Goal: Information Seeking & Learning: Learn about a topic

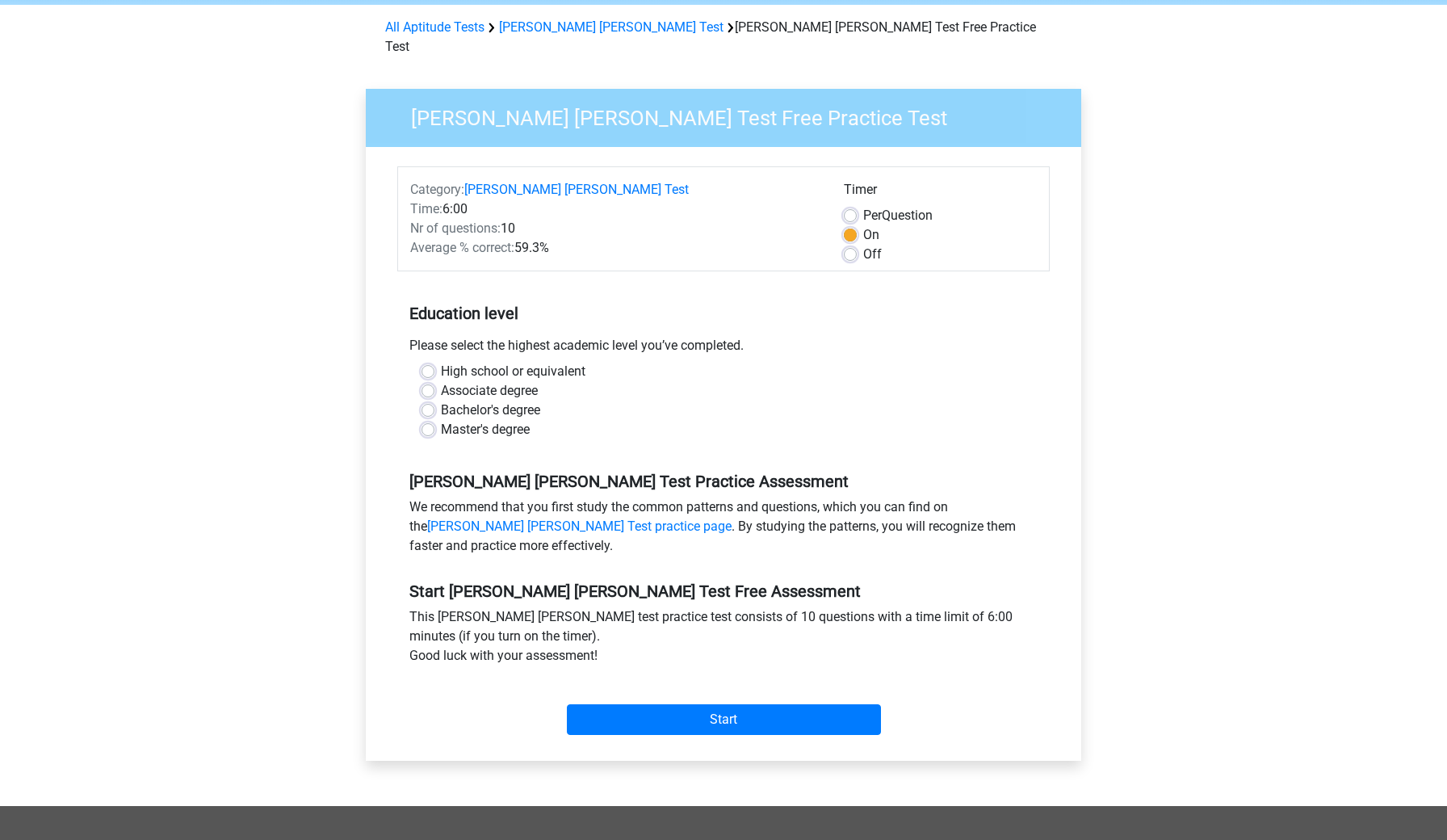
scroll to position [71, 0]
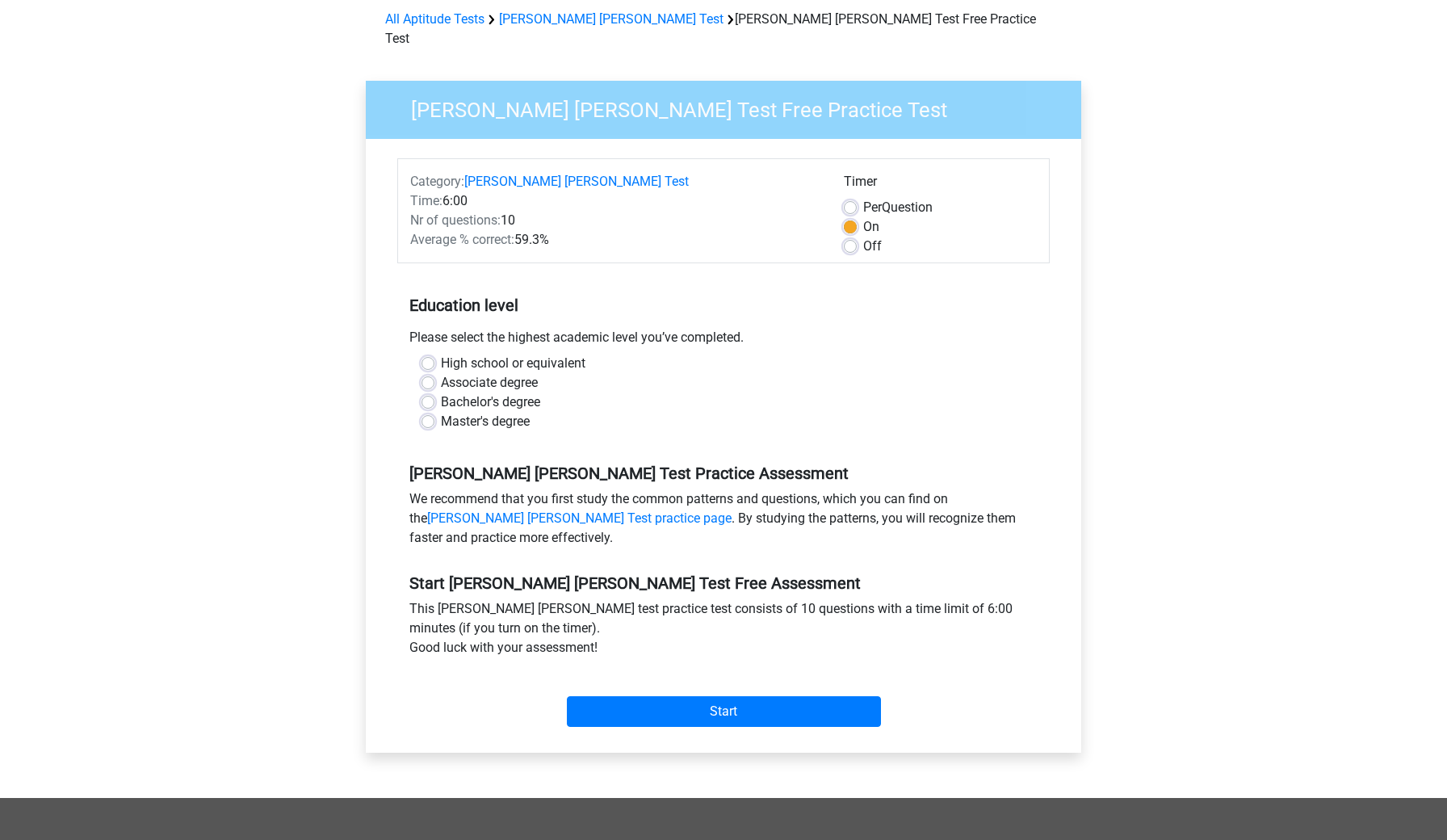
click at [523, 353] on label "High school or equivalent" at bounding box center [513, 363] width 145 height 20
click at [434, 353] on input "High school or equivalent" at bounding box center [427, 361] width 13 height 16
radio input "true"
click at [501, 392] on label "Bachelor's degree" at bounding box center [491, 402] width 99 height 20
click at [434, 392] on input "Bachelor's degree" at bounding box center [427, 400] width 13 height 16
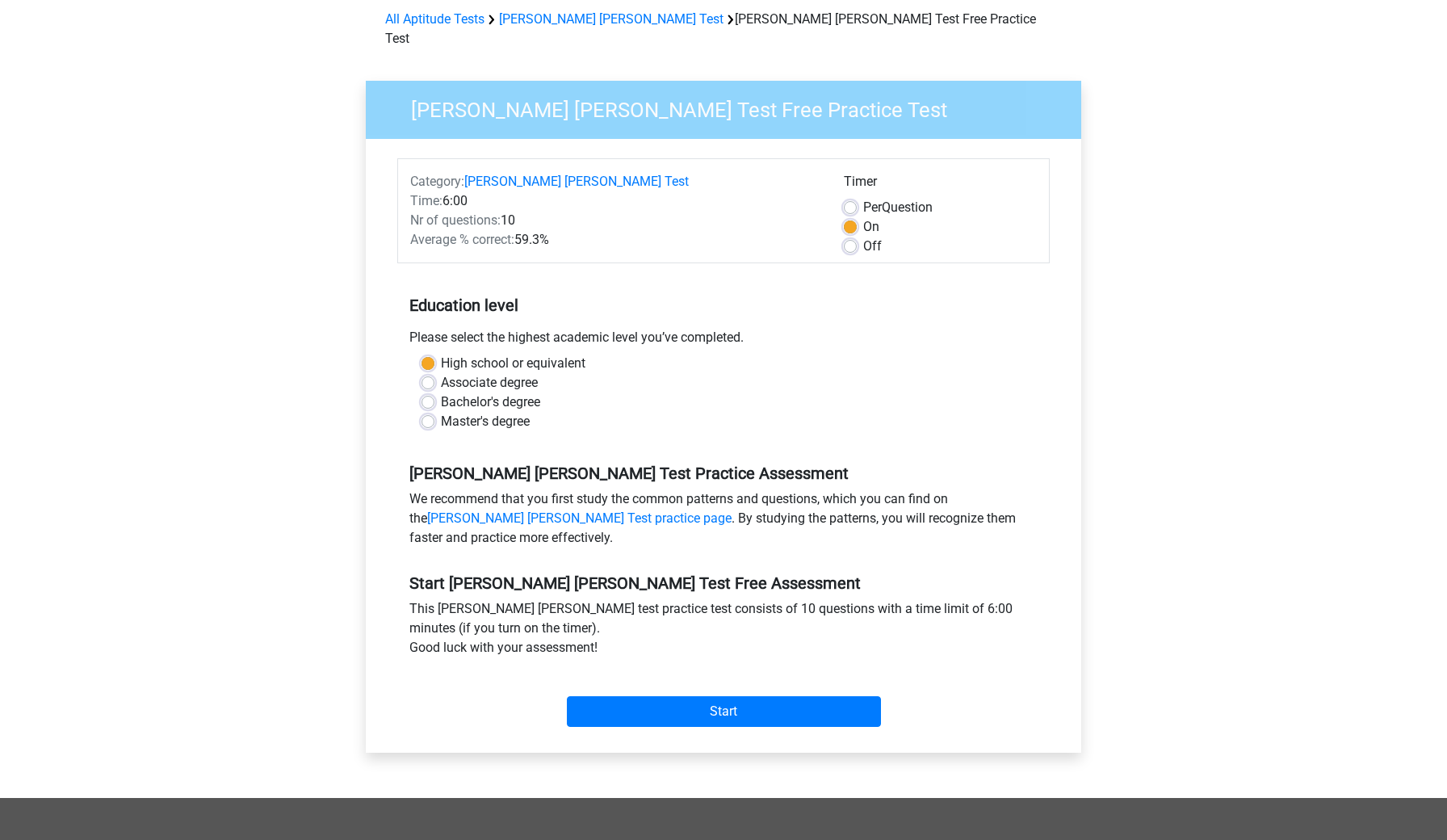
radio input "true"
click at [660, 700] on input "Start" at bounding box center [724, 711] width 314 height 31
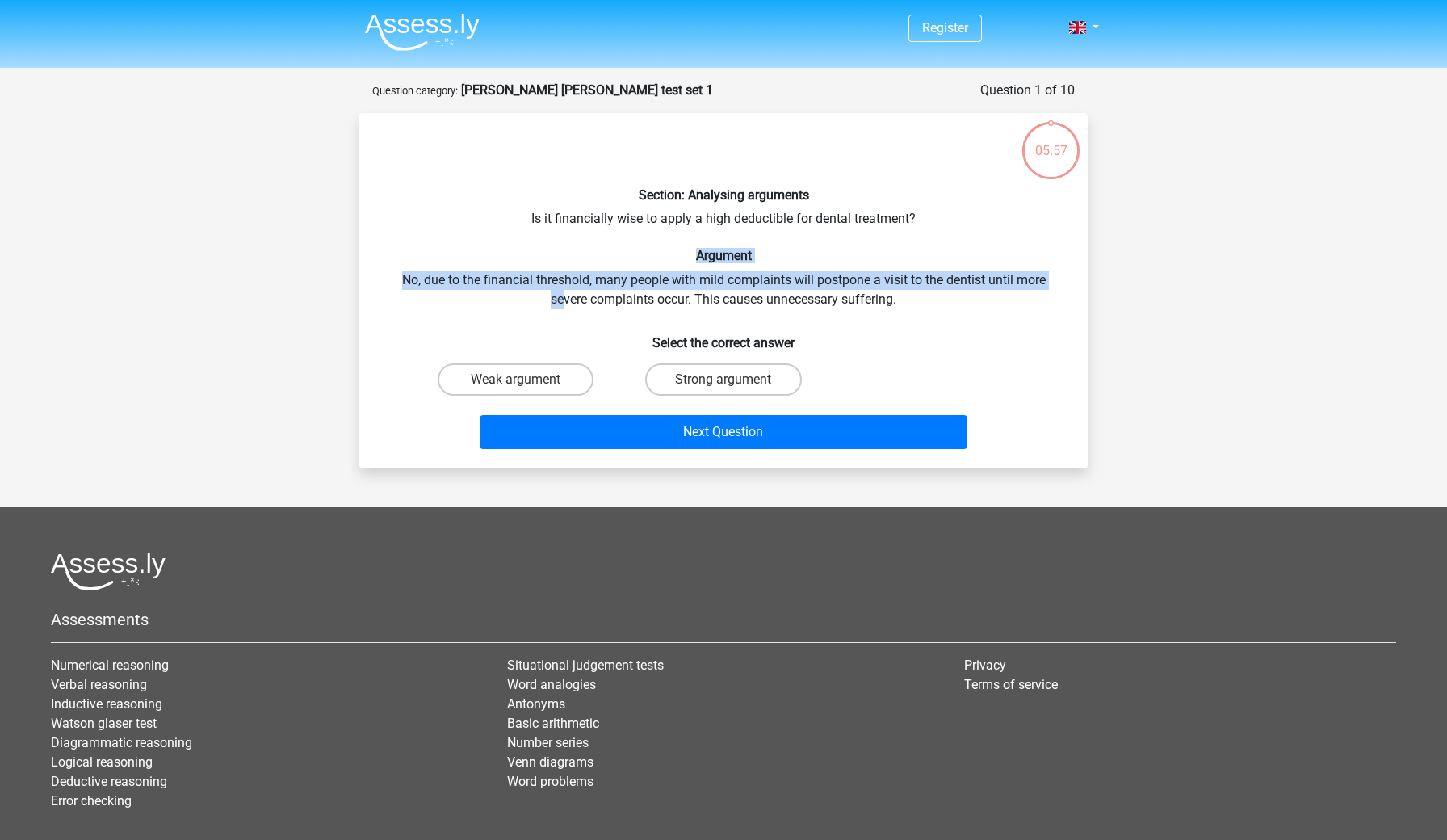
drag, startPoint x: 536, startPoint y: 261, endPoint x: 561, endPoint y: 292, distance: 39.8
click at [561, 292] on div "Section: Analysing arguments Is it financially wise to apply a high deductible …" at bounding box center [723, 291] width 715 height 330
click at [621, 249] on h6 "Argument" at bounding box center [723, 255] width 676 height 15
drag, startPoint x: 573, startPoint y: 255, endPoint x: 592, endPoint y: 281, distance: 32.2
click at [592, 281] on div "Section: Analysing arguments Is it financially wise to apply a high deductible …" at bounding box center [723, 291] width 715 height 330
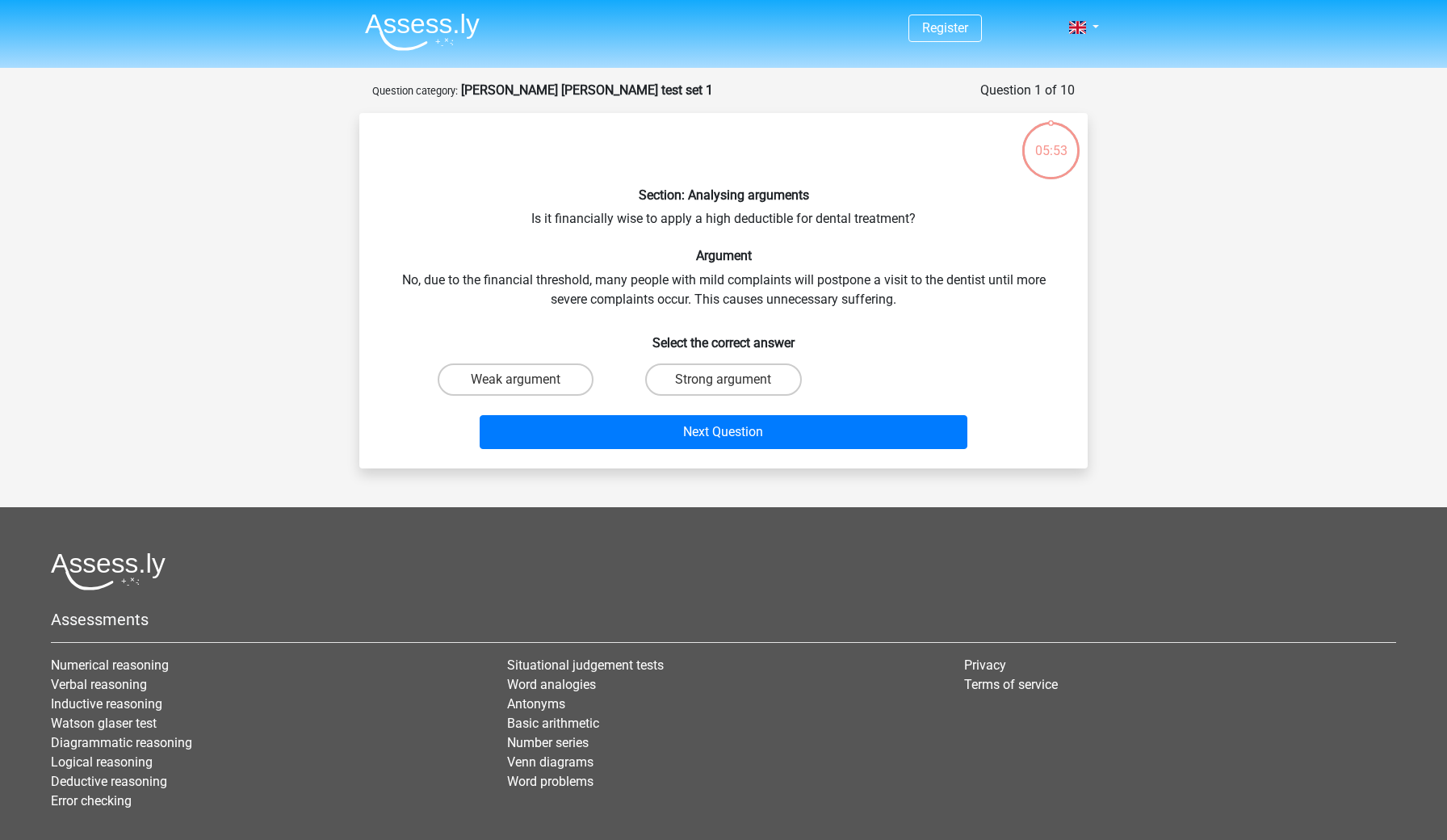
click at [593, 299] on div "Section: Analysing arguments Is it financially wise to apply a high deductible …" at bounding box center [723, 291] width 715 height 330
drag, startPoint x: 570, startPoint y: 217, endPoint x: 919, endPoint y: 235, distance: 349.5
click at [920, 235] on div "Section: Analysing arguments Is it financially wise to apply a high deductible …" at bounding box center [723, 291] width 715 height 330
click at [807, 292] on div "Section: Analysing arguments Is it financially wise to apply a high deductible …" at bounding box center [723, 291] width 715 height 330
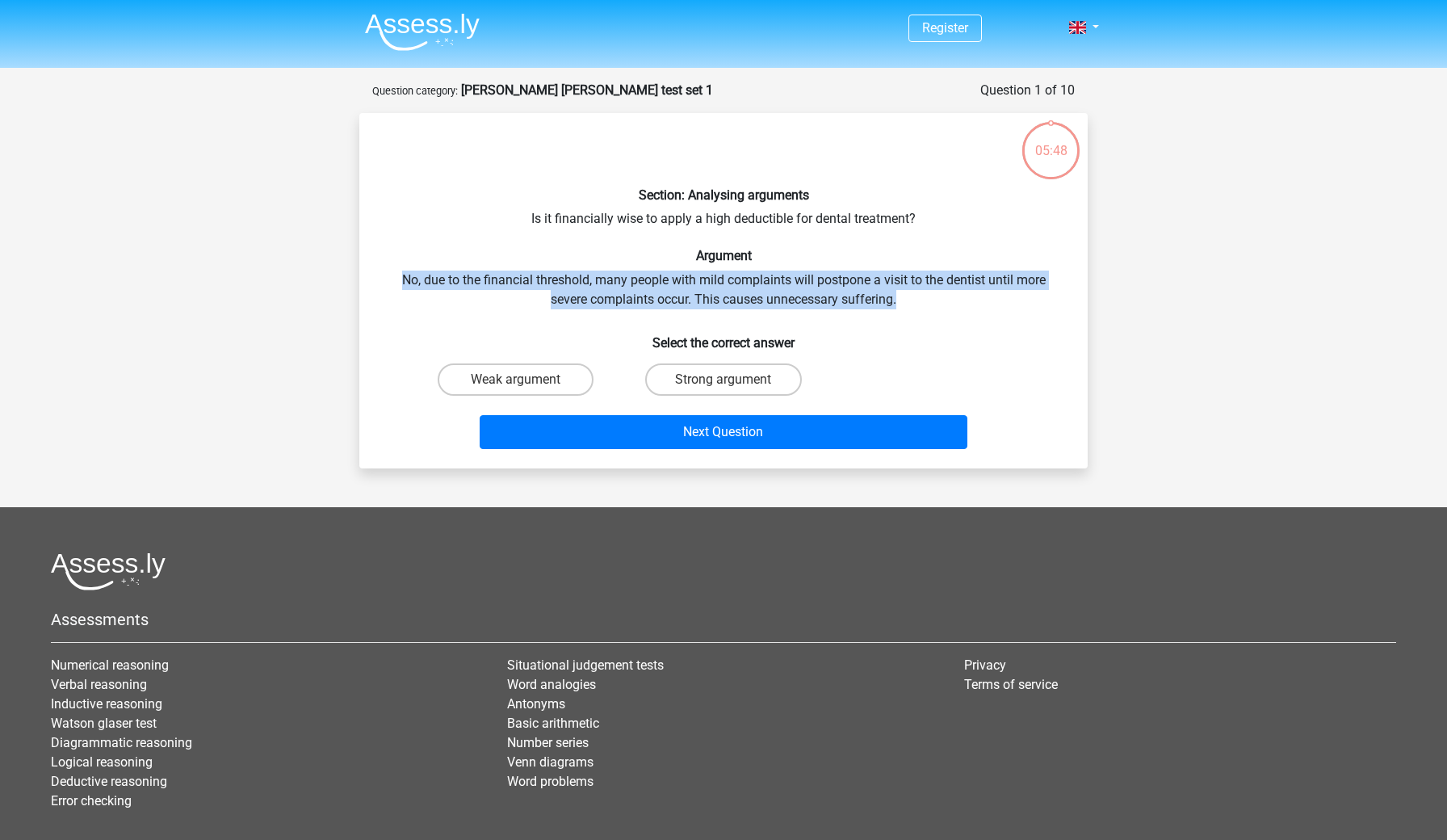
drag, startPoint x: 743, startPoint y: 267, endPoint x: 780, endPoint y: 309, distance: 56.0
click at [780, 309] on div "Section: Analysing arguments Is it financially wise to apply a high deductible …" at bounding box center [723, 291] width 715 height 330
drag, startPoint x: 781, startPoint y: 264, endPoint x: 803, endPoint y: 302, distance: 43.9
click at [803, 302] on div "Section: Analysing arguments Is it financially wise to apply a high deductible …" at bounding box center [723, 291] width 715 height 330
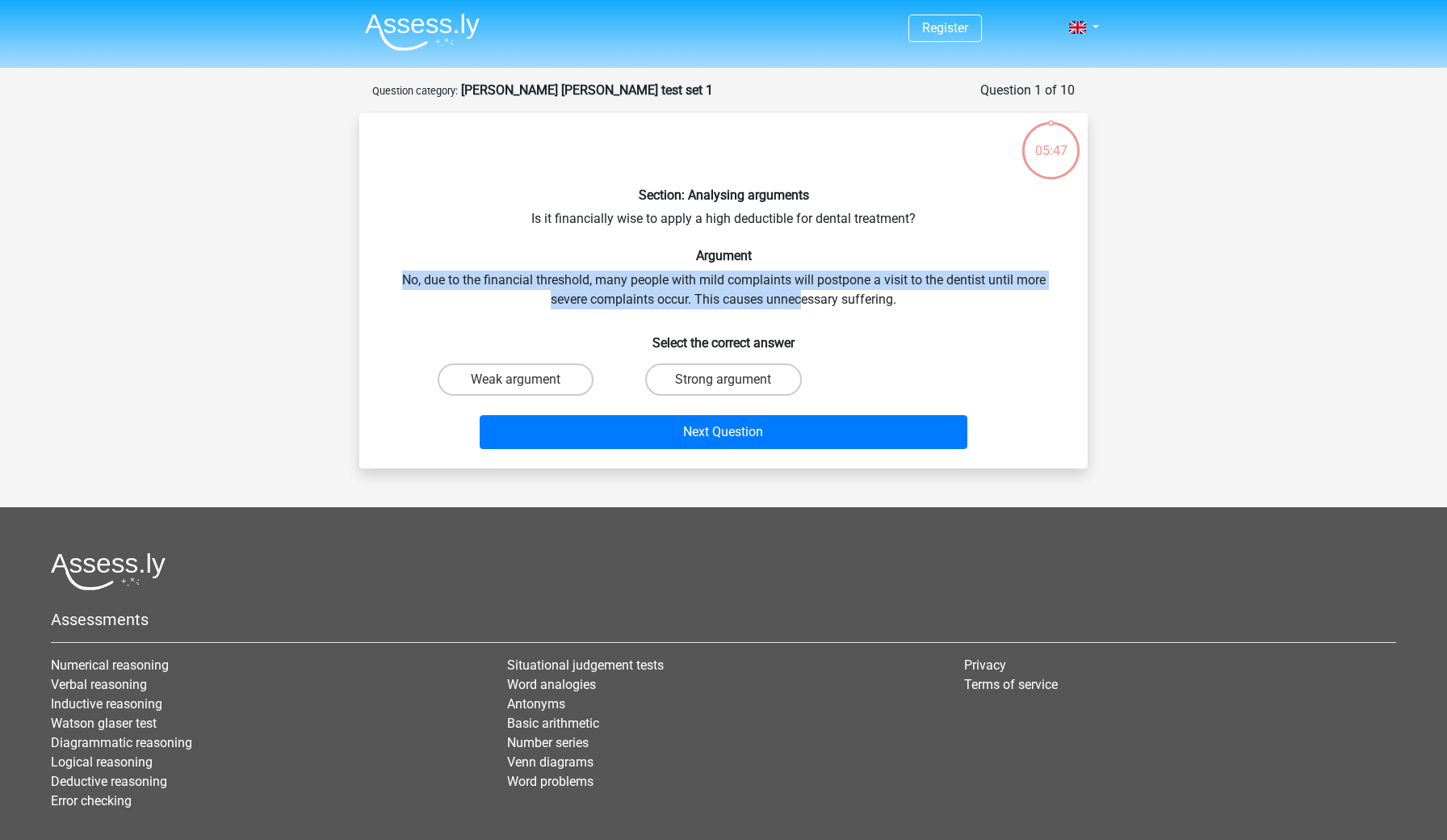
click at [803, 302] on div "Section: Analysing arguments Is it financially wise to apply a high deductible …" at bounding box center [723, 291] width 715 height 330
drag, startPoint x: 789, startPoint y: 265, endPoint x: 819, endPoint y: 301, distance: 46.9
click at [819, 301] on div "Section: Analysing arguments Is it financially wise to apply a high deductible …" at bounding box center [723, 291] width 715 height 330
drag, startPoint x: 802, startPoint y: 259, endPoint x: 941, endPoint y: 302, distance: 145.5
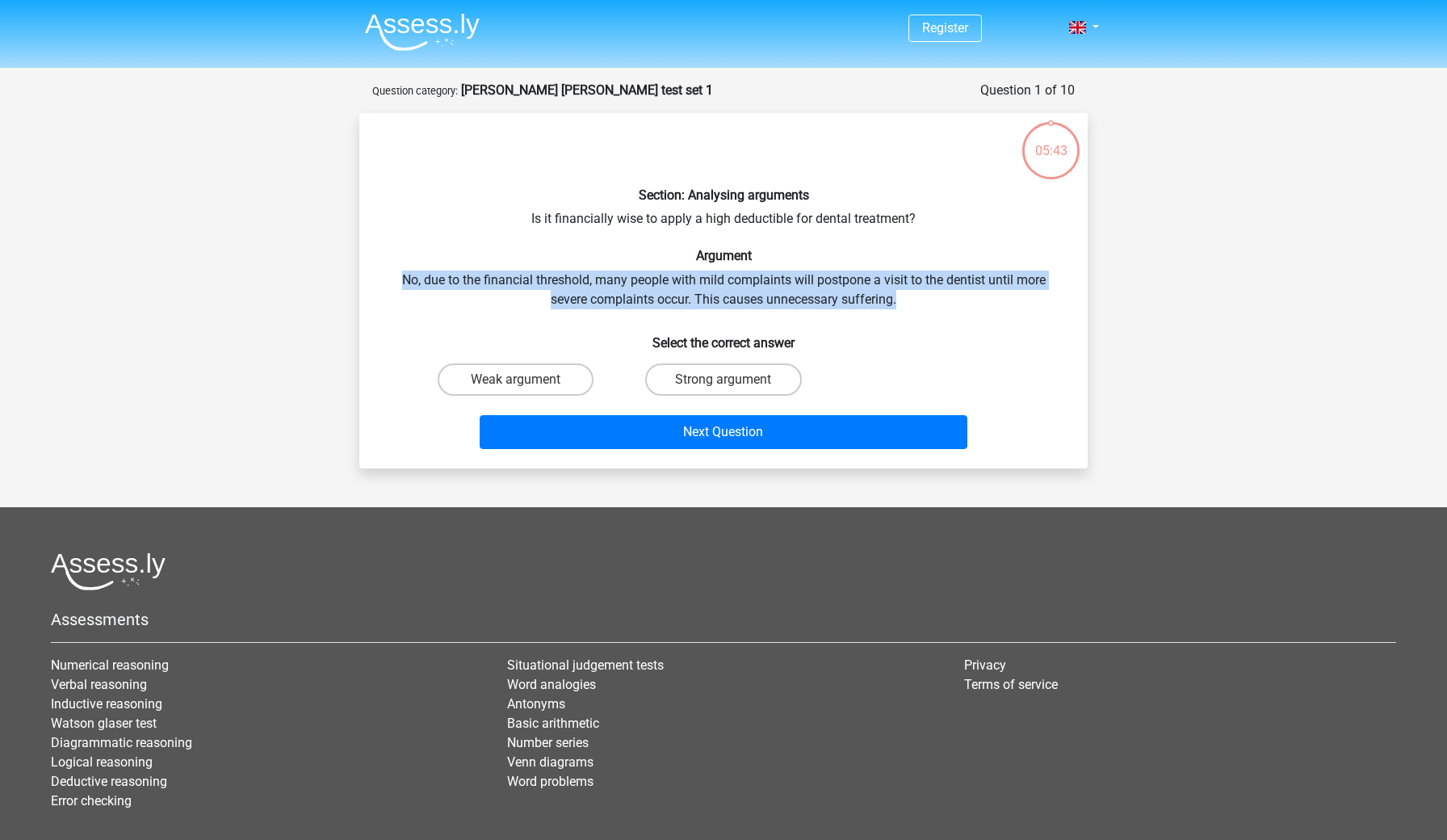
click at [941, 302] on div "Section: Analysing arguments Is it financially wise to apply a high deductible …" at bounding box center [723, 291] width 715 height 330
click at [871, 280] on div "Section: Analysing arguments Is it financially wise to apply a high deductible …" at bounding box center [723, 291] width 715 height 330
drag, startPoint x: 845, startPoint y: 269, endPoint x: 876, endPoint y: 300, distance: 43.8
click at [876, 300] on div "Section: Analysing arguments Is it financially wise to apply a high deductible …" at bounding box center [723, 291] width 715 height 330
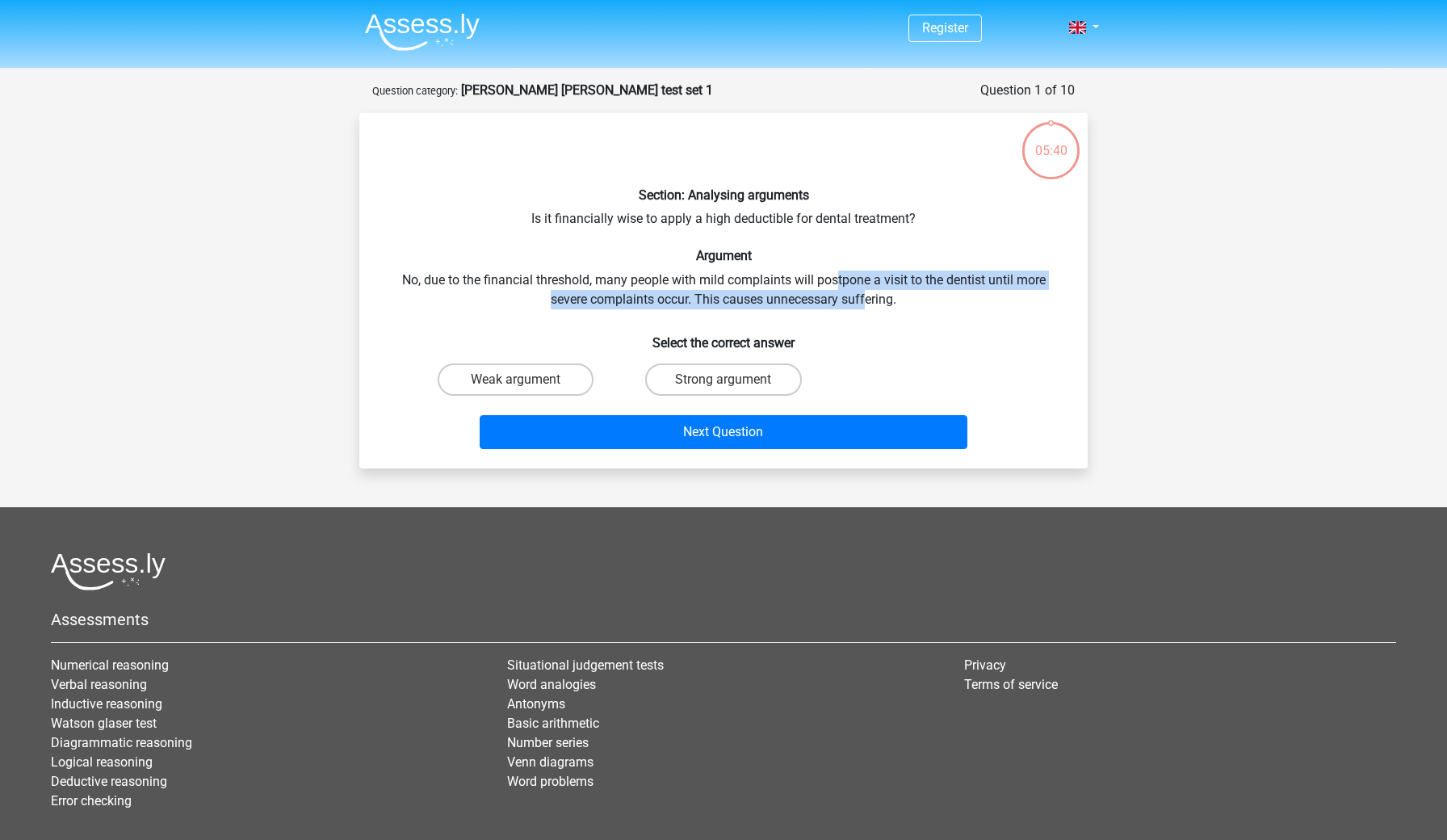
drag, startPoint x: 836, startPoint y: 273, endPoint x: 866, endPoint y: 302, distance: 41.7
click at [866, 302] on div "Section: Analysing arguments Is it financially wise to apply a high deductible …" at bounding box center [723, 291] width 715 height 330
drag, startPoint x: 832, startPoint y: 267, endPoint x: 870, endPoint y: 304, distance: 53.0
click at [870, 304] on div "Section: Analysing arguments Is it financially wise to apply a high deductible …" at bounding box center [723, 291] width 715 height 330
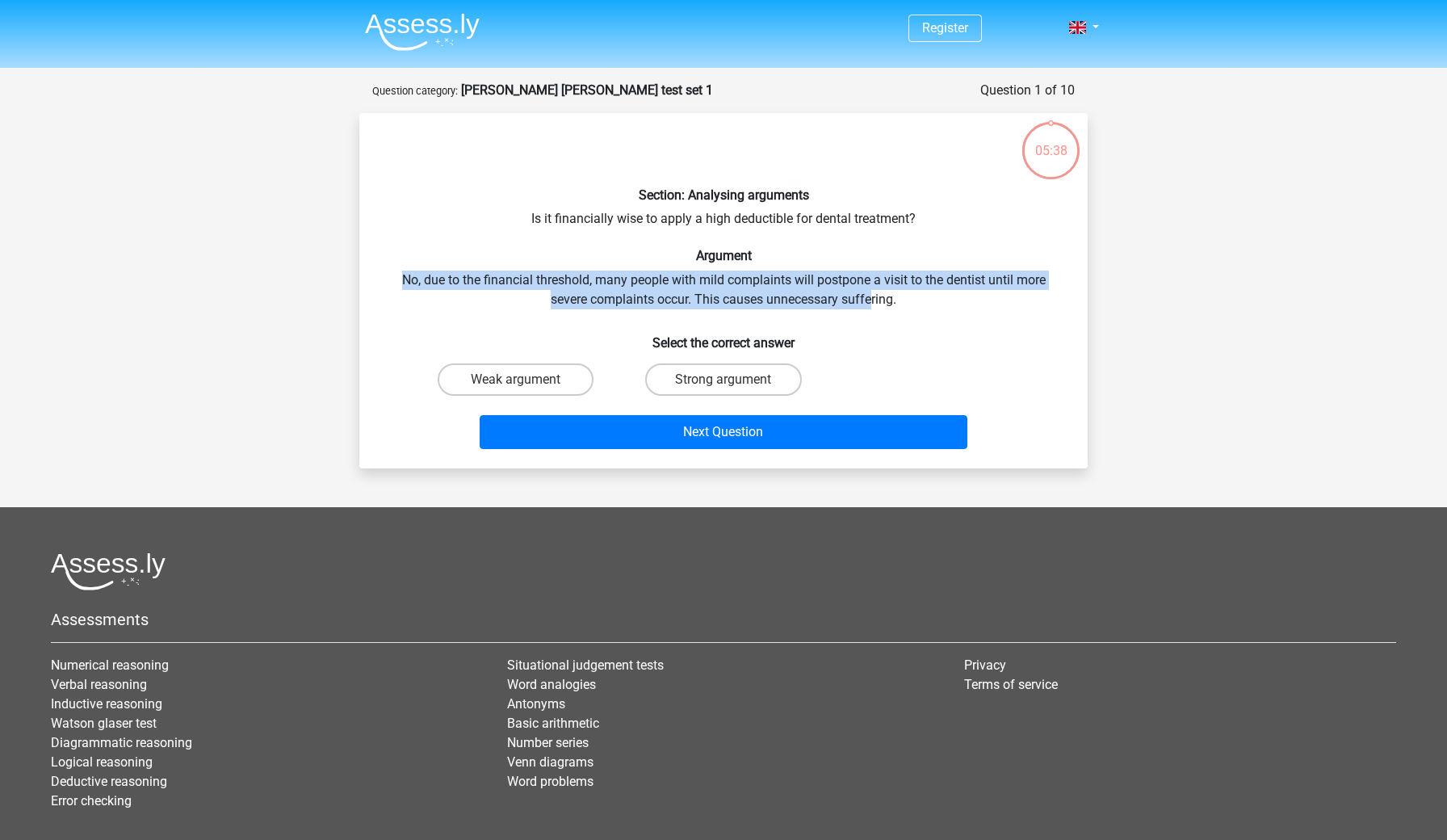
click at [870, 304] on div "Section: Analysing arguments Is it financially wise to apply a high deductible …" at bounding box center [723, 291] width 715 height 330
drag, startPoint x: 828, startPoint y: 266, endPoint x: 880, endPoint y: 301, distance: 62.7
click at [880, 301] on div "Section: Analysing arguments Is it financially wise to apply a high deductible …" at bounding box center [723, 291] width 715 height 330
drag, startPoint x: 828, startPoint y: 279, endPoint x: 869, endPoint y: 309, distance: 50.8
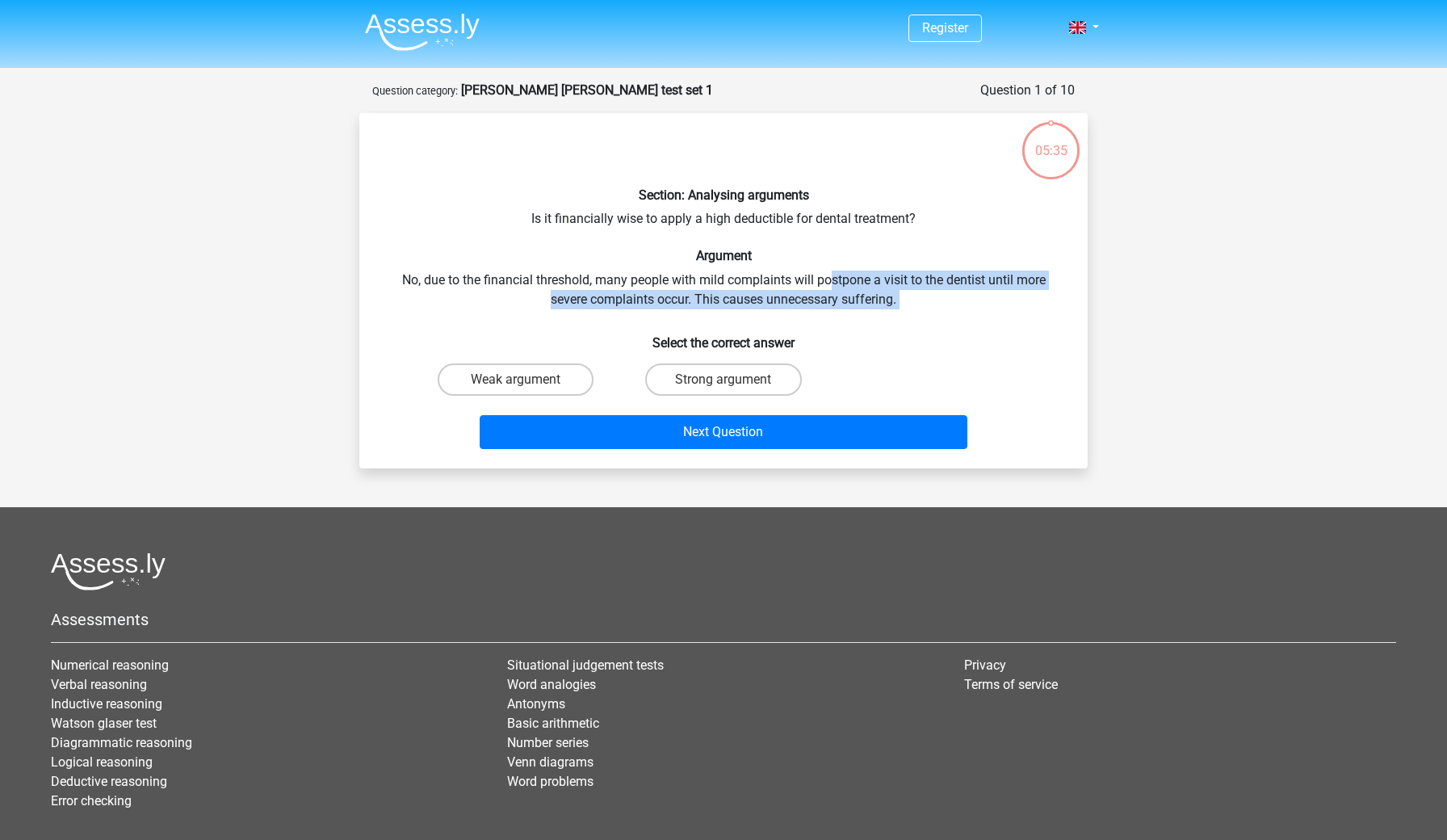
click at [869, 309] on div "Section: Analysing arguments Is it financially wise to apply a high deductible …" at bounding box center [723, 291] width 715 height 330
drag, startPoint x: 835, startPoint y: 278, endPoint x: 851, endPoint y: 300, distance: 27.2
click at [851, 300] on div "Section: Analysing arguments Is it financially wise to apply a high deductible …" at bounding box center [723, 291] width 715 height 330
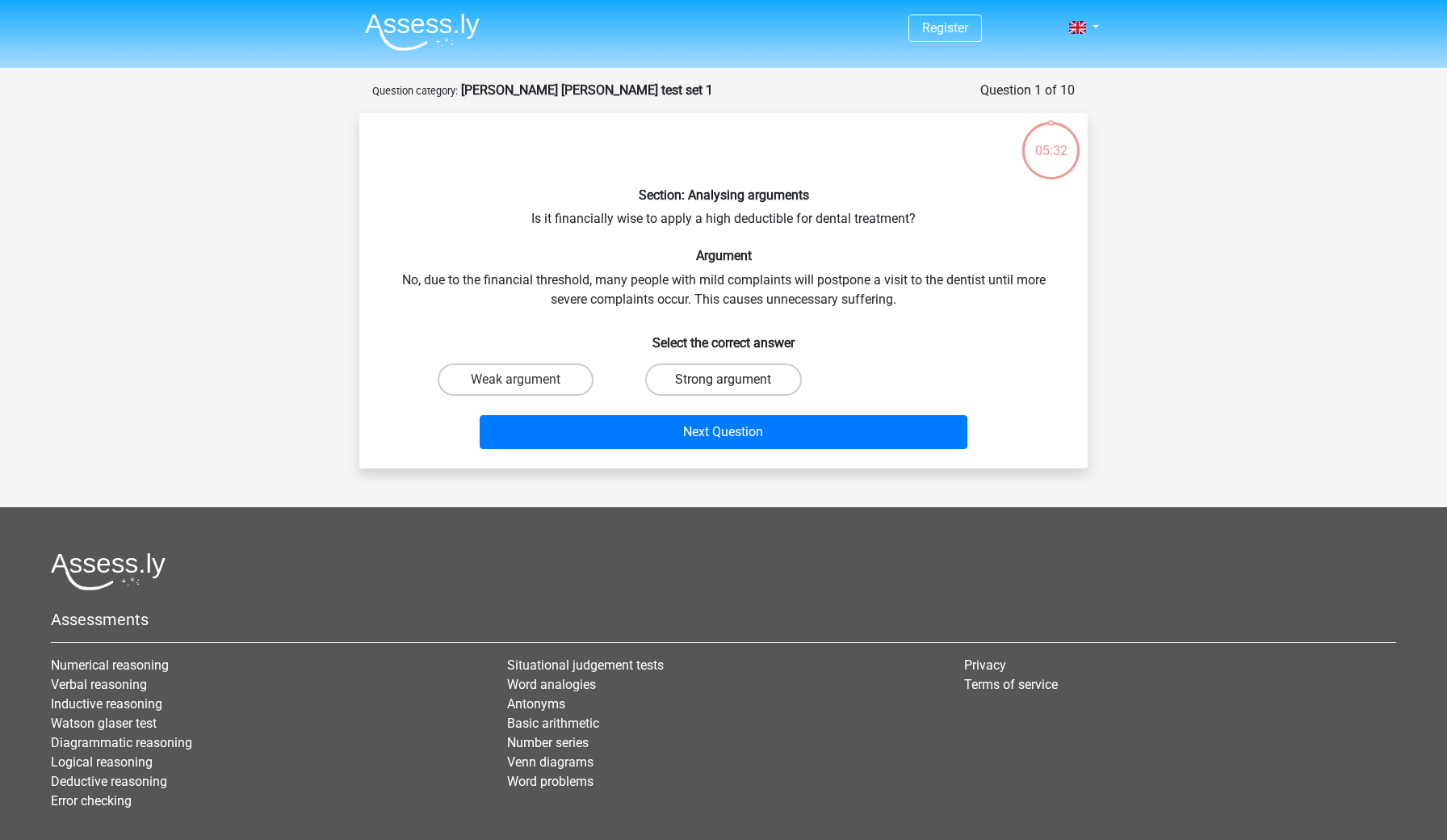
click at [755, 378] on label "Strong argument" at bounding box center [723, 379] width 156 height 33
click at [734, 379] on input "Strong argument" at bounding box center [729, 384] width 11 height 11
radio input "true"
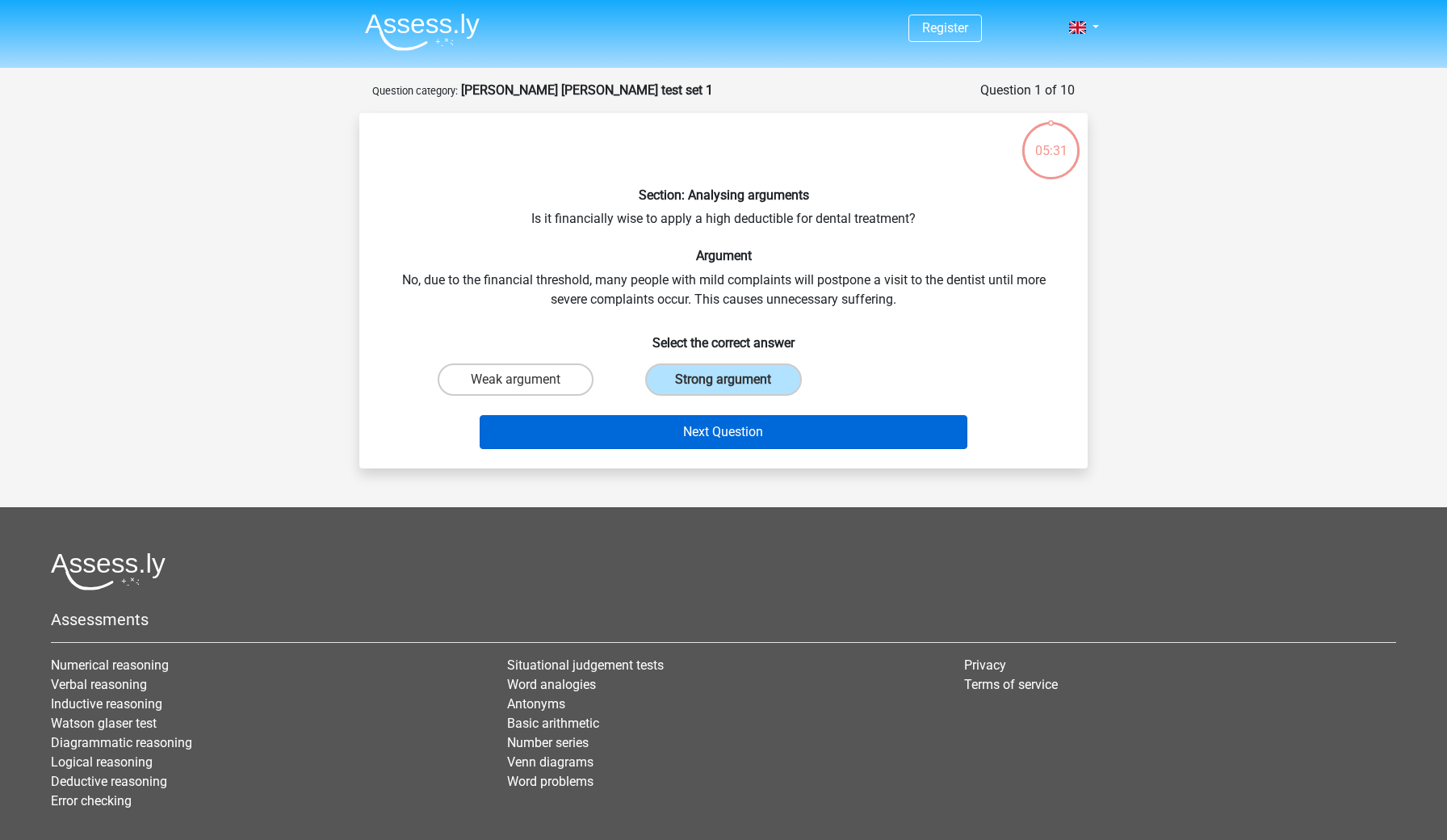
click at [731, 438] on button "Next Question" at bounding box center [724, 432] width 489 height 34
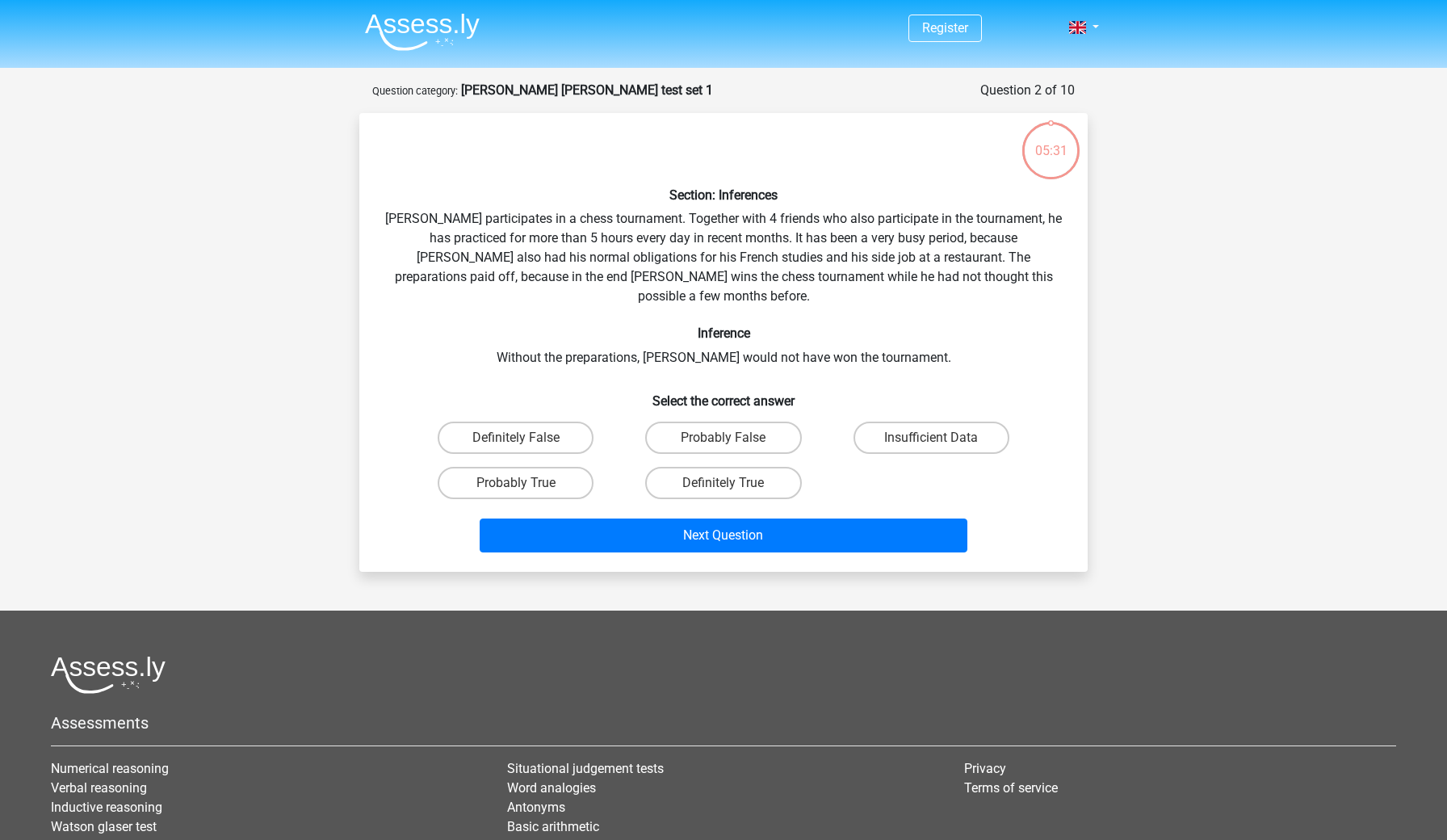
scroll to position [80, 0]
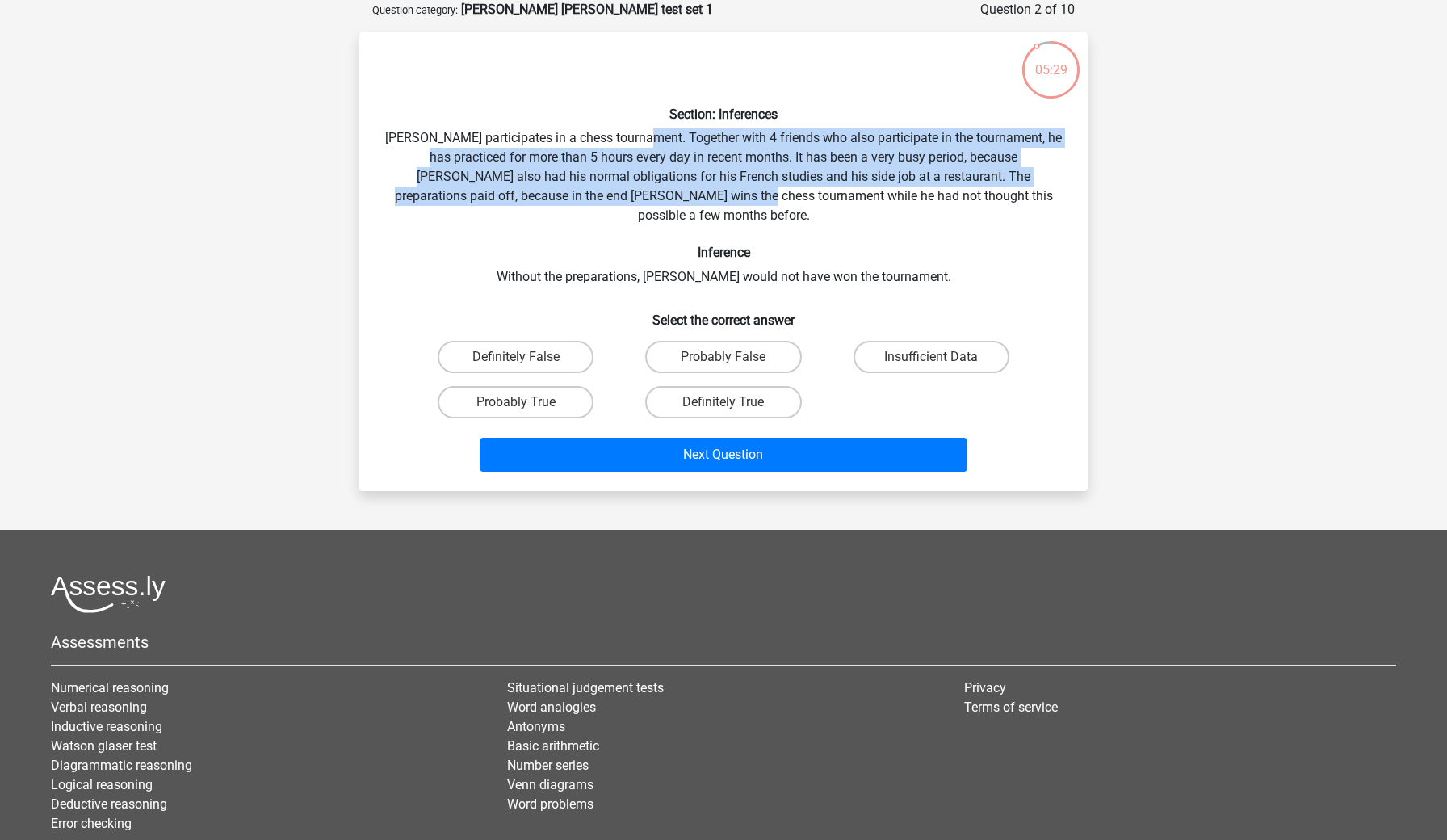
drag, startPoint x: 659, startPoint y: 138, endPoint x: 694, endPoint y: 190, distance: 62.7
click at [694, 190] on div "Section: Inferences Pablo participates in a chess tournament. Together with 4 f…" at bounding box center [723, 262] width 715 height 433
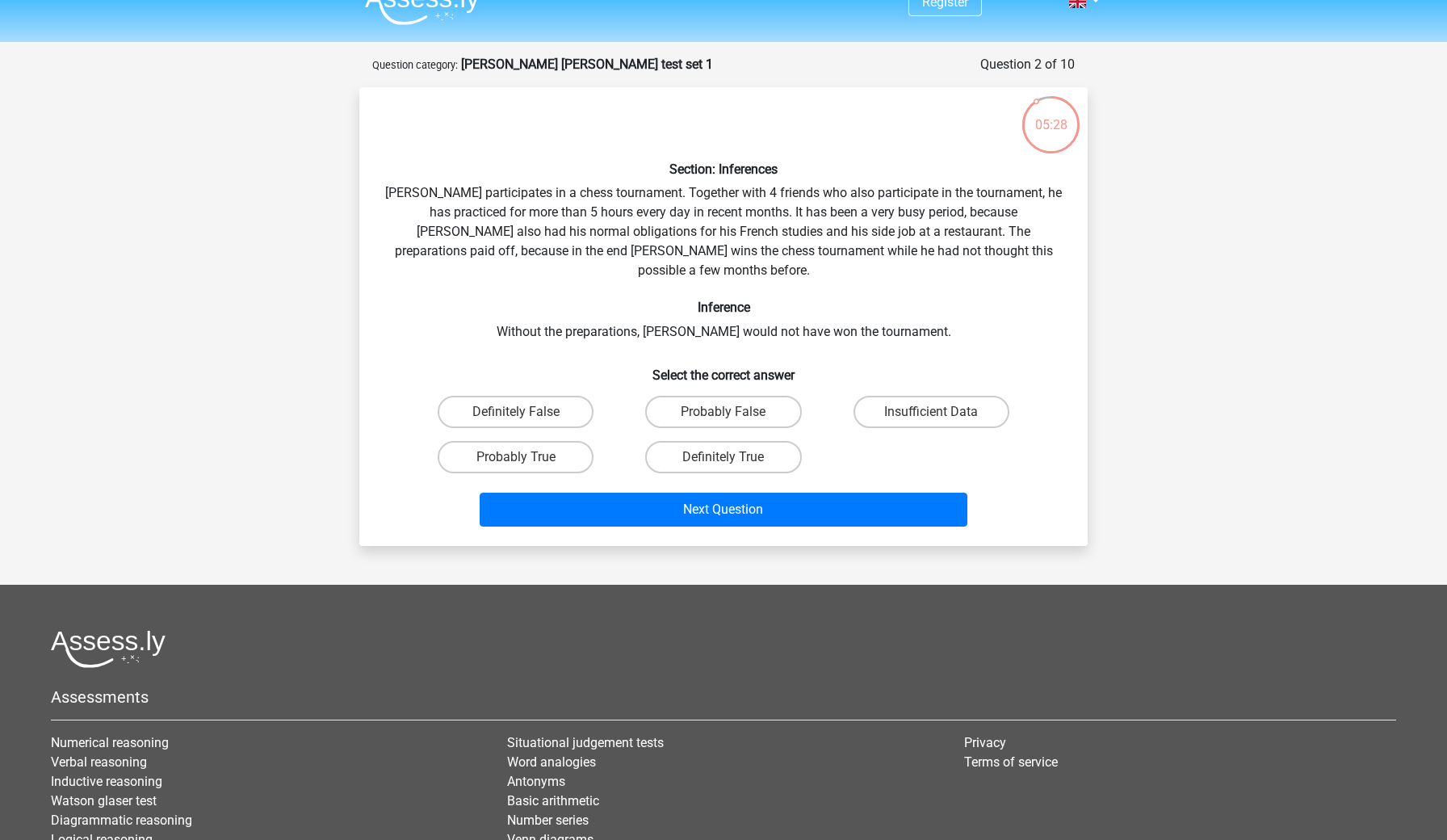
scroll to position [24, 0]
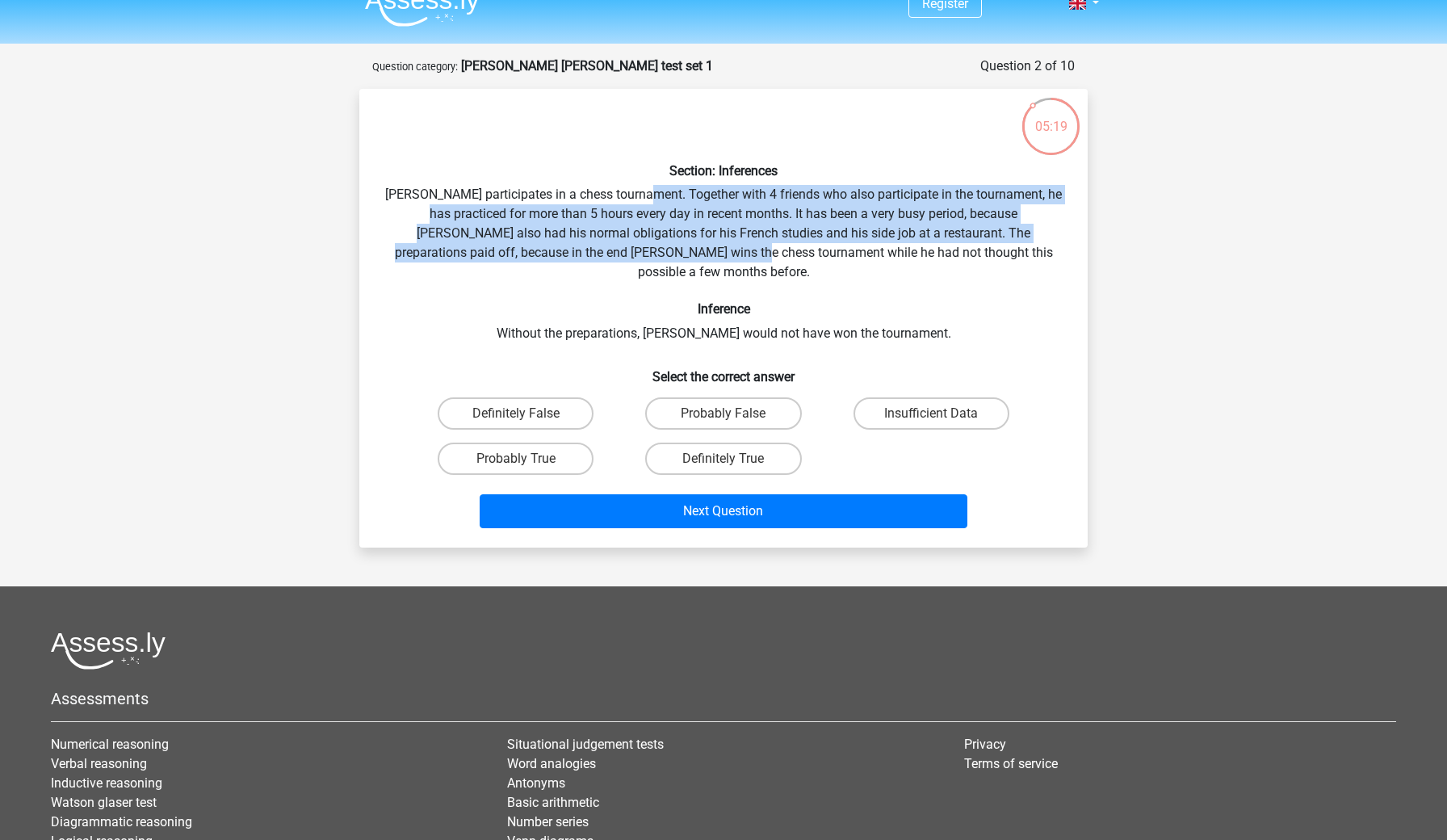
drag, startPoint x: 659, startPoint y: 200, endPoint x: 690, endPoint y: 243, distance: 53.0
click at [690, 243] on div "Section: Inferences Pablo participates in a chess tournament. Together with 4 f…" at bounding box center [723, 318] width 715 height 433
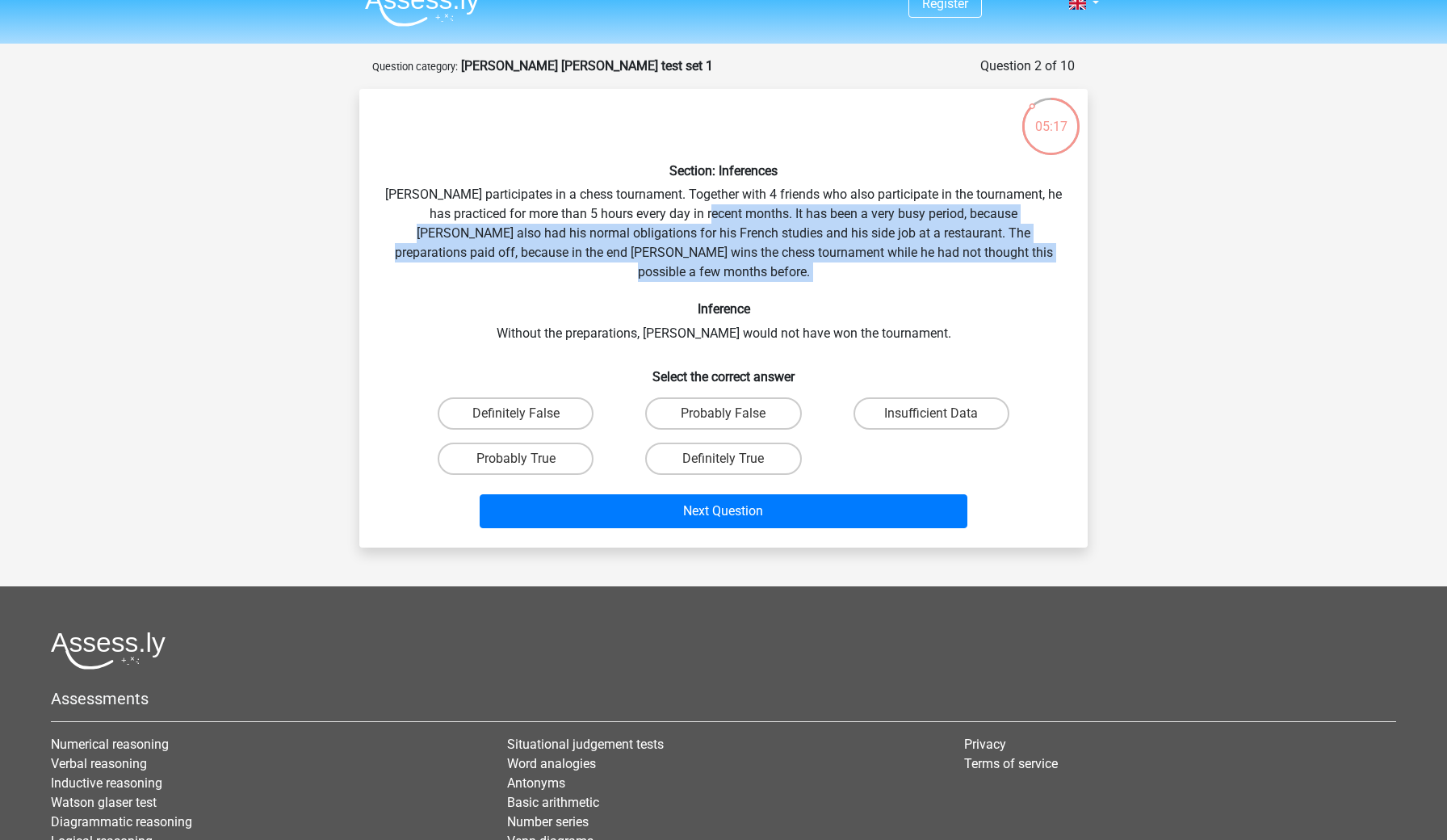
drag, startPoint x: 706, startPoint y: 209, endPoint x: 737, endPoint y: 261, distance: 60.5
click at [737, 261] on div "Section: Inferences Pablo participates in a chess tournament. Together with 4 f…" at bounding box center [723, 318] width 715 height 433
drag, startPoint x: 707, startPoint y: 205, endPoint x: 744, endPoint y: 267, distance: 72.2
click at [744, 267] on div "Section: Inferences Pablo participates in a chess tournament. Together with 4 f…" at bounding box center [723, 318] width 715 height 433
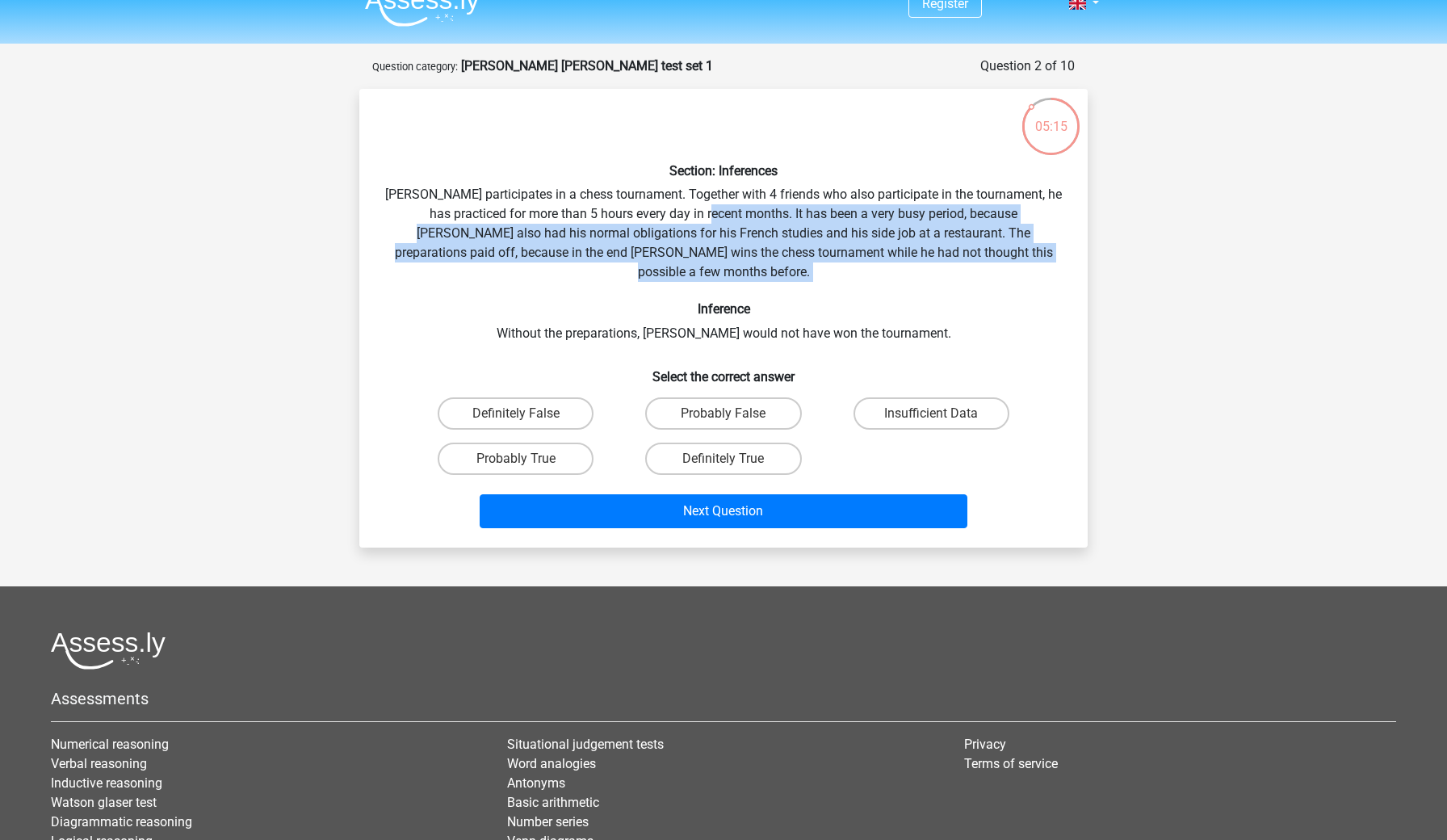
click at [744, 267] on div "Section: Inferences Pablo participates in a chess tournament. Together with 4 f…" at bounding box center [723, 318] width 715 height 433
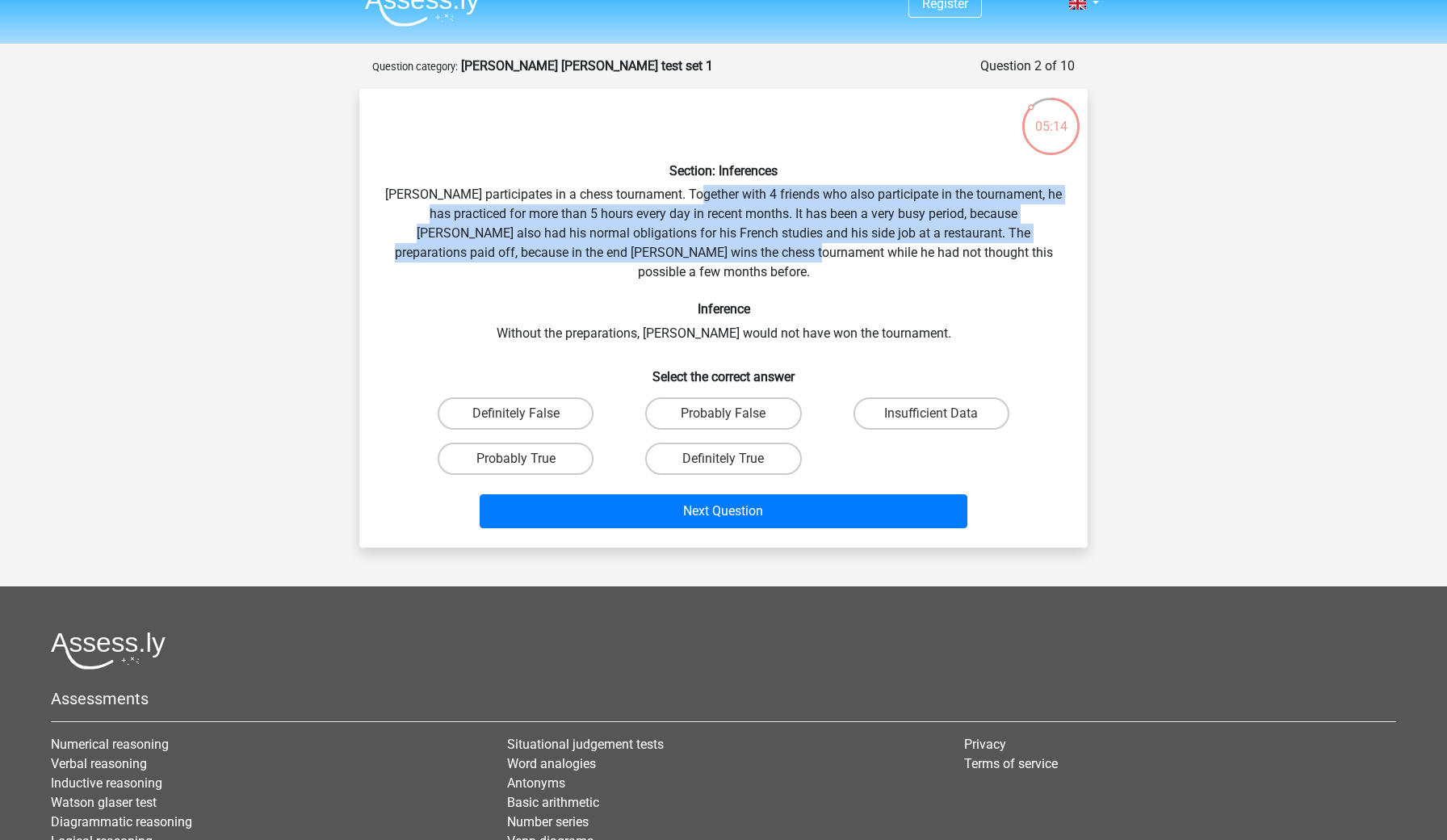
drag, startPoint x: 705, startPoint y: 188, endPoint x: 746, endPoint y: 253, distance: 76.9
click at [746, 253] on div "Section: Inferences Pablo participates in a chess tournament. Together with 4 f…" at bounding box center [723, 318] width 715 height 433
drag, startPoint x: 681, startPoint y: 193, endPoint x: 719, endPoint y: 252, distance: 70.2
click at [719, 252] on div "Section: Inferences Pablo participates in a chess tournament. Together with 4 f…" at bounding box center [723, 318] width 715 height 433
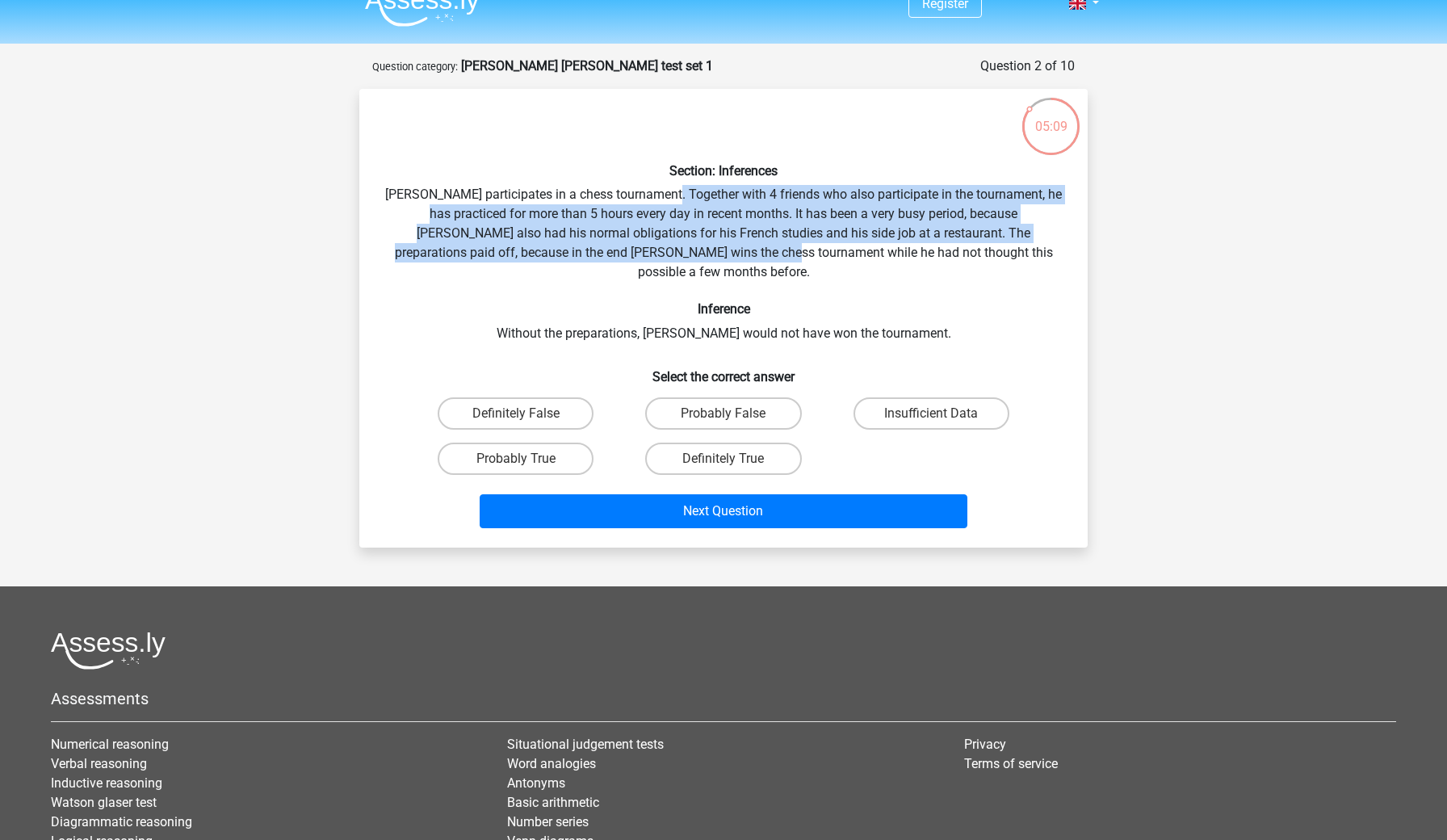
click at [719, 252] on div "Section: Inferences Pablo participates in a chess tournament. Together with 4 f…" at bounding box center [723, 318] width 715 height 433
drag, startPoint x: 702, startPoint y: 194, endPoint x: 741, endPoint y: 249, distance: 67.4
click at [741, 249] on div "Section: Inferences Pablo participates in a chess tournament. Together with 4 f…" at bounding box center [723, 318] width 715 height 433
drag, startPoint x: 733, startPoint y: 188, endPoint x: 772, endPoint y: 256, distance: 78.4
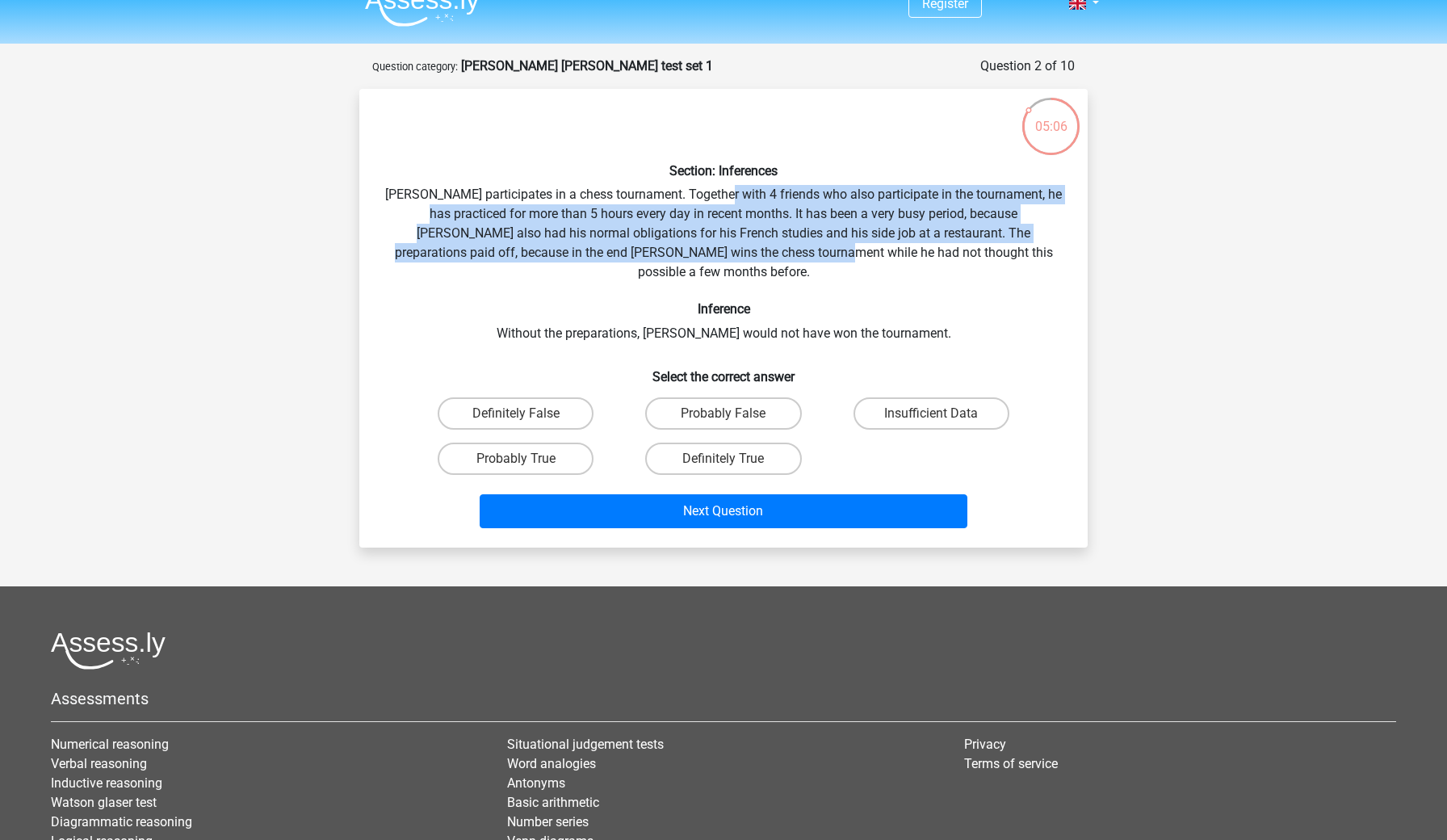
click at [772, 256] on div "Section: Inferences Pablo participates in a chess tournament. Together with 4 f…" at bounding box center [723, 318] width 715 height 433
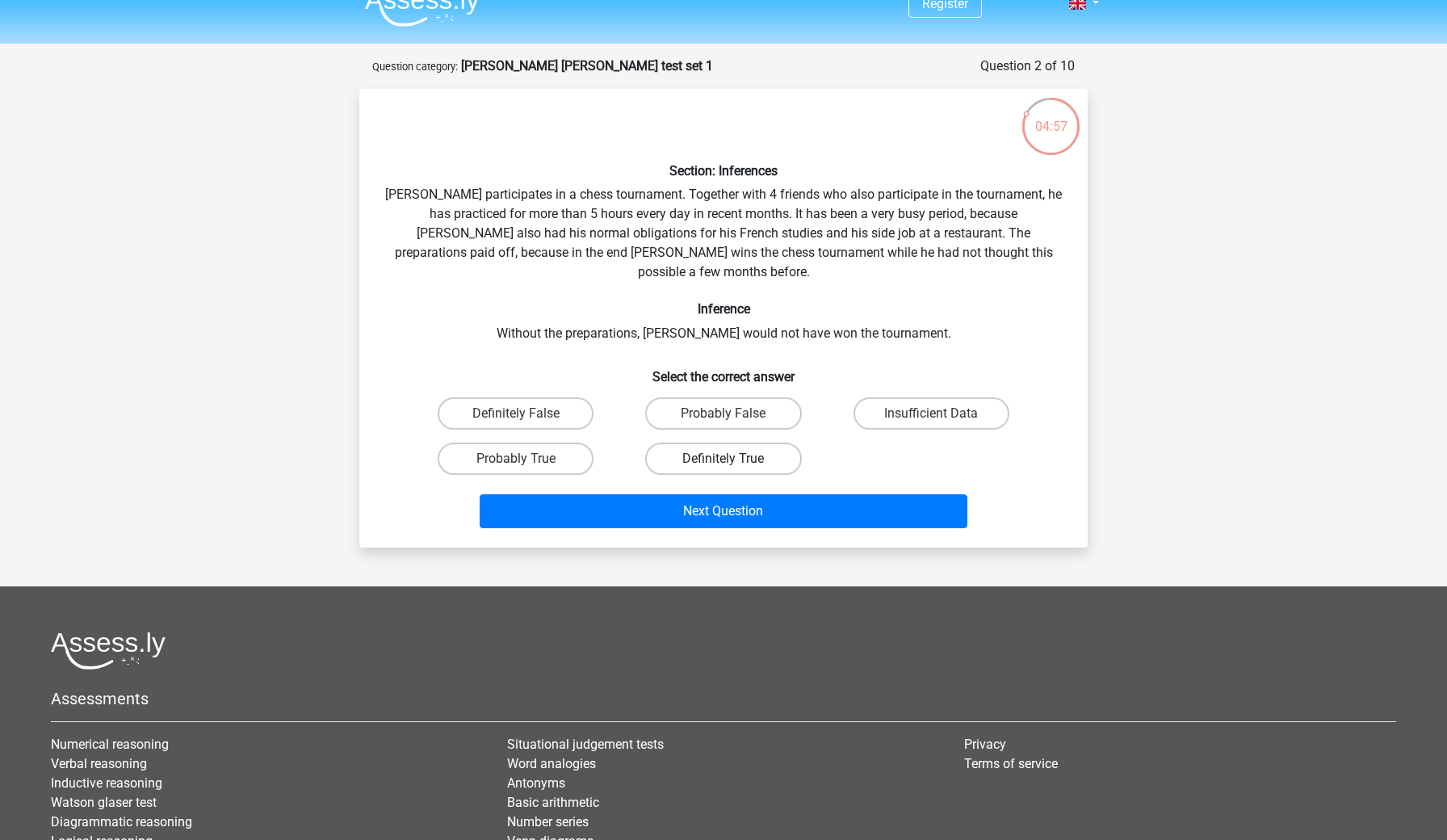
click at [703, 447] on label "Definitely True" at bounding box center [723, 459] width 156 height 33
click at [724, 459] on input "Definitely True" at bounding box center [729, 464] width 11 height 11
radio input "true"
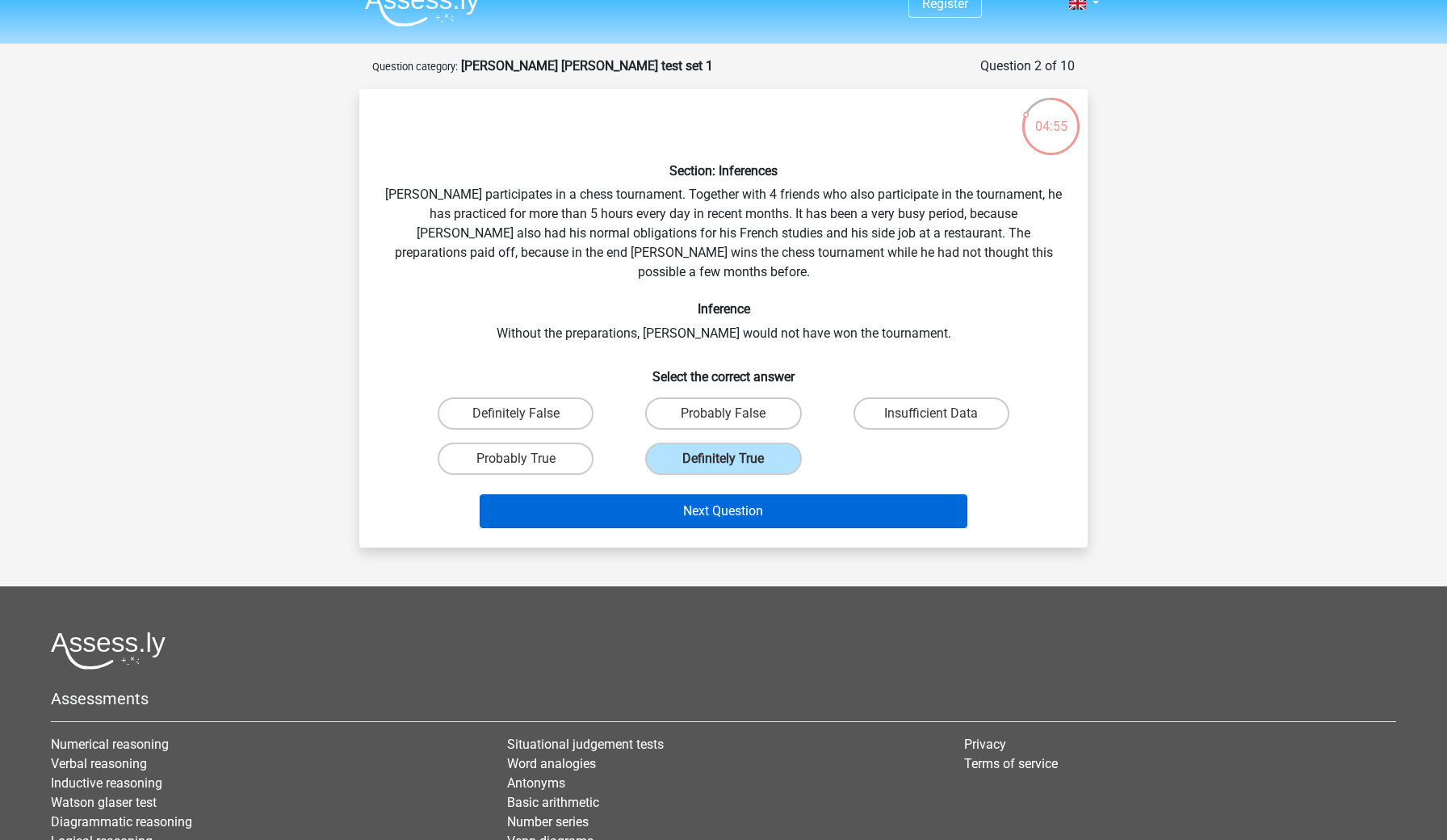
click at [695, 502] on button "Next Question" at bounding box center [724, 511] width 489 height 34
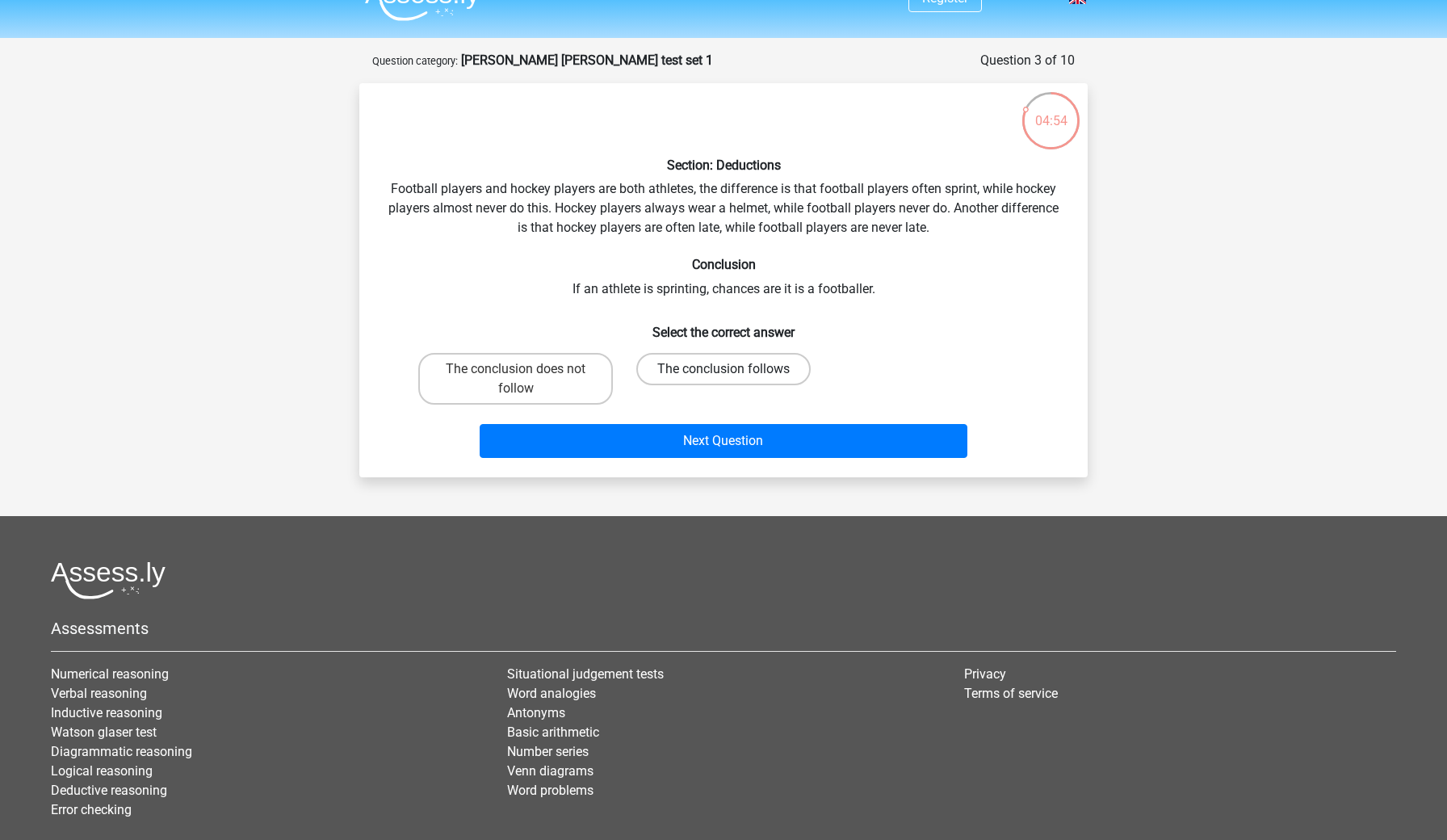
scroll to position [29, 0]
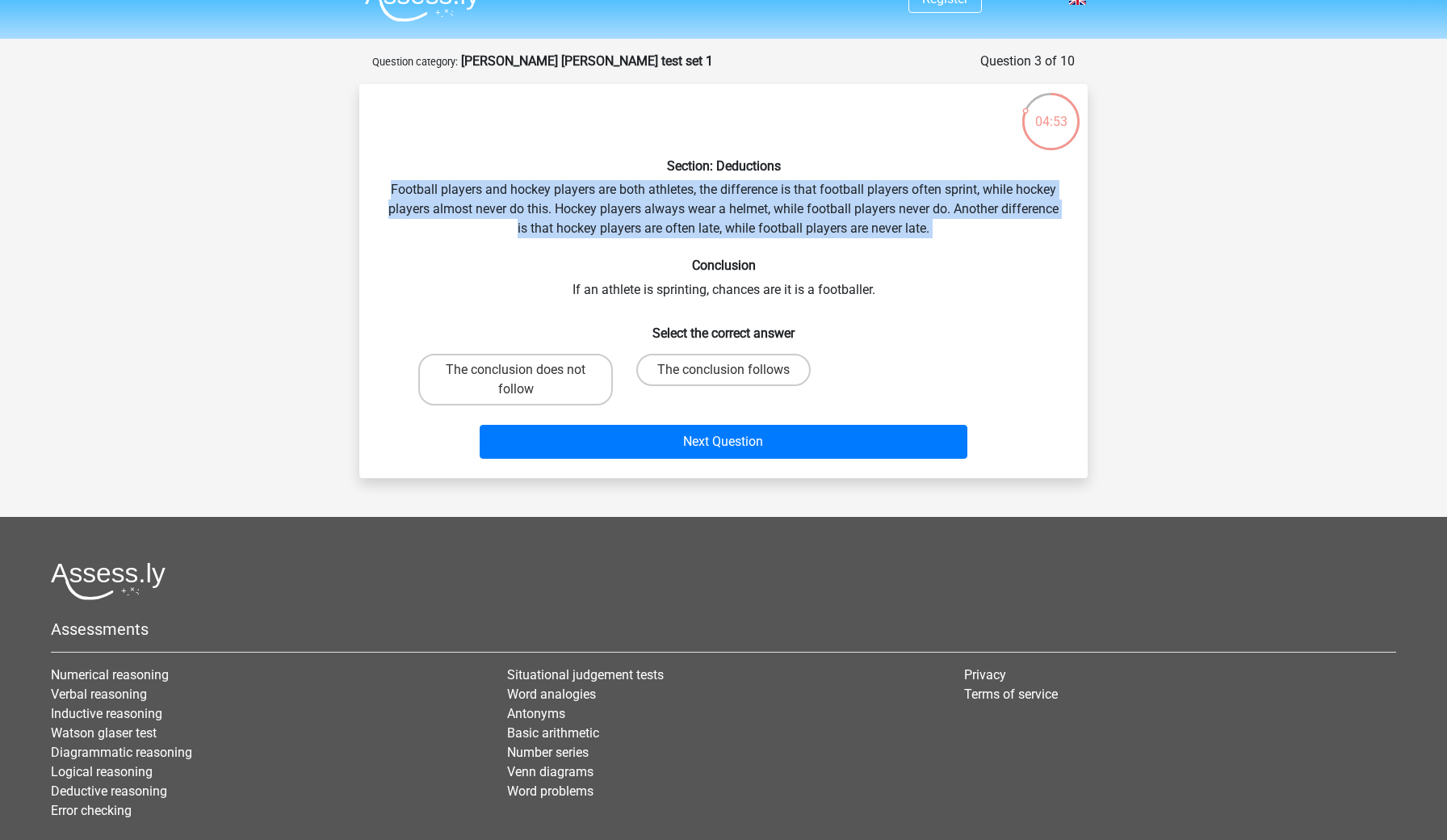
drag, startPoint x: 598, startPoint y: 175, endPoint x: 653, endPoint y: 243, distance: 87.5
click at [653, 243] on div "Section: Deductions Football players and hockey players are both athletes, the …" at bounding box center [723, 281] width 715 height 368
drag, startPoint x: 564, startPoint y: 162, endPoint x: 626, endPoint y: 245, distance: 103.6
click at [626, 245] on div "Section: Deductions Football players and hockey players are both athletes, the …" at bounding box center [723, 281] width 715 height 368
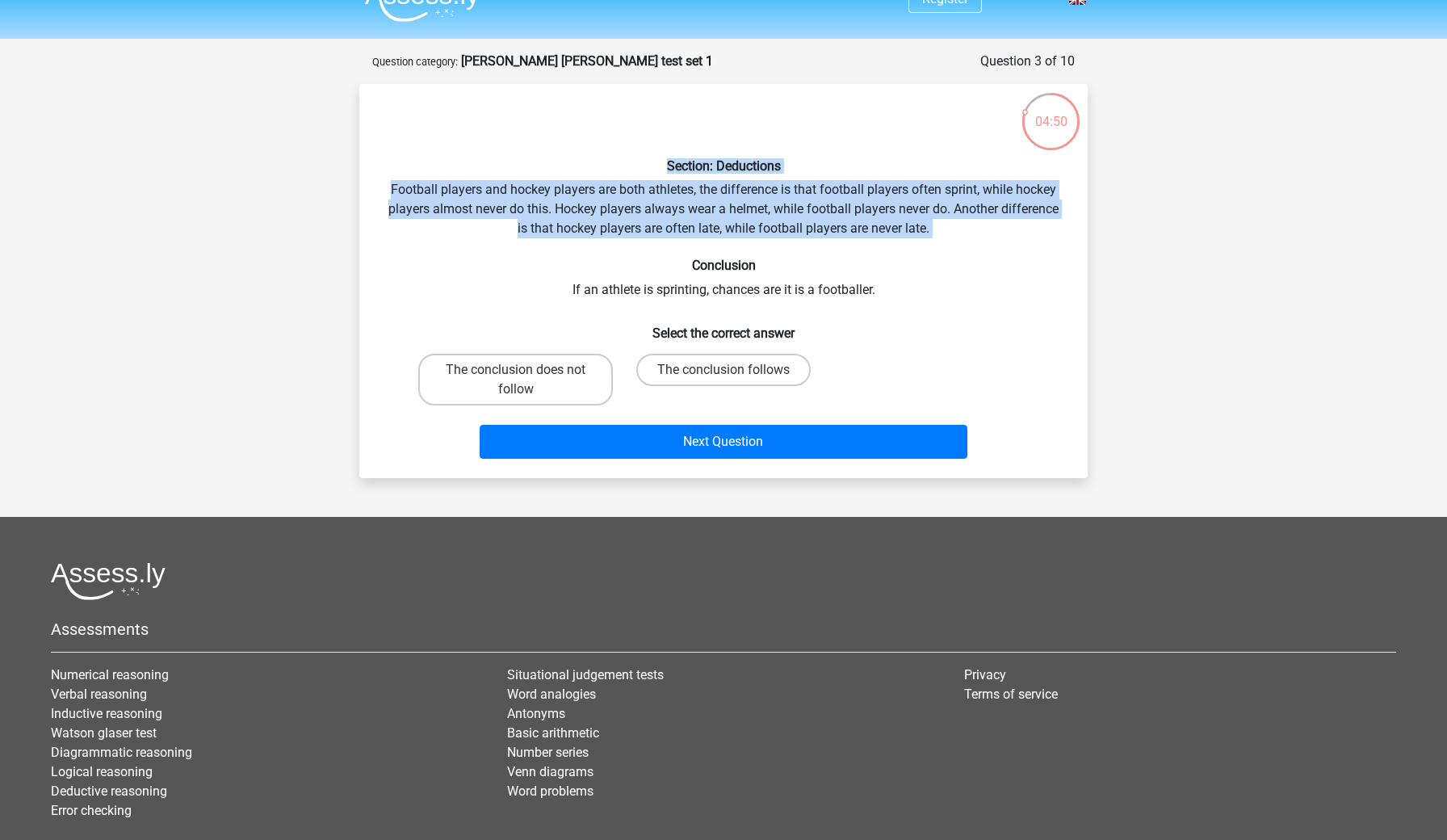
click at [626, 245] on div "Section: Deductions Football players and hockey players are both athletes, the …" at bounding box center [723, 281] width 715 height 368
drag, startPoint x: 545, startPoint y: 180, endPoint x: 601, endPoint y: 247, distance: 87.3
click at [601, 247] on div "Section: Deductions Football players and hockey players are both athletes, the …" at bounding box center [723, 281] width 715 height 368
drag, startPoint x: 545, startPoint y: 176, endPoint x: 596, endPoint y: 248, distance: 88.2
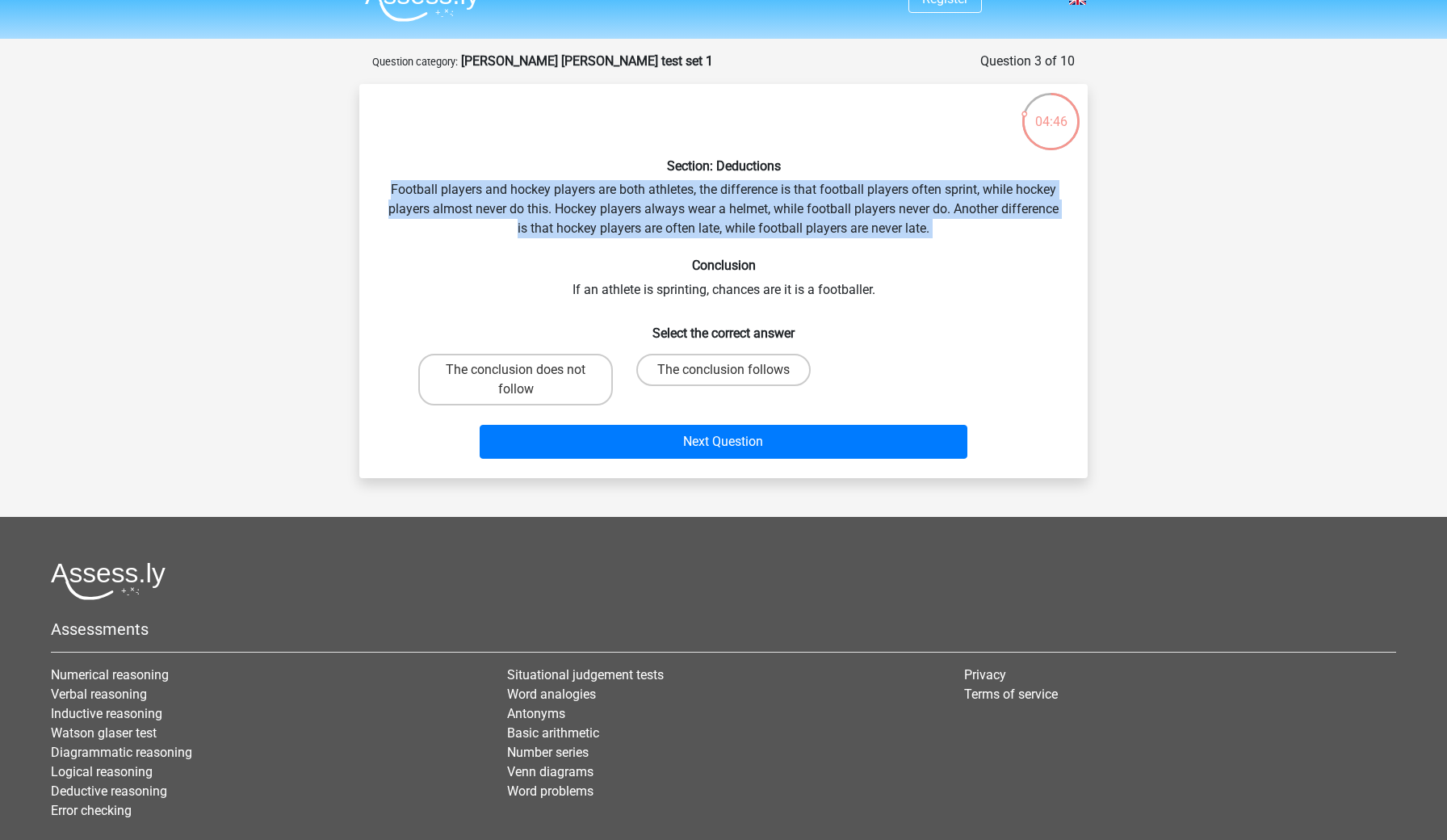
click at [596, 248] on div "Section: Deductions Football players and hockey players are both athletes, the …" at bounding box center [723, 281] width 715 height 368
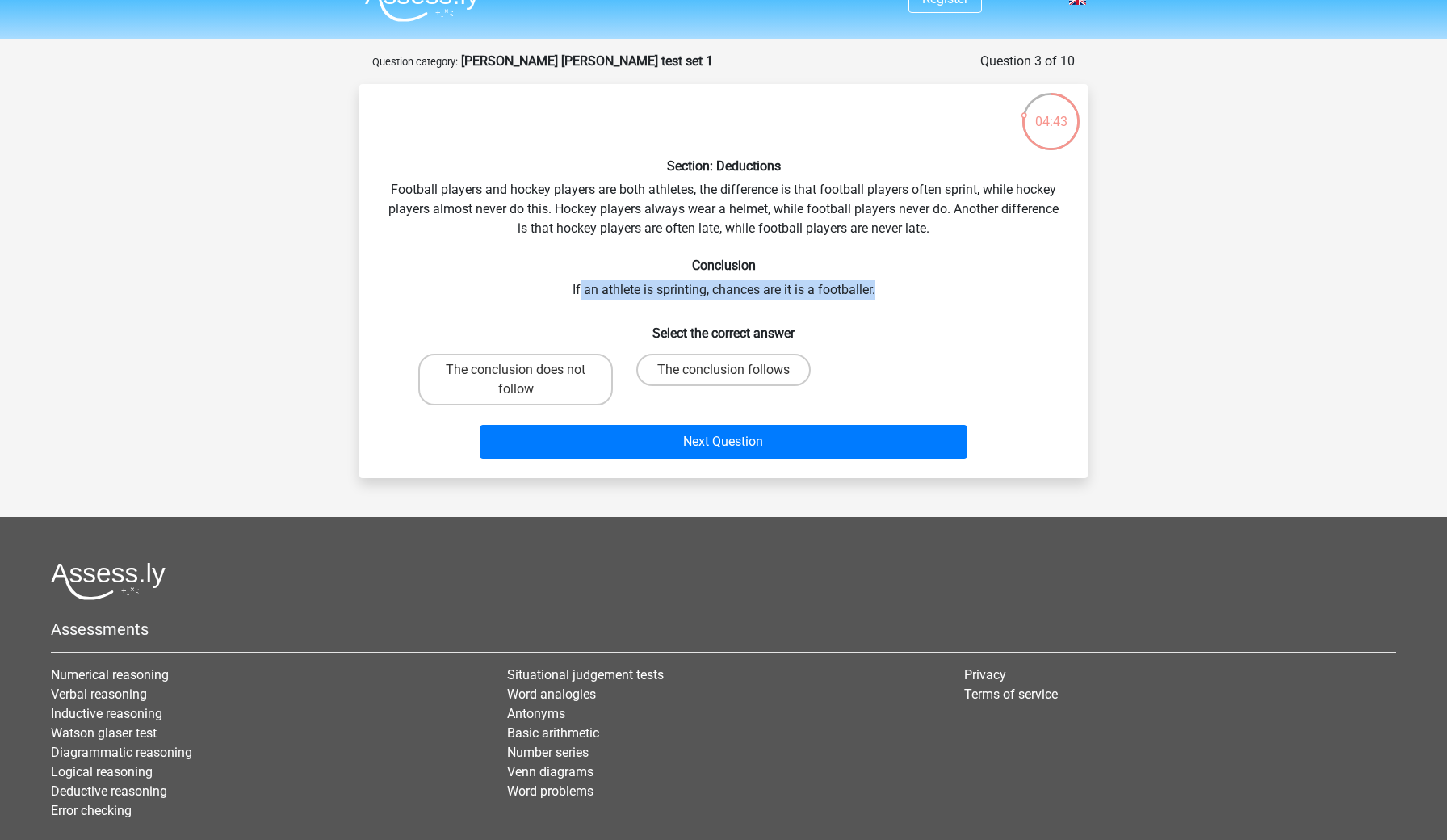
drag, startPoint x: 580, startPoint y: 286, endPoint x: 873, endPoint y: 286, distance: 293.0
click at [873, 286] on div "Section: Deductions Football players and hockey players are both athletes, the …" at bounding box center [723, 281] width 715 height 368
drag, startPoint x: 573, startPoint y: 290, endPoint x: 862, endPoint y: 291, distance: 289.0
click at [863, 291] on div "Section: Deductions Football players and hockey players are both athletes, the …" at bounding box center [723, 281] width 715 height 368
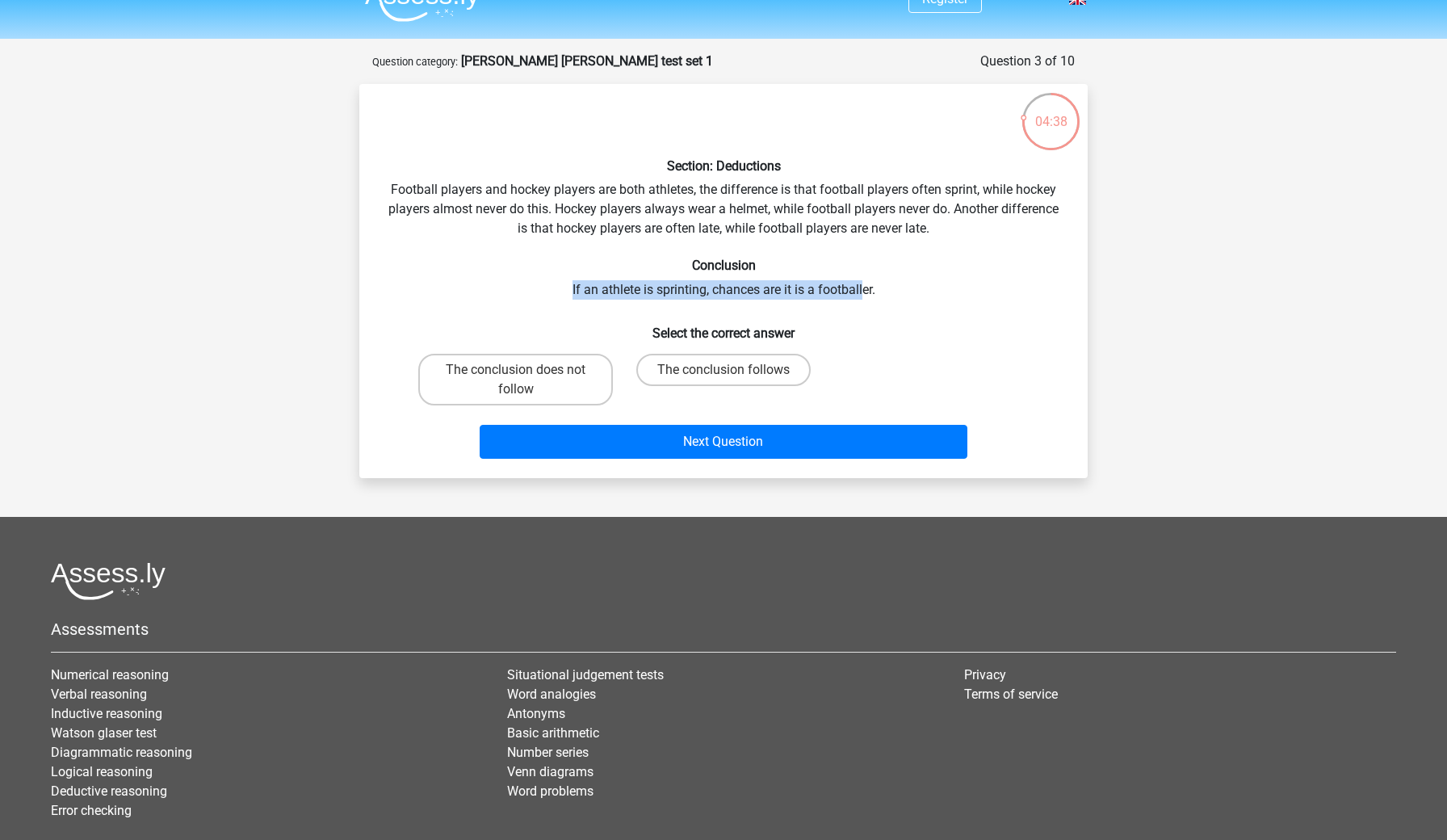
click at [817, 285] on div "Section: Deductions Football players and hockey players are both athletes, the …" at bounding box center [723, 281] width 715 height 368
click at [709, 363] on label "The conclusion follows" at bounding box center [724, 369] width 175 height 33
click at [724, 369] on input "The conclusion follows" at bounding box center [729, 374] width 11 height 11
radio input "true"
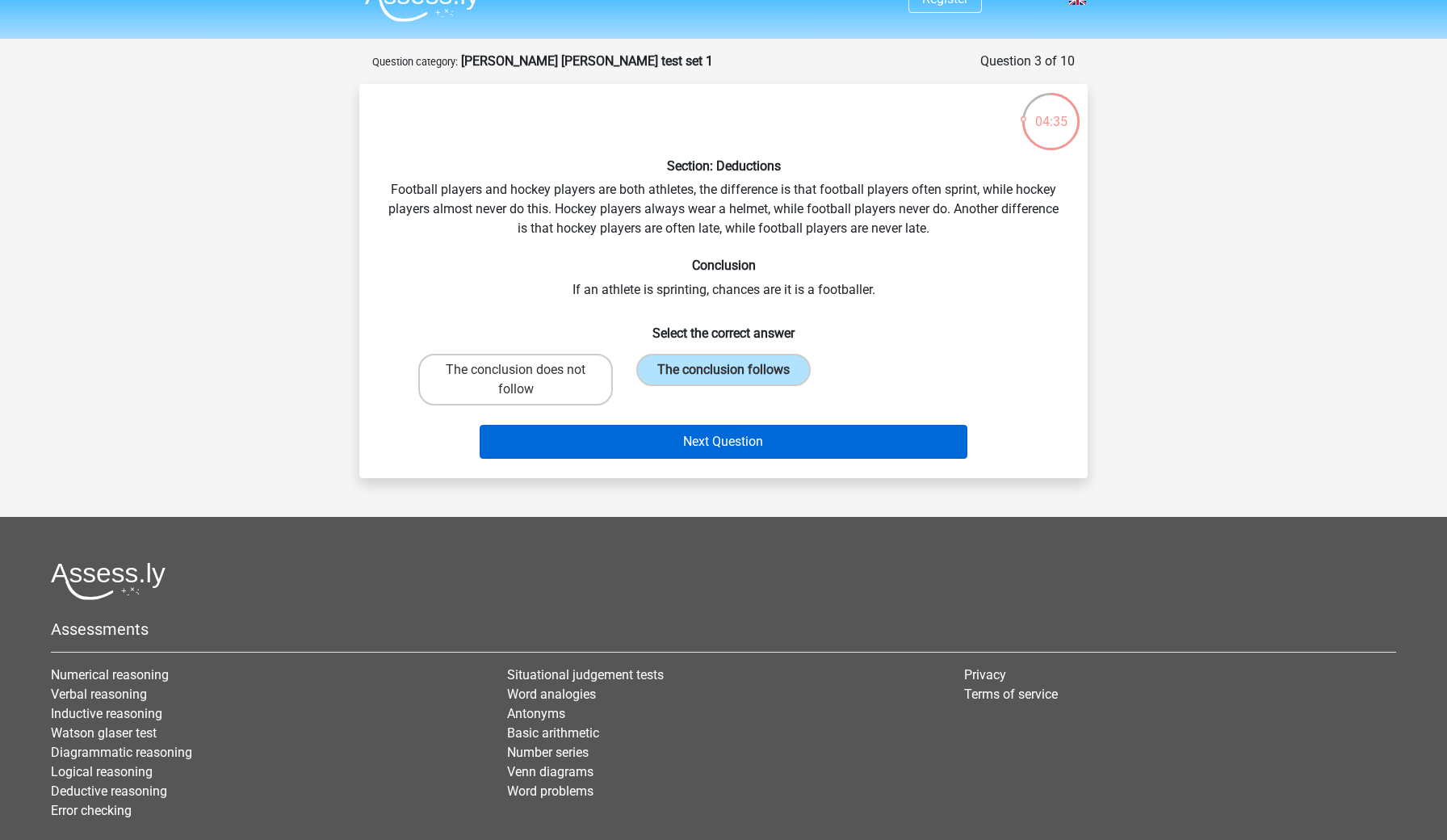
click at [689, 439] on button "Next Question" at bounding box center [724, 442] width 489 height 34
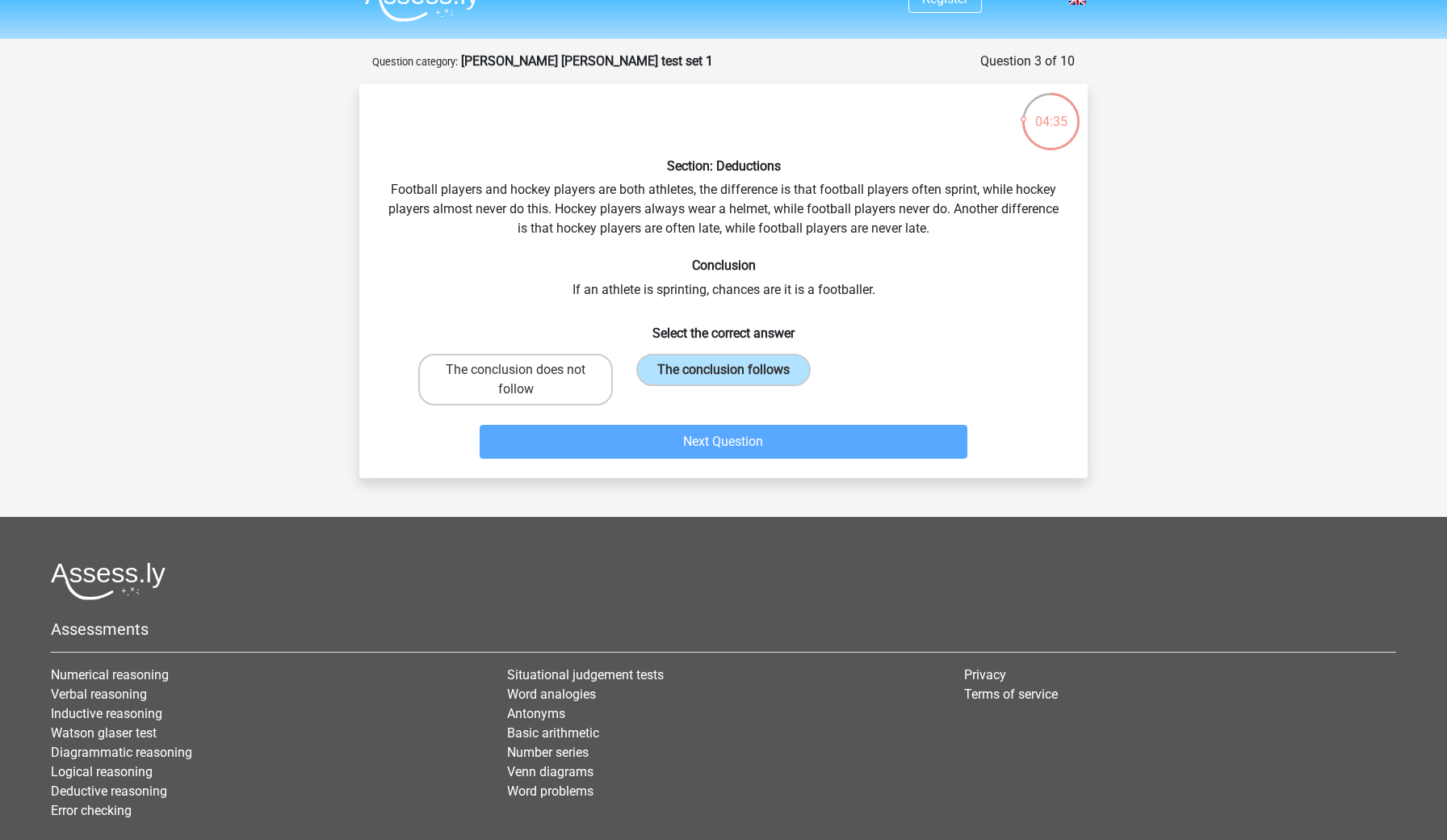
scroll to position [80, 0]
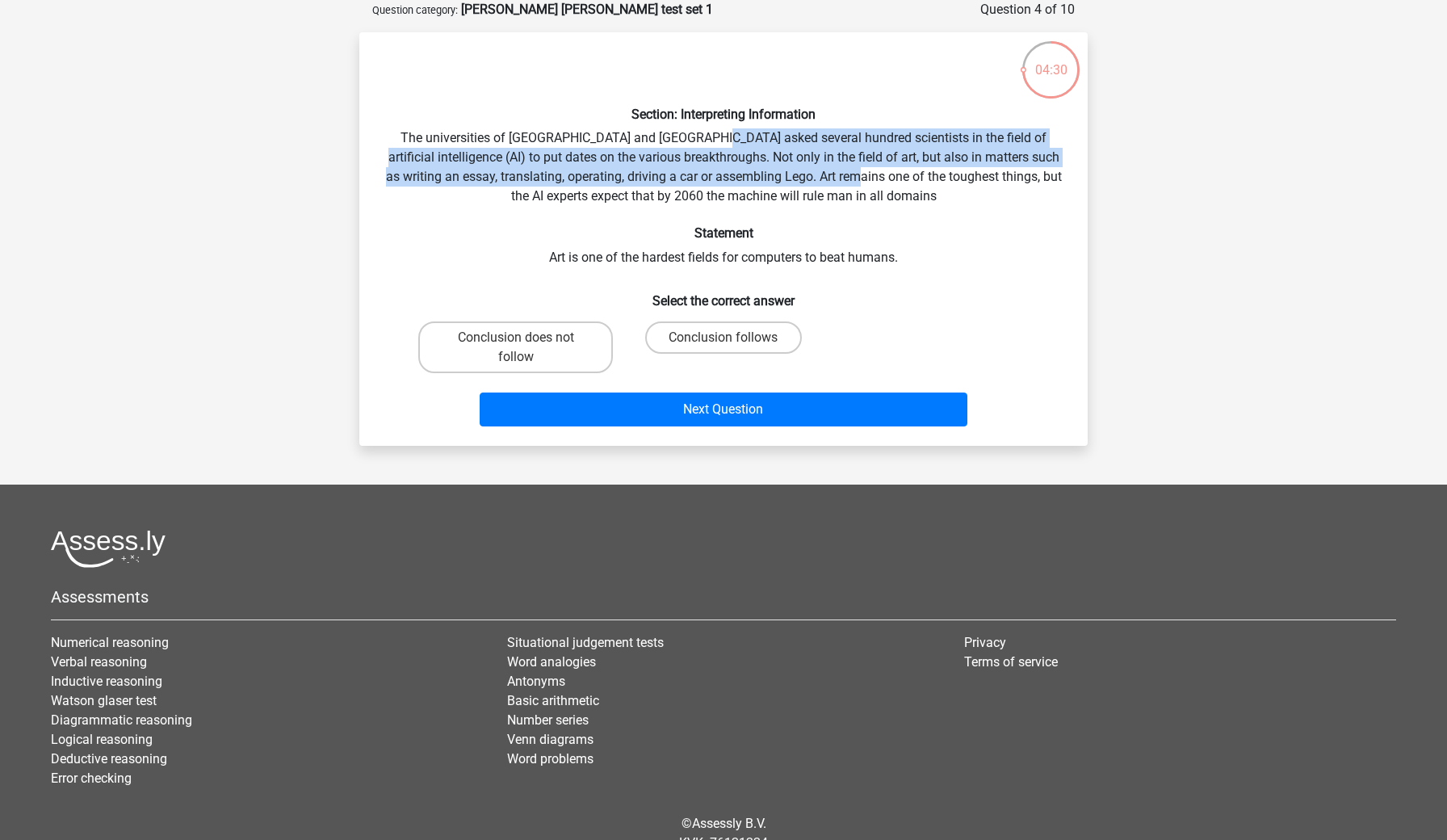
drag, startPoint x: 701, startPoint y: 138, endPoint x: 903, endPoint y: 171, distance: 204.7
click at [903, 171] on div "Section: Interpreting Information The universities of Oxford and Yale asked sev…" at bounding box center [723, 239] width 715 height 387
drag, startPoint x: 832, startPoint y: 136, endPoint x: 881, endPoint y: 178, distance: 64.5
click at [881, 178] on div "Section: Interpreting Information The universities of Oxford and Yale asked sev…" at bounding box center [723, 239] width 715 height 387
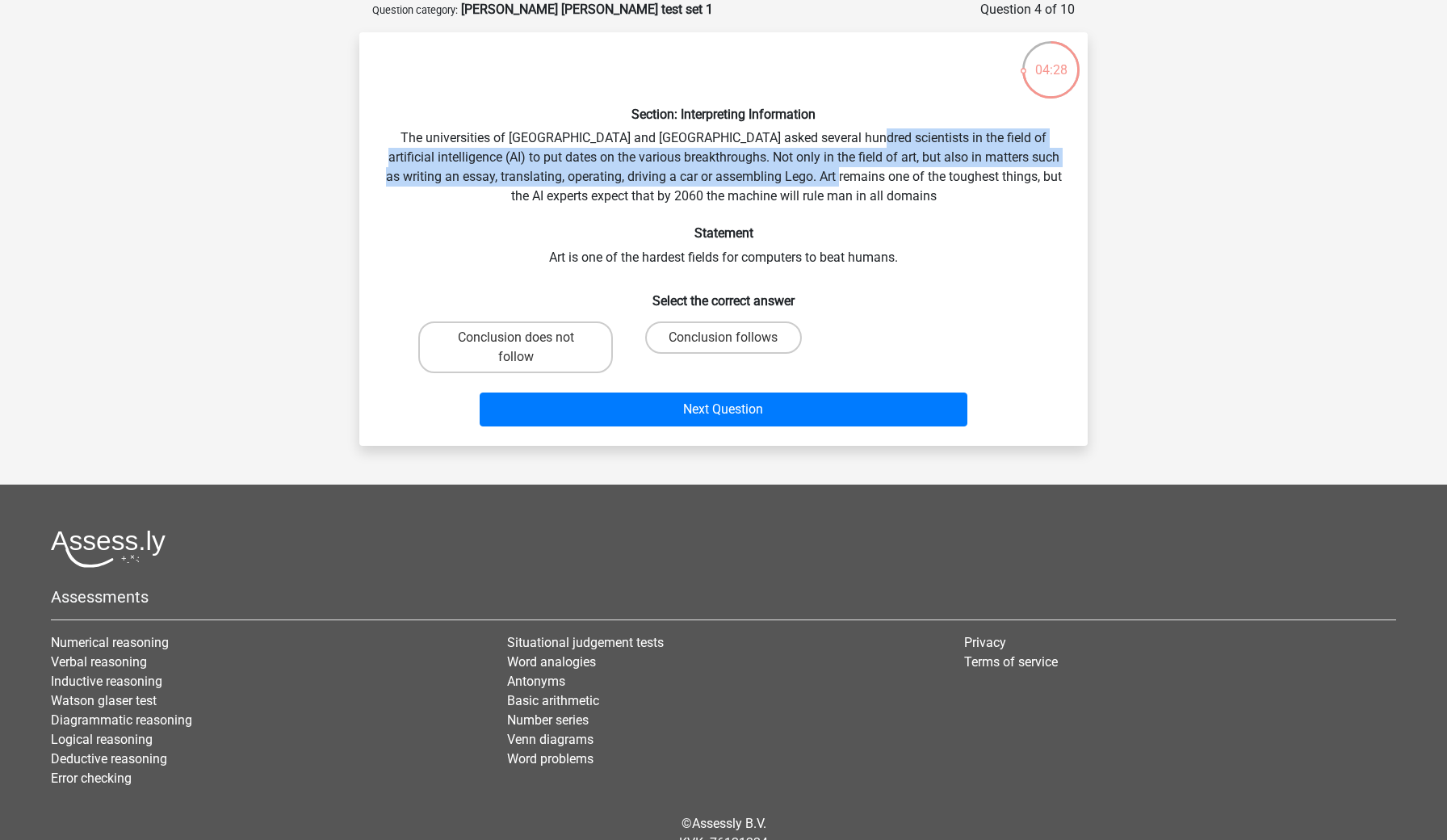
click at [881, 178] on div "Section: Interpreting Information The universities of Oxford and Yale asked sev…" at bounding box center [723, 239] width 715 height 387
drag, startPoint x: 856, startPoint y: 141, endPoint x: 889, endPoint y: 194, distance: 62.4
click at [889, 194] on div "Section: Interpreting Information The universities of Oxford and Yale asked sev…" at bounding box center [723, 239] width 715 height 387
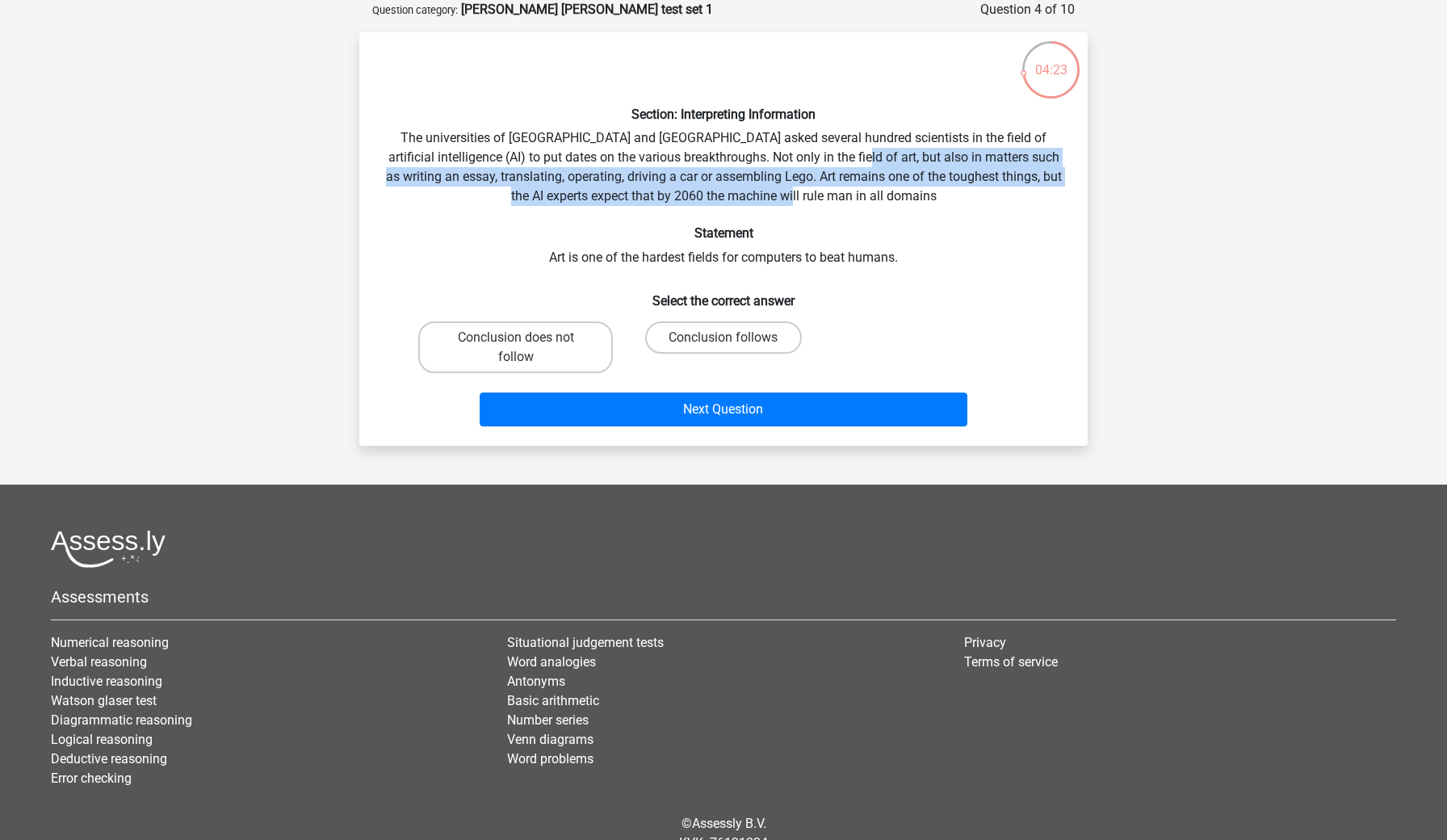
drag, startPoint x: 847, startPoint y: 152, endPoint x: 885, endPoint y: 196, distance: 58.1
click at [885, 196] on div "Section: Interpreting Information The universities of Oxford and Yale asked sev…" at bounding box center [723, 239] width 715 height 387
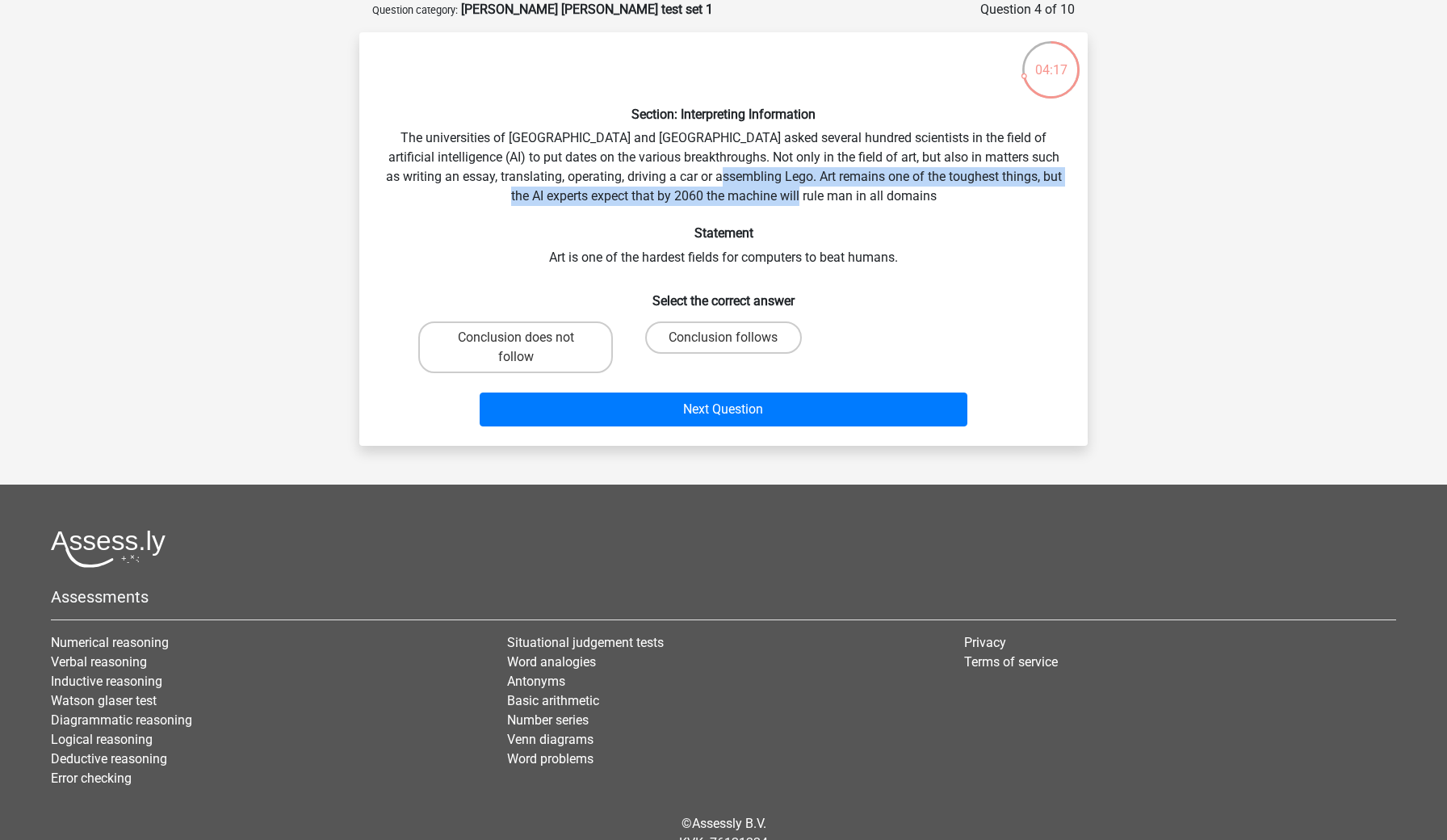
drag, startPoint x: 768, startPoint y: 166, endPoint x: 894, endPoint y: 188, distance: 127.9
click at [894, 188] on div "Section: Interpreting Information The universities of Oxford and Yale asked sev…" at bounding box center [723, 239] width 715 height 387
click at [795, 158] on div "Section: Interpreting Information The universities of Oxford and Yale asked sev…" at bounding box center [723, 239] width 715 height 387
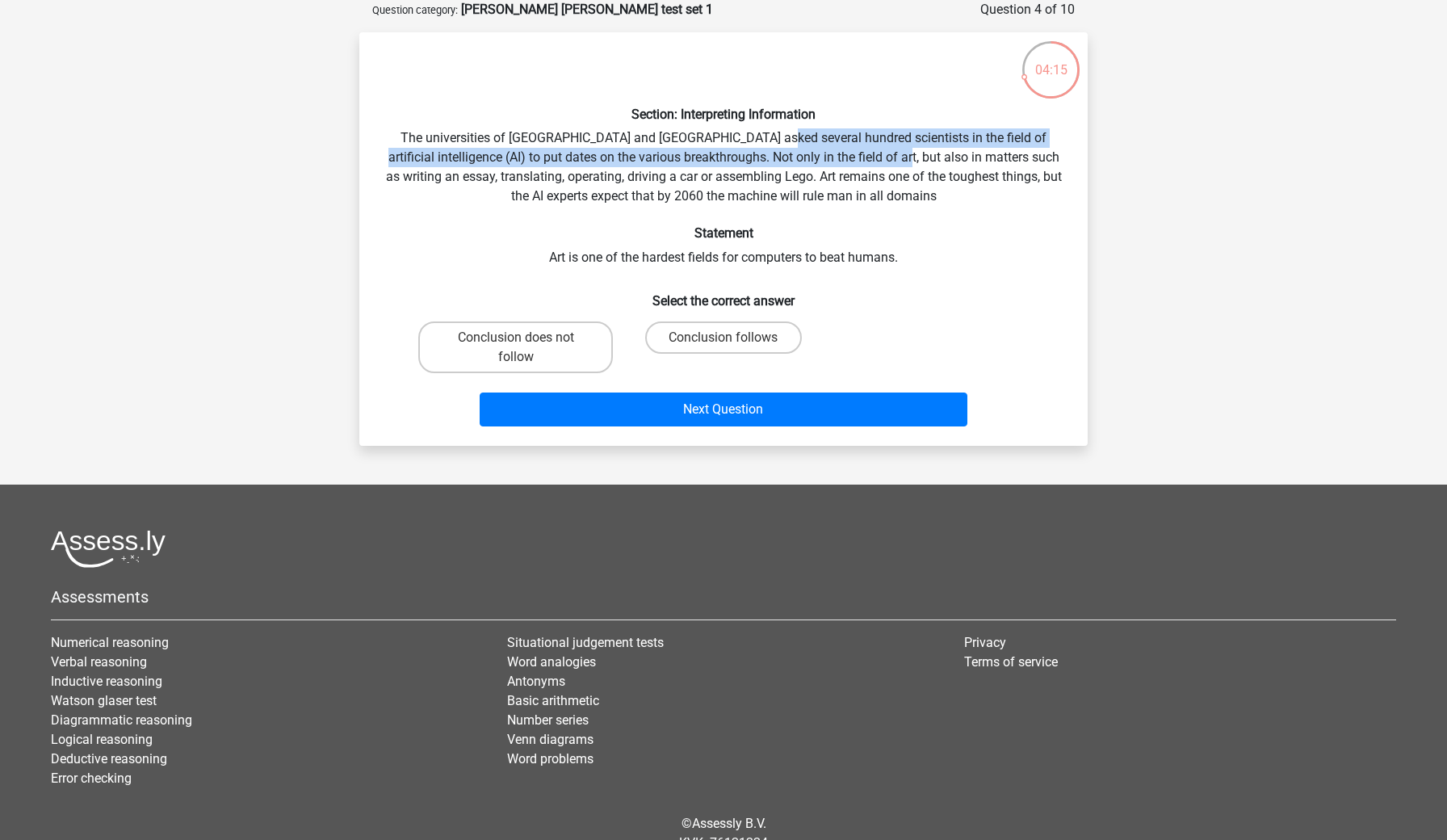
drag, startPoint x: 759, startPoint y: 138, endPoint x: 891, endPoint y: 165, distance: 134.7
click at [891, 165] on div "Section: Interpreting Information The universities of Oxford and Yale asked sev…" at bounding box center [723, 239] width 715 height 387
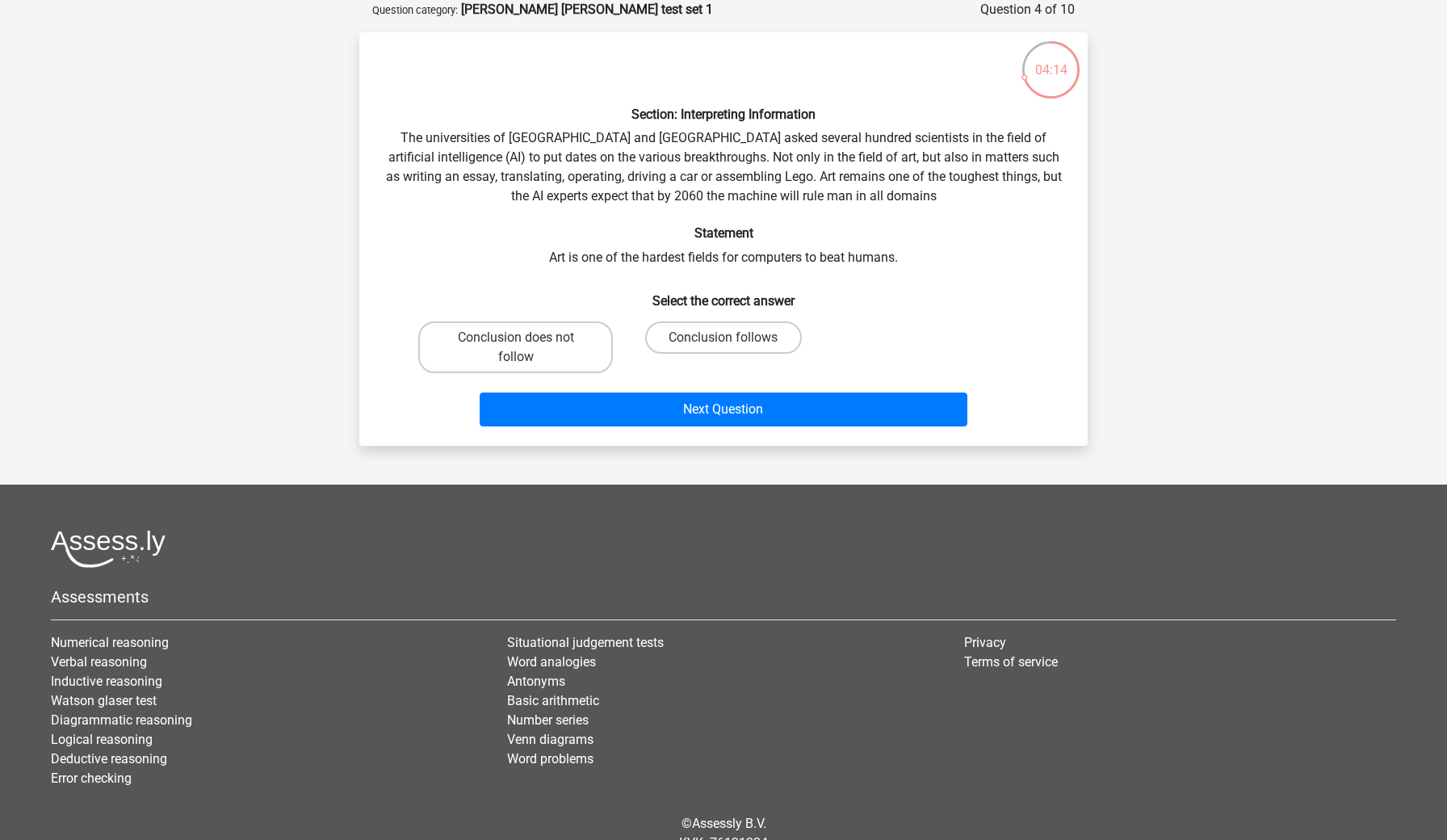
click at [819, 175] on div "Section: Interpreting Information The universities of Oxford and Yale asked sev…" at bounding box center [723, 239] width 715 height 387
click at [716, 335] on label "Conclusion follows" at bounding box center [723, 338] width 156 height 33
click at [724, 338] on input "Conclusion follows" at bounding box center [729, 343] width 11 height 11
radio input "true"
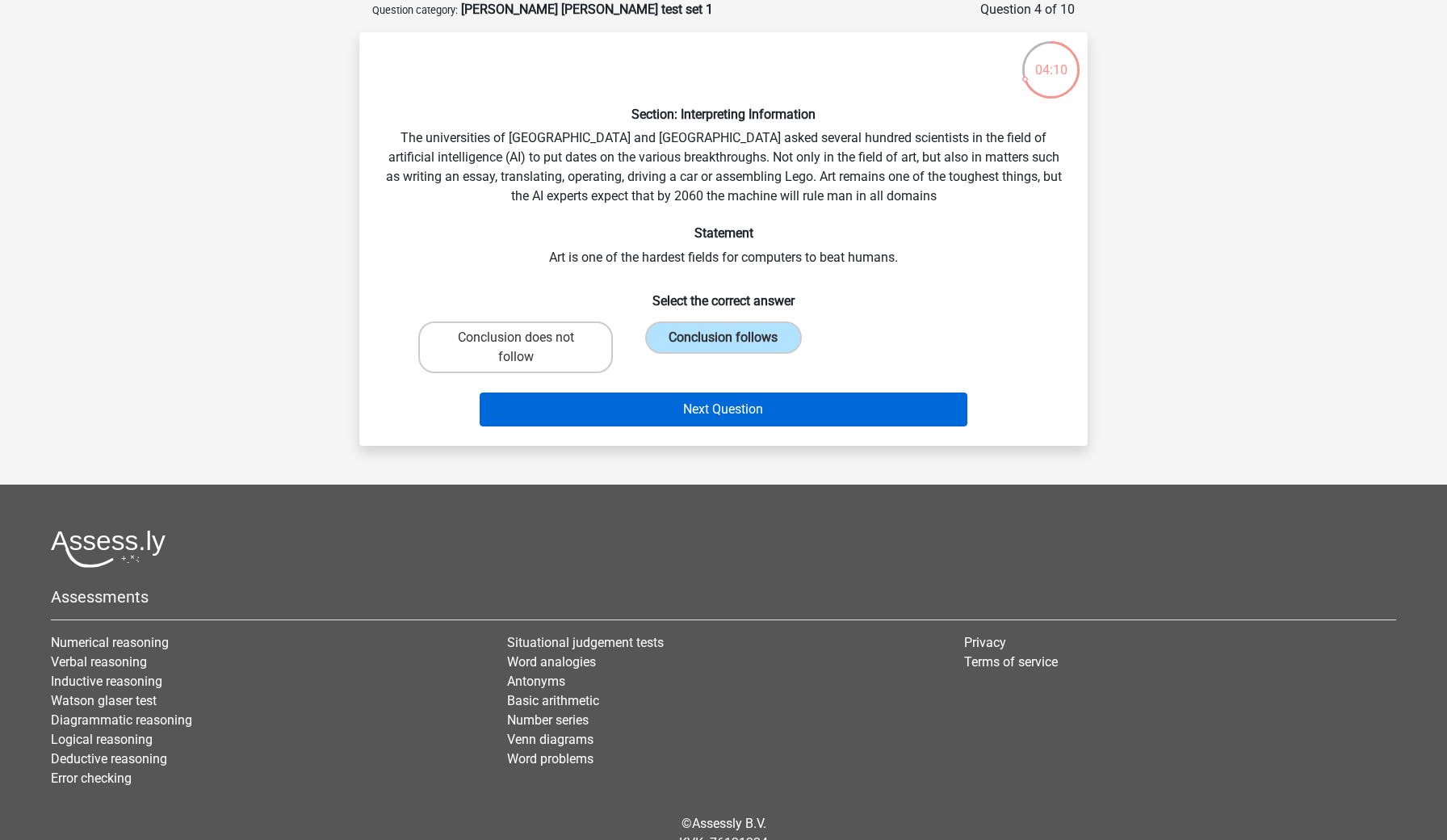
click at [711, 409] on button "Next Question" at bounding box center [724, 409] width 489 height 34
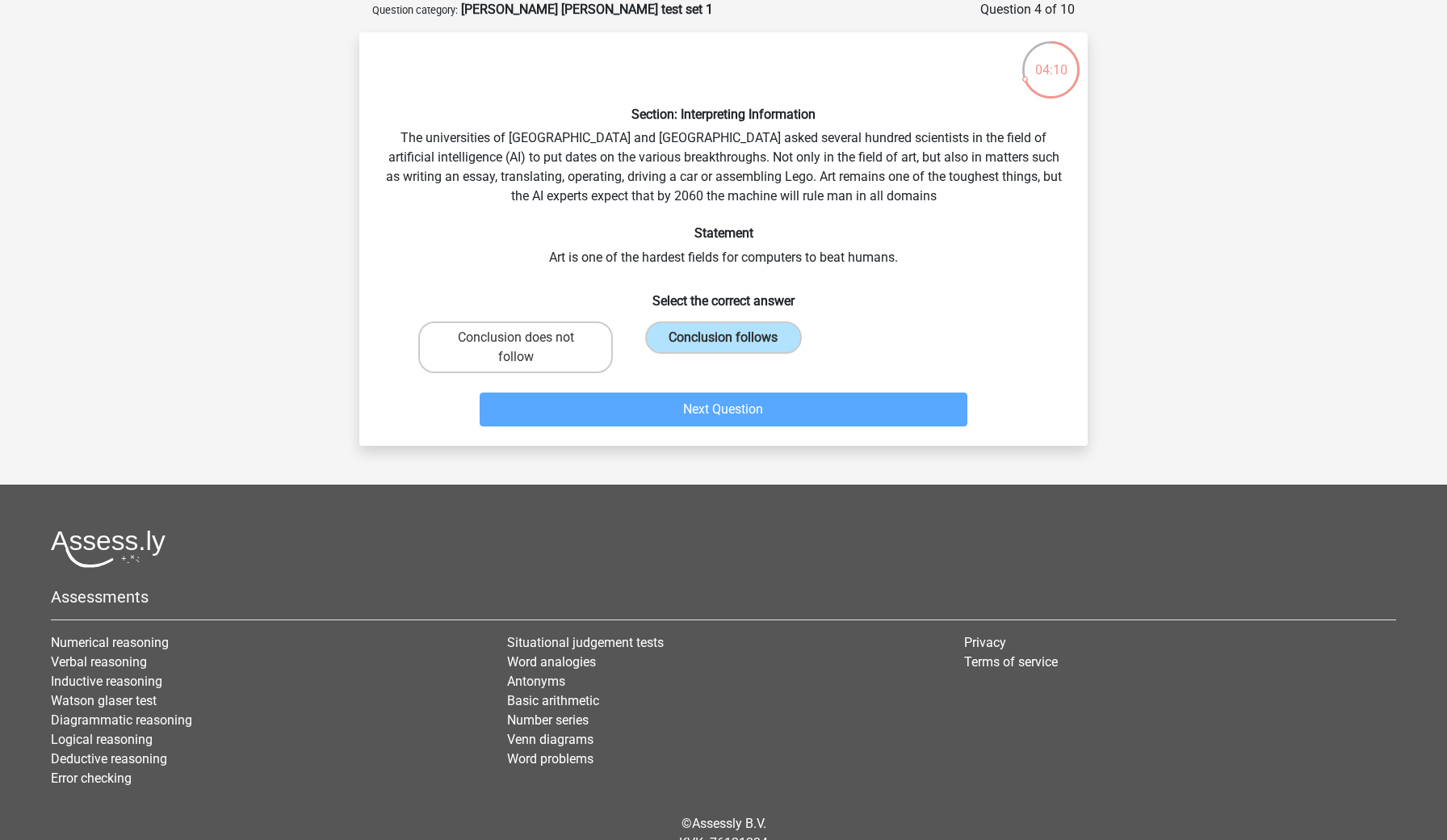
scroll to position [73, 0]
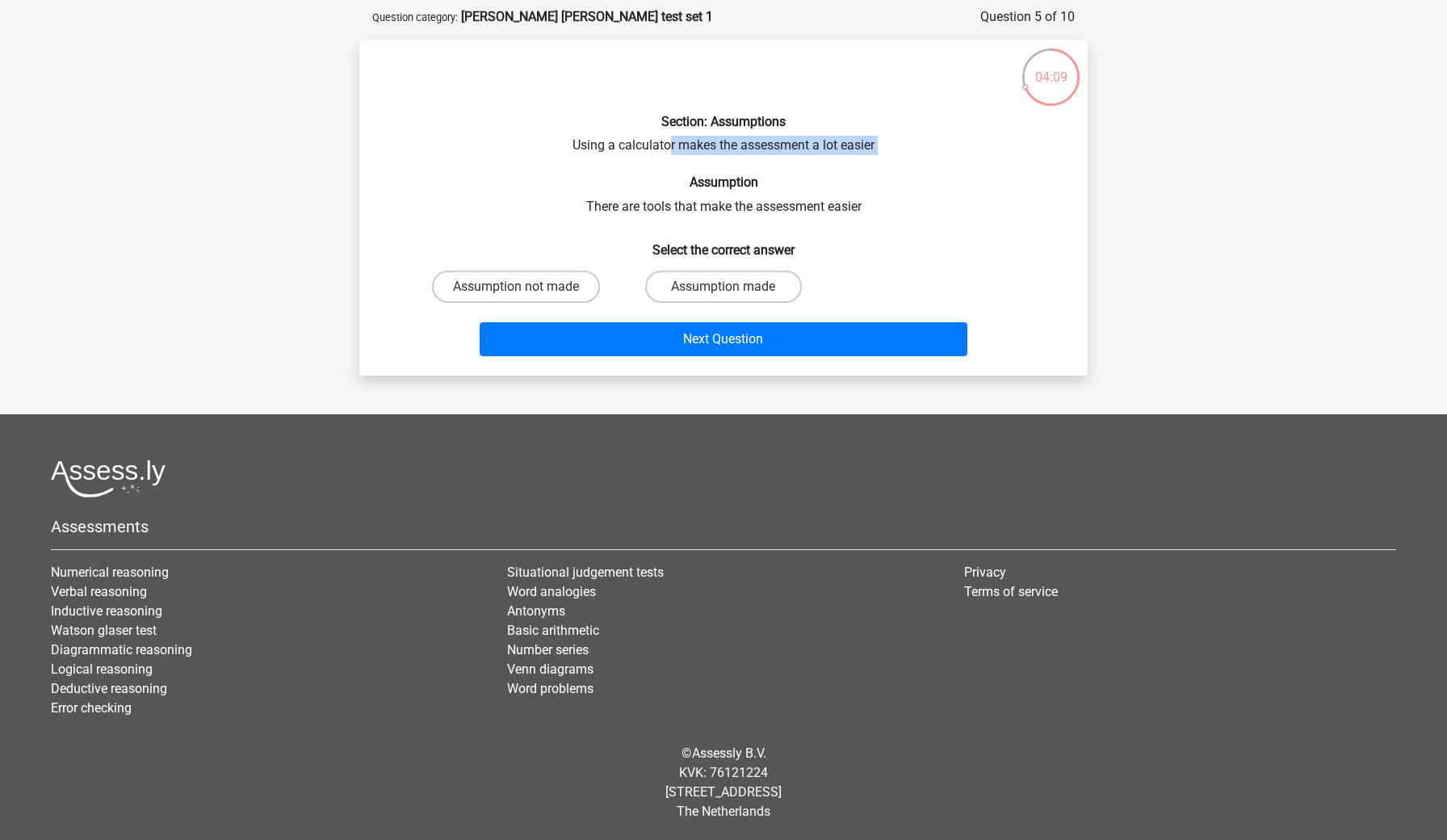
drag, startPoint x: 670, startPoint y: 147, endPoint x: 873, endPoint y: 171, distance: 204.4
click at [874, 171] on div "Section: Assumptions Using a calculator makes the assessment a lot easier Assum…" at bounding box center [723, 208] width 715 height 310
click at [848, 150] on div "Section: Assumptions Using a calculator makes the assessment a lot easier Assum…" at bounding box center [723, 208] width 715 height 310
drag, startPoint x: 621, startPoint y: 147, endPoint x: 845, endPoint y: 162, distance: 224.5
click at [845, 162] on div "Section: Assumptions Using a calculator makes the assessment a lot easier Assum…" at bounding box center [723, 208] width 715 height 310
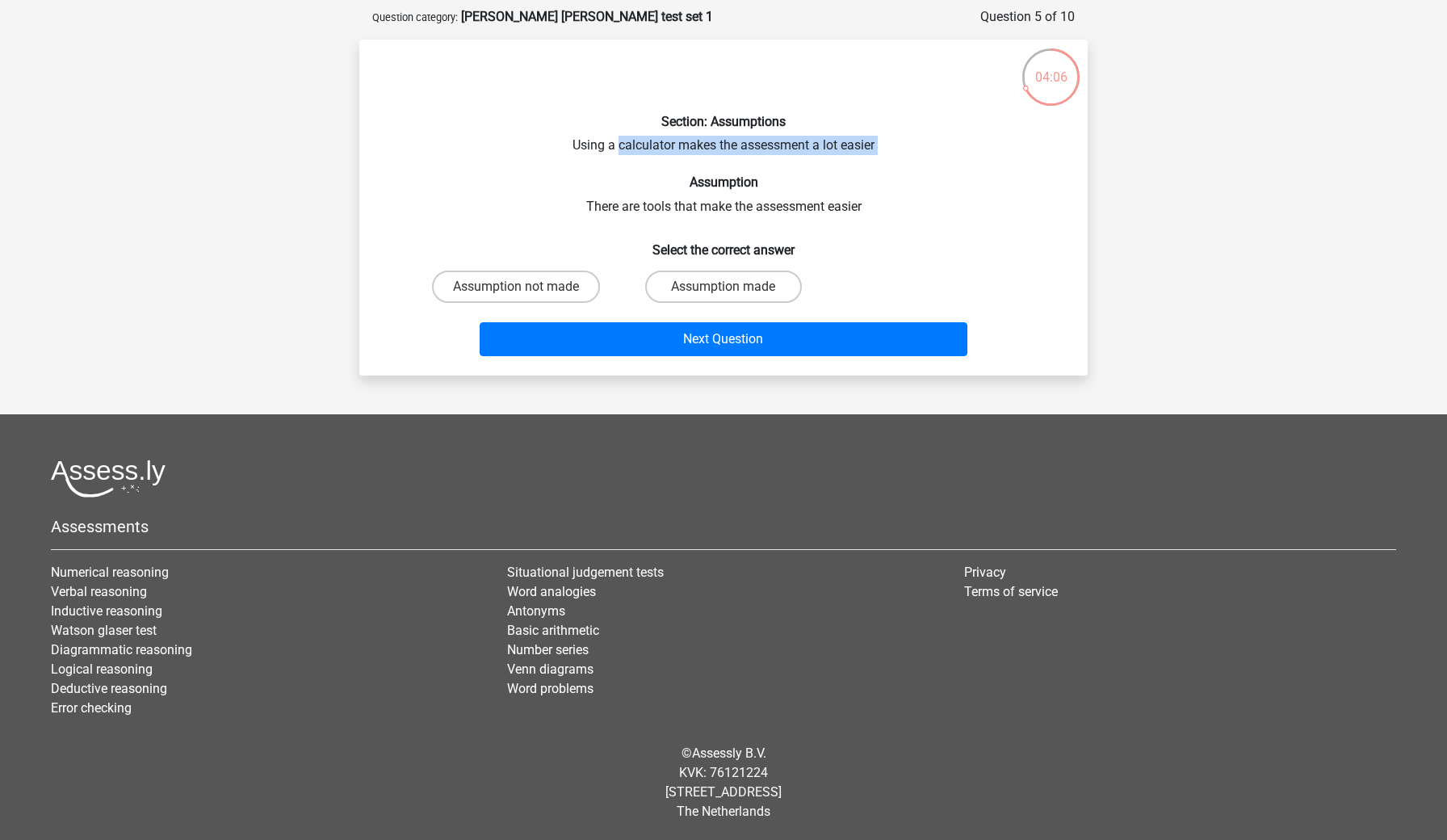
click at [794, 145] on div "Section: Assumptions Using a calculator makes the assessment a lot easier Assum…" at bounding box center [723, 208] width 715 height 310
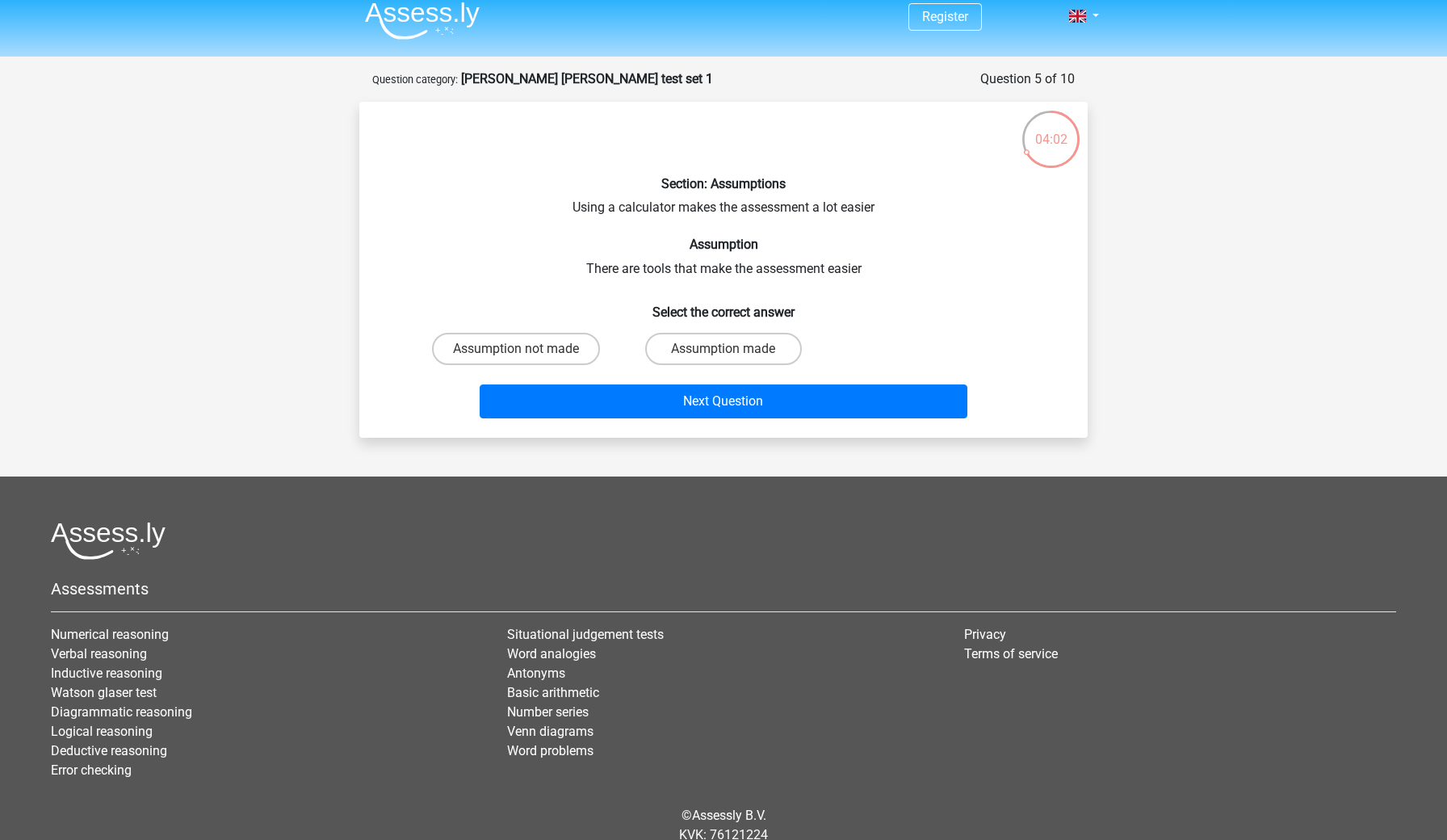
scroll to position [11, 0]
click at [545, 348] on label "Assumption not made" at bounding box center [515, 349] width 168 height 33
click at [526, 349] on input "Assumption not made" at bounding box center [521, 353] width 11 height 11
radio input "true"
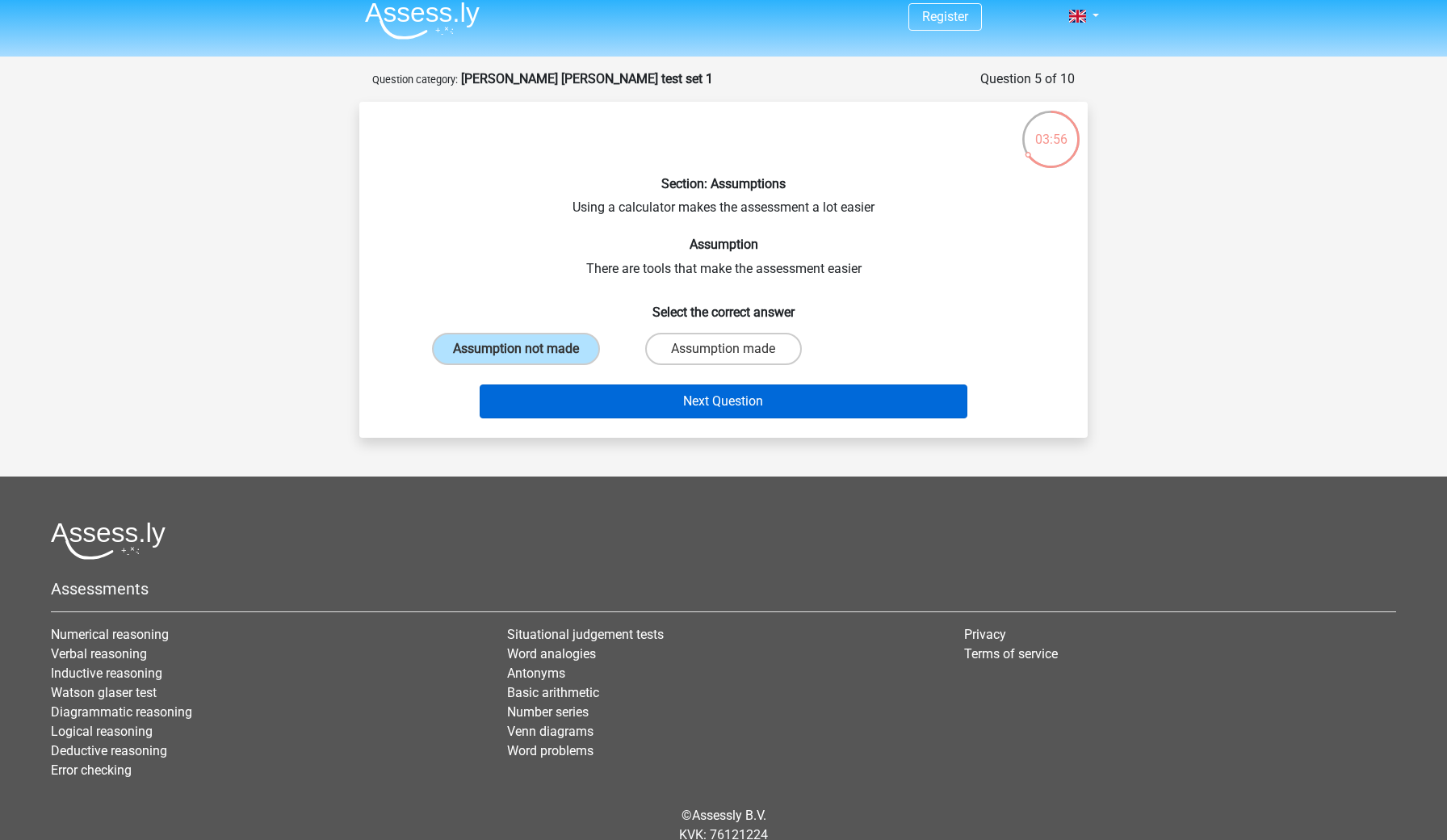
click at [612, 397] on button "Next Question" at bounding box center [724, 401] width 489 height 34
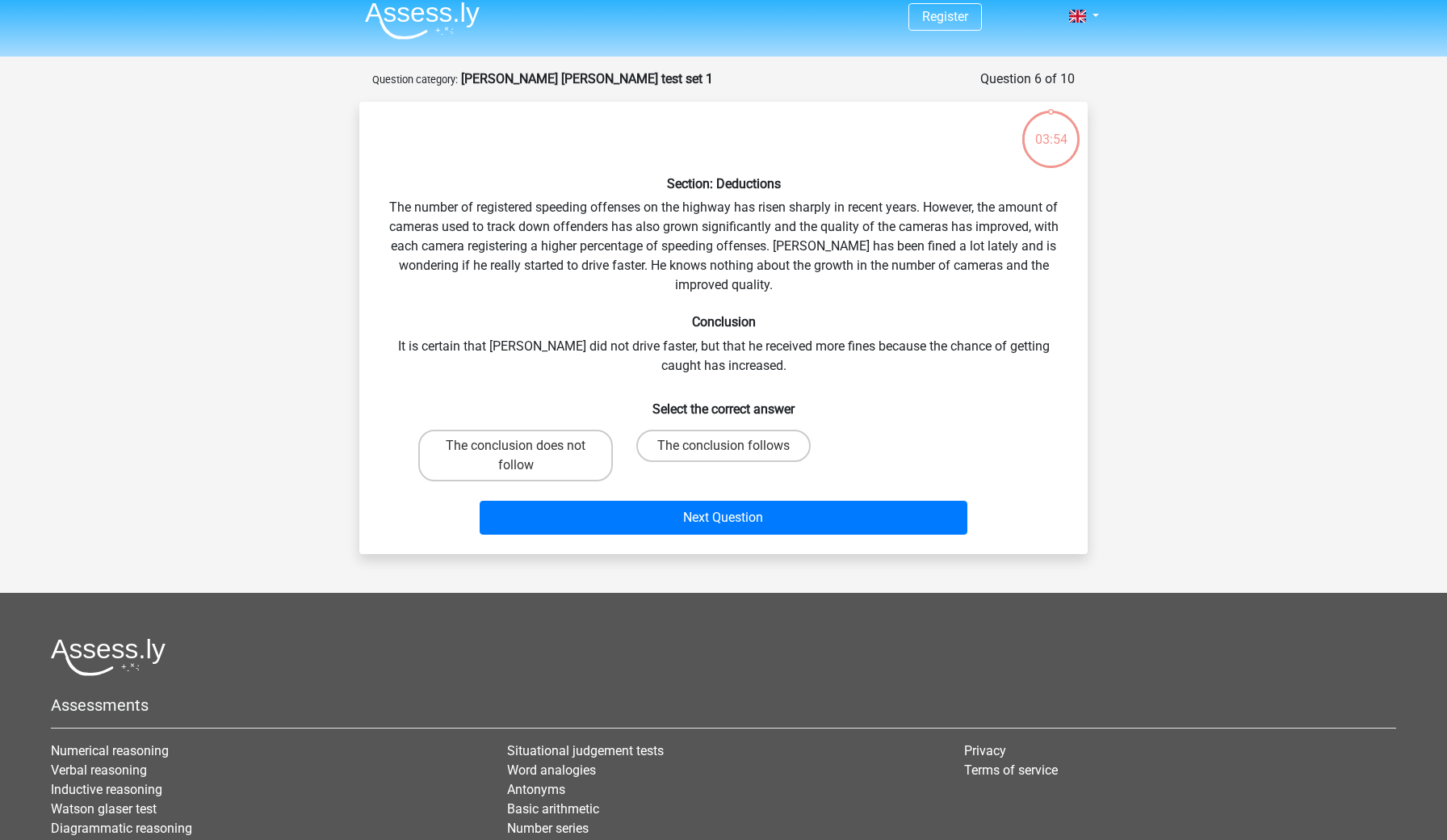
scroll to position [80, 0]
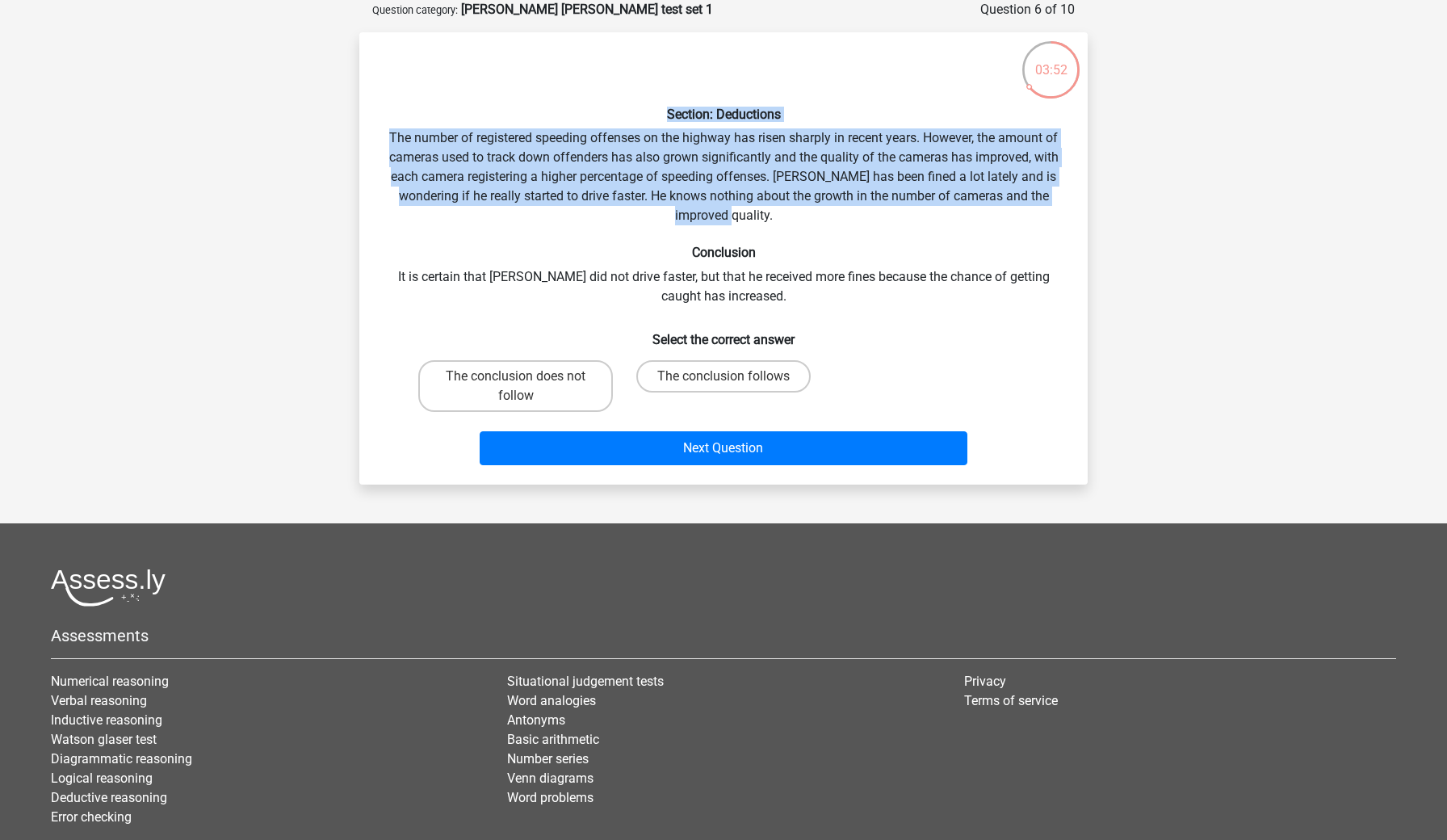
drag, startPoint x: 634, startPoint y: 121, endPoint x: 785, endPoint y: 215, distance: 177.9
click at [785, 215] on div "Section: Deductions The number of registered speeding offenses on the highway h…" at bounding box center [723, 258] width 715 height 426
drag, startPoint x: 711, startPoint y: 127, endPoint x: 768, endPoint y: 211, distance: 101.5
click at [768, 211] on div "Section: Deductions The number of registered speeding offenses on the highway h…" at bounding box center [723, 258] width 715 height 426
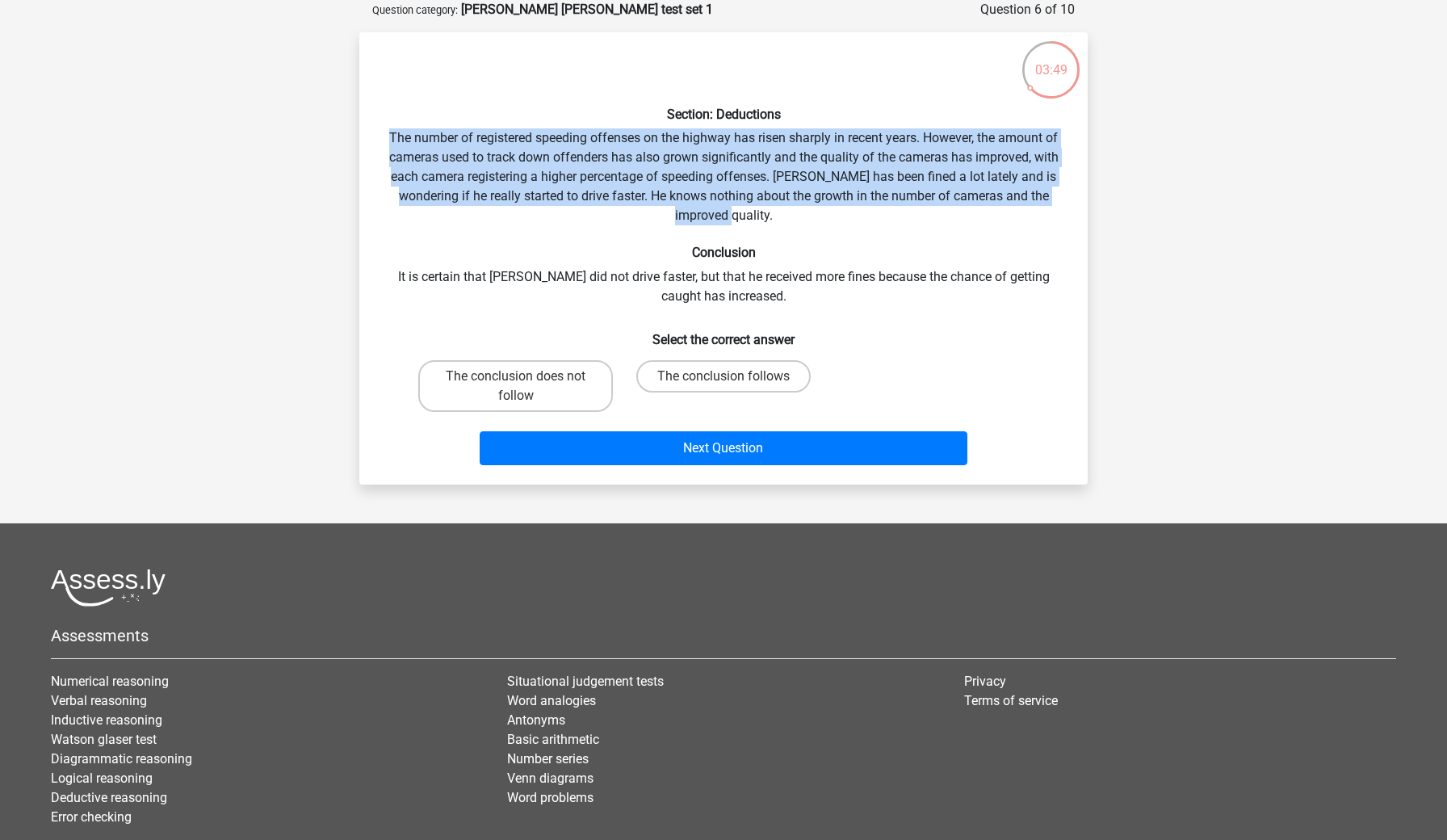
click at [768, 211] on div "Section: Deductions The number of registered speeding offenses on the highway h…" at bounding box center [723, 258] width 715 height 426
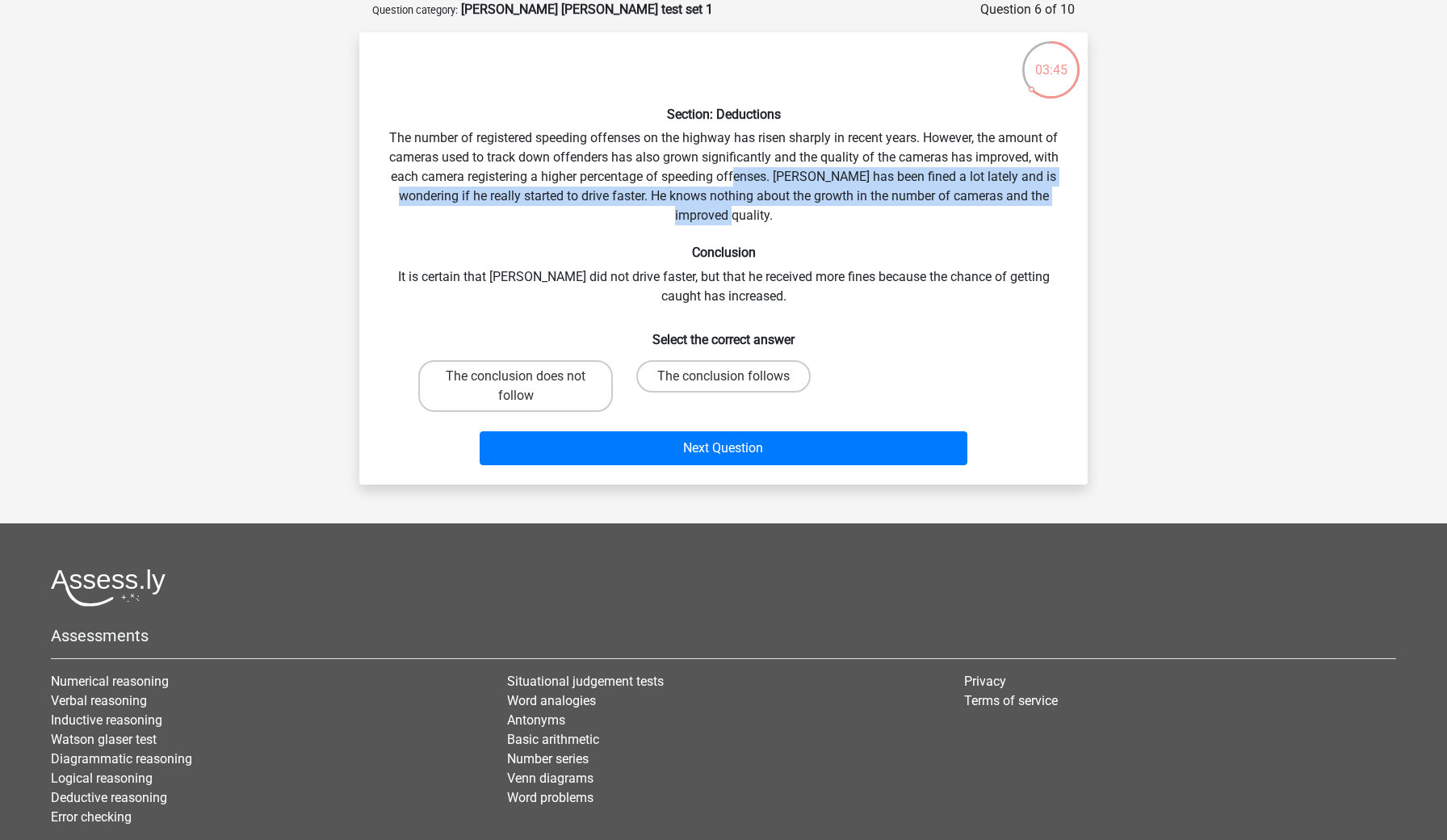
drag, startPoint x: 739, startPoint y: 167, endPoint x: 769, endPoint y: 222, distance: 62.6
click at [769, 222] on div "Section: Deductions The number of registered speeding offenses on the highway h…" at bounding box center [723, 258] width 715 height 426
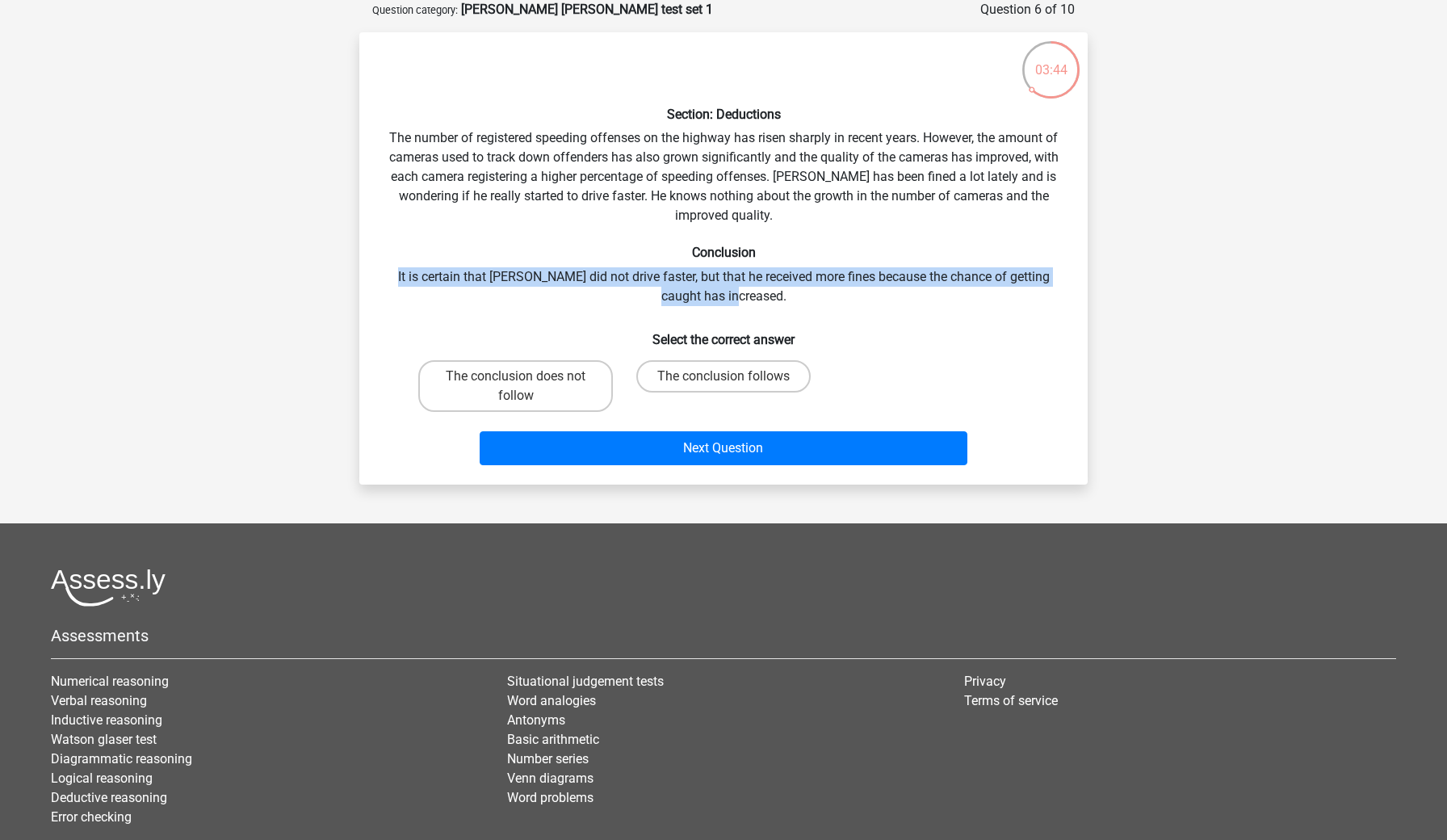
drag, startPoint x: 772, startPoint y: 255, endPoint x: 789, endPoint y: 296, distance: 44.4
click at [789, 296] on div "Section: Deductions The number of registered speeding offenses on the highway h…" at bounding box center [723, 258] width 715 height 426
drag, startPoint x: 776, startPoint y: 259, endPoint x: 795, endPoint y: 289, distance: 35.5
click at [795, 289] on div "Section: Deductions The number of registered speeding offenses on the highway h…" at bounding box center [723, 258] width 715 height 426
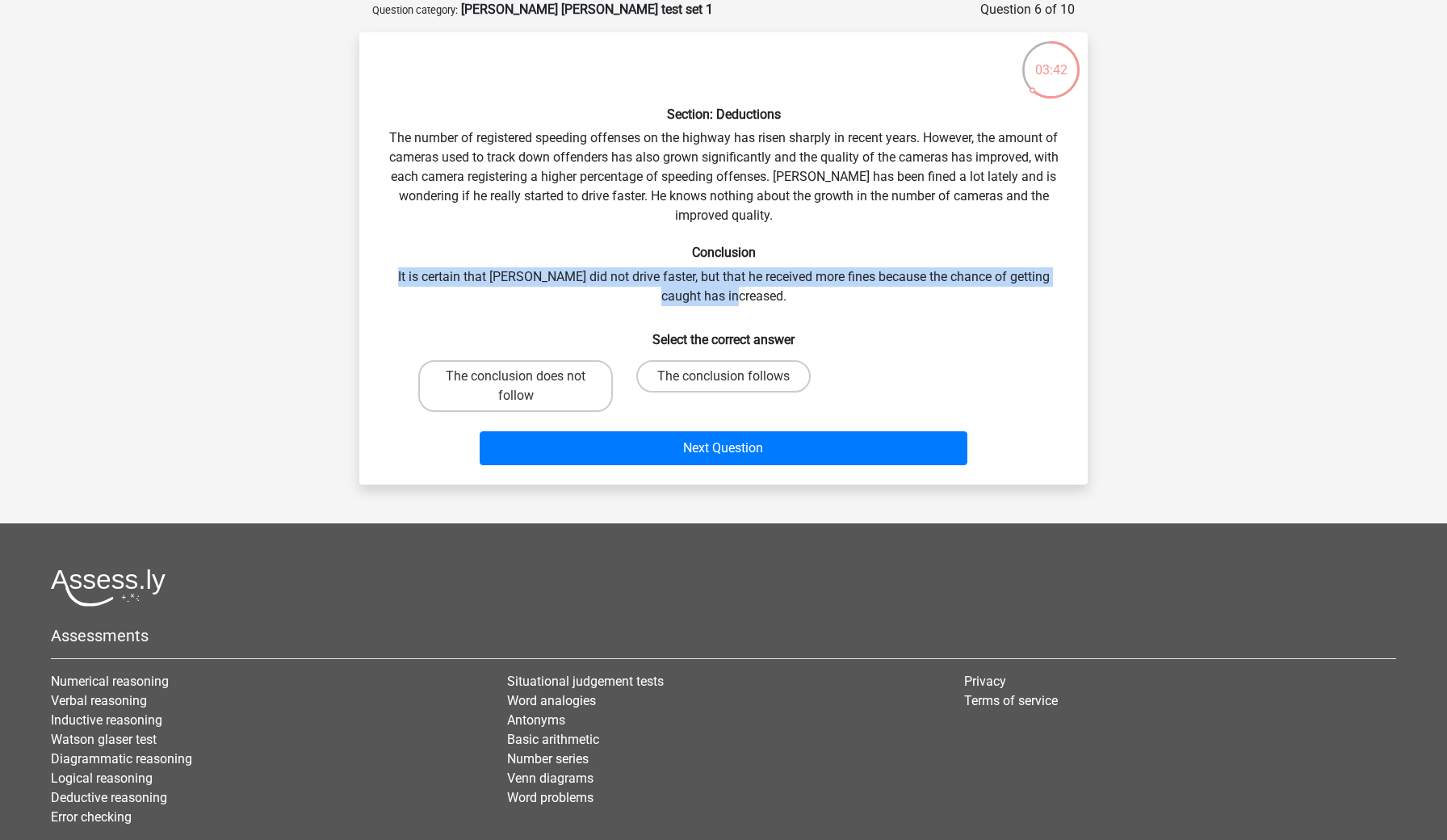
click at [795, 289] on div "Section: Deductions The number of registered speeding offenses on the highway h…" at bounding box center [723, 258] width 715 height 426
drag, startPoint x: 780, startPoint y: 256, endPoint x: 804, endPoint y: 291, distance: 42.4
click at [804, 291] on div "Section: Deductions The number of registered speeding offenses on the highway h…" at bounding box center [723, 258] width 715 height 426
drag, startPoint x: 792, startPoint y: 266, endPoint x: 814, endPoint y: 301, distance: 41.3
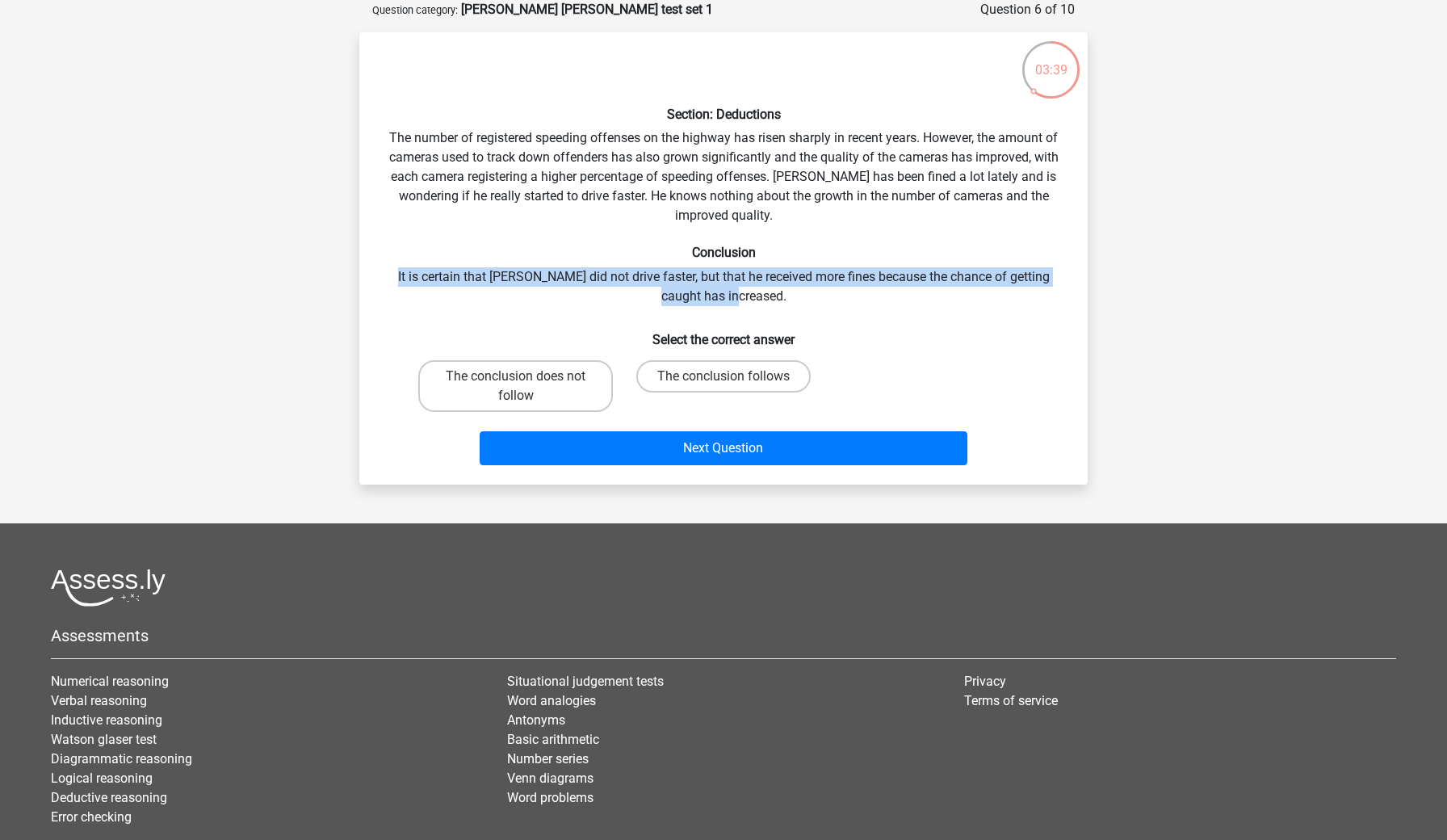
click at [814, 301] on div "Section: Deductions The number of registered speeding offenses on the highway h…" at bounding box center [723, 258] width 715 height 426
drag, startPoint x: 784, startPoint y: 257, endPoint x: 796, endPoint y: 279, distance: 25.1
click at [796, 279] on div "Section: Deductions The number of registered speeding offenses on the highway h…" at bounding box center [723, 258] width 715 height 426
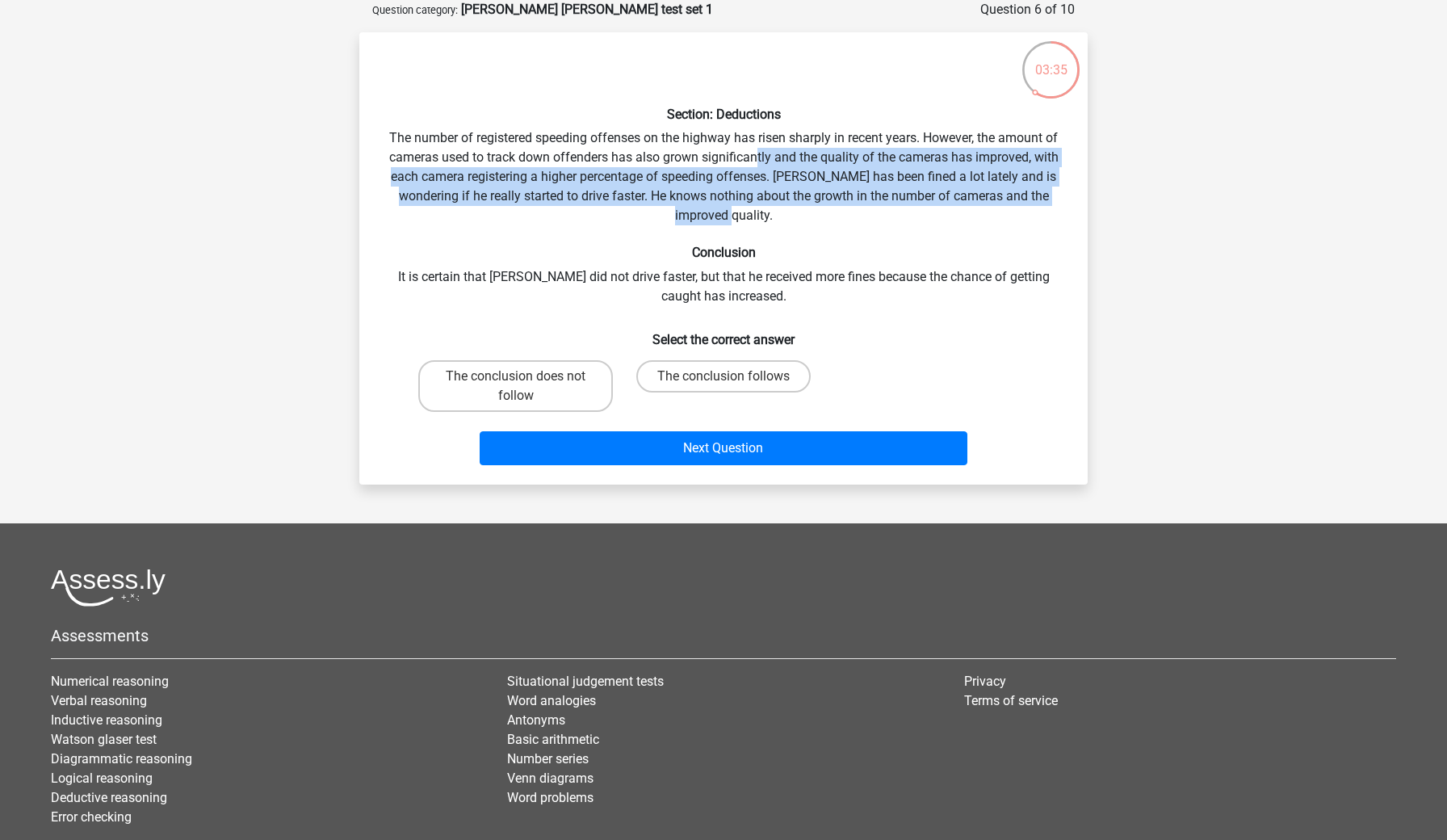
drag, startPoint x: 759, startPoint y: 153, endPoint x: 798, endPoint y: 210, distance: 69.1
click at [798, 210] on div "Section: Deductions The number of registered speeding offenses on the highway h…" at bounding box center [723, 258] width 715 height 426
drag, startPoint x: 768, startPoint y: 146, endPoint x: 800, endPoint y: 209, distance: 70.7
click at [800, 209] on div "Section: Deductions The number of registered speeding offenses on the highway h…" at bounding box center [723, 258] width 715 height 426
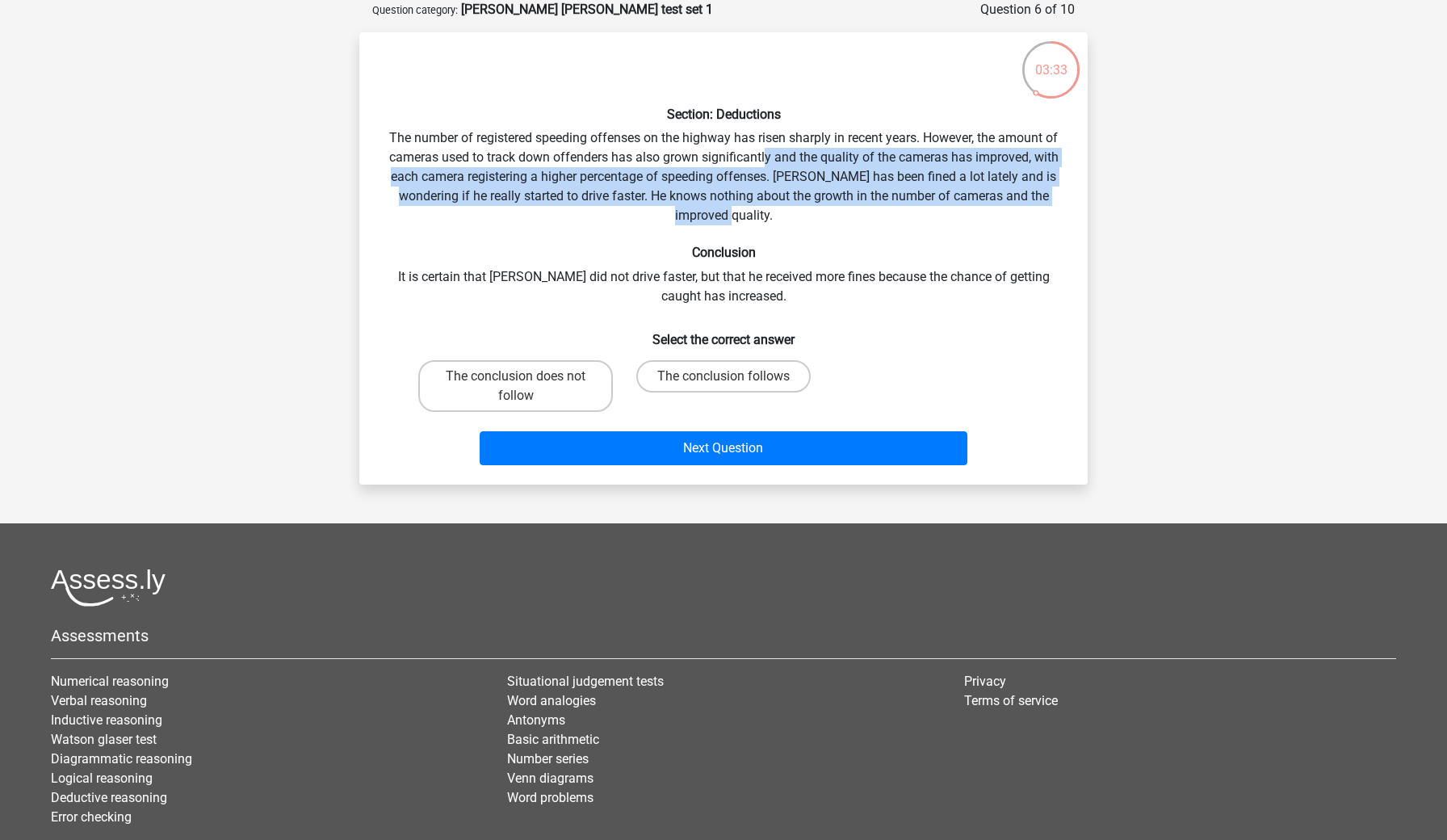
click at [800, 209] on div "Section: Deductions The number of registered speeding offenses on the highway h…" at bounding box center [723, 258] width 715 height 426
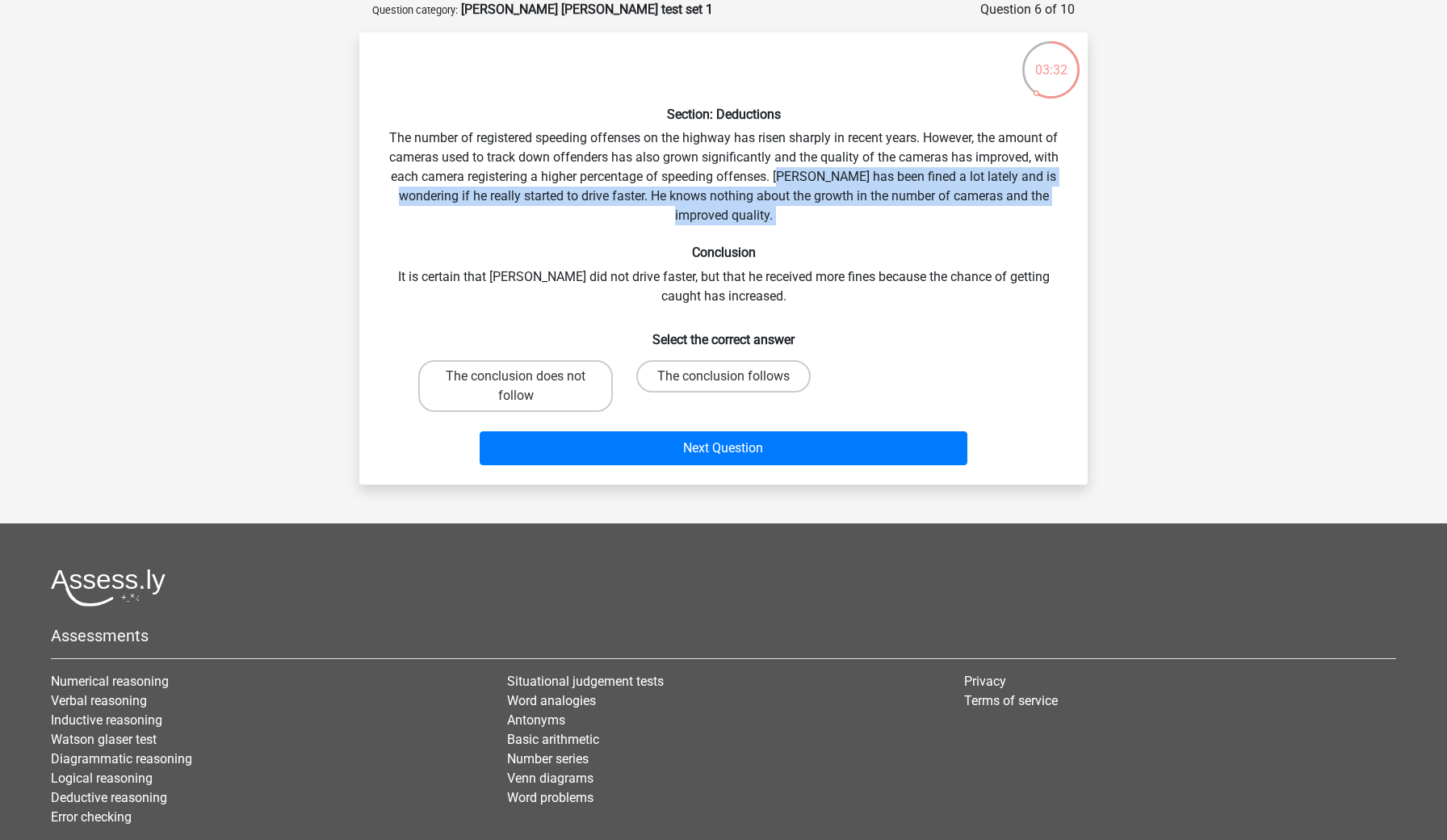
drag, startPoint x: 784, startPoint y: 180, endPoint x: 812, endPoint y: 231, distance: 58.2
click at [812, 231] on div "Section: Deductions The number of registered speeding offenses on the highway h…" at bounding box center [723, 258] width 715 height 426
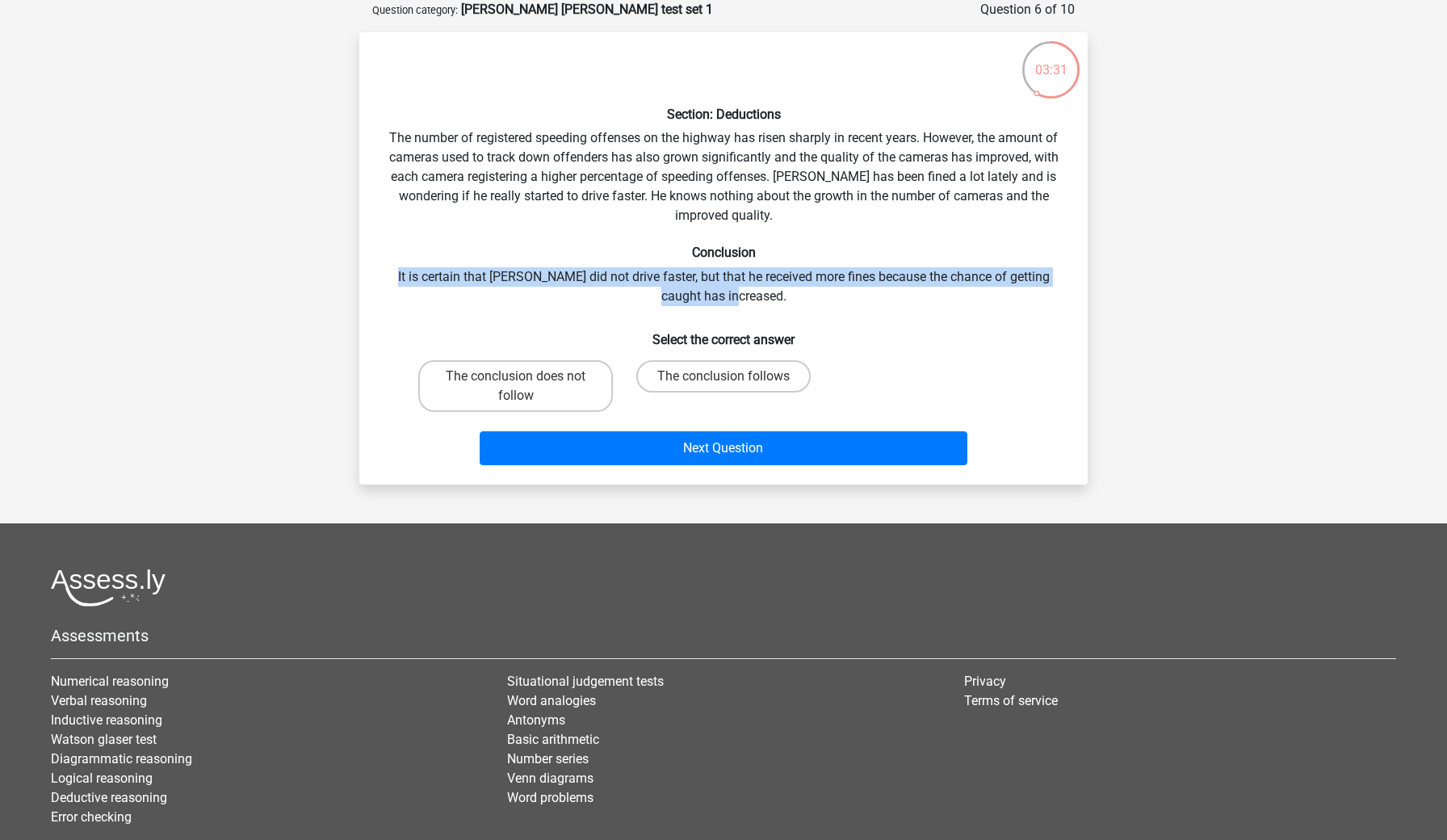
drag, startPoint x: 811, startPoint y: 253, endPoint x: 836, endPoint y: 292, distance: 46.3
click at [836, 292] on div "Section: Deductions The number of registered speeding offenses on the highway h…" at bounding box center [723, 258] width 715 height 426
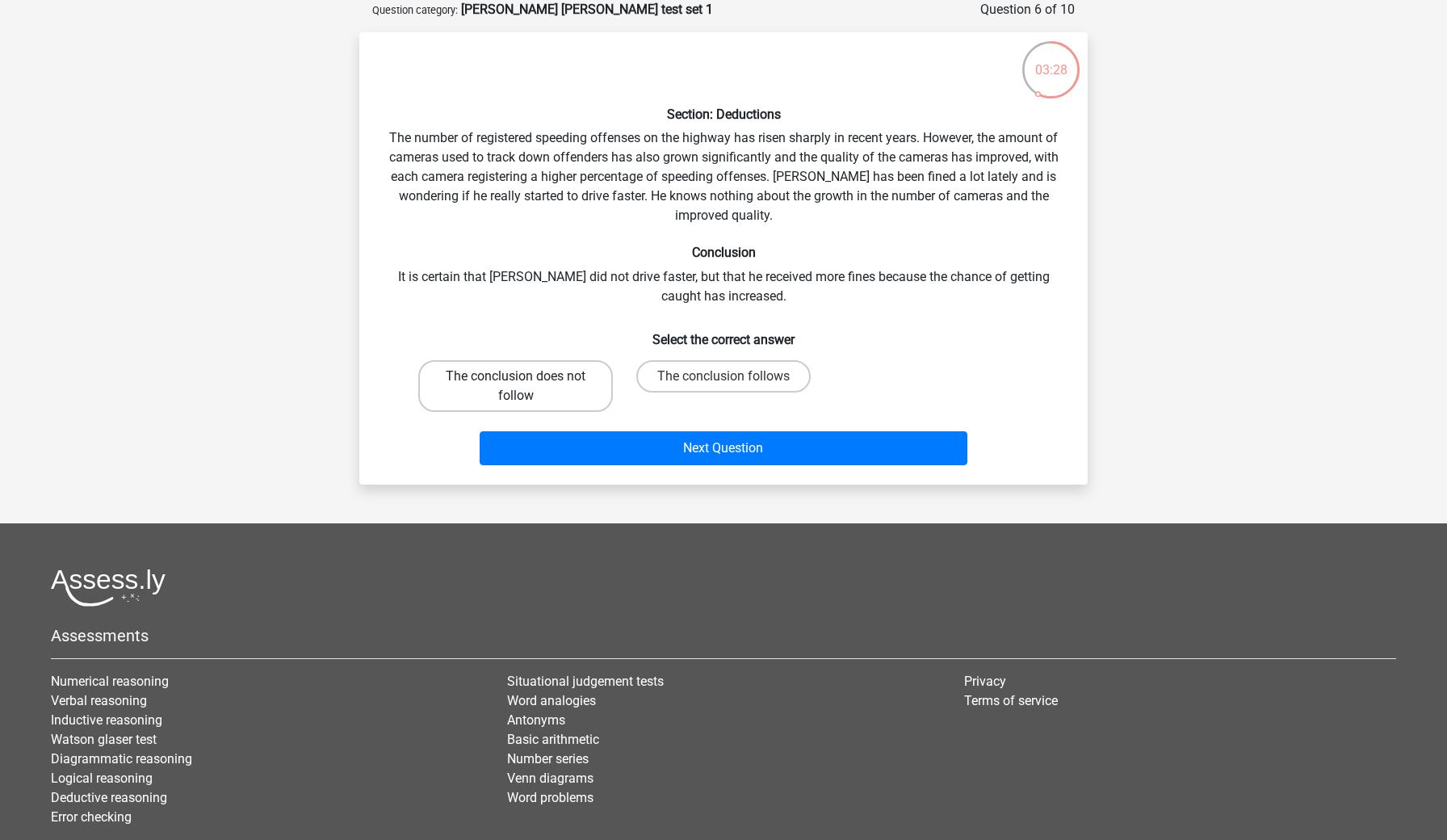
click at [569, 387] on label "The conclusion does not follow" at bounding box center [515, 386] width 195 height 52
click at [526, 387] on input "The conclusion does not follow" at bounding box center [521, 381] width 11 height 11
radio input "true"
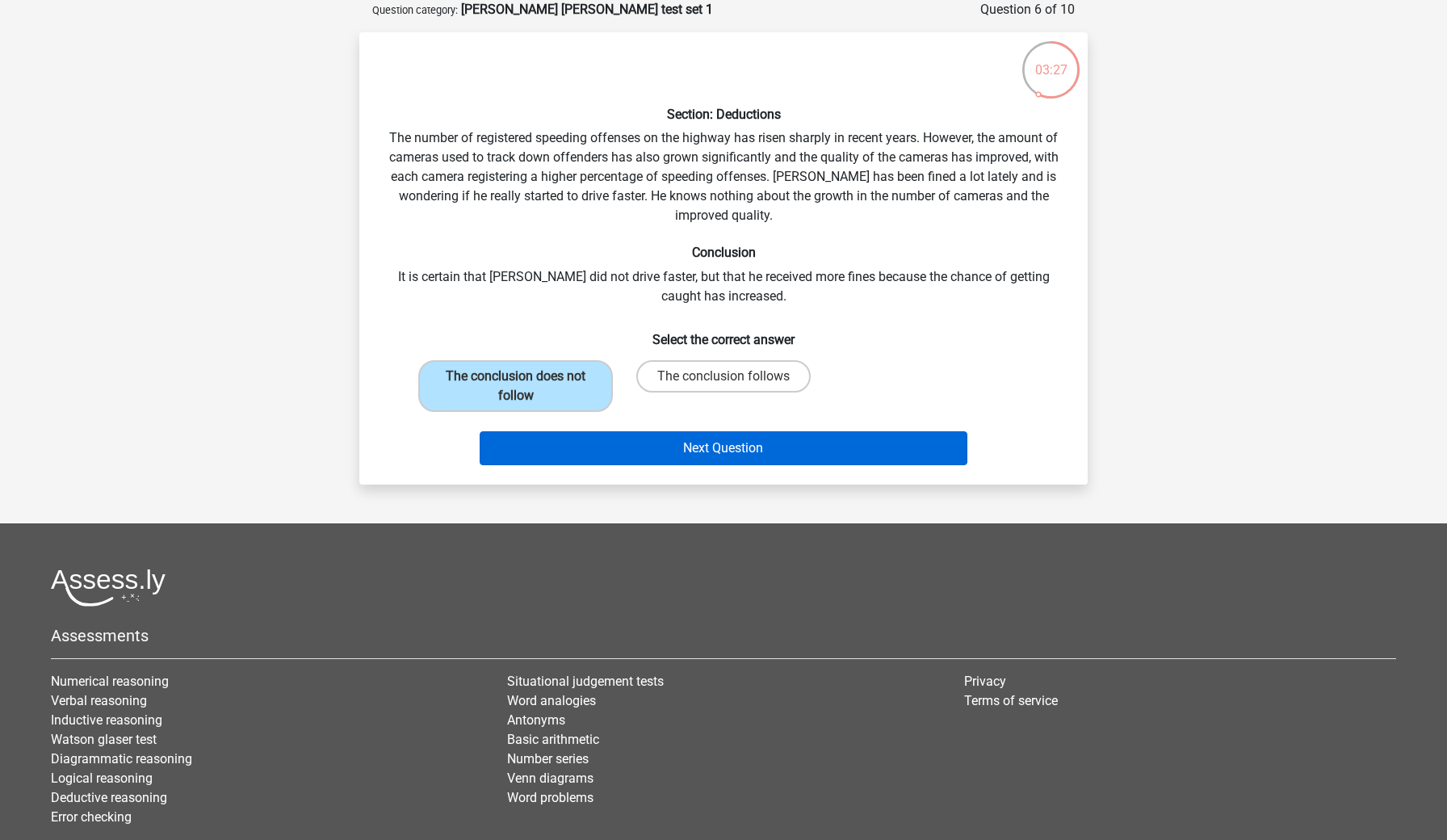
click at [634, 441] on button "Next Question" at bounding box center [724, 448] width 489 height 34
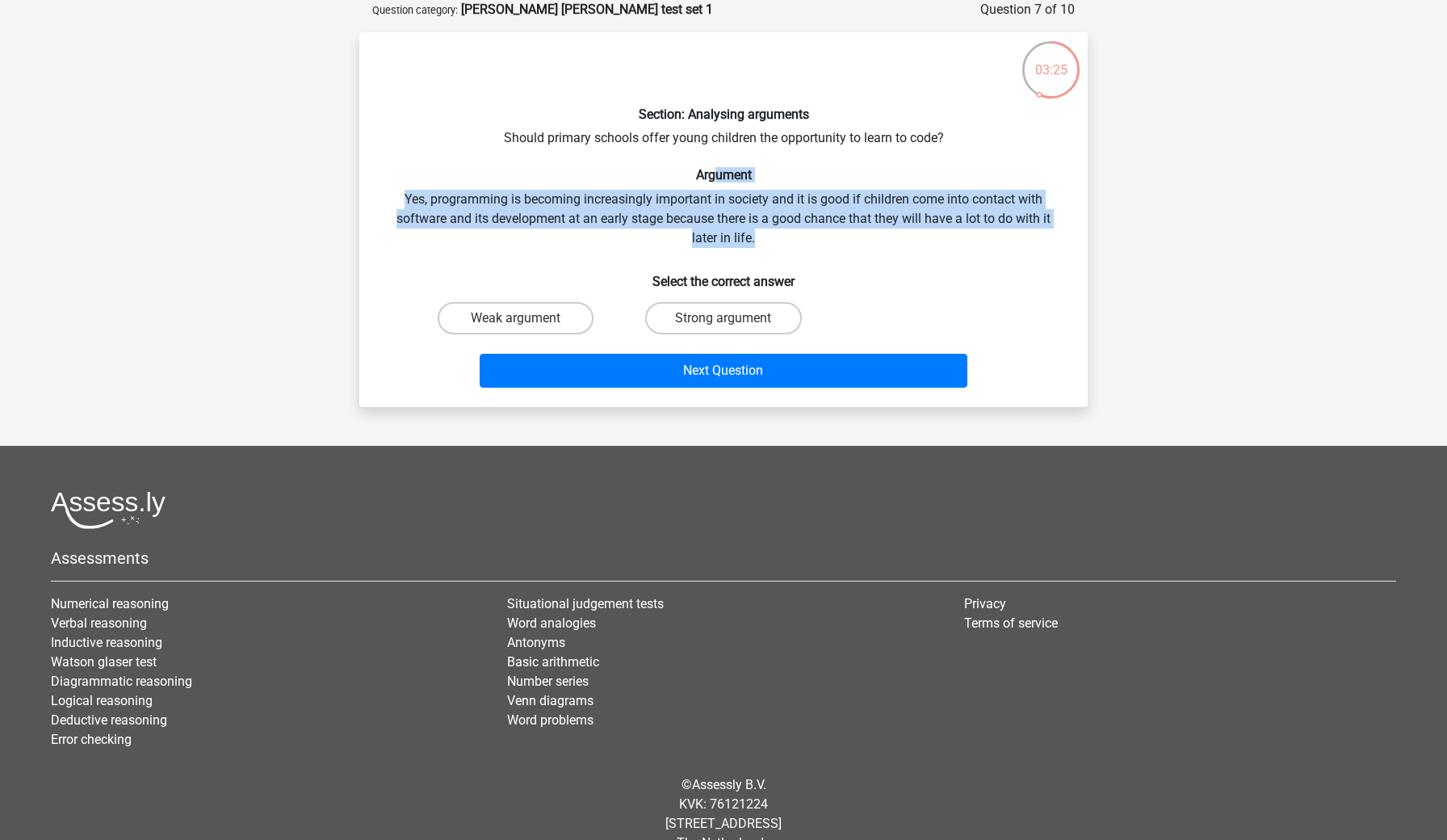
drag, startPoint x: 715, startPoint y: 183, endPoint x: 806, endPoint y: 242, distance: 108.5
click at [806, 242] on div "Section: Analysing arguments Should primary schools offer young children the op…" at bounding box center [723, 219] width 715 height 349
drag, startPoint x: 777, startPoint y: 171, endPoint x: 831, endPoint y: 241, distance: 88.4
click at [831, 241] on div "Section: Analysing arguments Should primary schools offer young children the op…" at bounding box center [723, 219] width 715 height 349
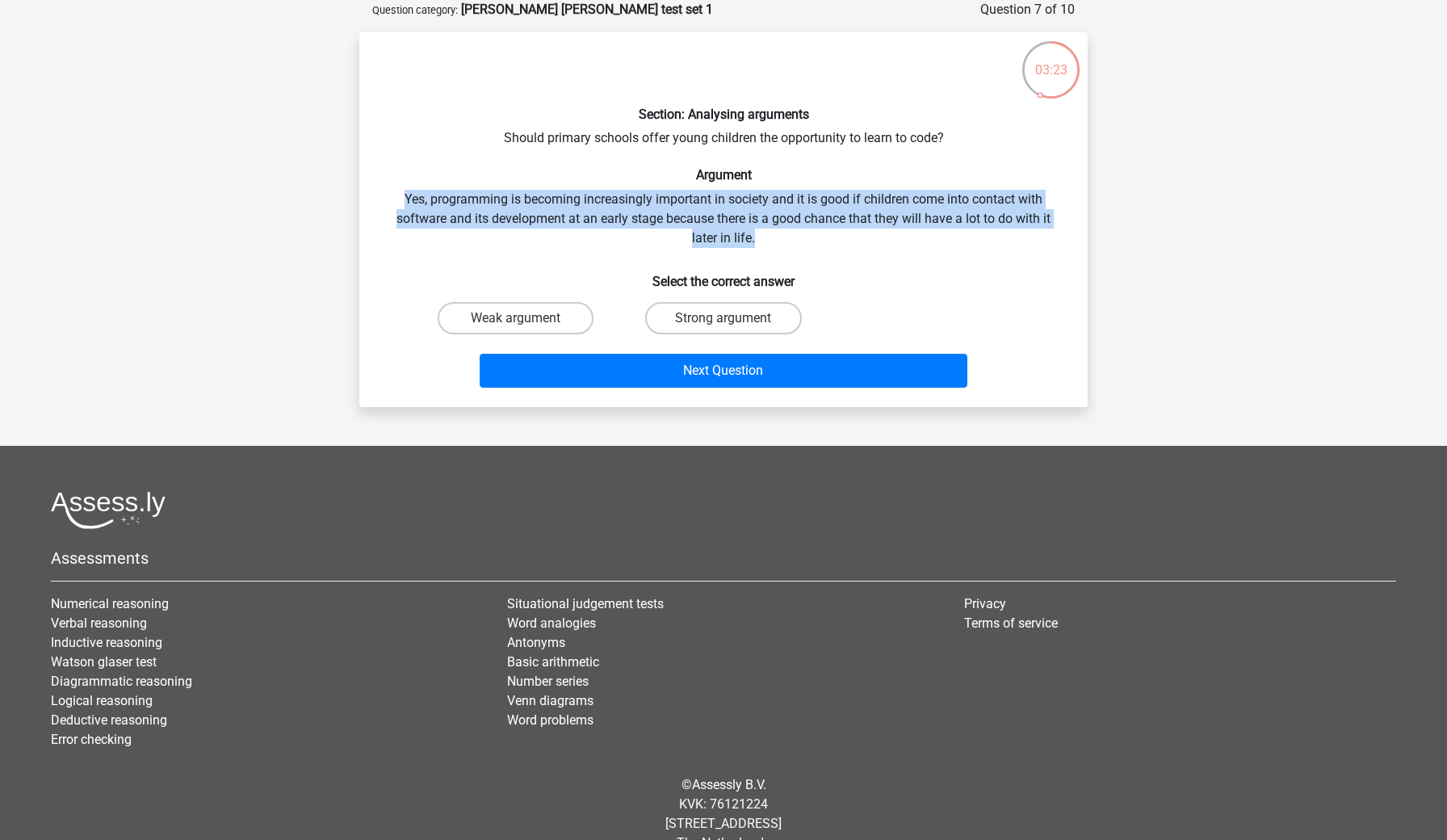
click at [831, 241] on div "Section: Analysing arguments Should primary schools offer young children the op…" at bounding box center [723, 219] width 715 height 349
drag, startPoint x: 804, startPoint y: 185, endPoint x: 838, endPoint y: 235, distance: 60.5
click at [838, 235] on div "Section: Analysing arguments Should primary schools offer young children the op…" at bounding box center [723, 219] width 715 height 349
drag, startPoint x: 803, startPoint y: 183, endPoint x: 815, endPoint y: 230, distance: 48.5
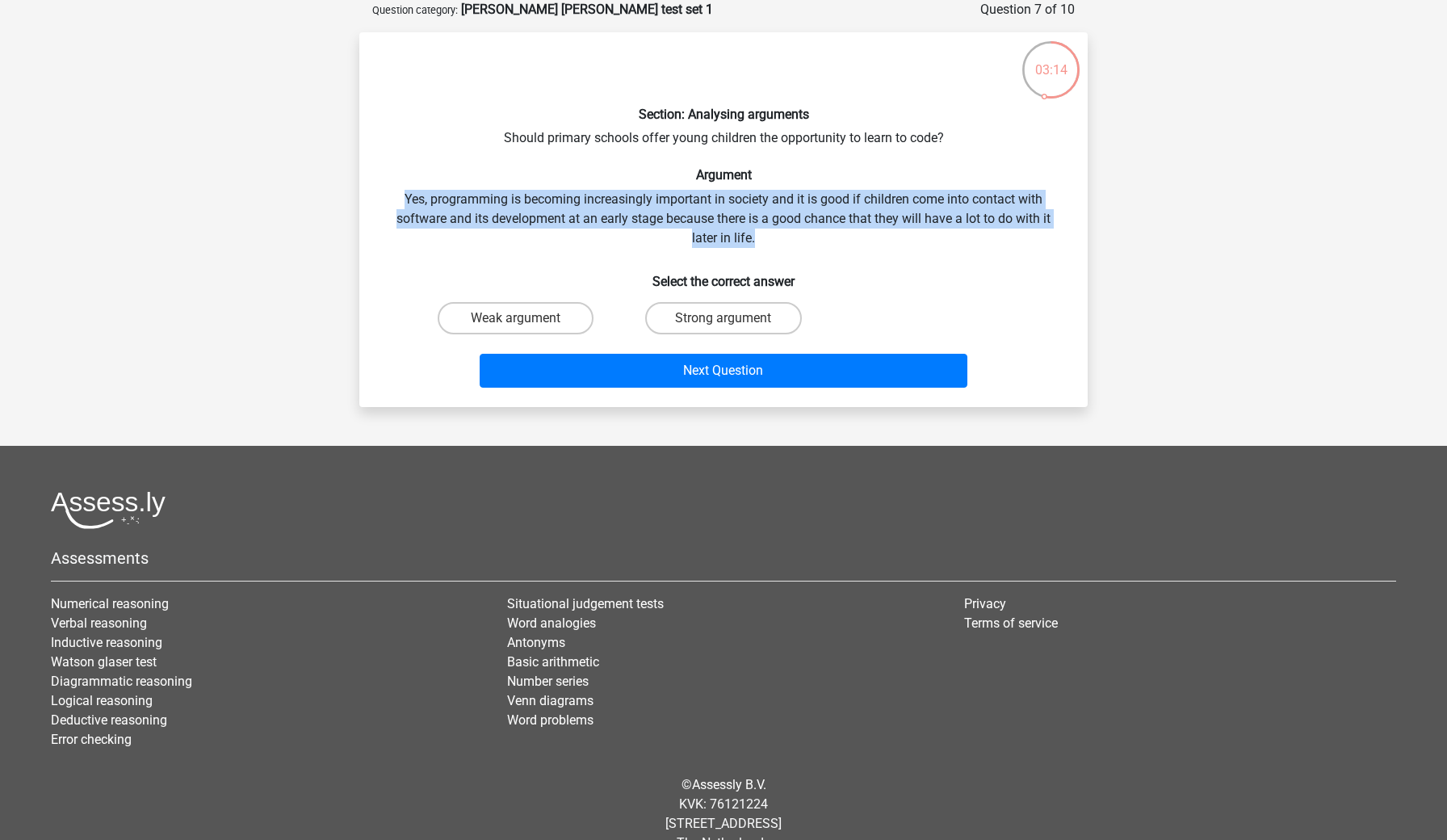
click at [815, 230] on div "Section: Analysing arguments Should primary schools offer young children the op…" at bounding box center [723, 219] width 715 height 349
drag, startPoint x: 781, startPoint y: 178, endPoint x: 813, endPoint y: 233, distance: 63.6
click at [813, 233] on div "Section: Analysing arguments Should primary schools offer young children the op…" at bounding box center [723, 219] width 715 height 349
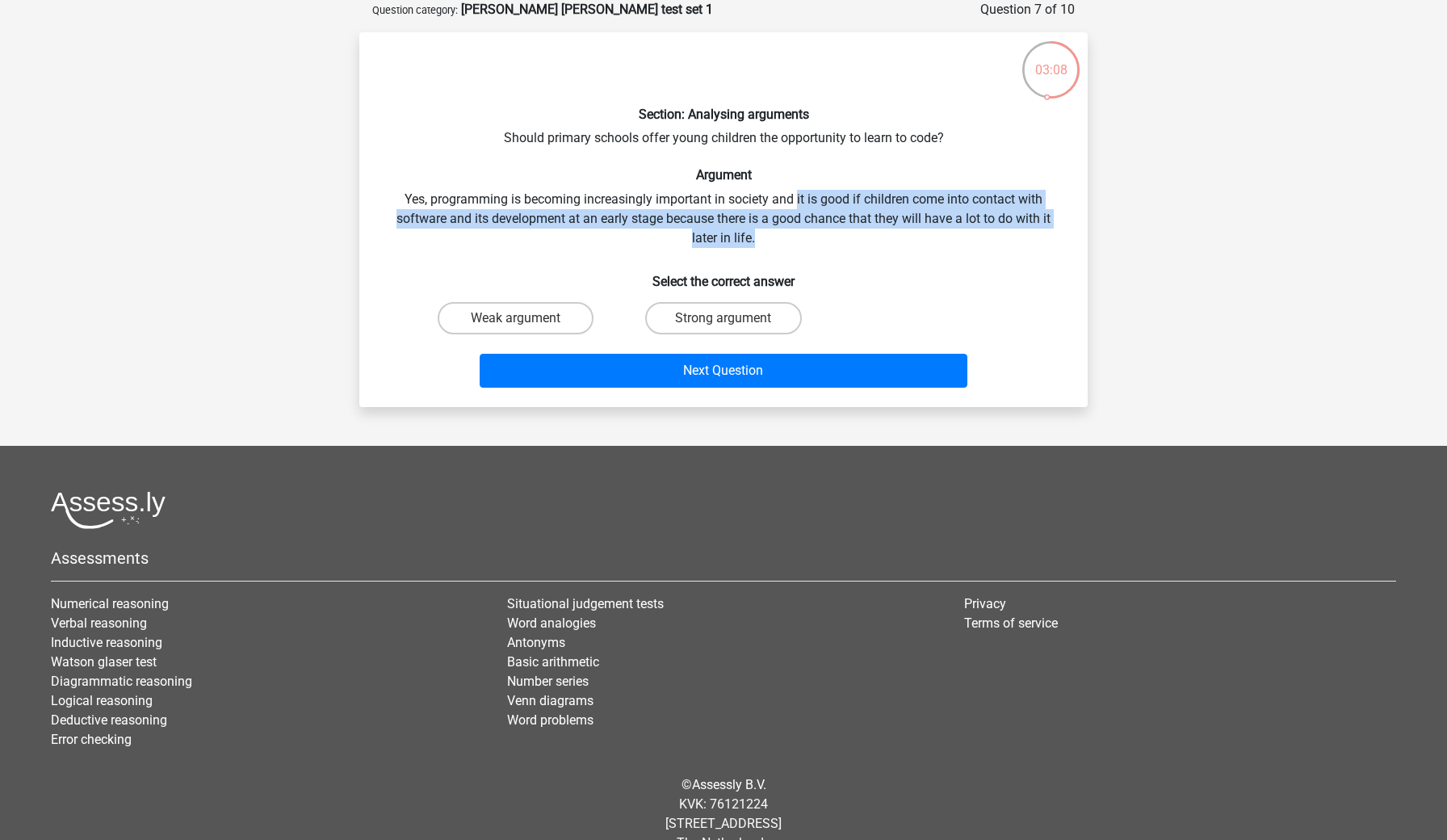
drag, startPoint x: 797, startPoint y: 190, endPoint x: 833, endPoint y: 244, distance: 64.9
click at [833, 244] on div "Section: Analysing arguments Should primary schools offer young children the op…" at bounding box center [723, 219] width 715 height 349
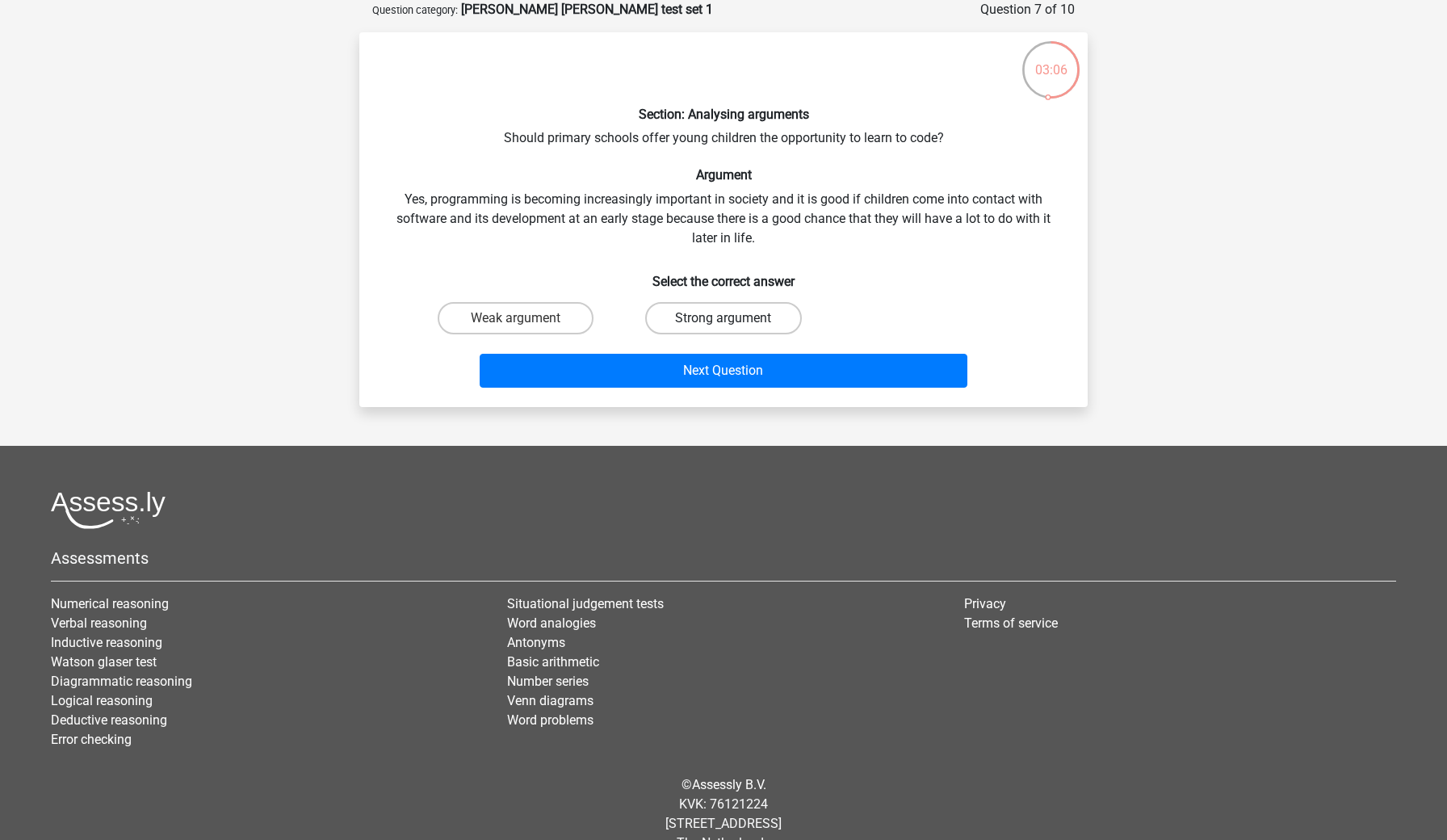
click at [750, 320] on label "Strong argument" at bounding box center [723, 318] width 156 height 33
click at [734, 320] on input "Strong argument" at bounding box center [729, 323] width 11 height 11
radio input "true"
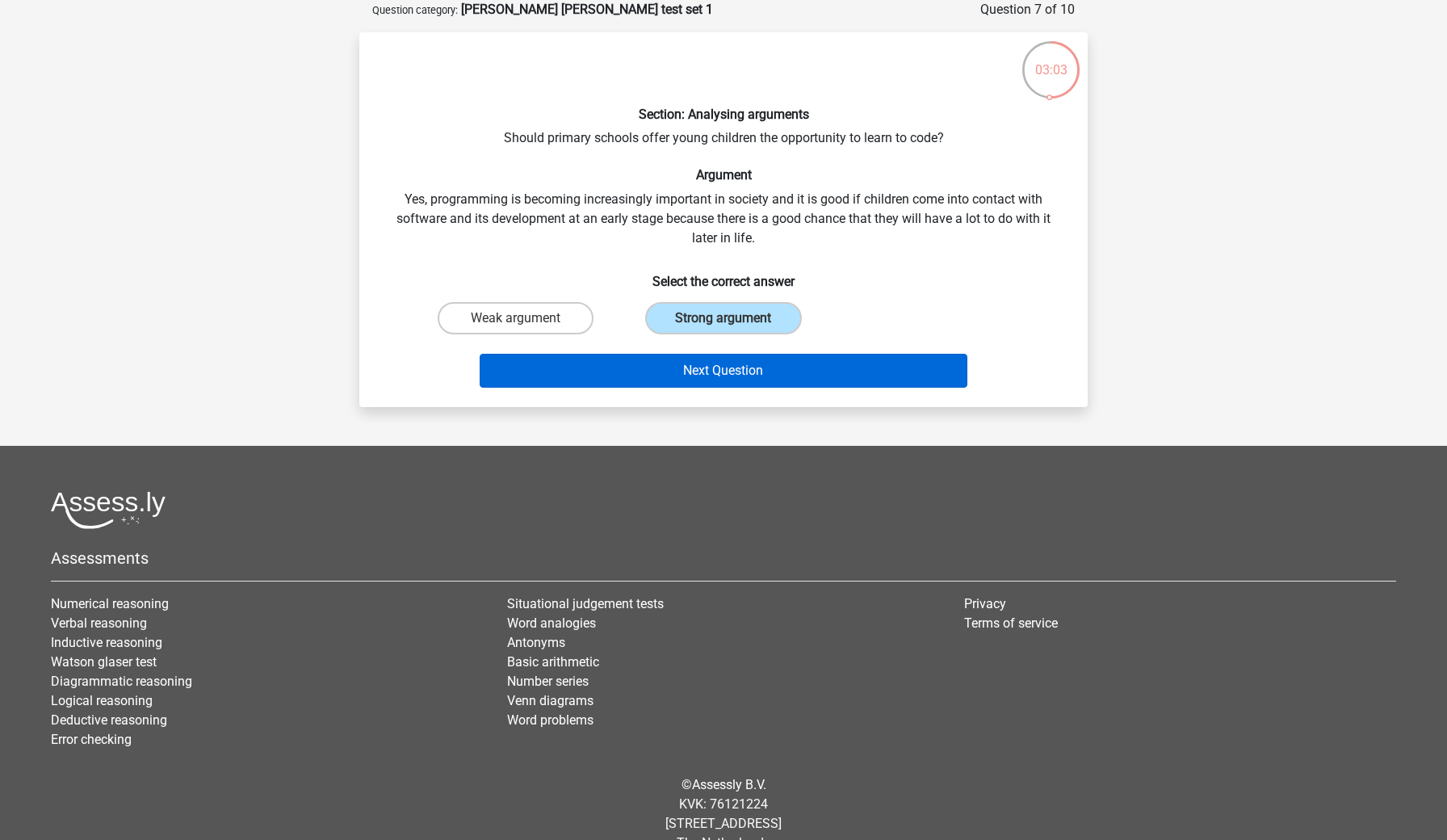
click at [788, 380] on button "Next Question" at bounding box center [724, 370] width 489 height 34
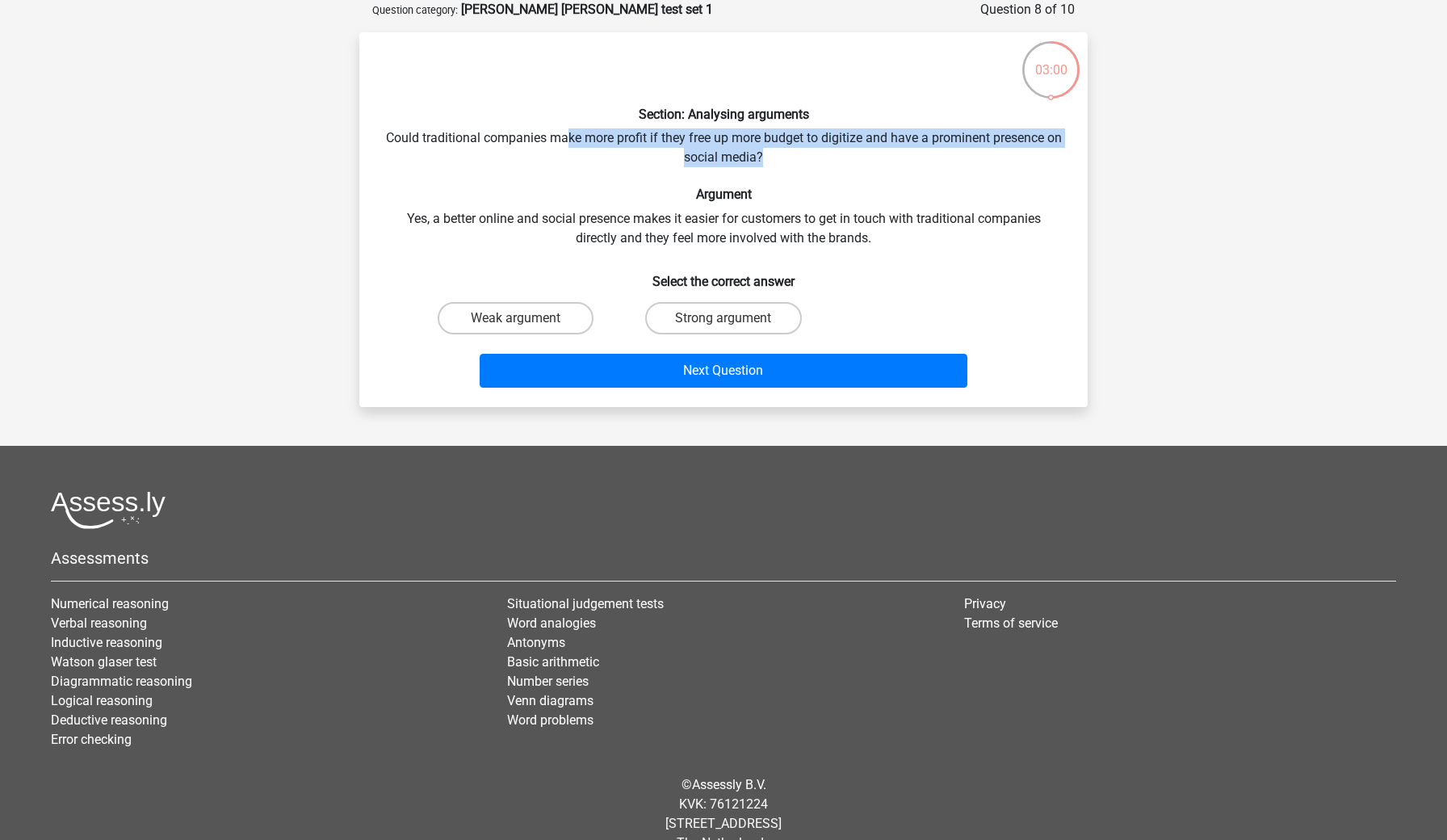
drag, startPoint x: 573, startPoint y: 132, endPoint x: 844, endPoint y: 158, distance: 272.2
click at [844, 158] on div "Section: Analysing arguments Could traditional companies make more profit if th…" at bounding box center [723, 219] width 715 height 349
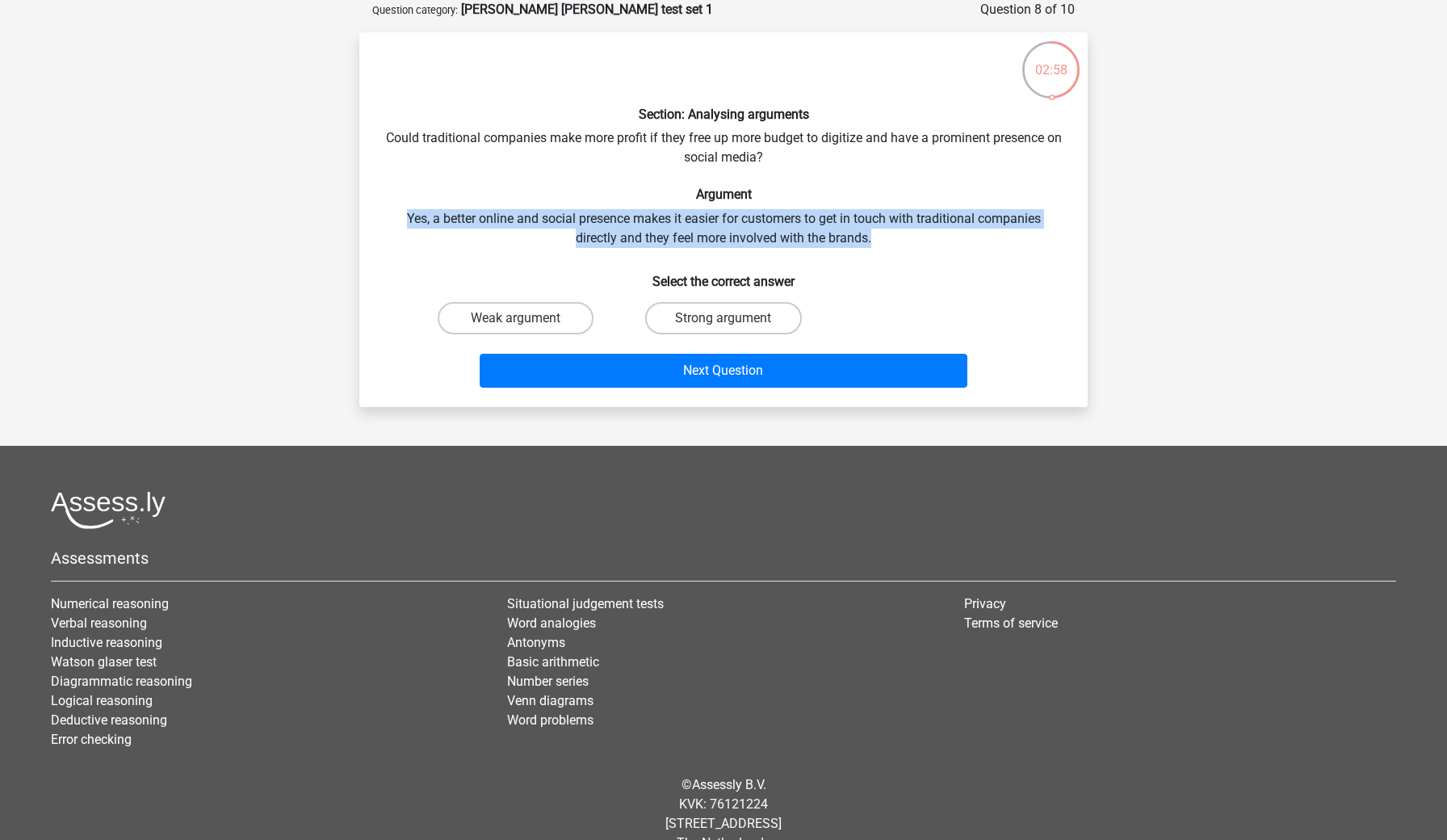
drag, startPoint x: 811, startPoint y: 192, endPoint x: 858, endPoint y: 246, distance: 71.6
click at [858, 246] on div "Section: Analysing arguments Could traditional companies make more profit if th…" at bounding box center [723, 219] width 715 height 349
drag, startPoint x: 841, startPoint y: 195, endPoint x: 869, endPoint y: 240, distance: 53.0
click at [869, 240] on div "Section: Analysing arguments Could traditional companies make more profit if th…" at bounding box center [723, 219] width 715 height 349
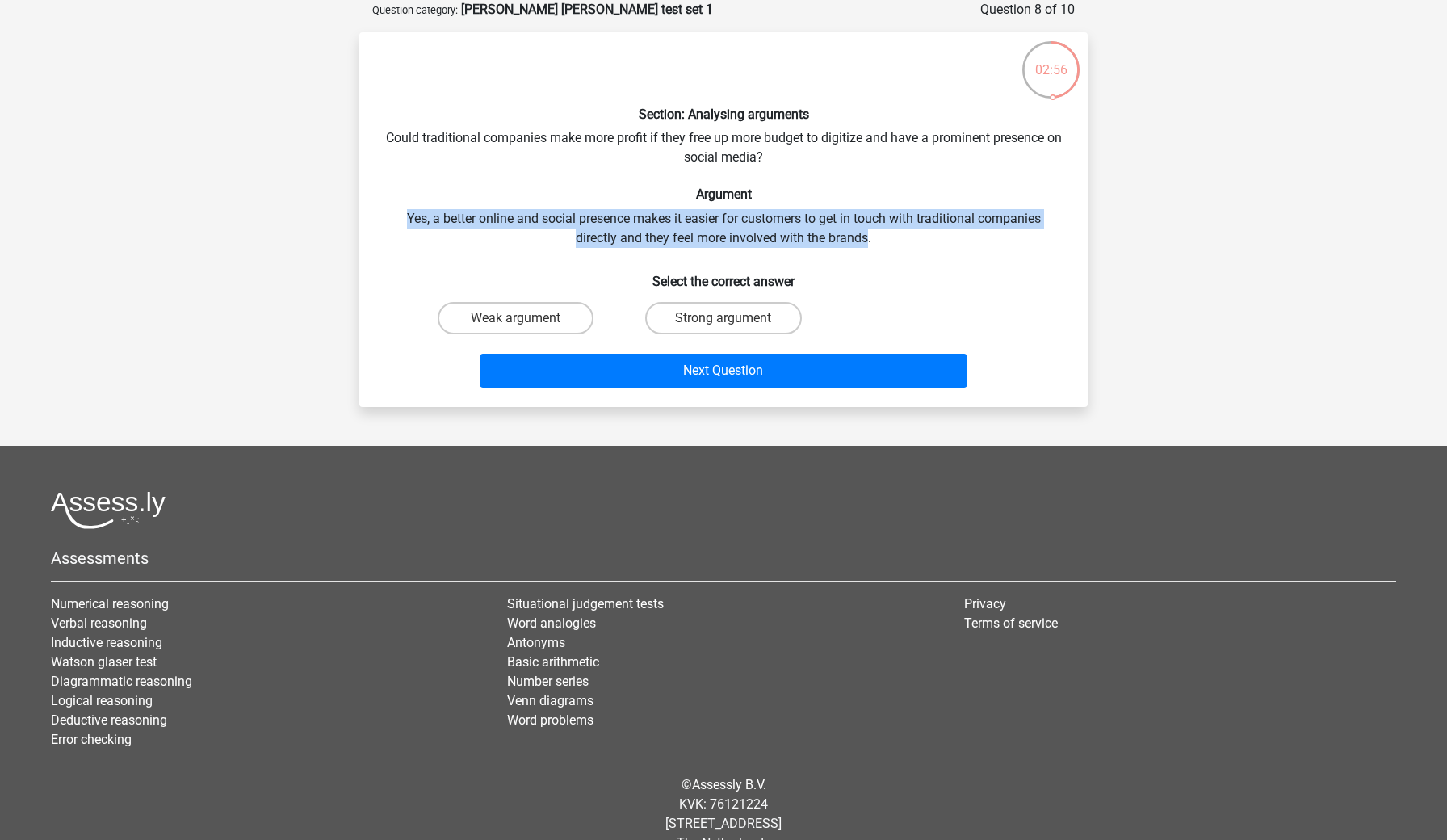
click at [869, 240] on div "Section: Analysing arguments Could traditional companies make more profit if th…" at bounding box center [723, 219] width 715 height 349
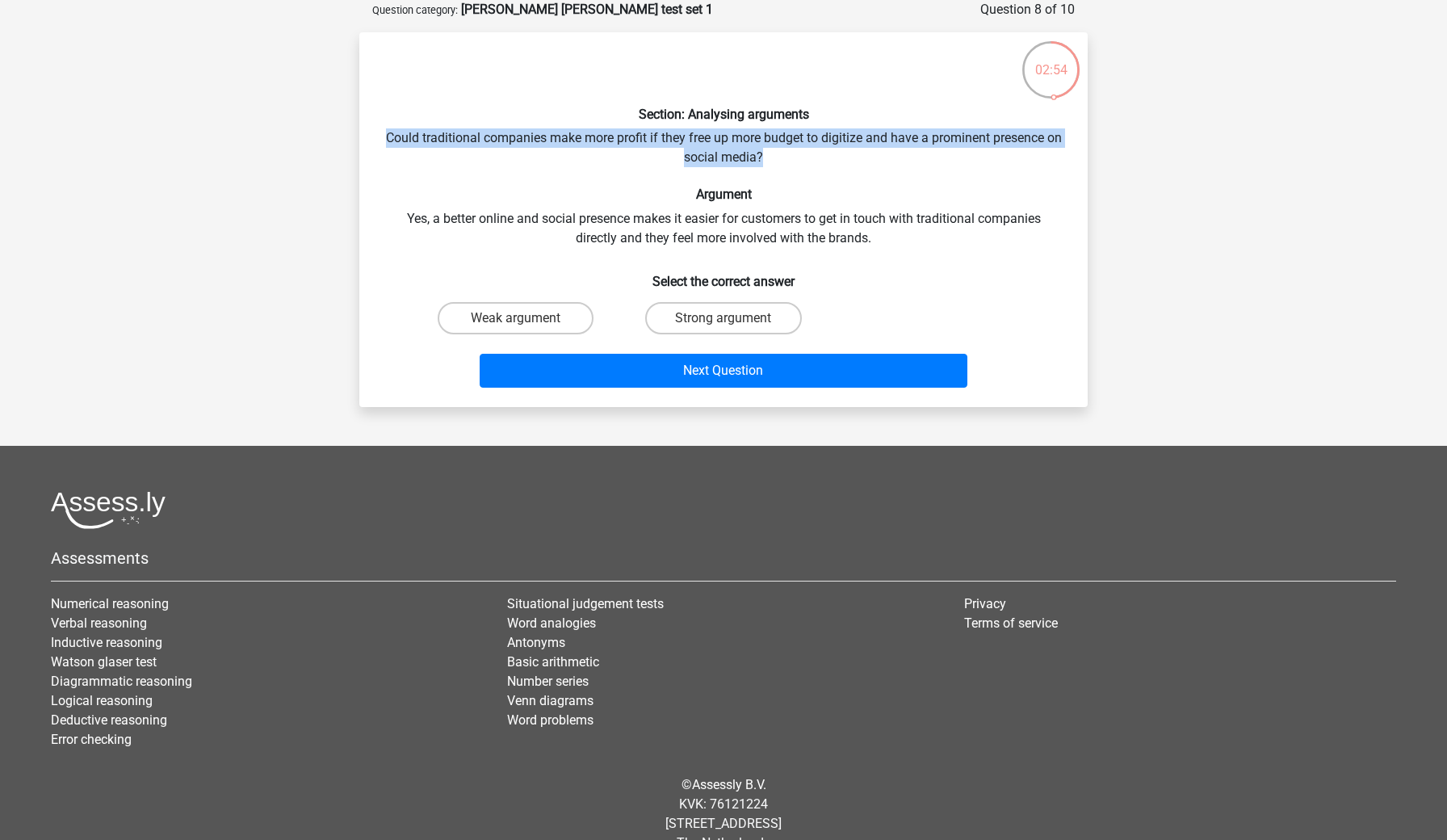
drag, startPoint x: 769, startPoint y: 126, endPoint x: 794, endPoint y: 158, distance: 40.6
click at [794, 158] on div "Section: Analysing arguments Could traditional companies make more profit if th…" at bounding box center [723, 219] width 715 height 349
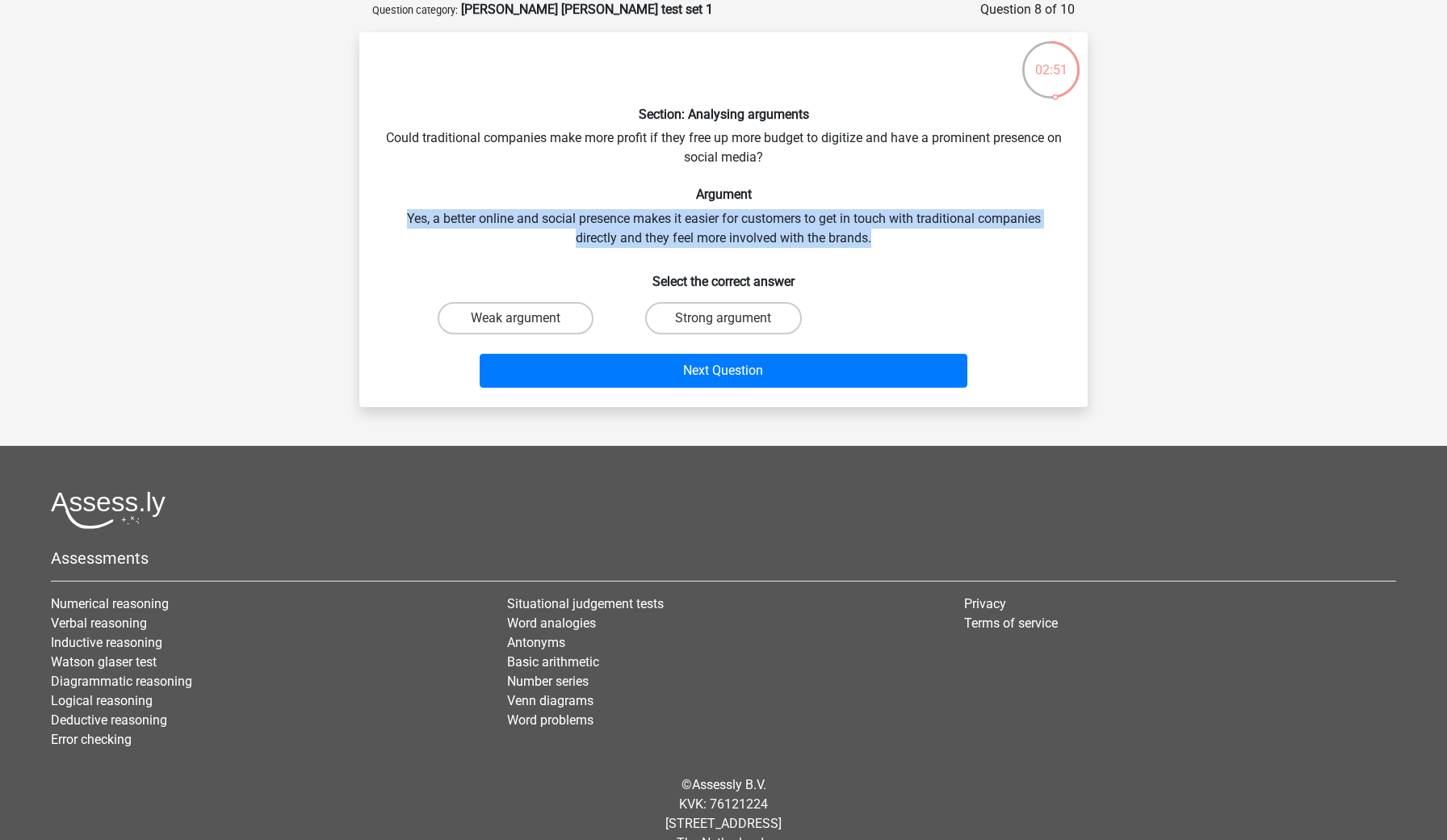
drag, startPoint x: 847, startPoint y: 202, endPoint x: 880, endPoint y: 241, distance: 51.1
click at [880, 241] on div "Section: Analysing arguments Could traditional companies make more profit if th…" at bounding box center [723, 219] width 715 height 349
drag, startPoint x: 856, startPoint y: 197, endPoint x: 889, endPoint y: 241, distance: 55.0
click at [889, 241] on div "Section: Analysing arguments Could traditional companies make more profit if th…" at bounding box center [723, 219] width 715 height 349
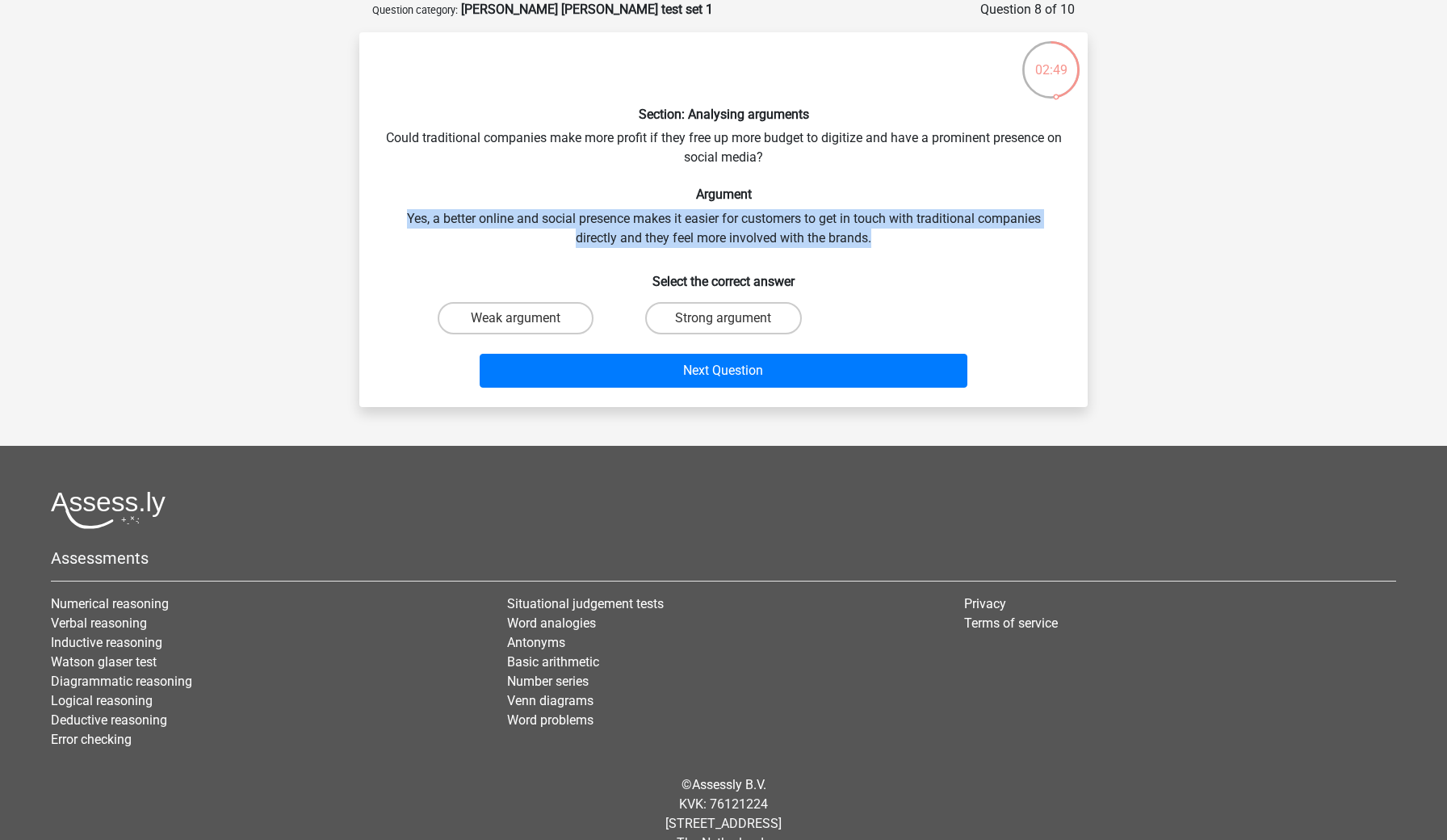
click at [889, 241] on div "Section: Analysing arguments Could traditional companies make more profit if th…" at bounding box center [723, 219] width 715 height 349
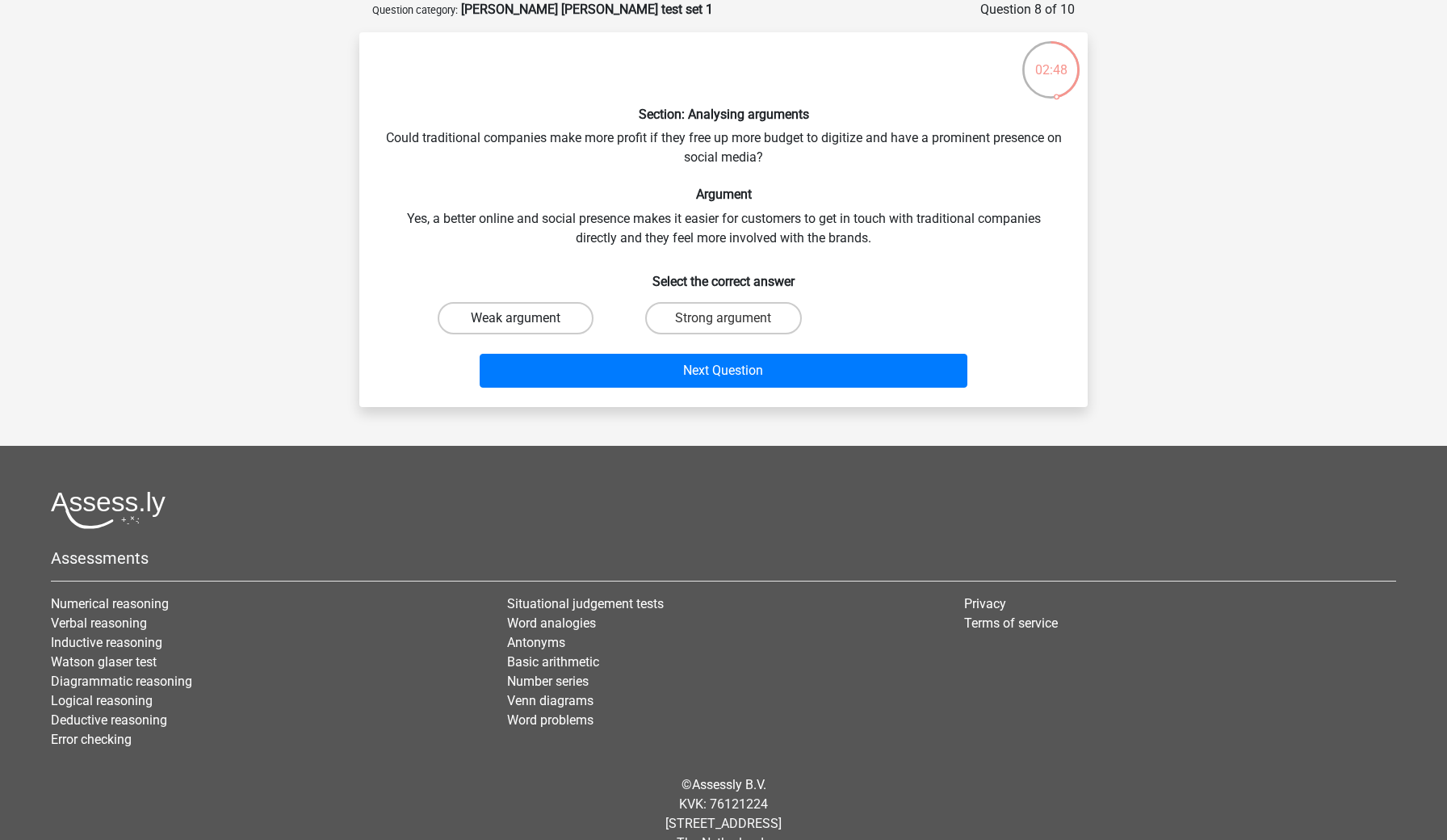
click at [573, 314] on label "Weak argument" at bounding box center [515, 318] width 156 height 33
click at [526, 318] on input "Weak argument" at bounding box center [521, 323] width 11 height 11
radio input "true"
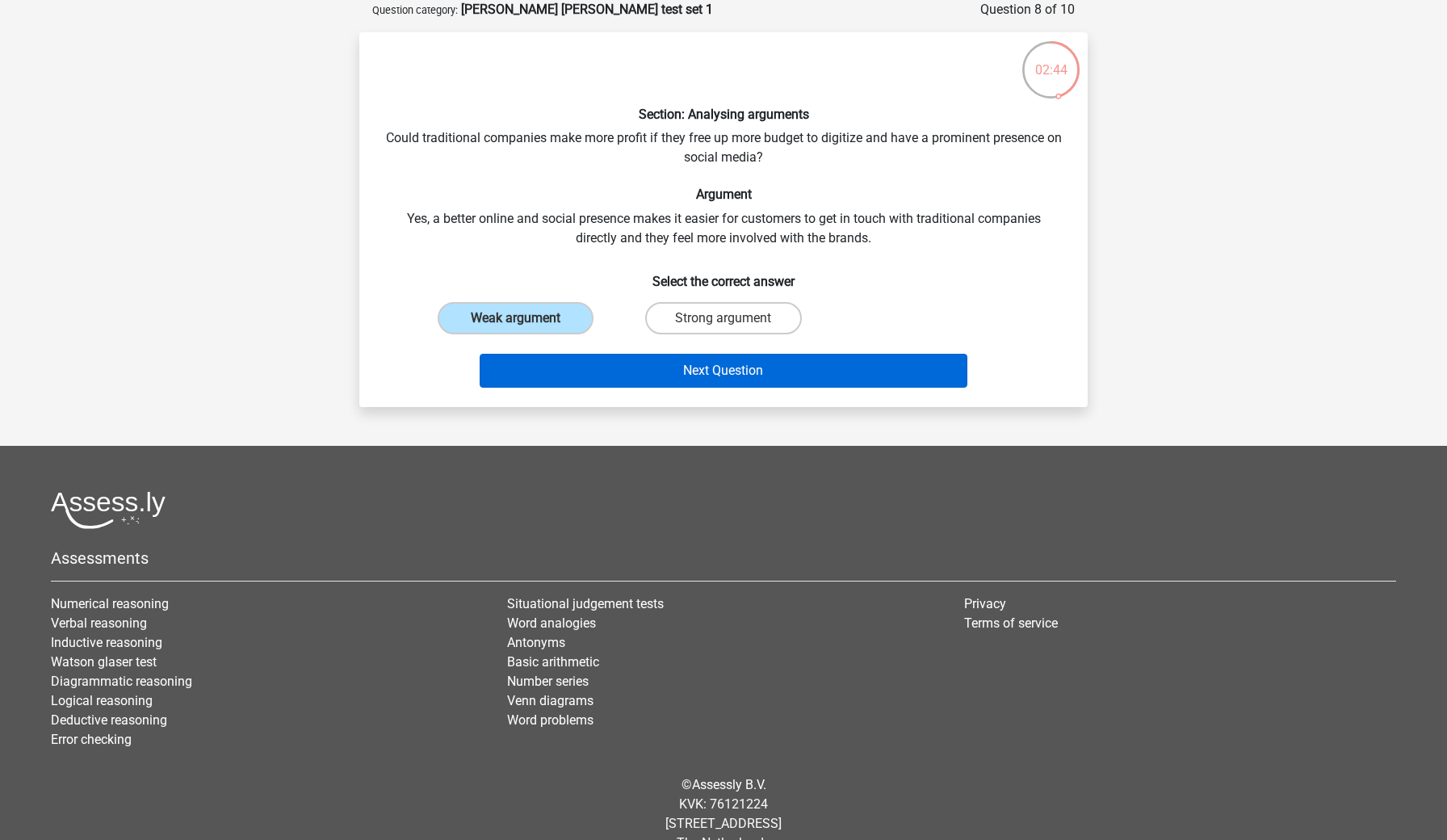
click at [643, 379] on button "Next Question" at bounding box center [724, 370] width 489 height 34
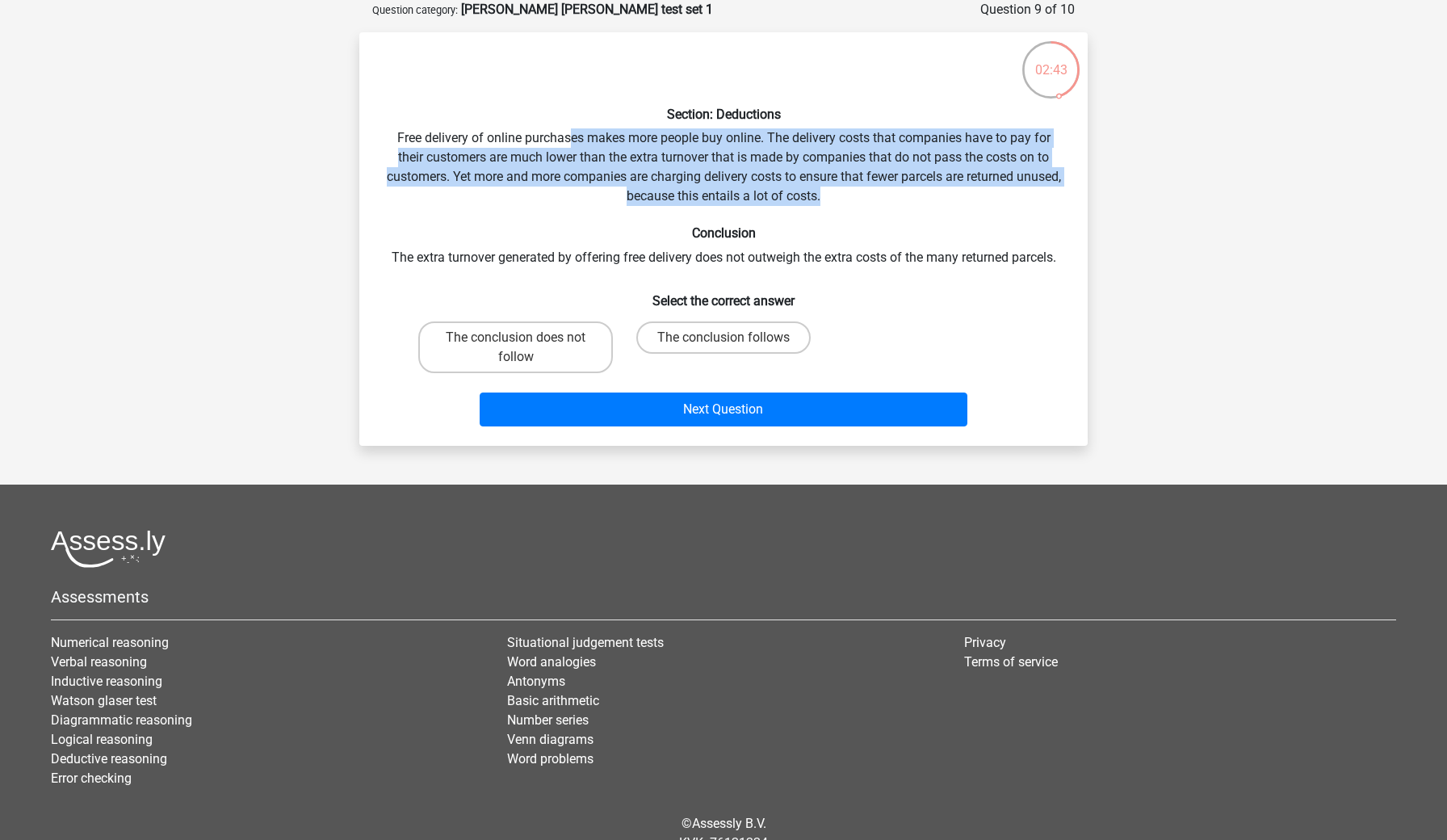
drag, startPoint x: 572, startPoint y: 137, endPoint x: 870, endPoint y: 192, distance: 303.0
click at [870, 192] on div "Section: Deductions Free delivery of online purchases makes more people buy onl…" at bounding box center [723, 239] width 715 height 387
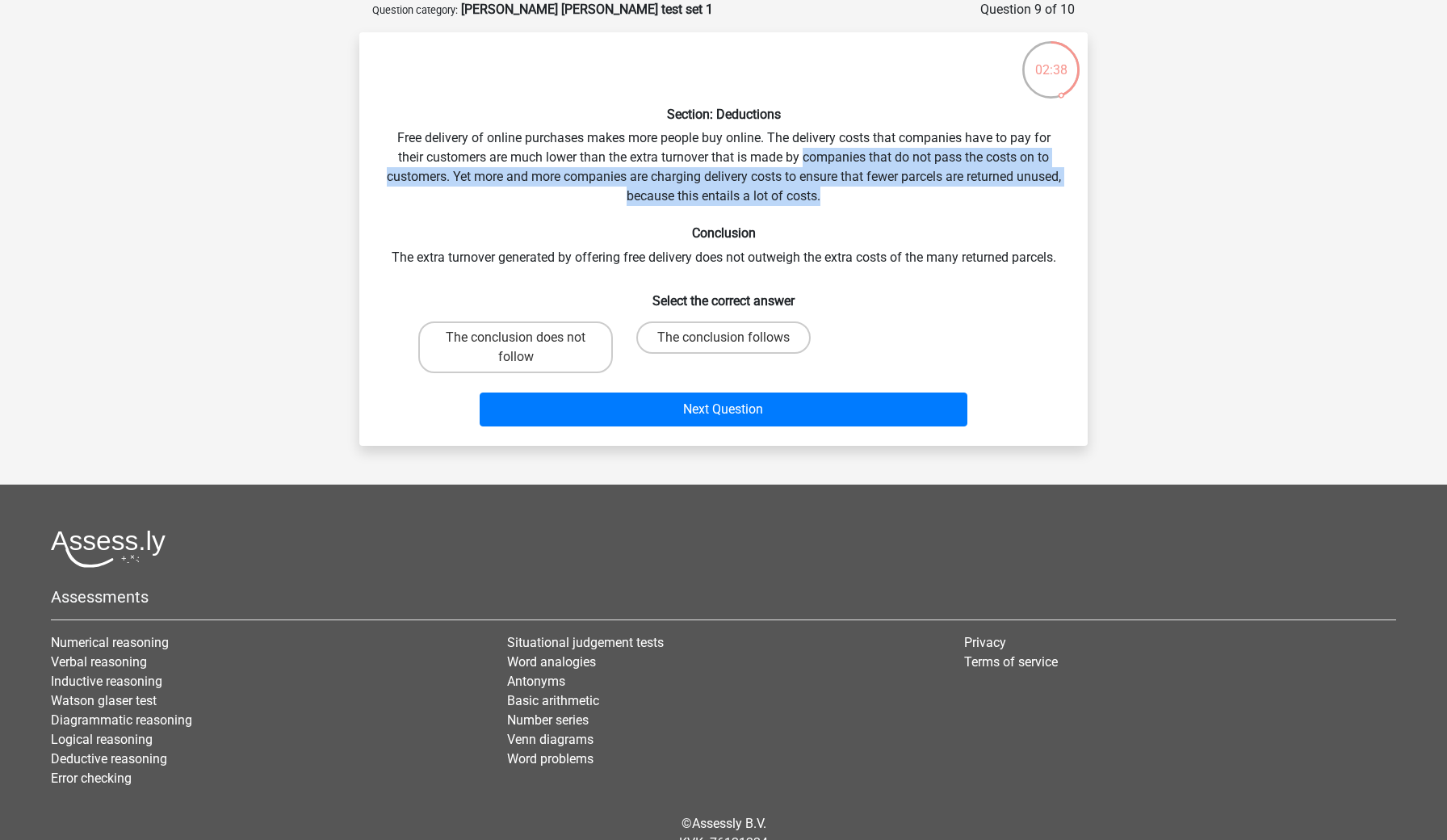
drag, startPoint x: 806, startPoint y: 149, endPoint x: 849, endPoint y: 203, distance: 69.0
click at [849, 203] on div "Section: Deductions Free delivery of online purchases makes more people buy onl…" at bounding box center [723, 239] width 715 height 387
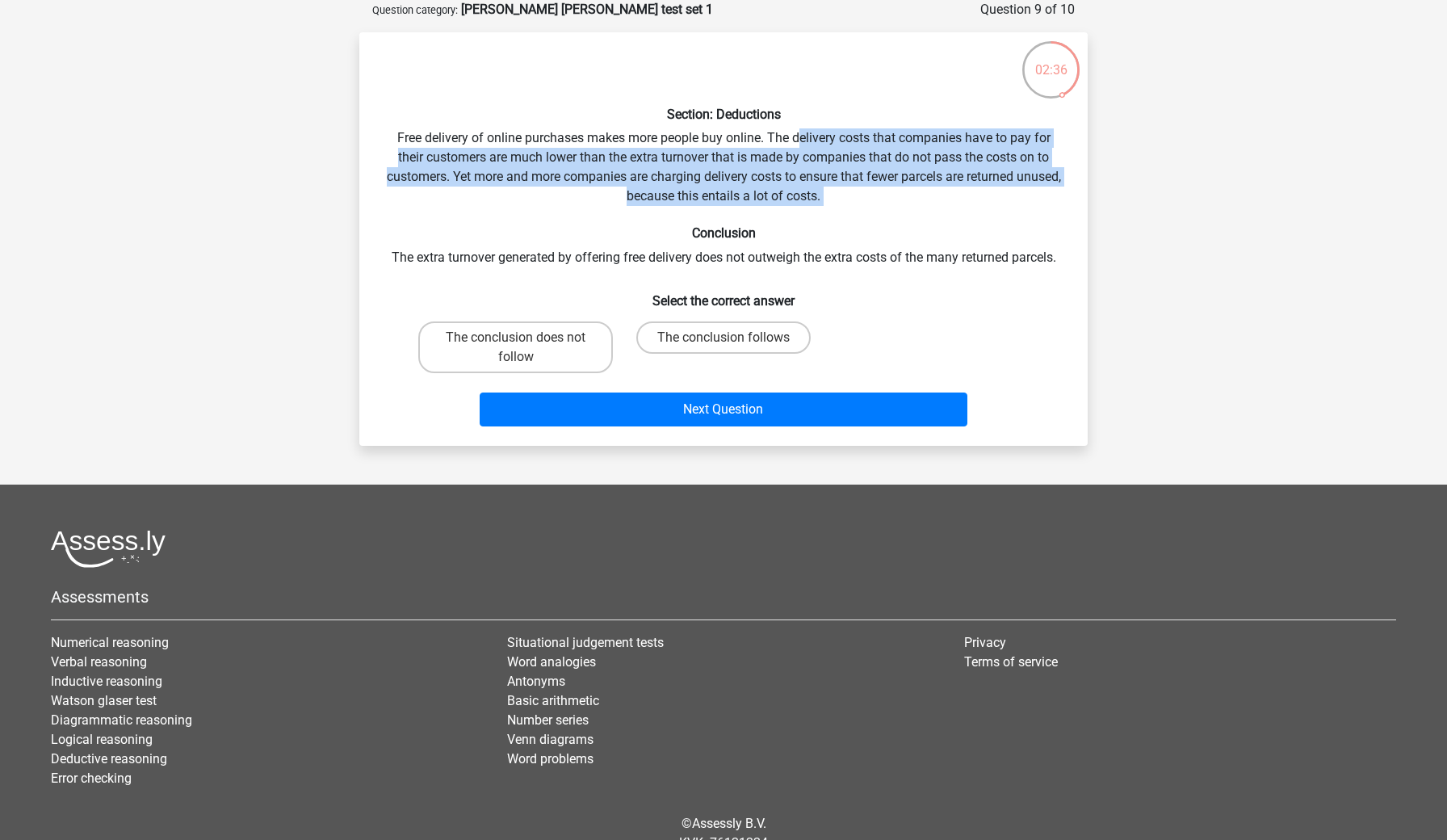
drag, startPoint x: 799, startPoint y: 136, endPoint x: 852, endPoint y: 206, distance: 87.8
click at [852, 206] on div "Section: Deductions Free delivery of online purchases makes more people buy onl…" at bounding box center [723, 239] width 715 height 387
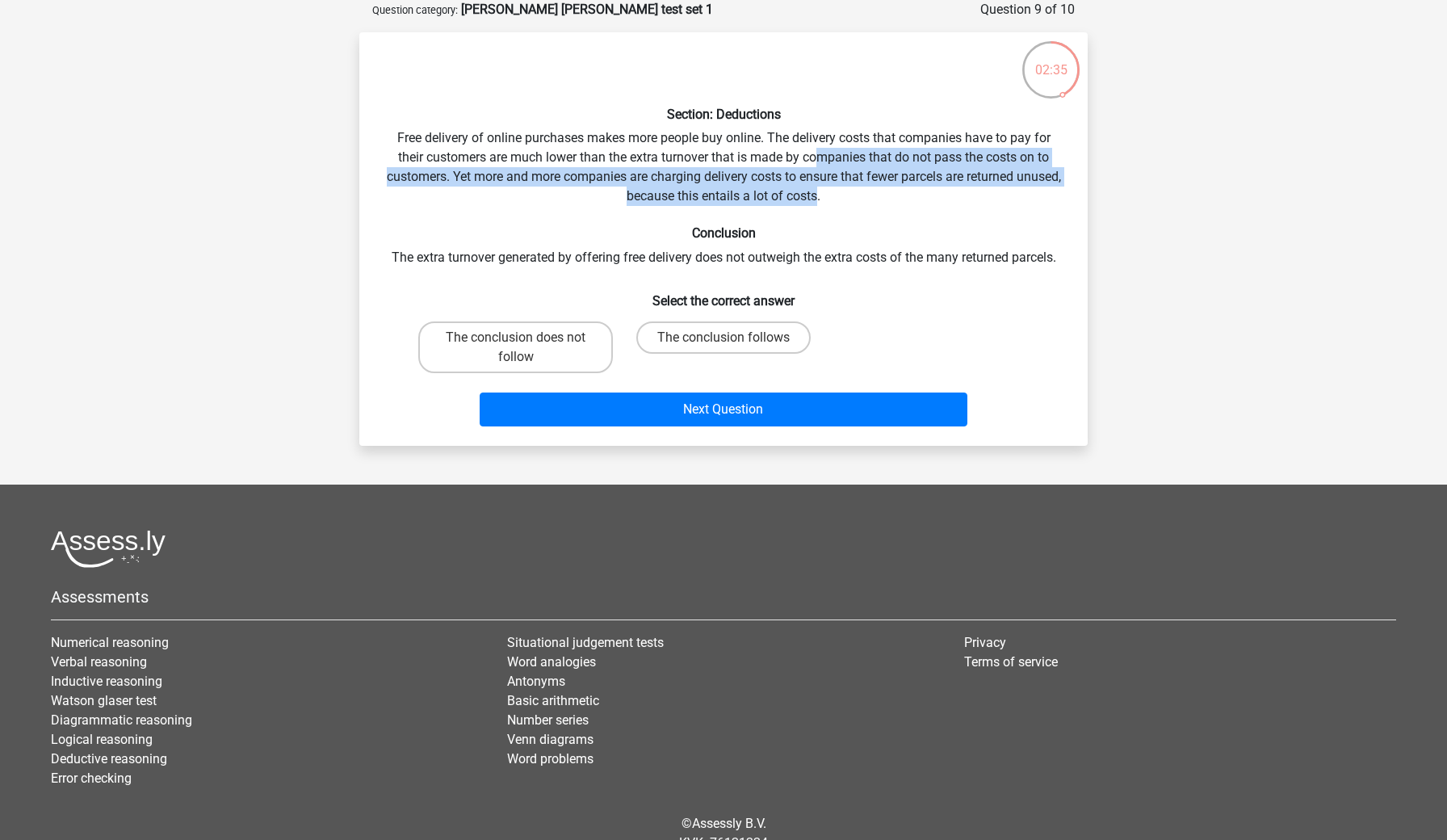
drag, startPoint x: 818, startPoint y: 152, endPoint x: 843, endPoint y: 198, distance: 52.4
click at [843, 198] on div "Section: Deductions Free delivery of online purchases makes more people buy onl…" at bounding box center [723, 239] width 715 height 387
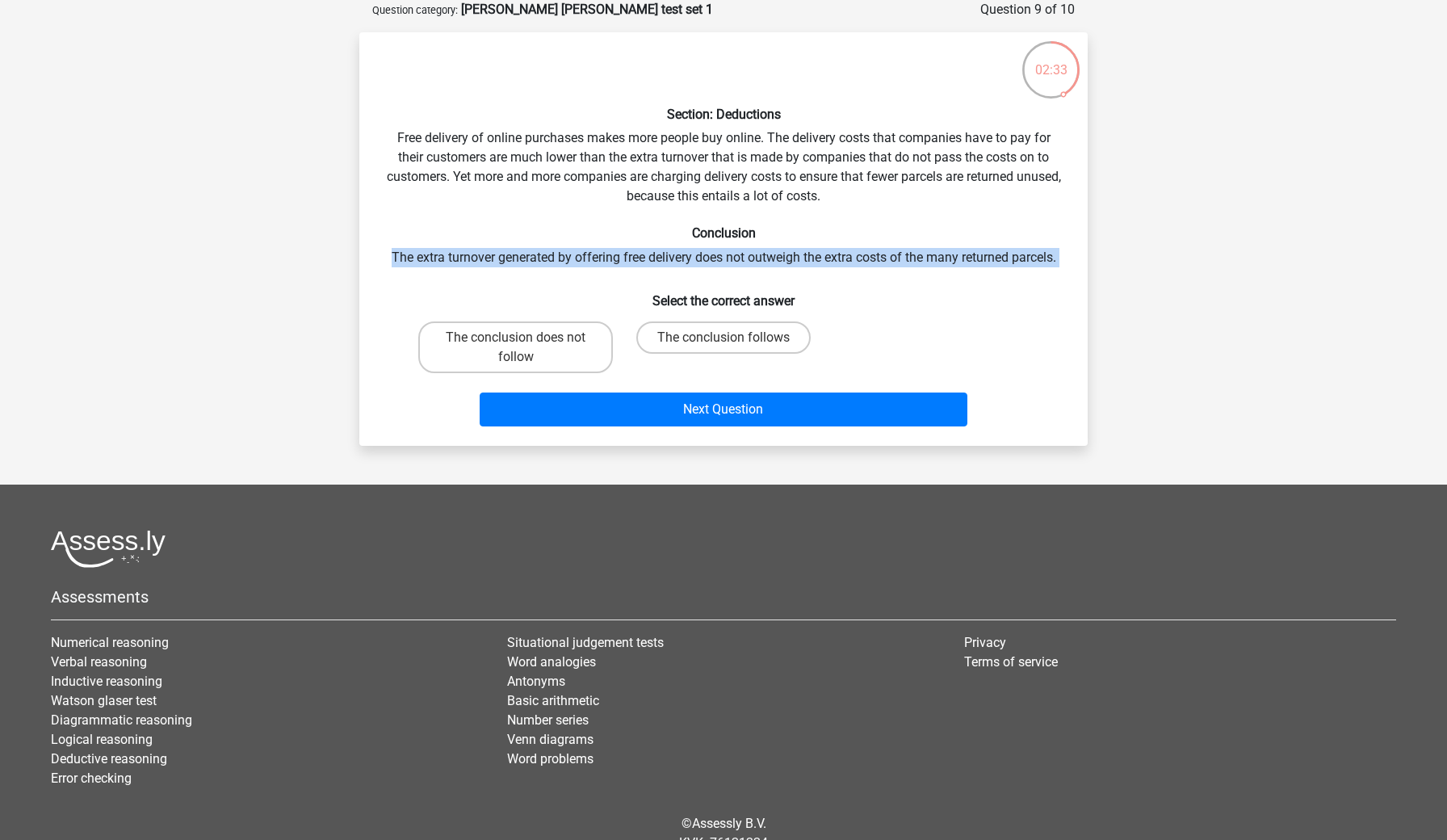
drag, startPoint x: 854, startPoint y: 234, endPoint x: 883, endPoint y: 273, distance: 48.6
click at [883, 273] on div "Section: Deductions Free delivery of online purchases makes more people buy onl…" at bounding box center [723, 239] width 715 height 387
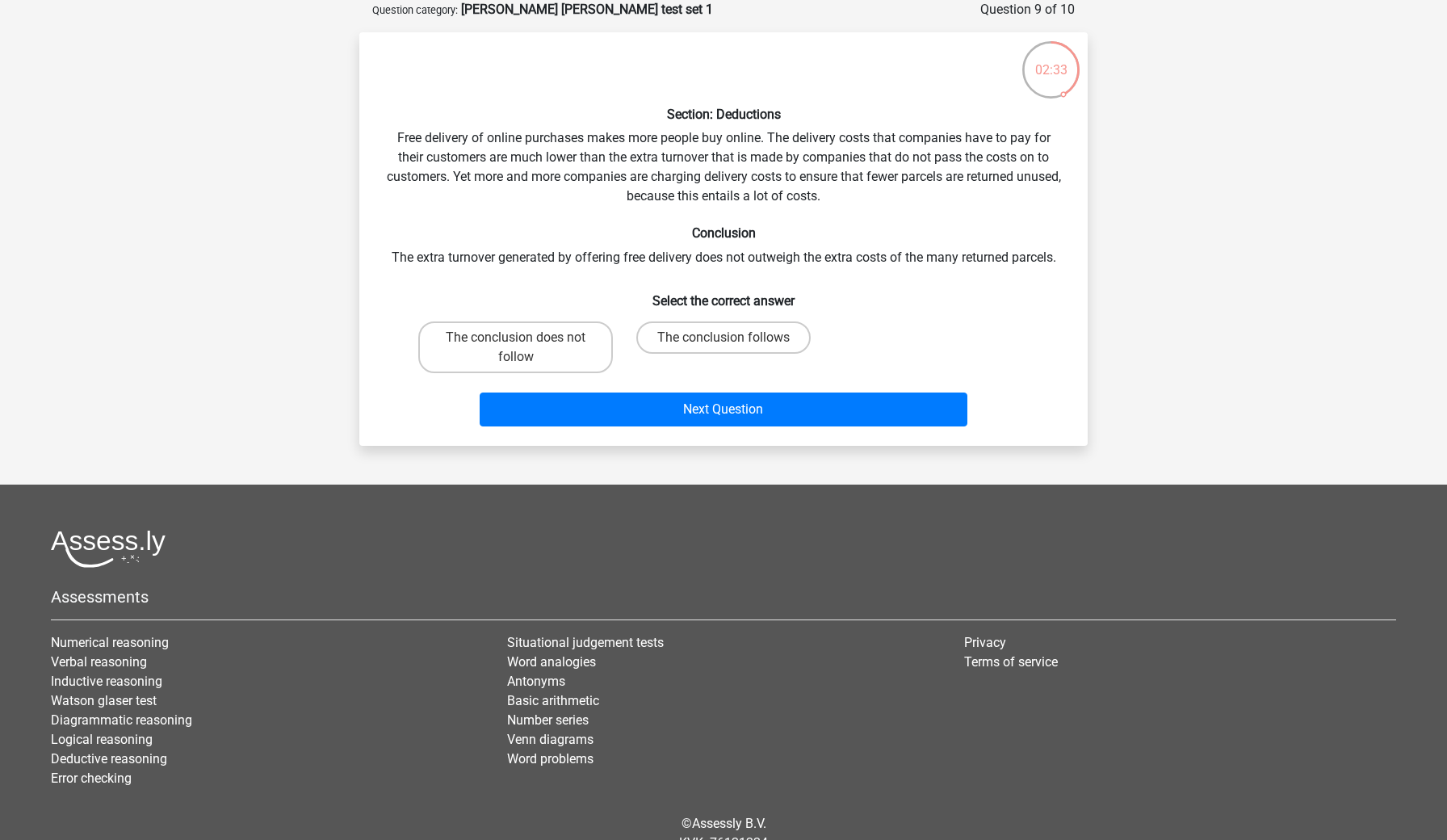
click at [883, 273] on div "Section: Deductions Free delivery of online purchases makes more people buy onl…" at bounding box center [723, 239] width 715 height 387
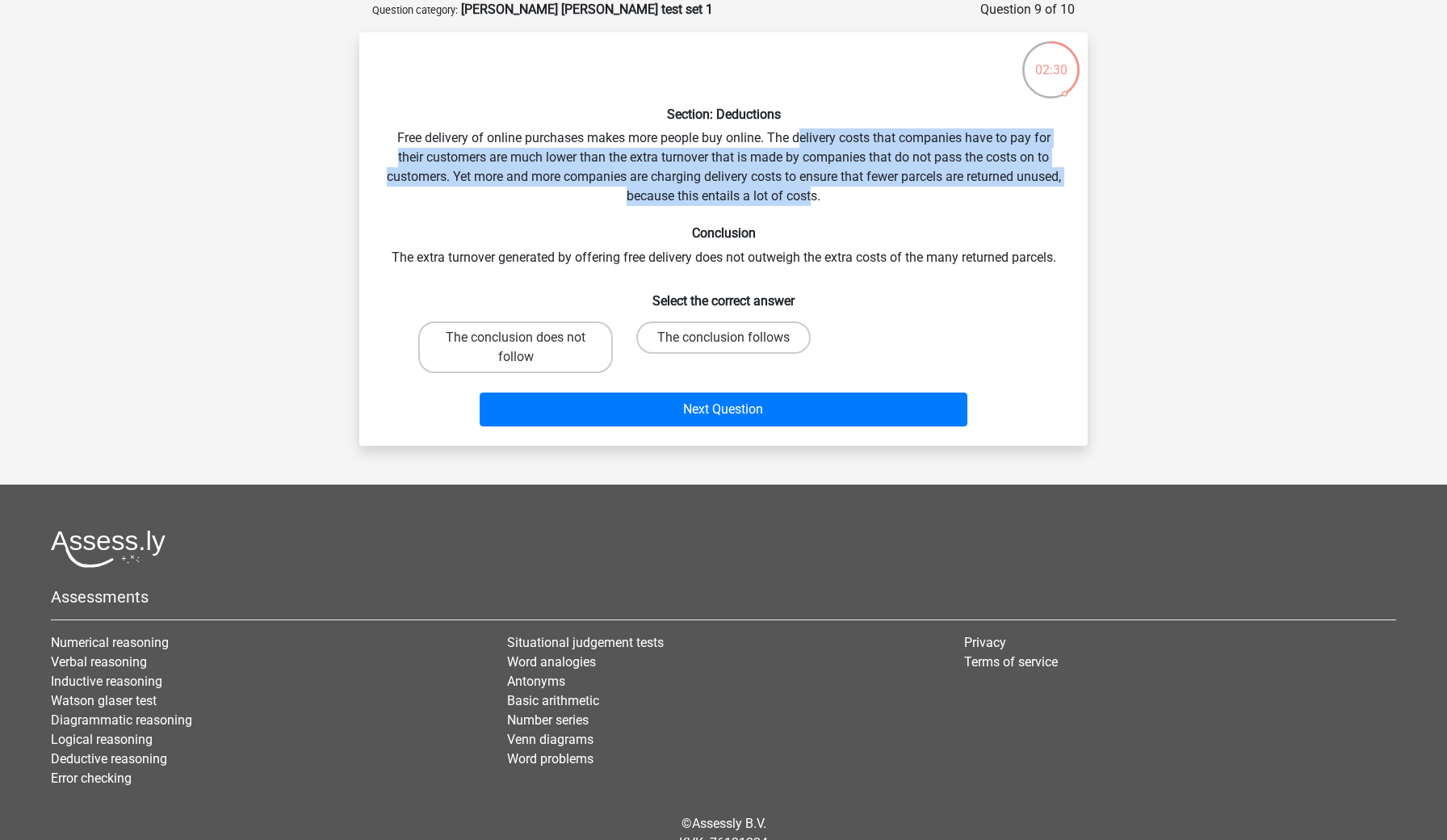
drag, startPoint x: 801, startPoint y: 145, endPoint x: 834, endPoint y: 201, distance: 65.0
click at [834, 201] on div "Section: Deductions Free delivery of online purchases makes more people buy onl…" at bounding box center [723, 239] width 715 height 387
drag, startPoint x: 806, startPoint y: 137, endPoint x: 845, endPoint y: 193, distance: 68.2
click at [845, 193] on div "Section: Deductions Free delivery of online purchases makes more people buy onl…" at bounding box center [723, 239] width 715 height 387
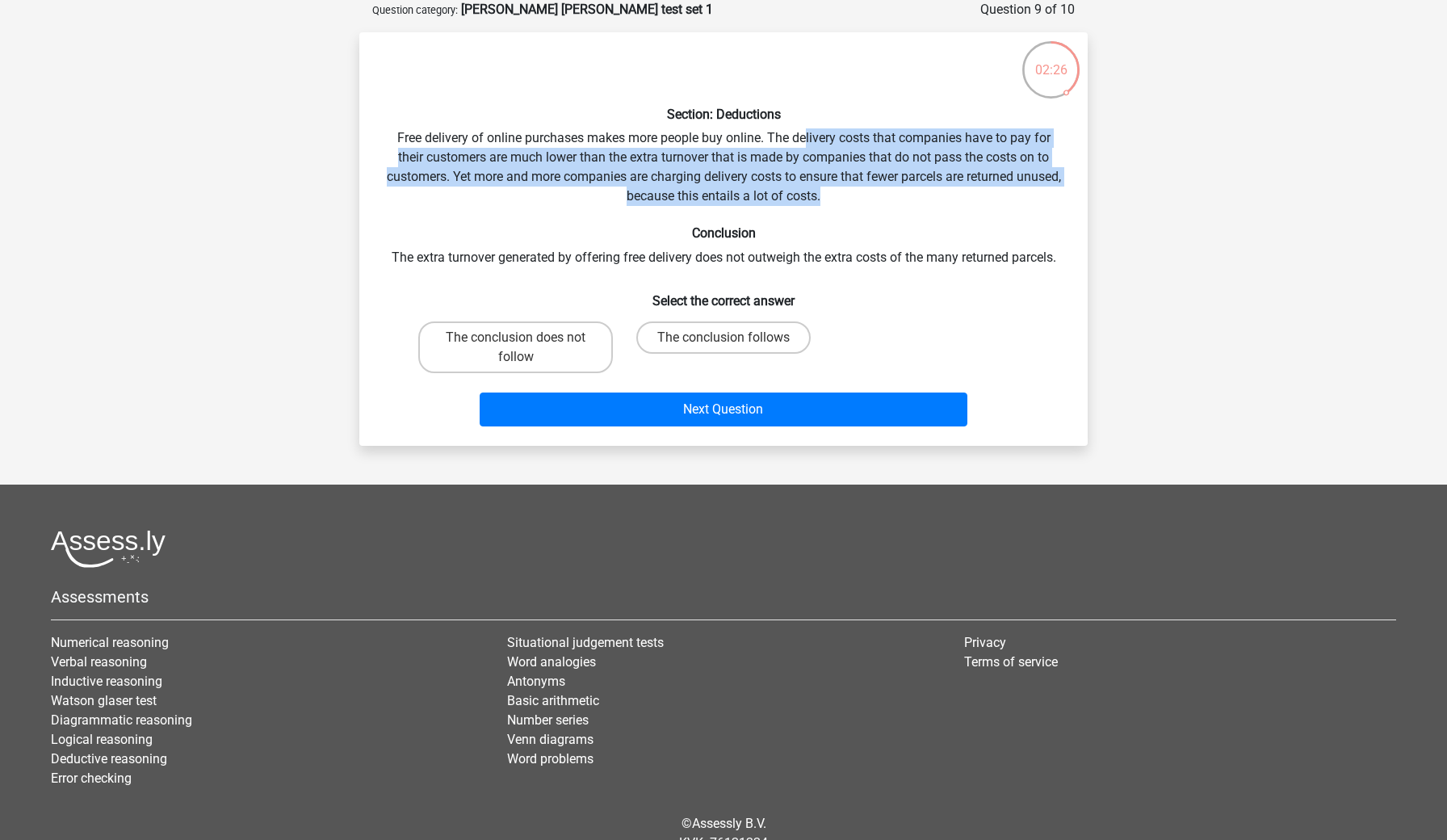
click at [845, 193] on div "Section: Deductions Free delivery of online purchases makes more people buy onl…" at bounding box center [723, 239] width 715 height 387
drag, startPoint x: 793, startPoint y: 140, endPoint x: 836, endPoint y: 207, distance: 79.6
click at [836, 207] on div "Section: Deductions Free delivery of online purchases makes more people buy onl…" at bounding box center [723, 239] width 715 height 387
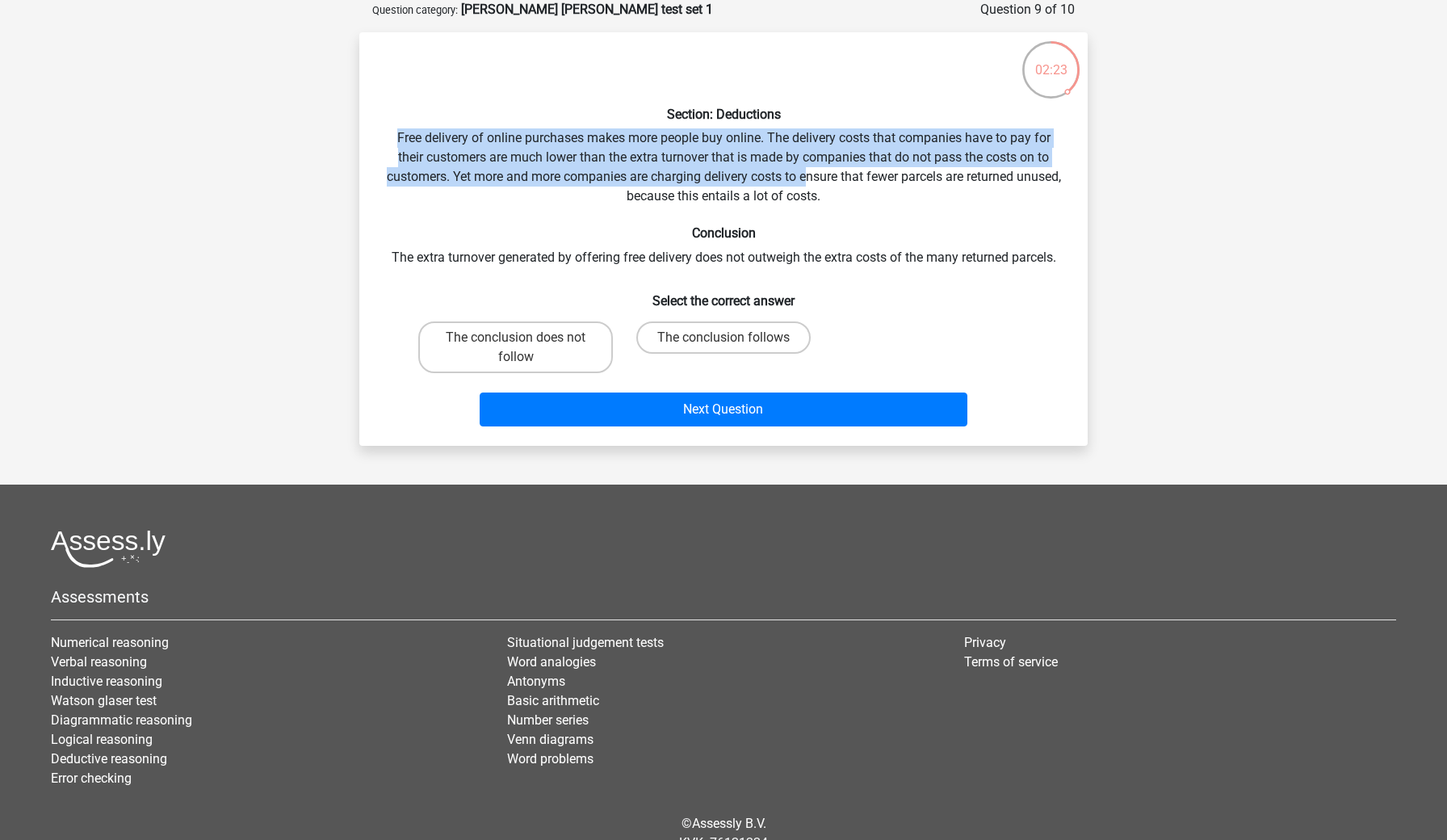
drag, startPoint x: 792, startPoint y: 126, endPoint x: 830, endPoint y: 184, distance: 69.3
click at [830, 184] on div "Section: Deductions Free delivery of online purchases makes more people buy onl…" at bounding box center [723, 239] width 715 height 387
drag, startPoint x: 780, startPoint y: 123, endPoint x: 827, endPoint y: 198, distance: 88.5
click at [827, 198] on div "Section: Deductions Free delivery of online purchases makes more people buy onl…" at bounding box center [723, 239] width 715 height 387
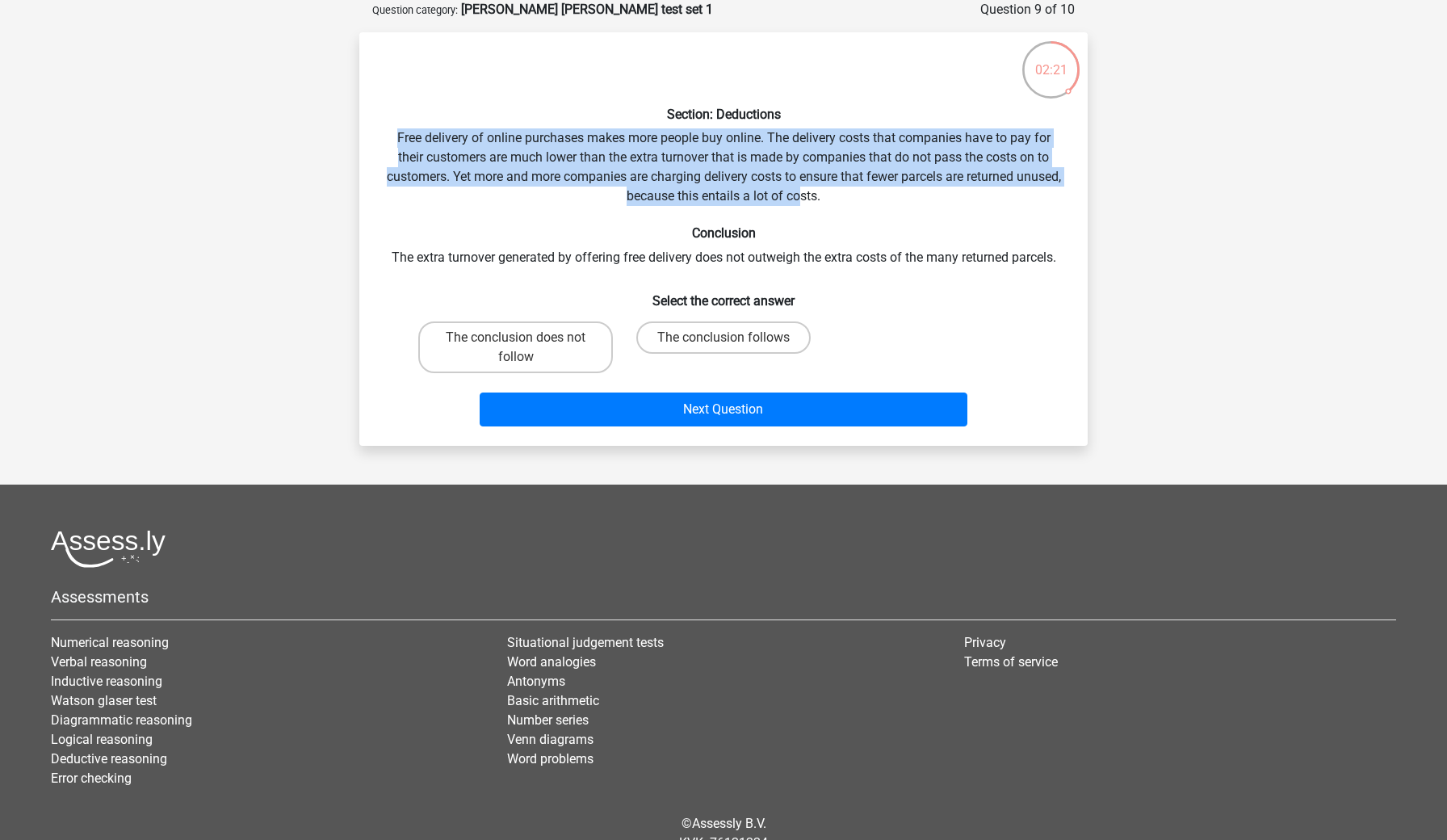
click at [827, 198] on div "Section: Deductions Free delivery of online purchases makes more people buy onl…" at bounding box center [723, 239] width 715 height 387
drag, startPoint x: 788, startPoint y: 143, endPoint x: 832, endPoint y: 208, distance: 78.5
click at [832, 208] on div "Section: Deductions Free delivery of online purchases makes more people buy onl…" at bounding box center [723, 239] width 715 height 387
drag, startPoint x: 781, startPoint y: 136, endPoint x: 824, endPoint y: 206, distance: 82.2
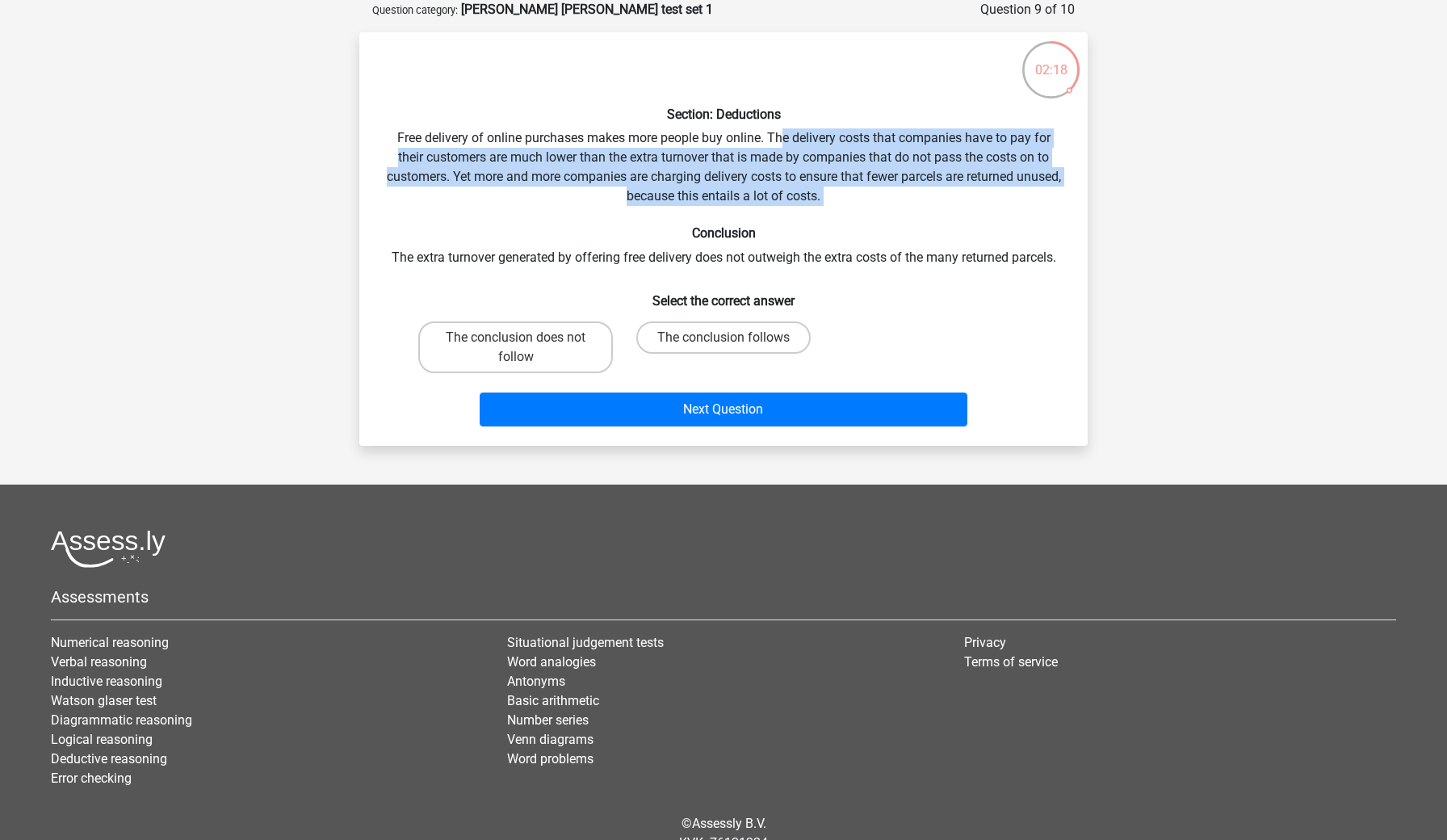
click at [824, 206] on div "Section: Deductions Free delivery of online purchases makes more people buy onl…" at bounding box center [723, 239] width 715 height 387
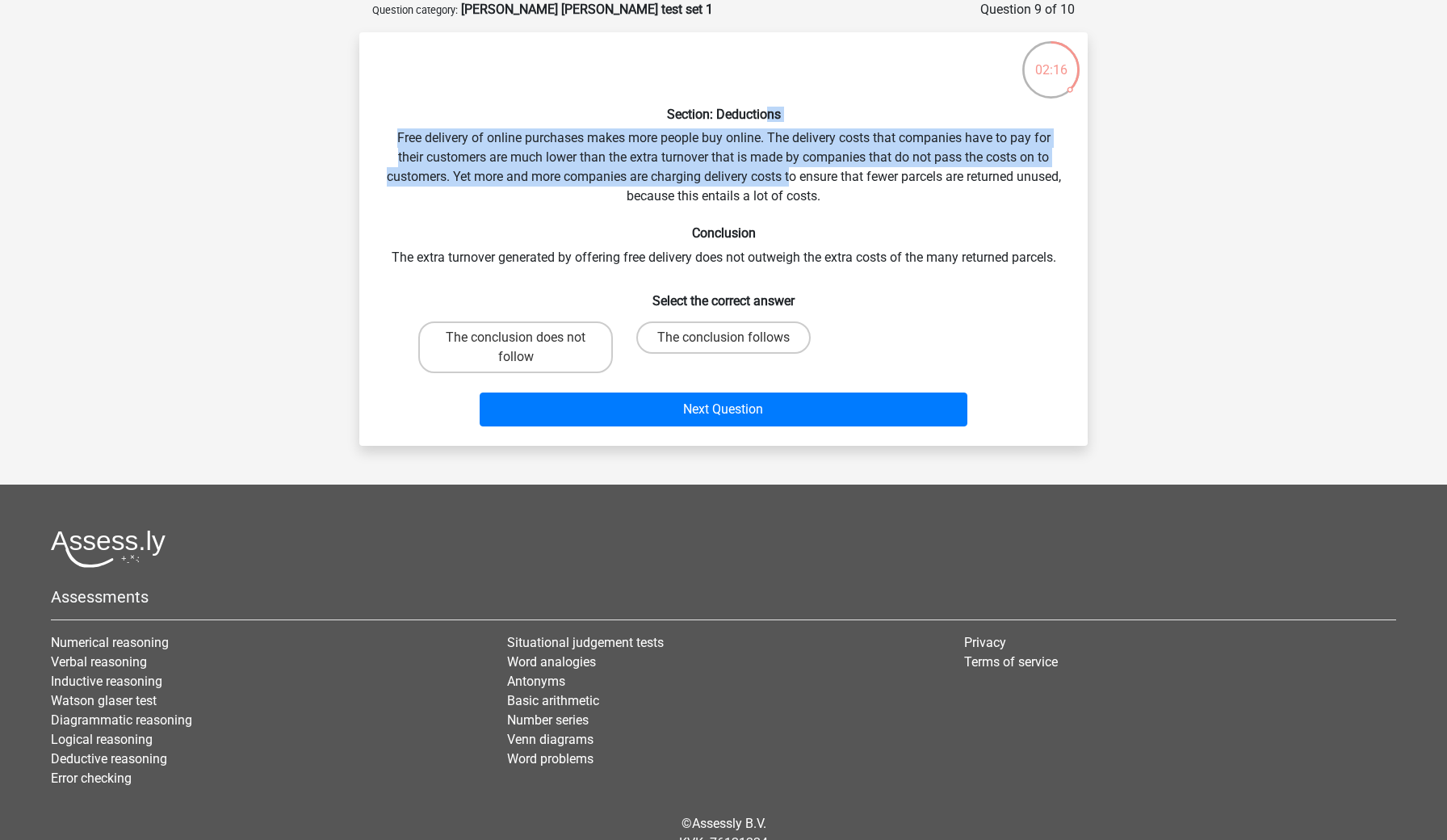
drag, startPoint x: 773, startPoint y: 122, endPoint x: 813, endPoint y: 180, distance: 70.5
click at [813, 180] on div "Section: Deductions Free delivery of online purchases makes more people buy onl…" at bounding box center [723, 239] width 715 height 387
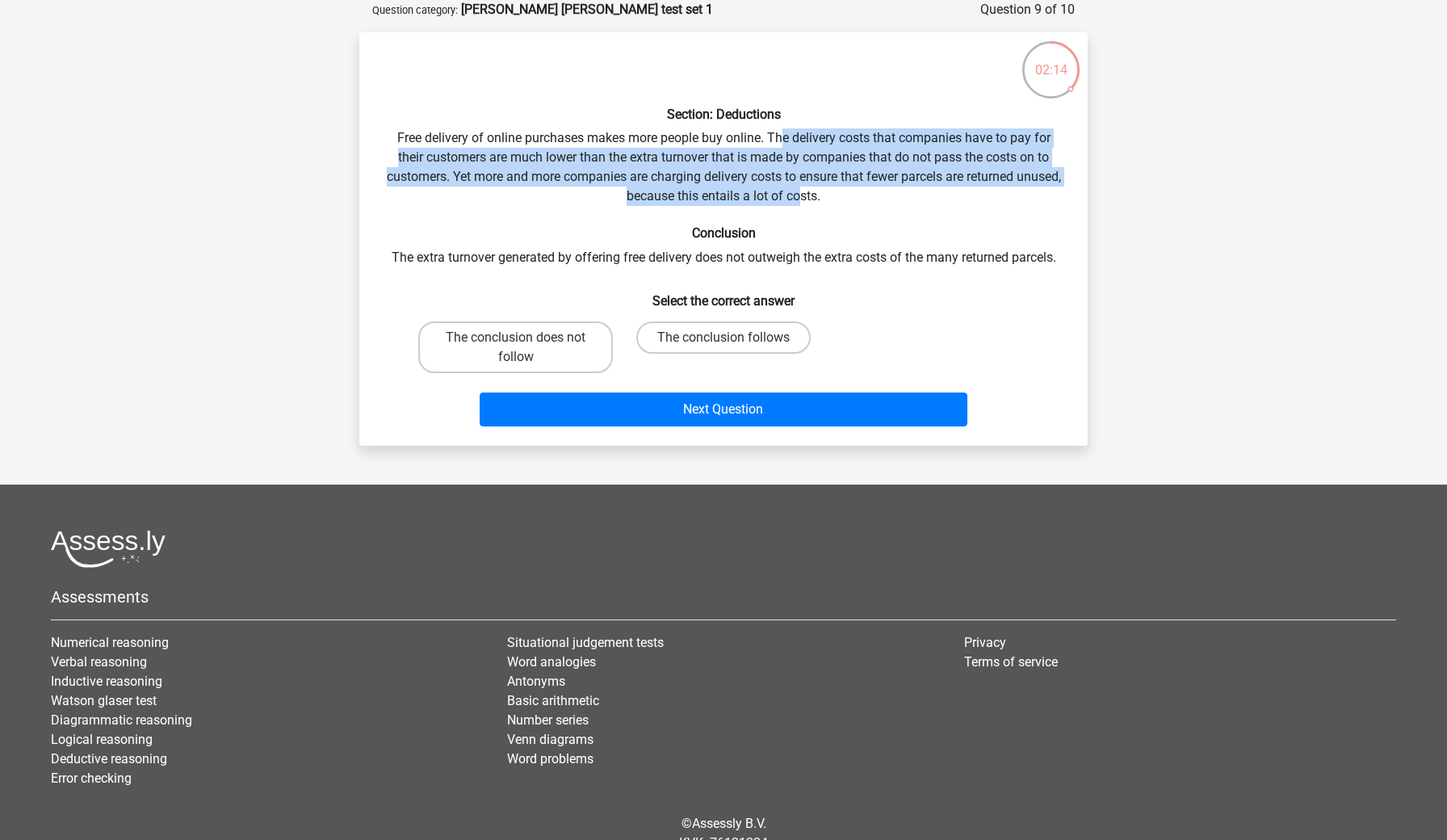
drag, startPoint x: 783, startPoint y: 140, endPoint x: 826, endPoint y: 203, distance: 76.3
click at [826, 203] on div "Section: Deductions Free delivery of online purchases makes more people buy onl…" at bounding box center [723, 239] width 715 height 387
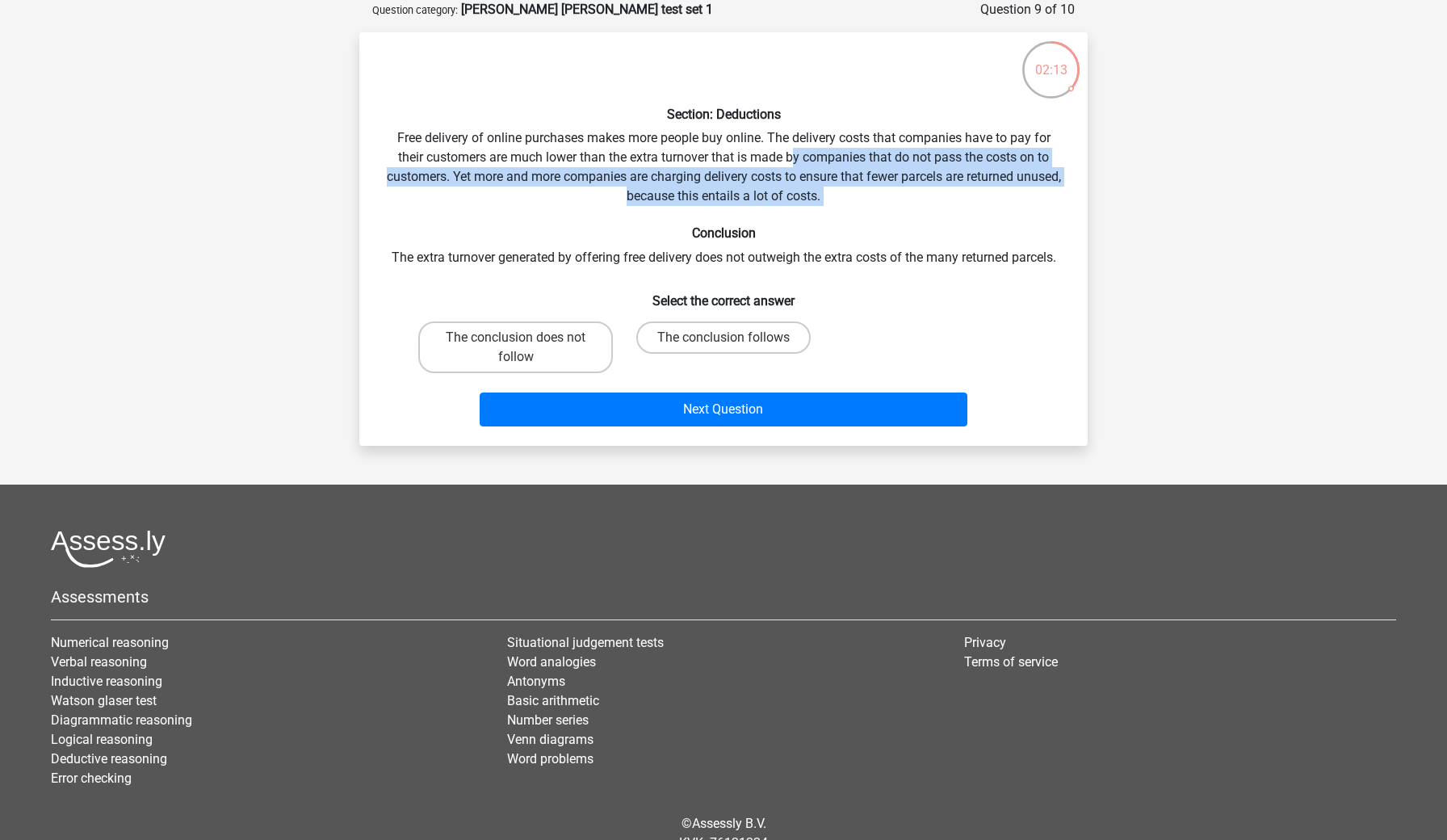
drag, startPoint x: 794, startPoint y: 150, endPoint x: 832, endPoint y: 210, distance: 71.0
click at [832, 210] on div "Section: Deductions Free delivery of online purchases makes more people buy onl…" at bounding box center [723, 239] width 715 height 387
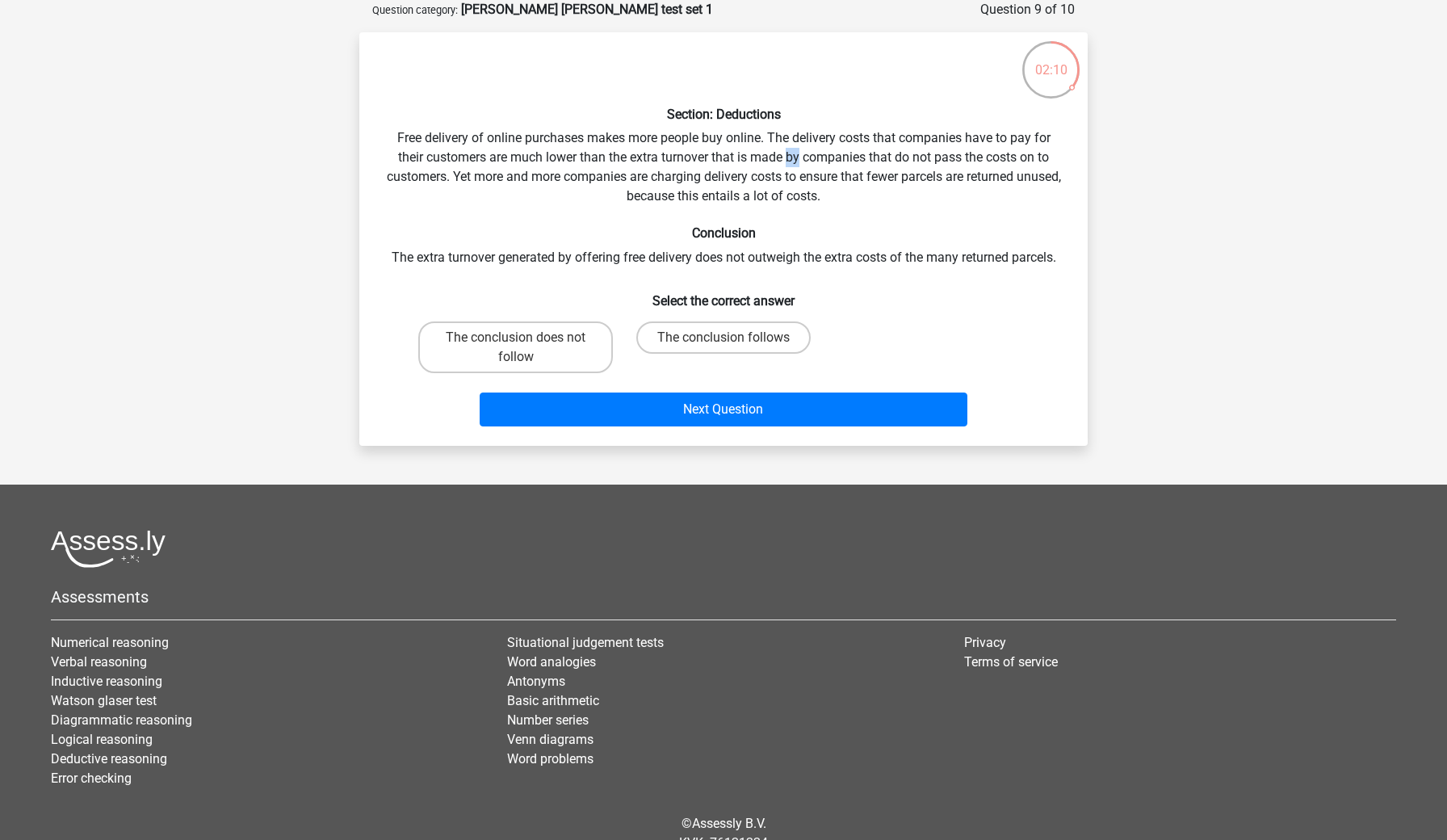
drag, startPoint x: 787, startPoint y: 149, endPoint x: 799, endPoint y: 160, distance: 16.3
click at [799, 160] on div "Section: Deductions Free delivery of online purchases makes more people buy onl…" at bounding box center [723, 239] width 715 height 387
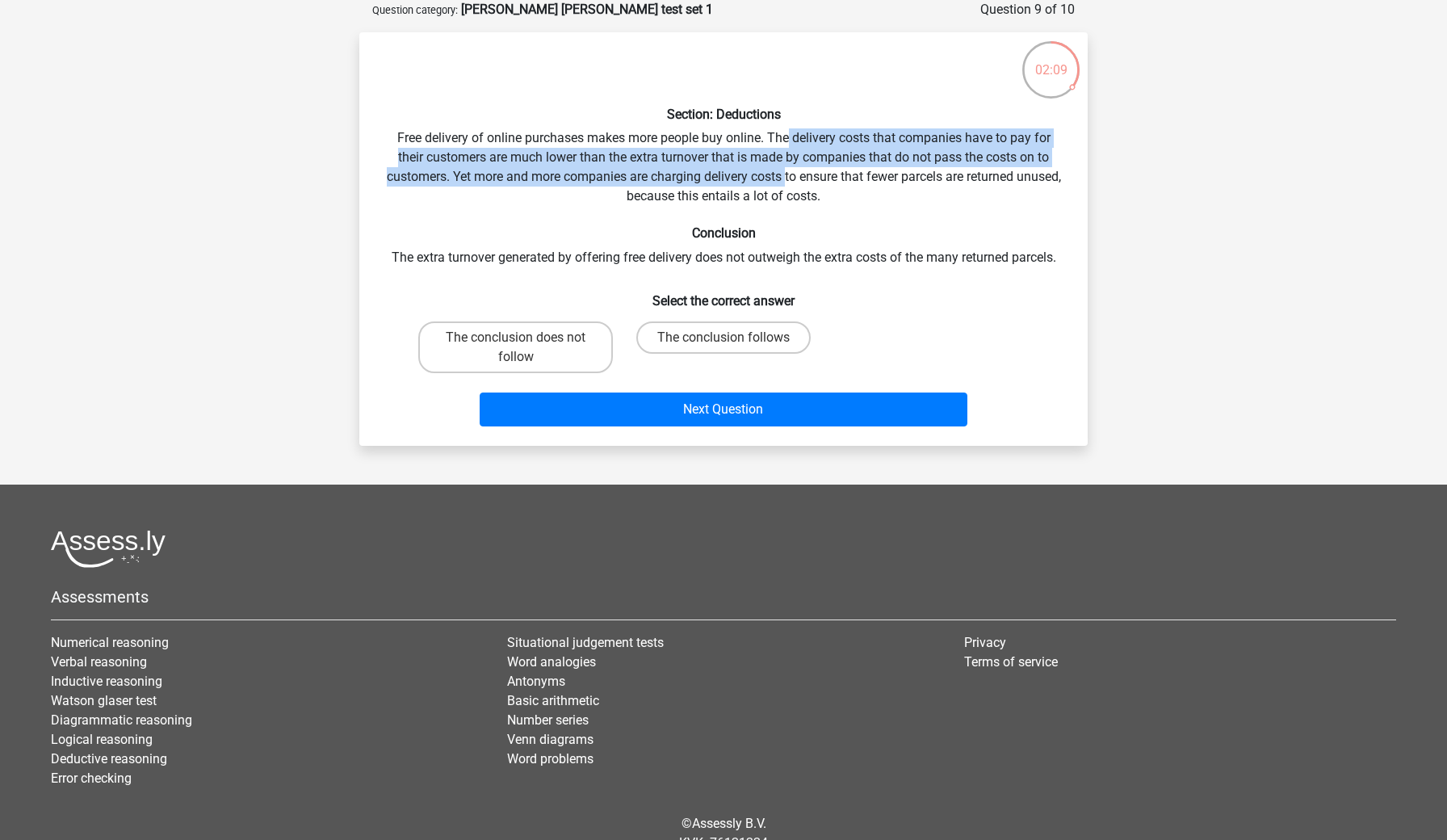
drag, startPoint x: 789, startPoint y: 138, endPoint x: 810, endPoint y: 169, distance: 37.4
click at [810, 169] on div "Section: Deductions Free delivery of online purchases makes more people buy onl…" at bounding box center [723, 239] width 715 height 387
drag, startPoint x: 777, startPoint y: 137, endPoint x: 802, endPoint y: 175, distance: 45.5
click at [802, 175] on div "Section: Deductions Free delivery of online purchases makes more people buy onl…" at bounding box center [723, 239] width 715 height 387
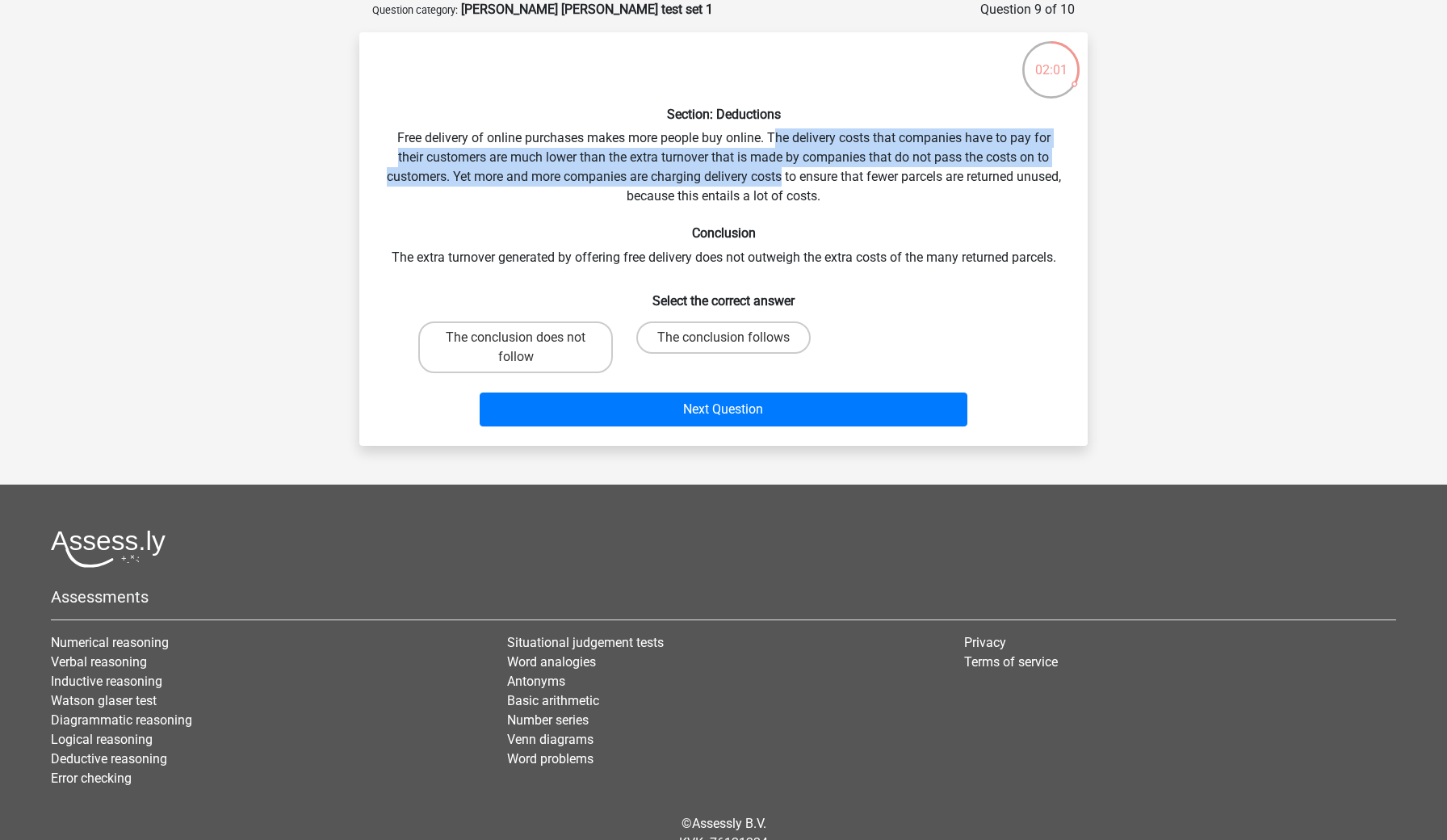
click at [802, 175] on div "Section: Deductions Free delivery of online purchases makes more people buy onl…" at bounding box center [723, 239] width 715 height 387
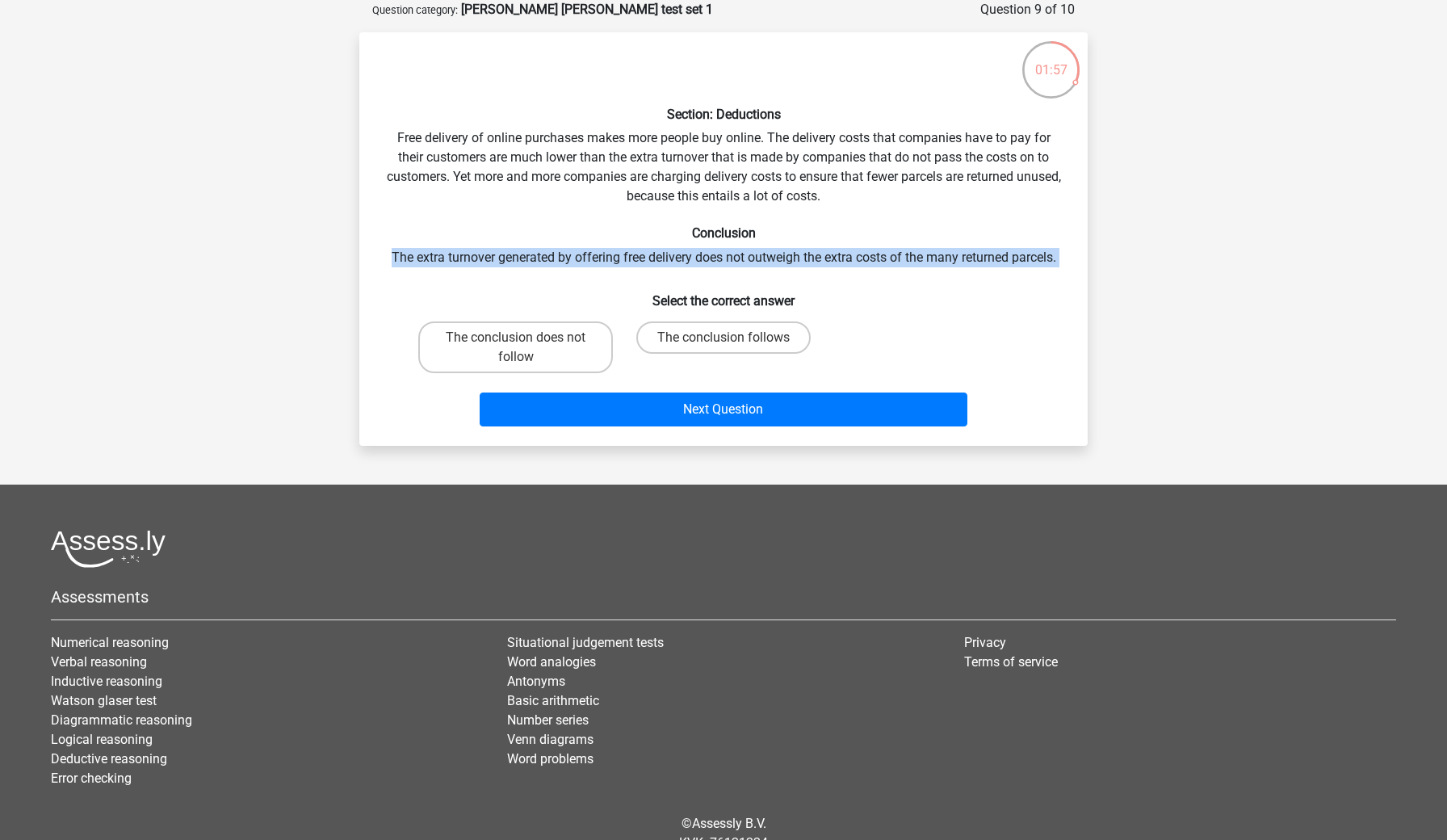
drag, startPoint x: 864, startPoint y: 244, endPoint x: 884, endPoint y: 270, distance: 32.8
click at [884, 270] on div "Section: Deductions Free delivery of online purchases makes more people buy onl…" at bounding box center [723, 239] width 715 height 387
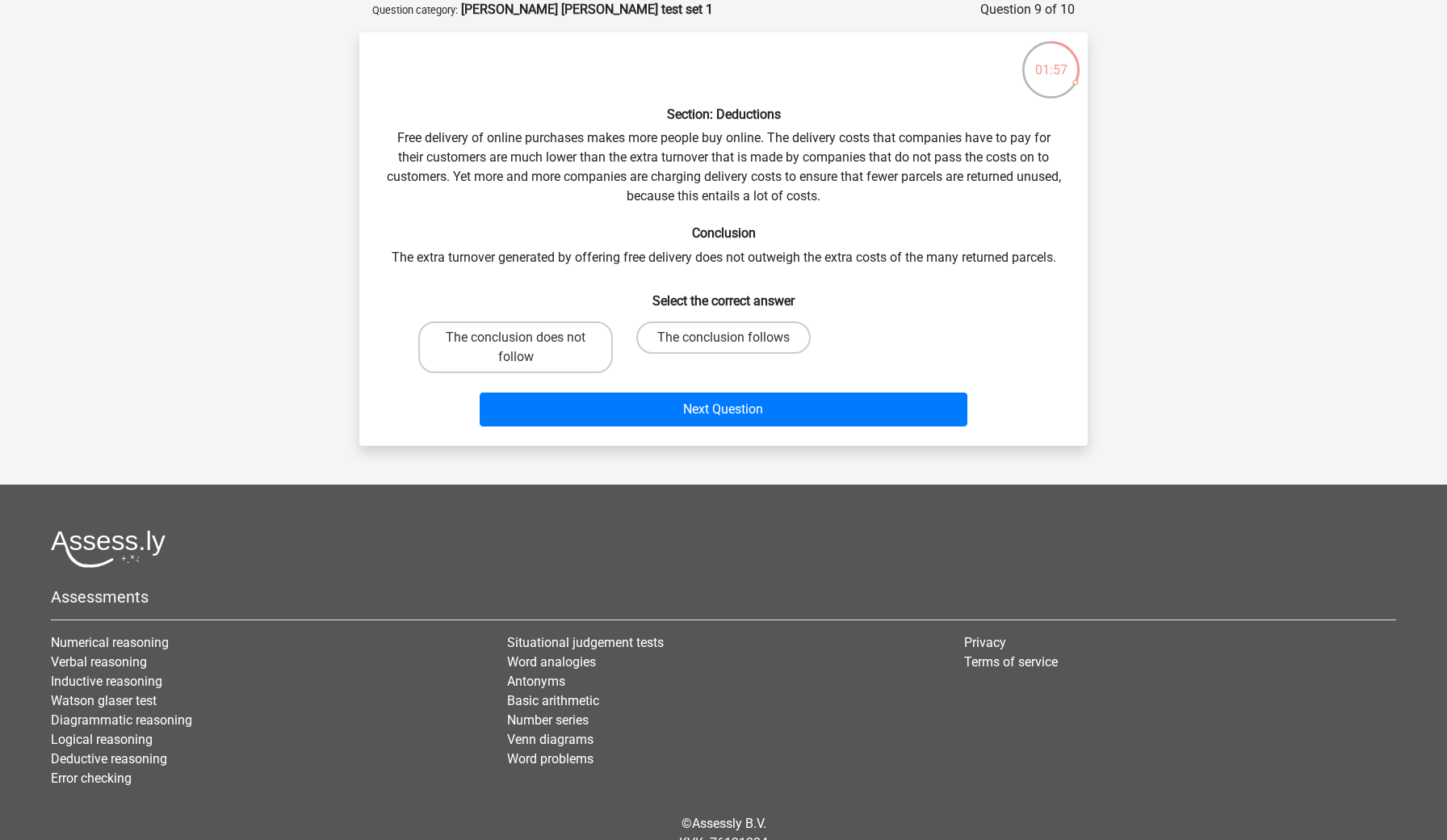
click at [884, 270] on div "Section: Deductions Free delivery of online purchases makes more people buy onl…" at bounding box center [723, 239] width 715 height 387
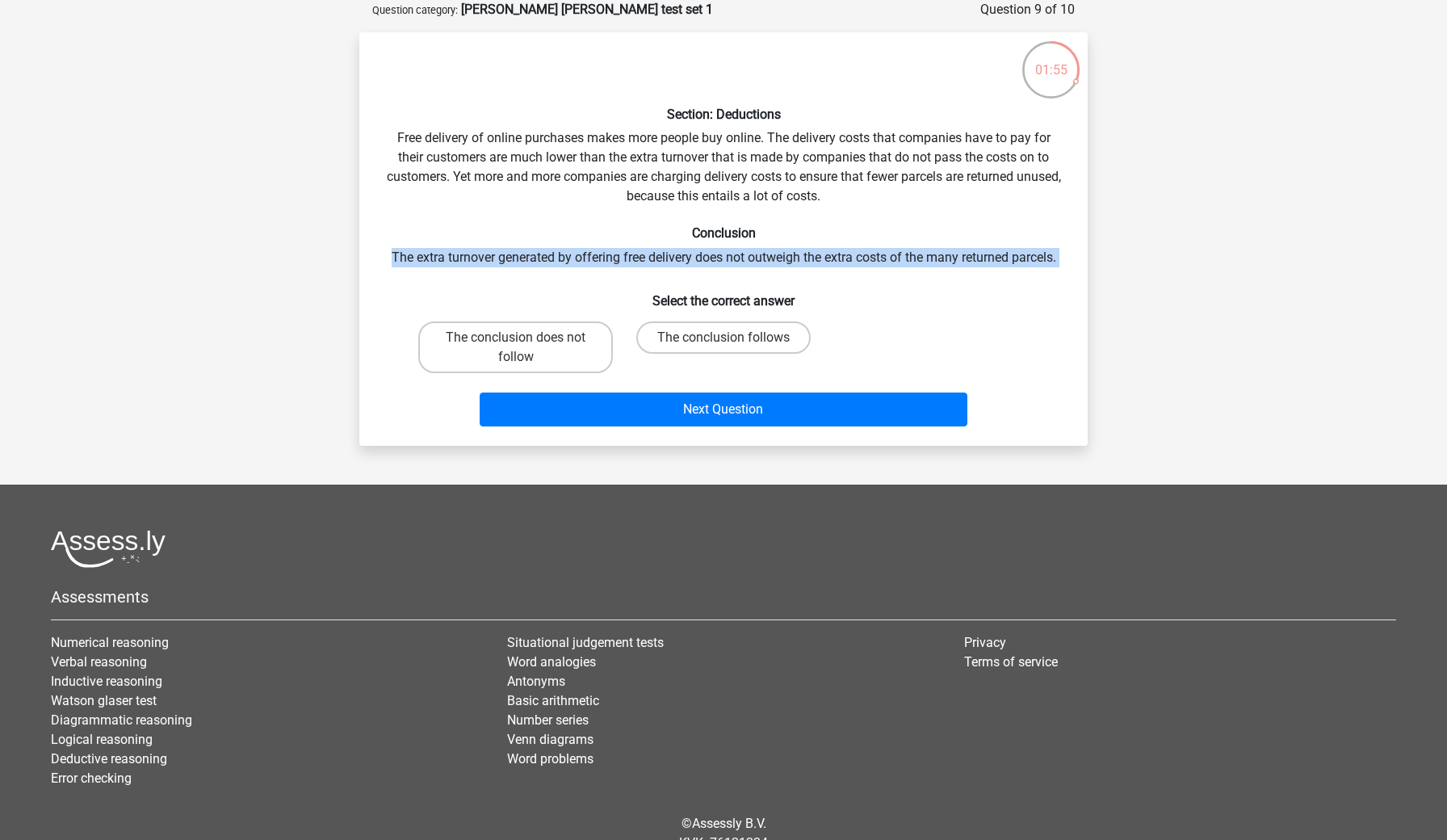
drag, startPoint x: 866, startPoint y: 240, endPoint x: 889, endPoint y: 270, distance: 37.8
click at [889, 270] on div "Section: Deductions Free delivery of online purchases makes more people buy onl…" at bounding box center [723, 239] width 715 height 387
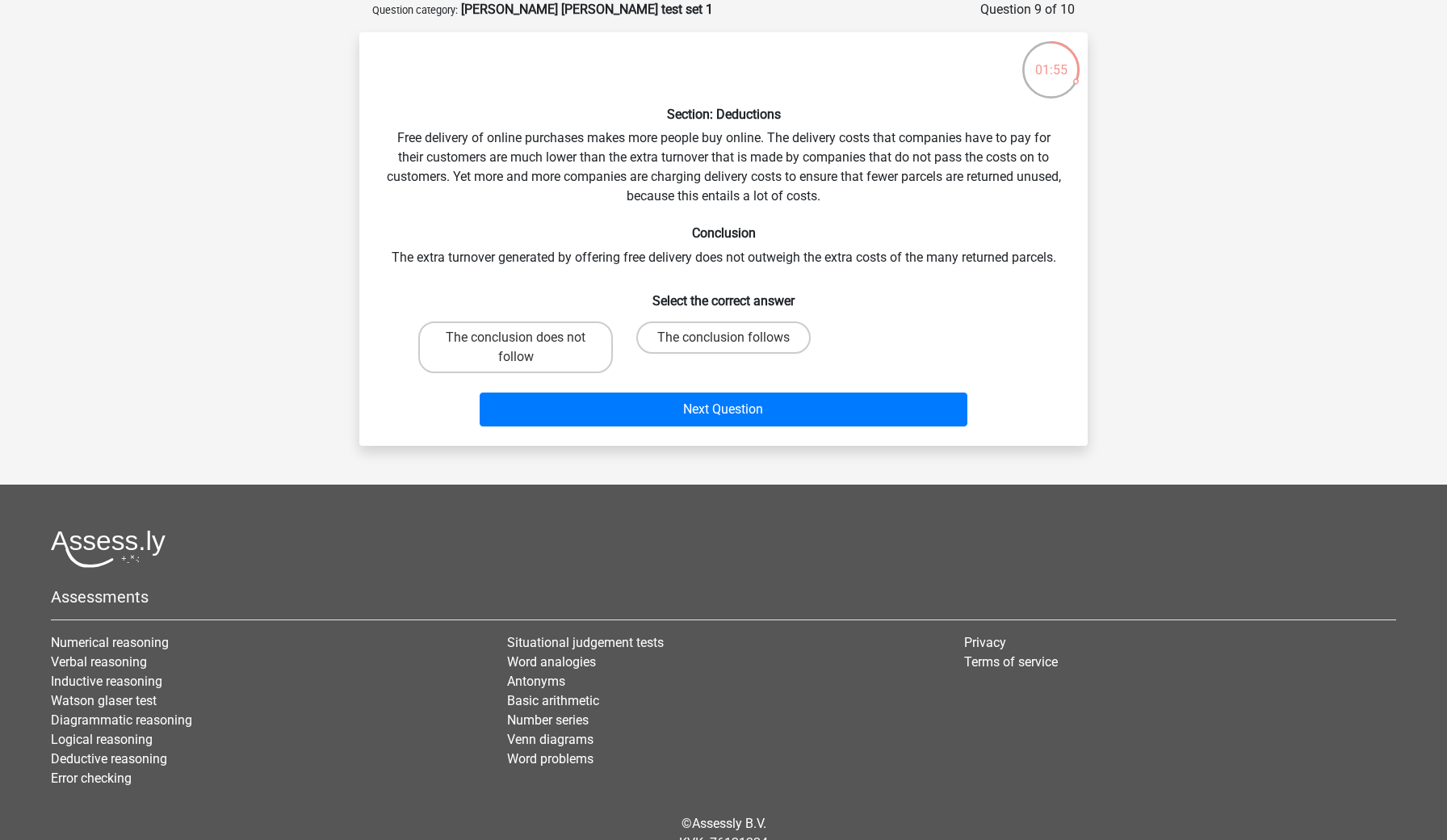
click at [889, 270] on div "Section: Deductions Free delivery of online purchases makes more people buy onl…" at bounding box center [723, 239] width 715 height 387
click at [701, 332] on label "The conclusion follows" at bounding box center [724, 338] width 175 height 33
click at [724, 338] on input "The conclusion follows" at bounding box center [729, 343] width 11 height 11
radio input "true"
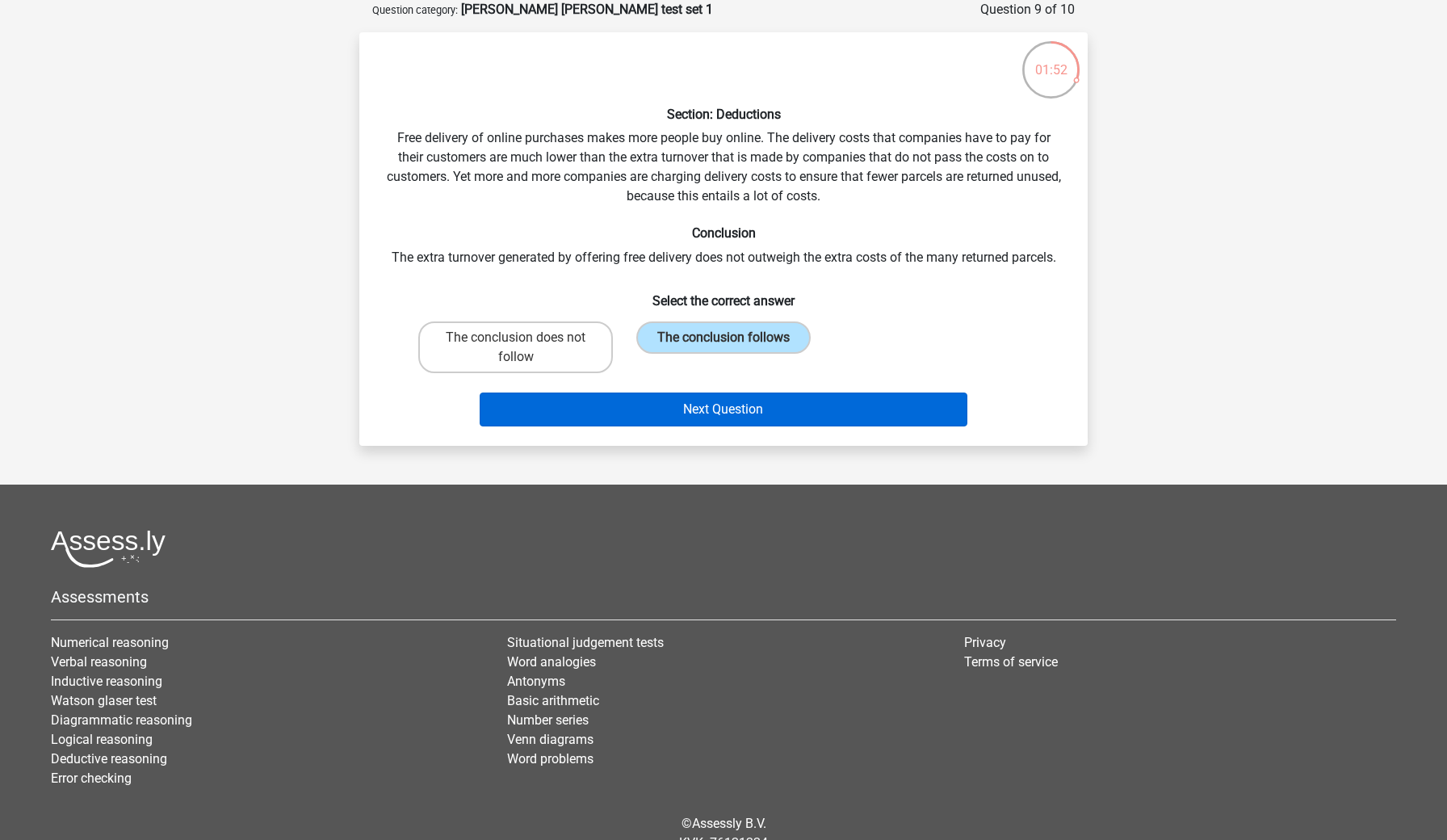
click at [669, 408] on button "Next Question" at bounding box center [724, 409] width 489 height 34
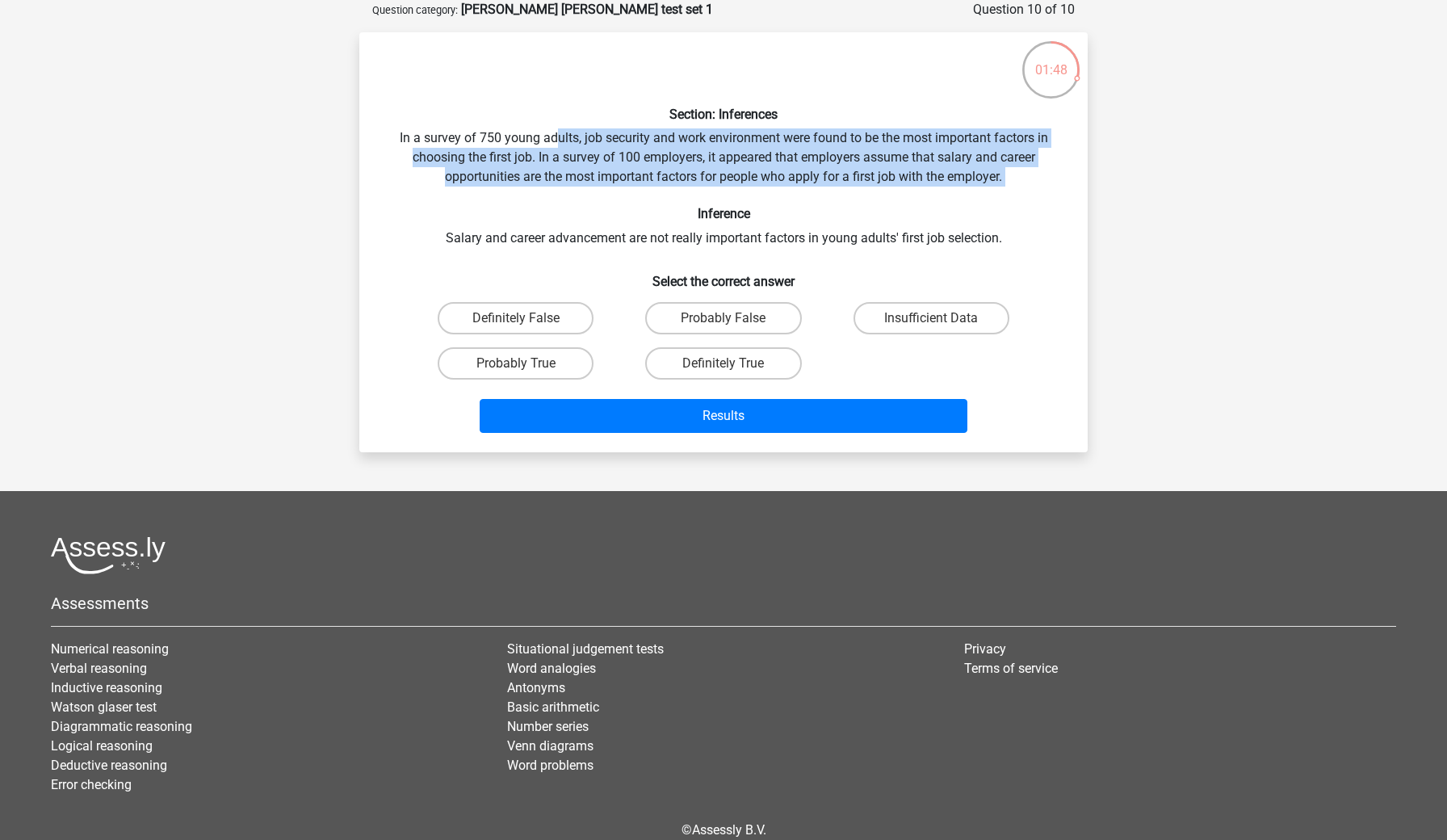
drag, startPoint x: 551, startPoint y: 132, endPoint x: 589, endPoint y: 193, distance: 71.9
click at [589, 193] on div "Section: Inferences In a survey of 750 young adults, job security and work envi…" at bounding box center [723, 242] width 715 height 394
drag, startPoint x: 535, startPoint y: 125, endPoint x: 580, endPoint y: 197, distance: 84.9
click at [580, 197] on div "Section: Inferences In a survey of 750 young adults, job security and work envi…" at bounding box center [723, 242] width 715 height 394
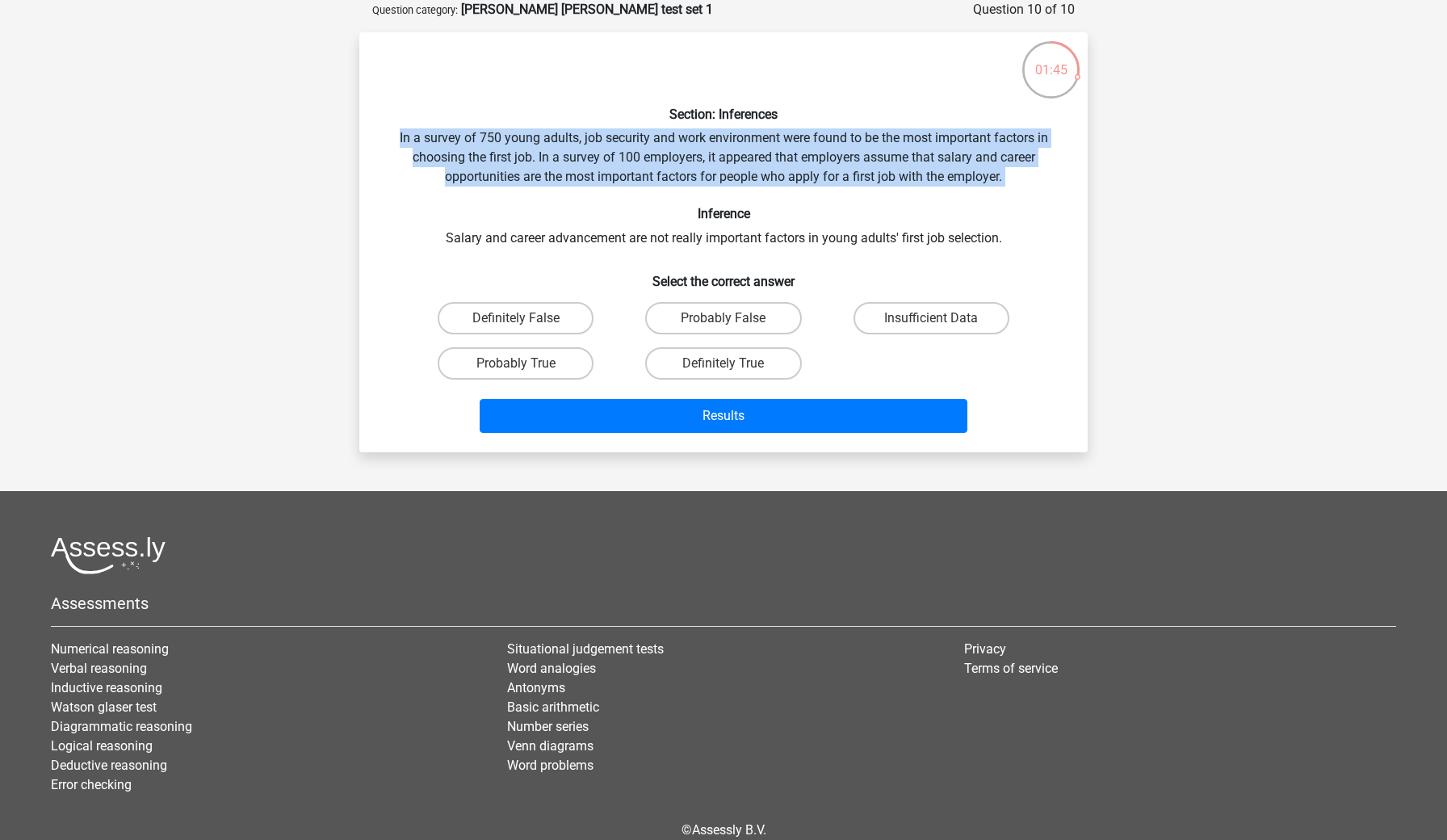
click at [580, 197] on div "Section: Inferences In a survey of 750 young adults, job security and work envi…" at bounding box center [723, 242] width 715 height 394
drag, startPoint x: 551, startPoint y: 136, endPoint x: 590, endPoint y: 193, distance: 69.1
click at [590, 193] on div "Section: Inferences In a survey of 750 young adults, job security and work envi…" at bounding box center [723, 242] width 715 height 394
drag, startPoint x: 549, startPoint y: 121, endPoint x: 586, endPoint y: 192, distance: 80.1
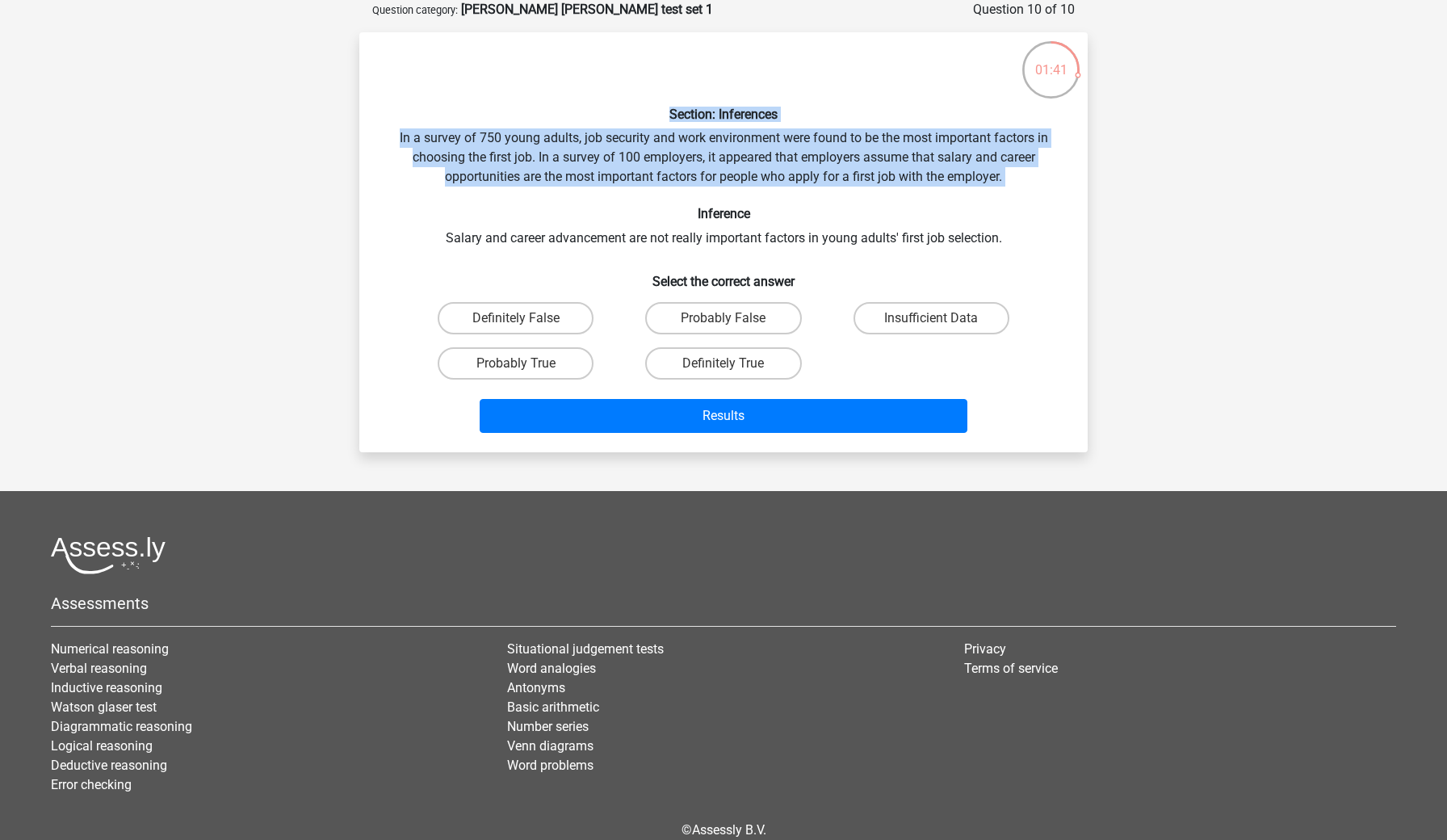
click at [586, 192] on div "Section: Inferences In a survey of 750 young adults, job security and work envi…" at bounding box center [723, 242] width 715 height 394
drag, startPoint x: 534, startPoint y: 128, endPoint x: 570, endPoint y: 189, distance: 70.8
click at [570, 189] on div "Section: Inferences In a survey of 750 young adults, job security and work envi…" at bounding box center [723, 242] width 715 height 394
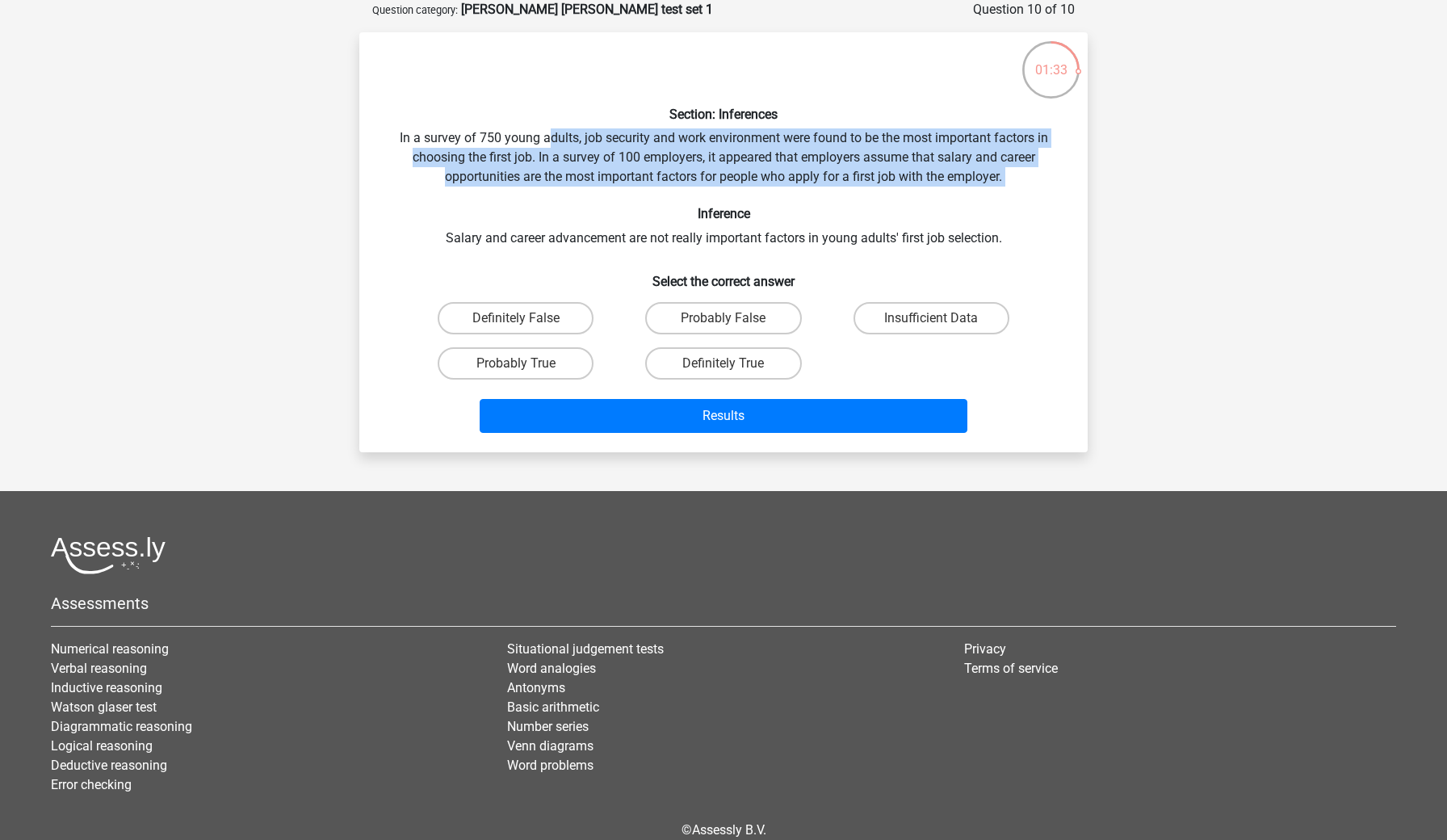
drag, startPoint x: 550, startPoint y: 136, endPoint x: 613, endPoint y: 203, distance: 92.0
click at [613, 203] on div "Section: Inferences In a survey of 750 young adults, job security and work envi…" at bounding box center [723, 242] width 715 height 394
drag, startPoint x: 553, startPoint y: 127, endPoint x: 604, endPoint y: 194, distance: 84.2
click at [604, 194] on div "Section: Inferences In a survey of 750 young adults, job security and work envi…" at bounding box center [723, 242] width 715 height 394
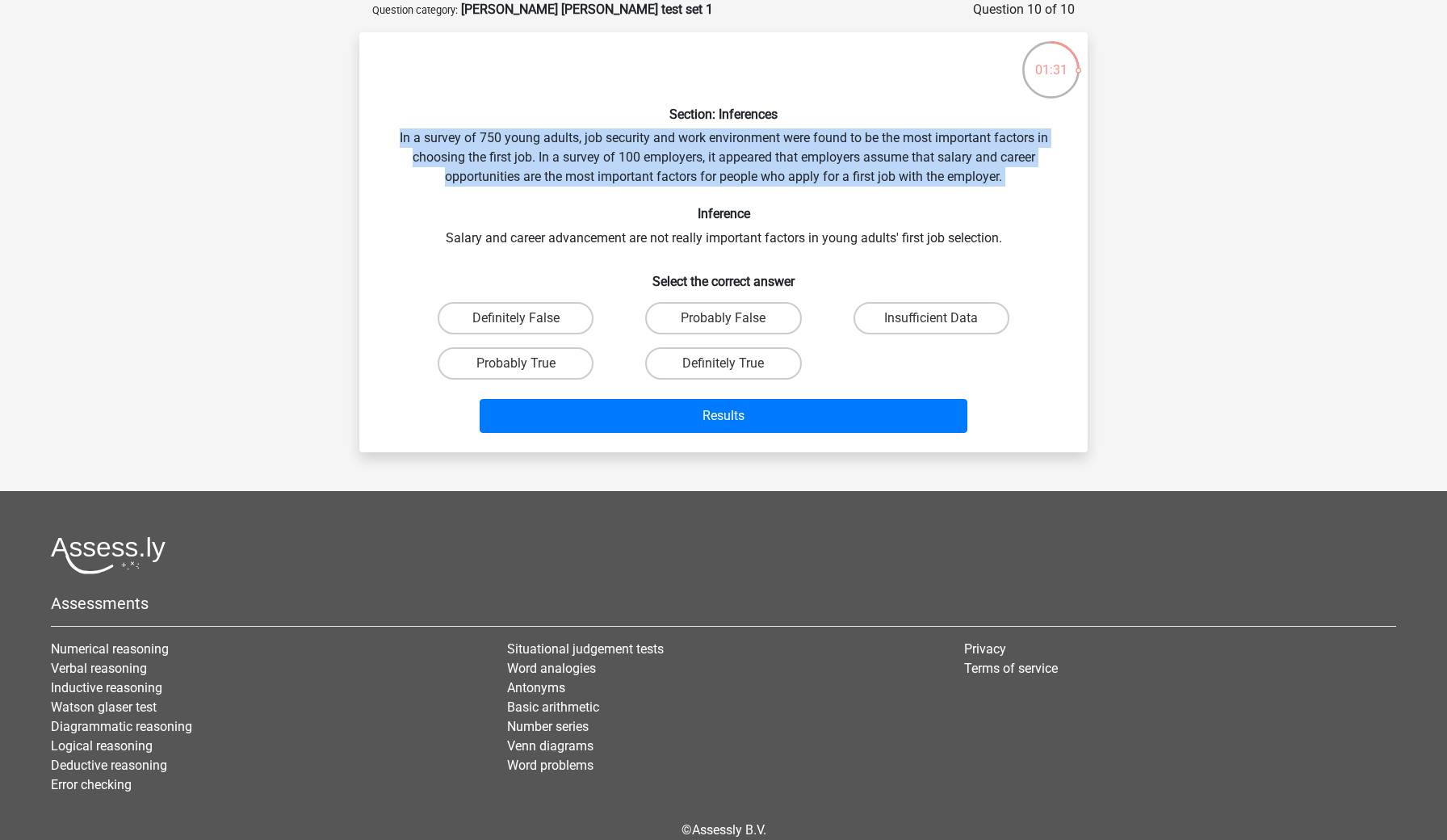
click at [604, 194] on div "Section: Inferences In a survey of 750 young adults, job security and work envi…" at bounding box center [723, 242] width 715 height 394
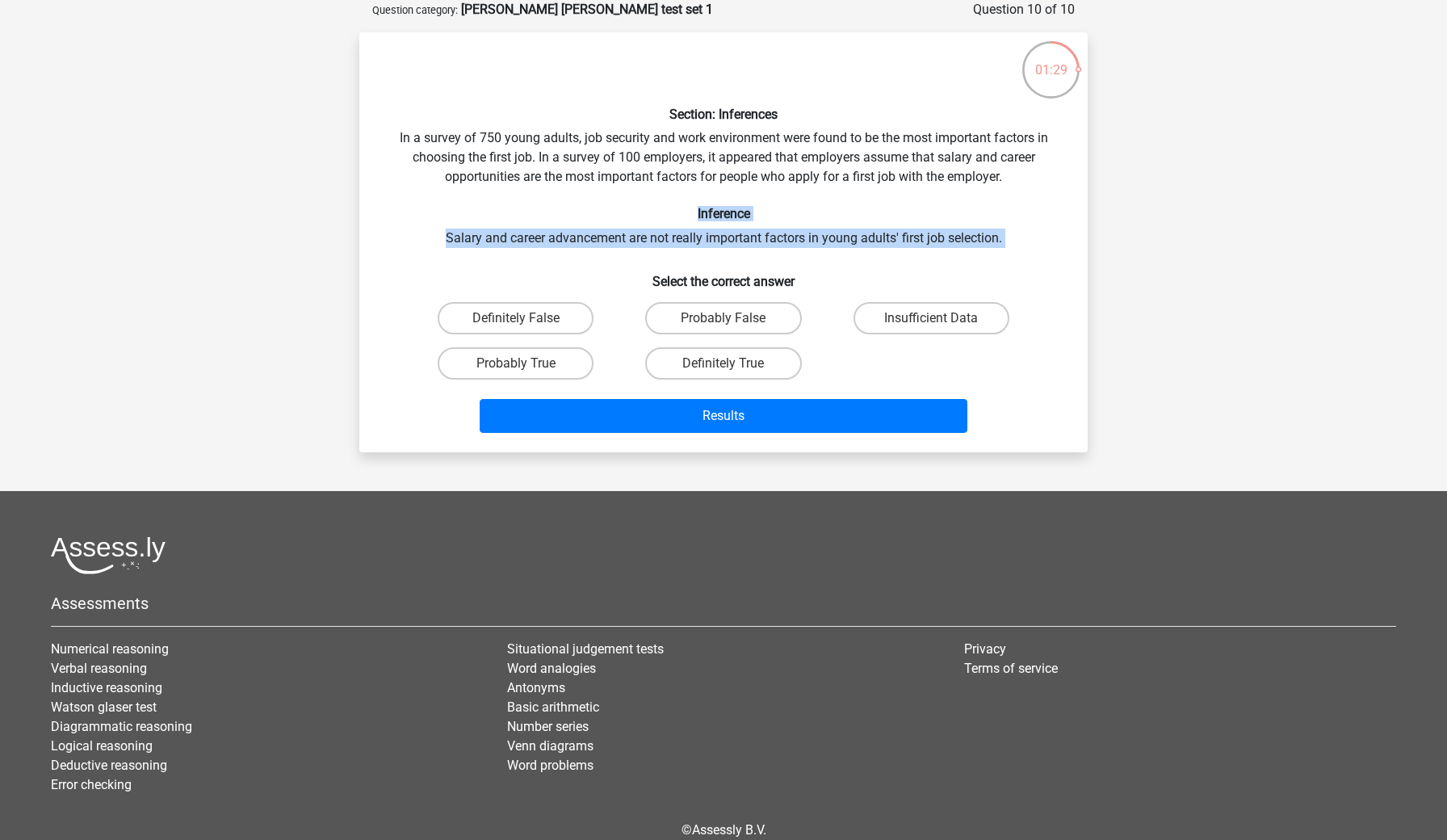
drag, startPoint x: 594, startPoint y: 215, endPoint x: 621, endPoint y: 248, distance: 42.6
click at [621, 248] on div "Section: Inferences In a survey of 750 young adults, job security and work envi…" at bounding box center [723, 242] width 715 height 394
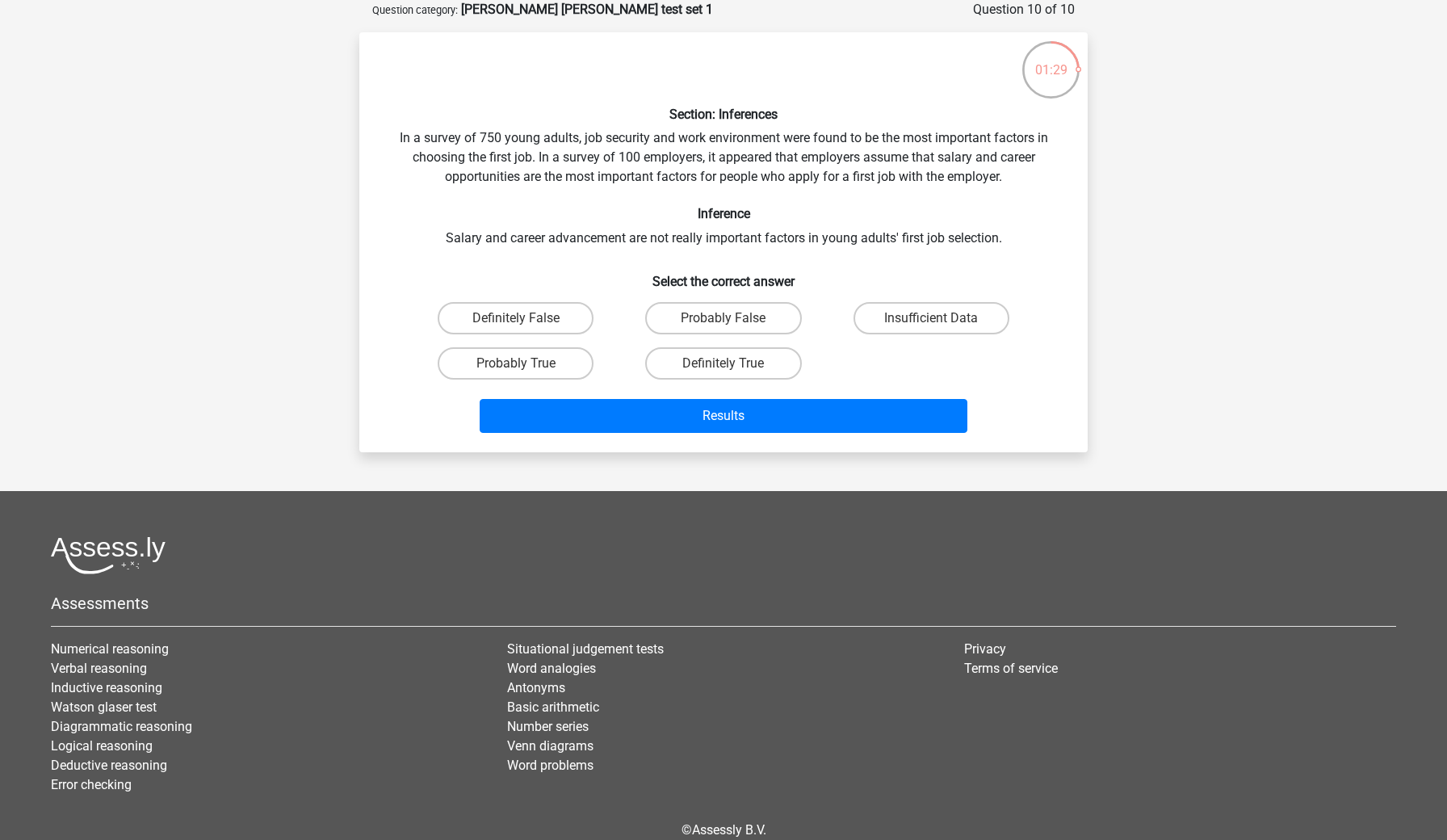
click at [621, 248] on div "Section: Inferences In a survey of 750 young adults, job security and work envi…" at bounding box center [723, 242] width 715 height 394
drag, startPoint x: 563, startPoint y: 227, endPoint x: 572, endPoint y: 250, distance: 24.7
click at [572, 250] on div "Section: Inferences In a survey of 750 young adults, job security and work envi…" at bounding box center [723, 242] width 715 height 394
click at [880, 314] on label "Insufficient Data" at bounding box center [932, 318] width 156 height 33
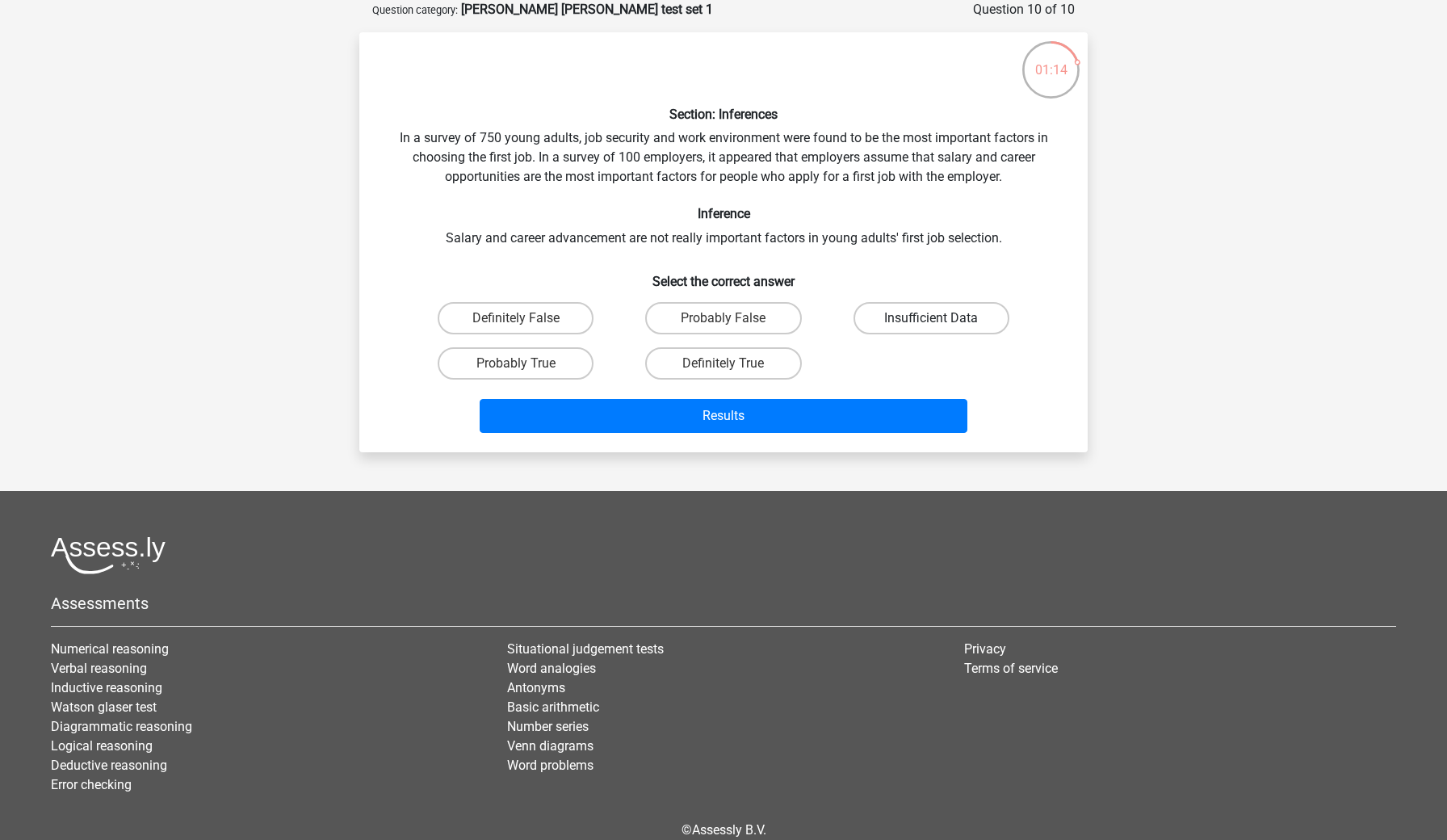
click at [932, 318] on input "Insufficient Data" at bounding box center [937, 323] width 11 height 11
radio input "true"
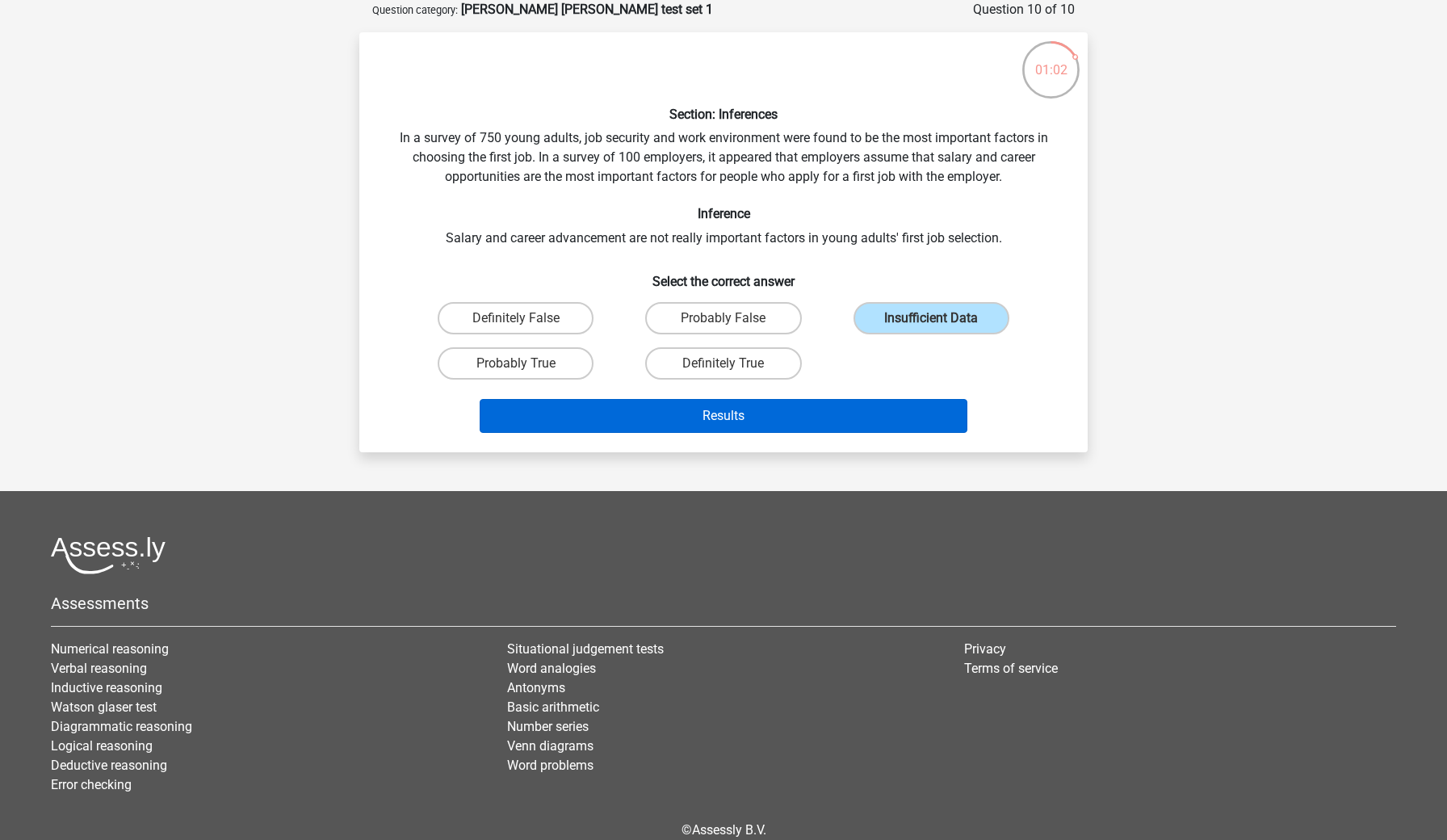
click at [750, 404] on button "Results" at bounding box center [724, 416] width 489 height 34
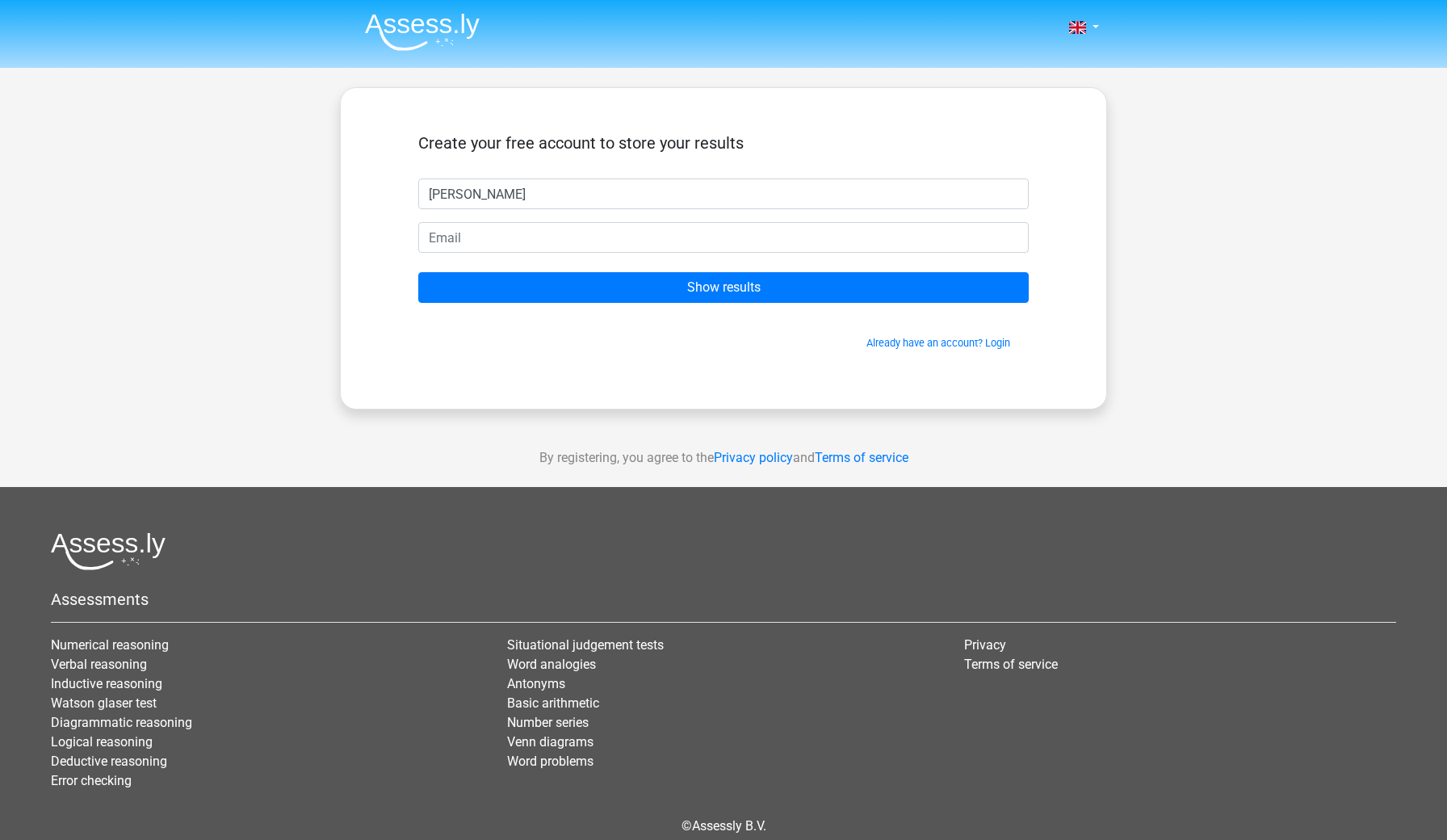
type input "[PERSON_NAME]"
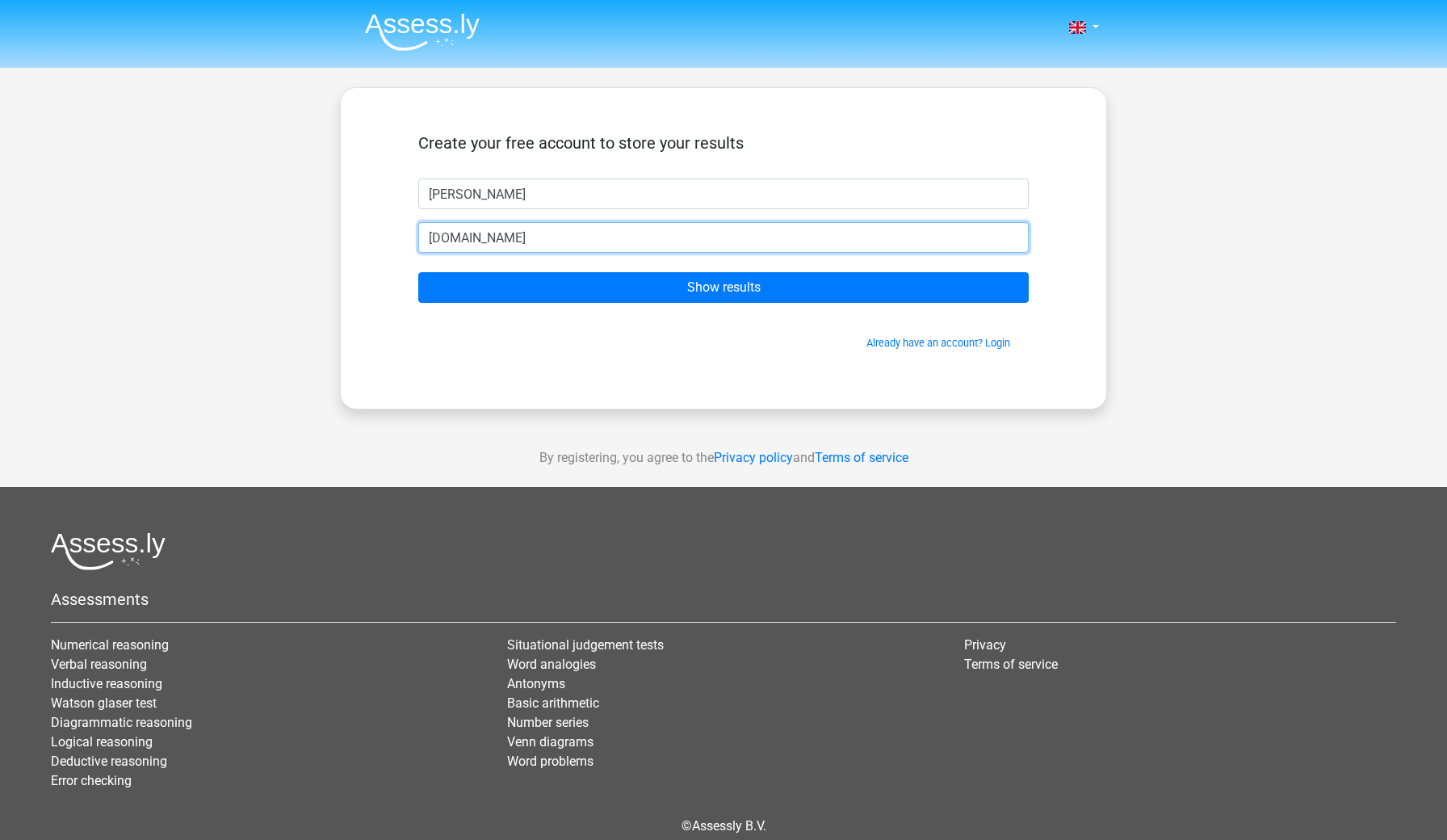
click at [503, 237] on input "benreyn2472GMAIL.COM" at bounding box center [723, 237] width 611 height 31
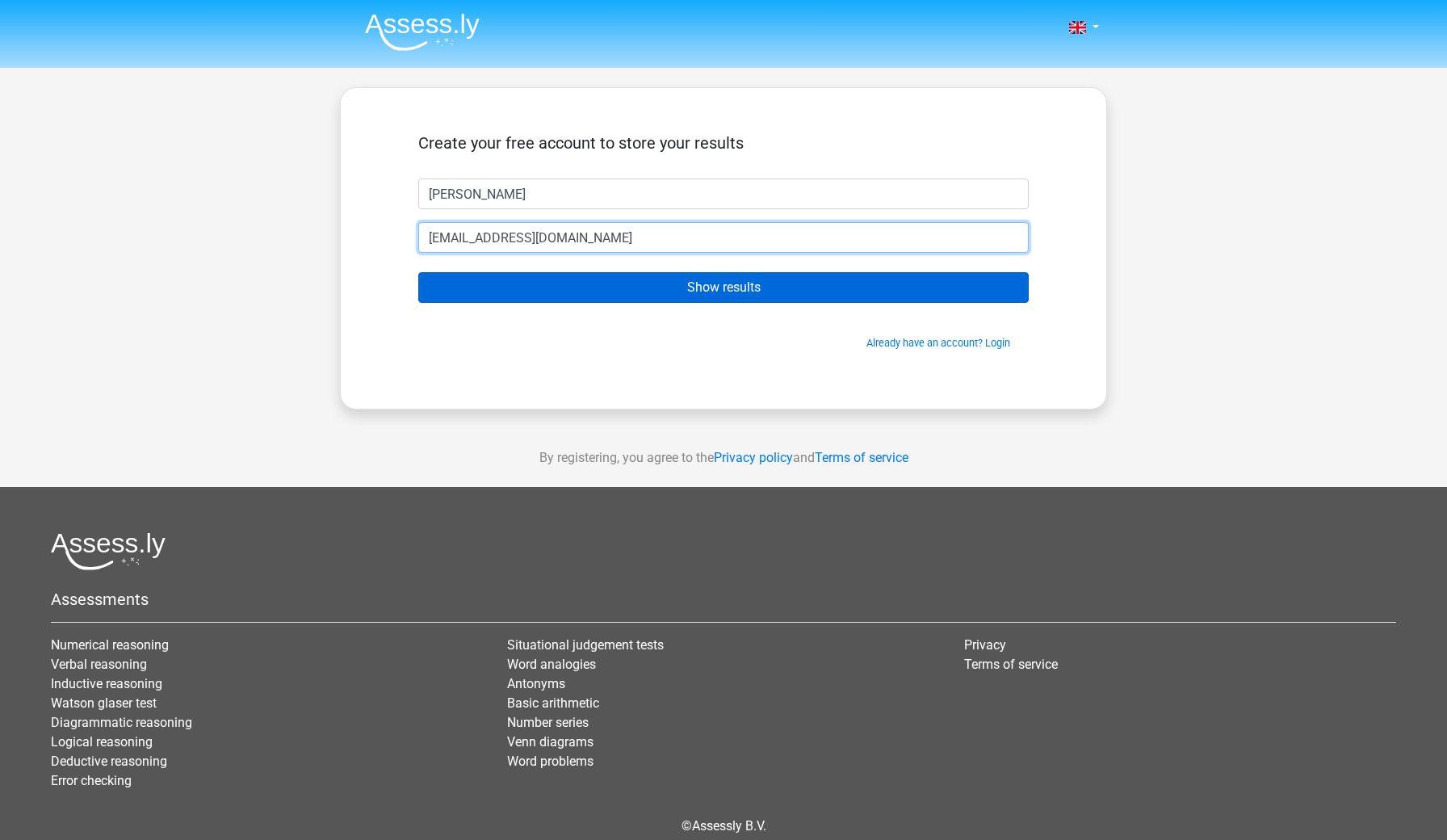
type input "[EMAIL_ADDRESS][DOMAIN_NAME]"
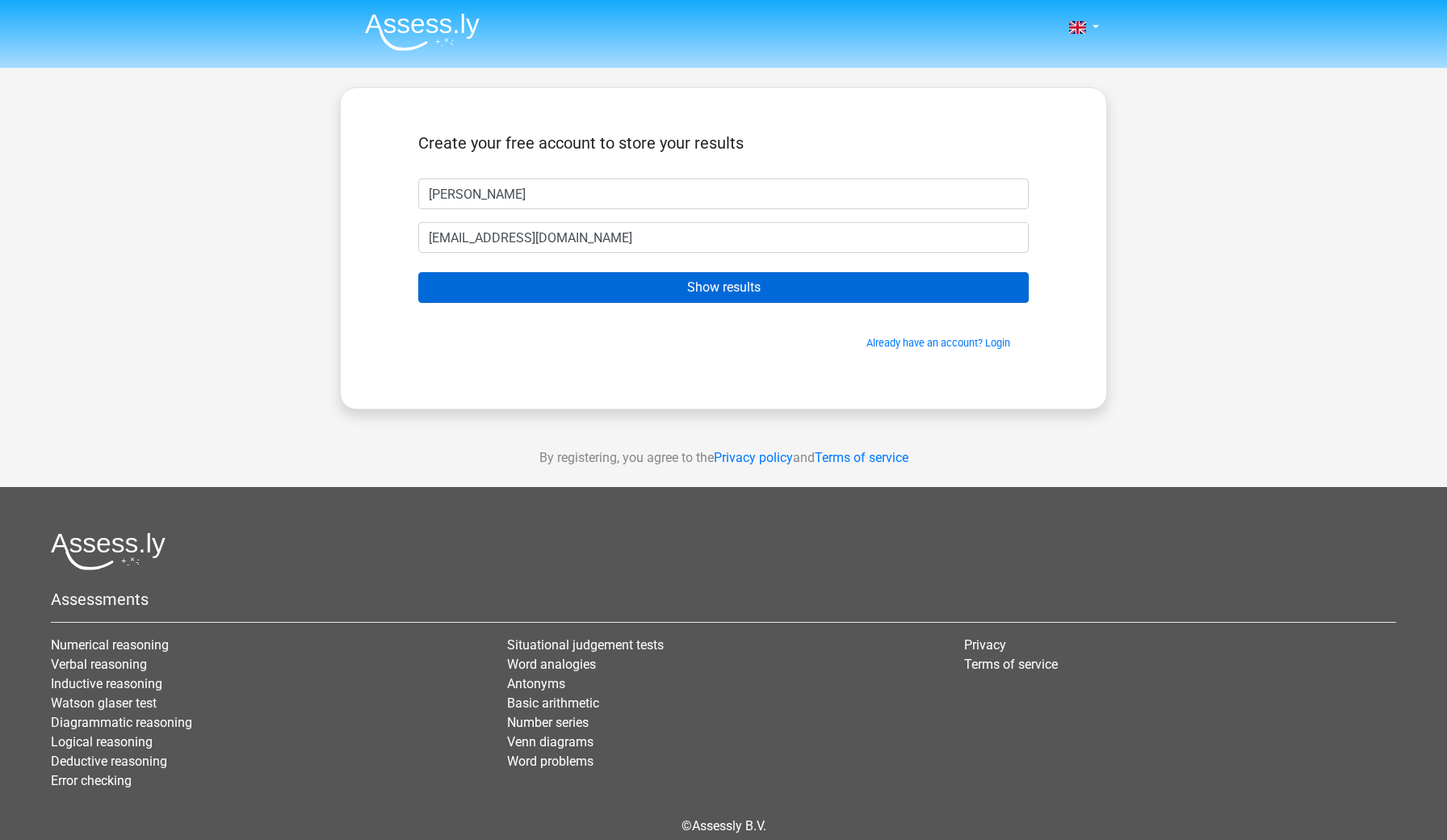
click at [552, 282] on input "Show results" at bounding box center [723, 287] width 611 height 31
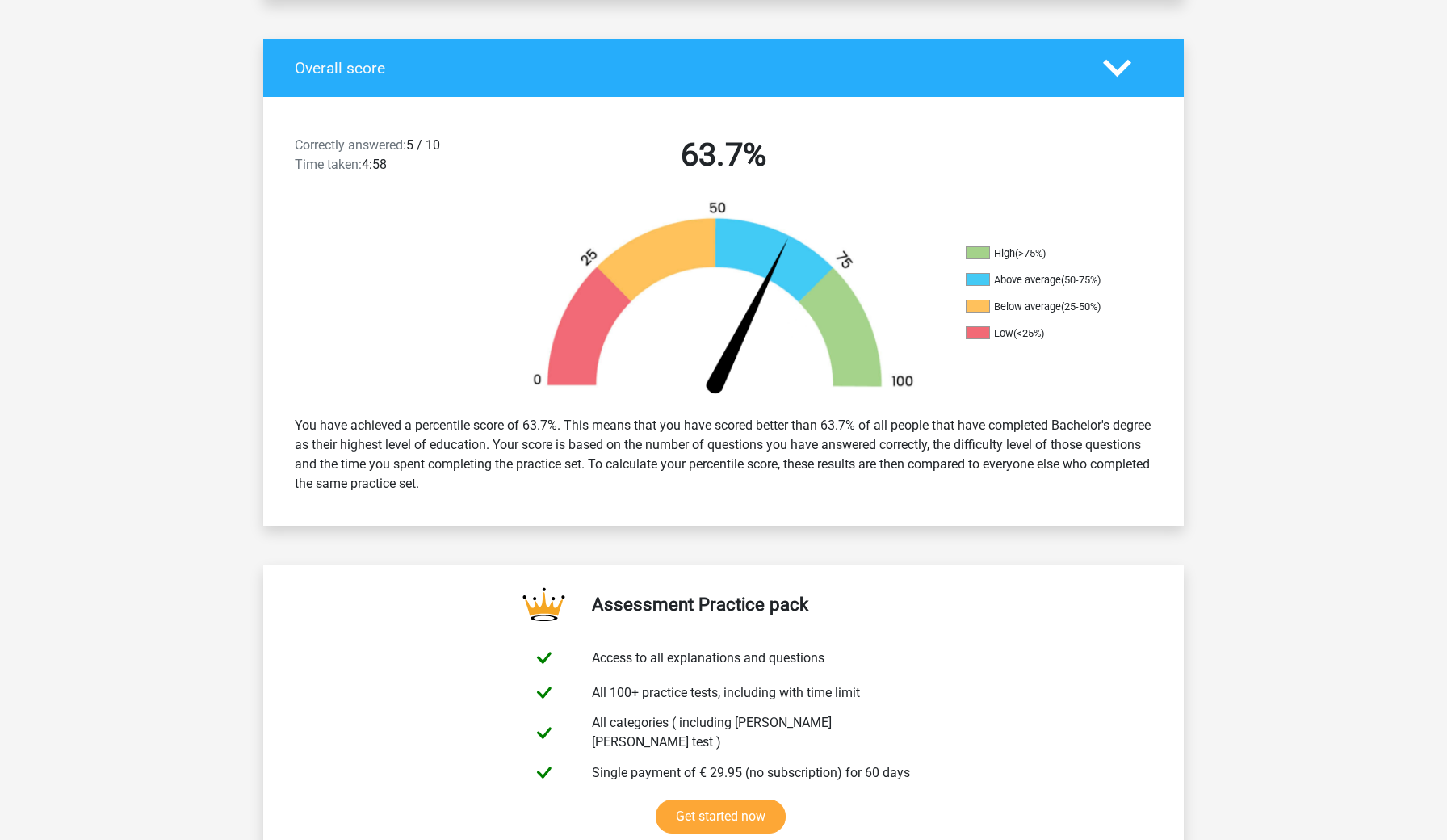
scroll to position [327, 0]
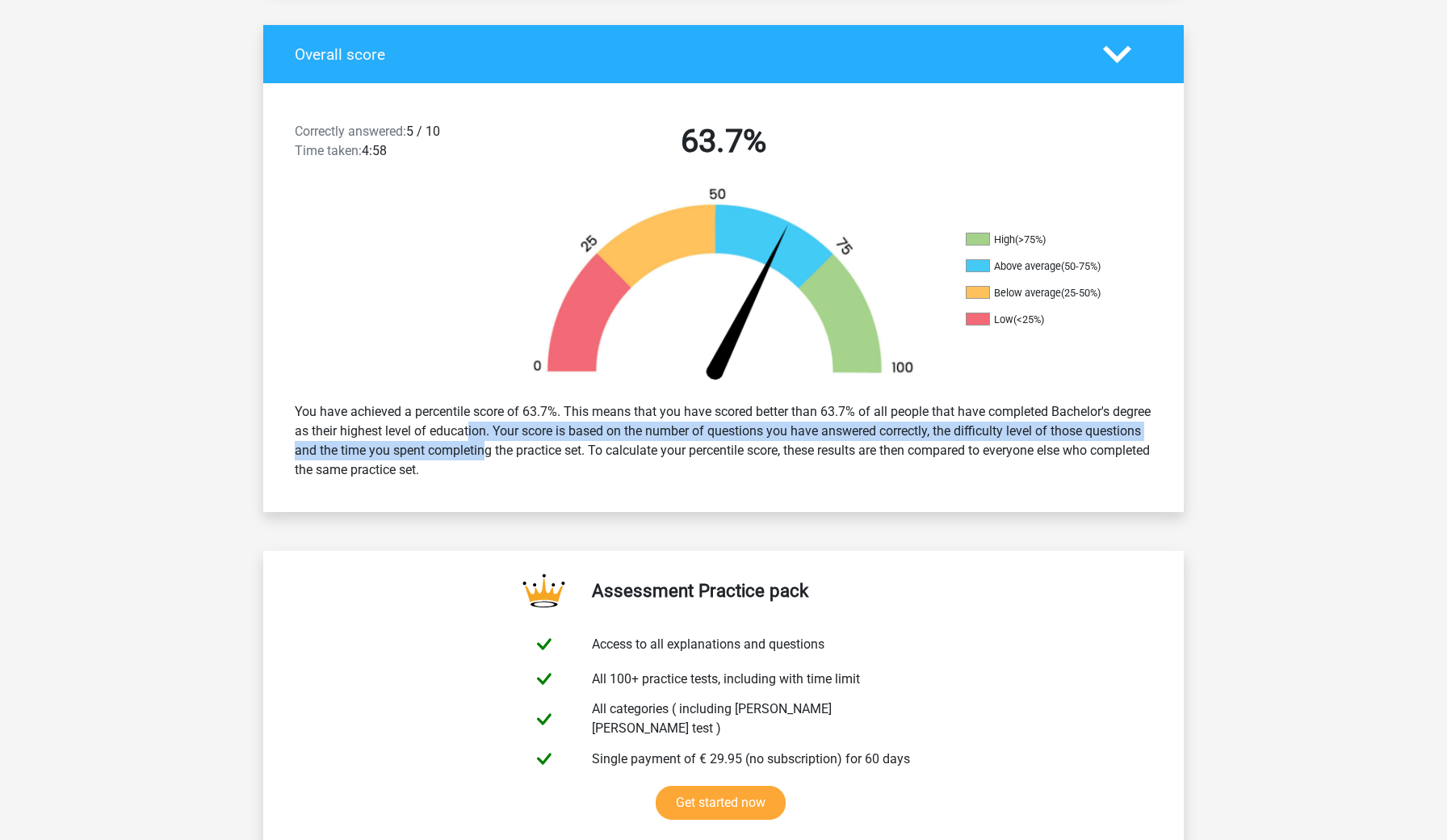
drag, startPoint x: 459, startPoint y: 421, endPoint x: 491, endPoint y: 456, distance: 47.4
click at [491, 456] on div "You have achieved a percentile score of 63.7%. This means that you have scored …" at bounding box center [724, 440] width 882 height 90
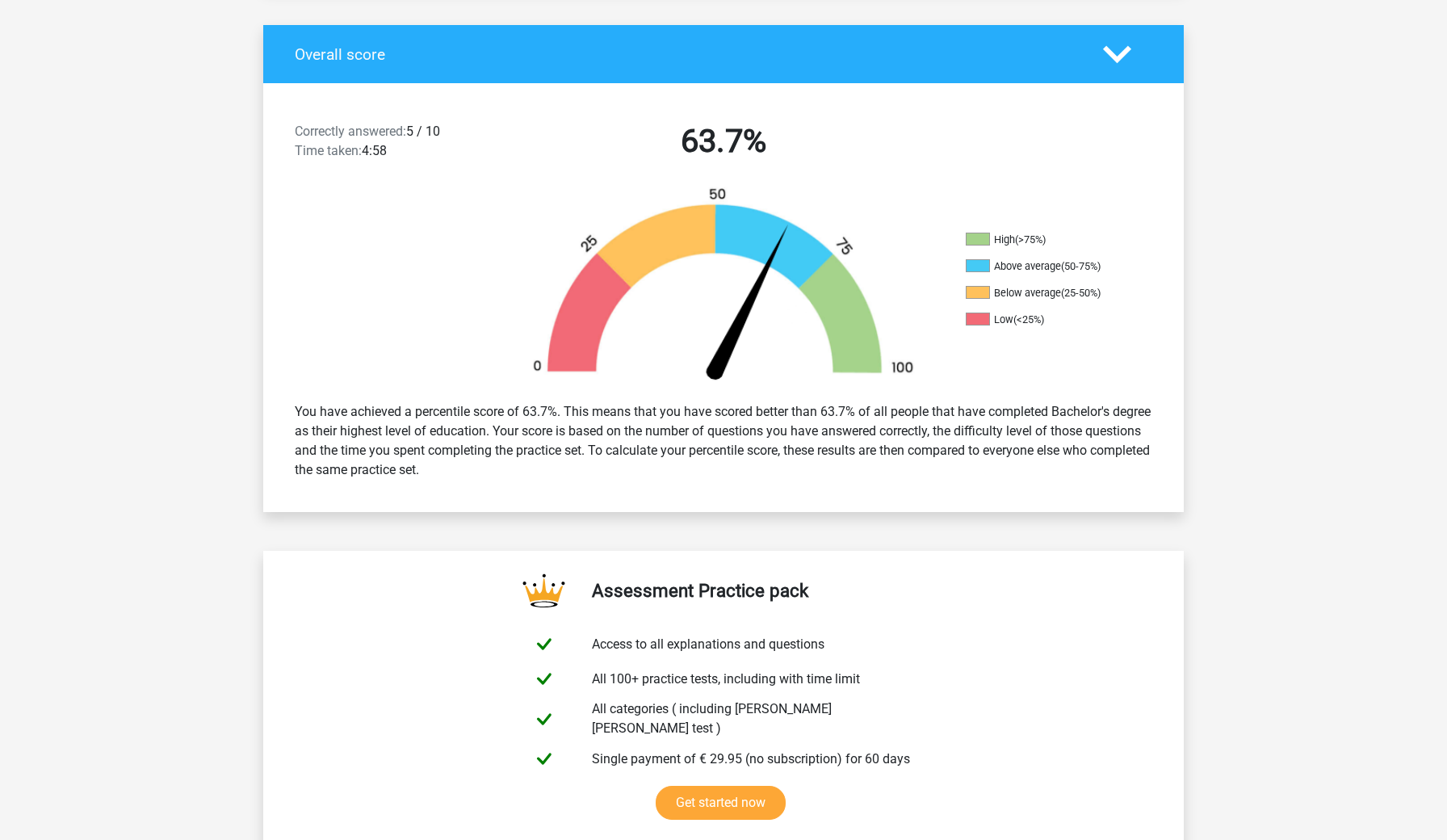
drag, startPoint x: 448, startPoint y: 412, endPoint x: 505, endPoint y: 469, distance: 80.6
click at [505, 469] on div "You have achieved a percentile score of 63.7%. This means that you have scored …" at bounding box center [724, 440] width 882 height 90
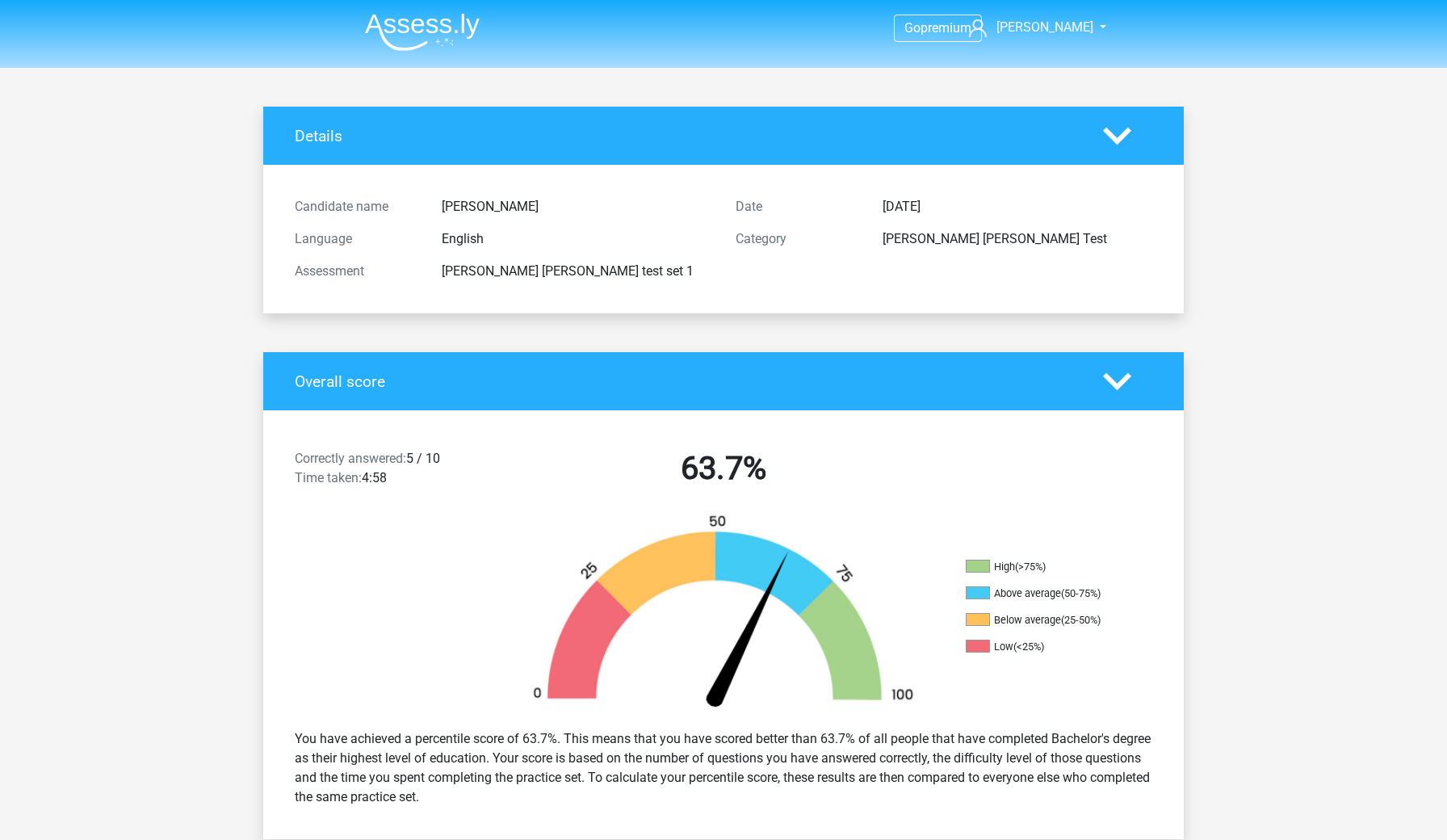
scroll to position [0, 0]
click at [1098, 380] on div at bounding box center [1128, 381] width 73 height 28
click at [1119, 378] on icon at bounding box center [1117, 381] width 28 height 28
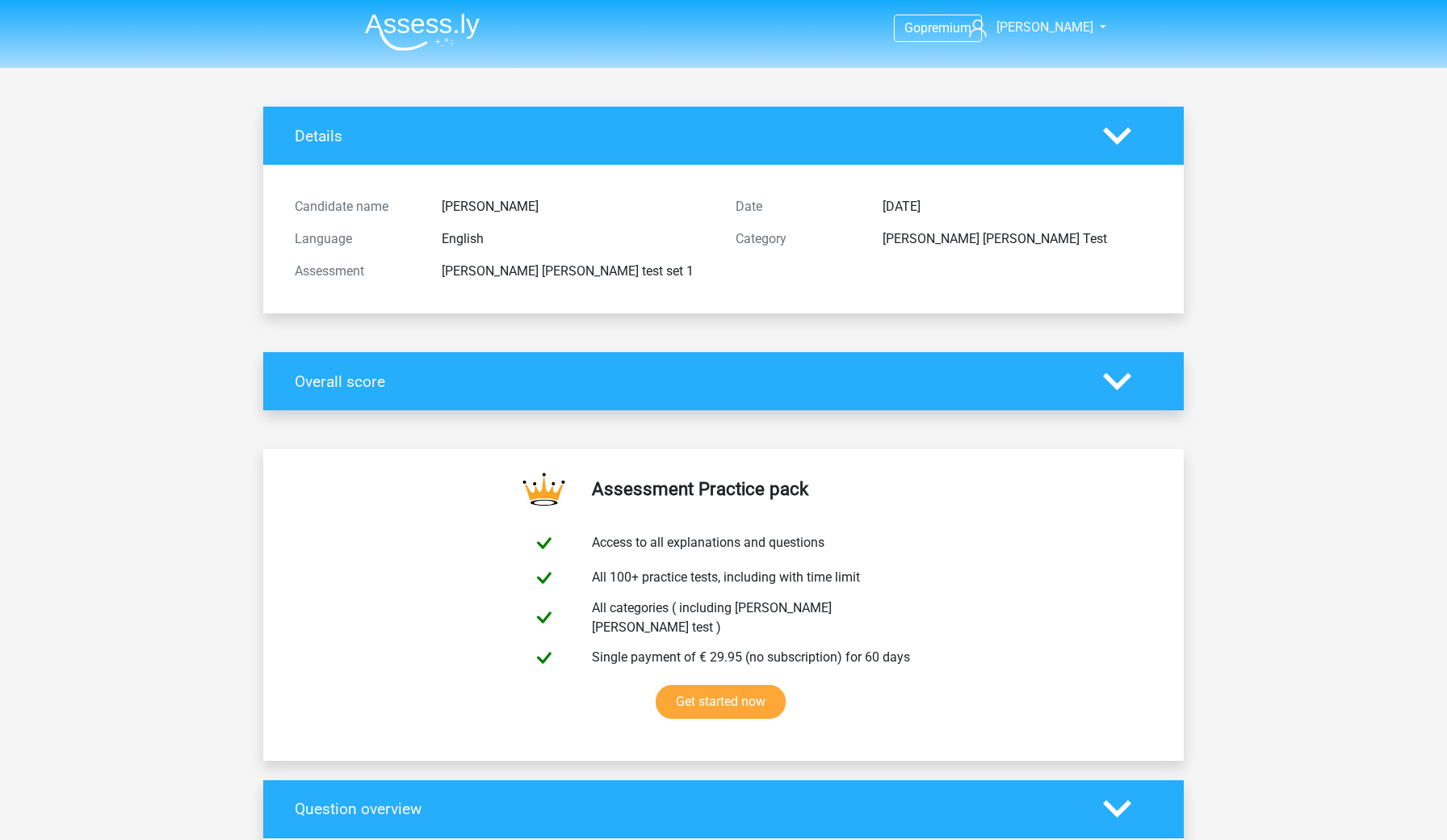
click at [1119, 378] on icon at bounding box center [1117, 381] width 28 height 28
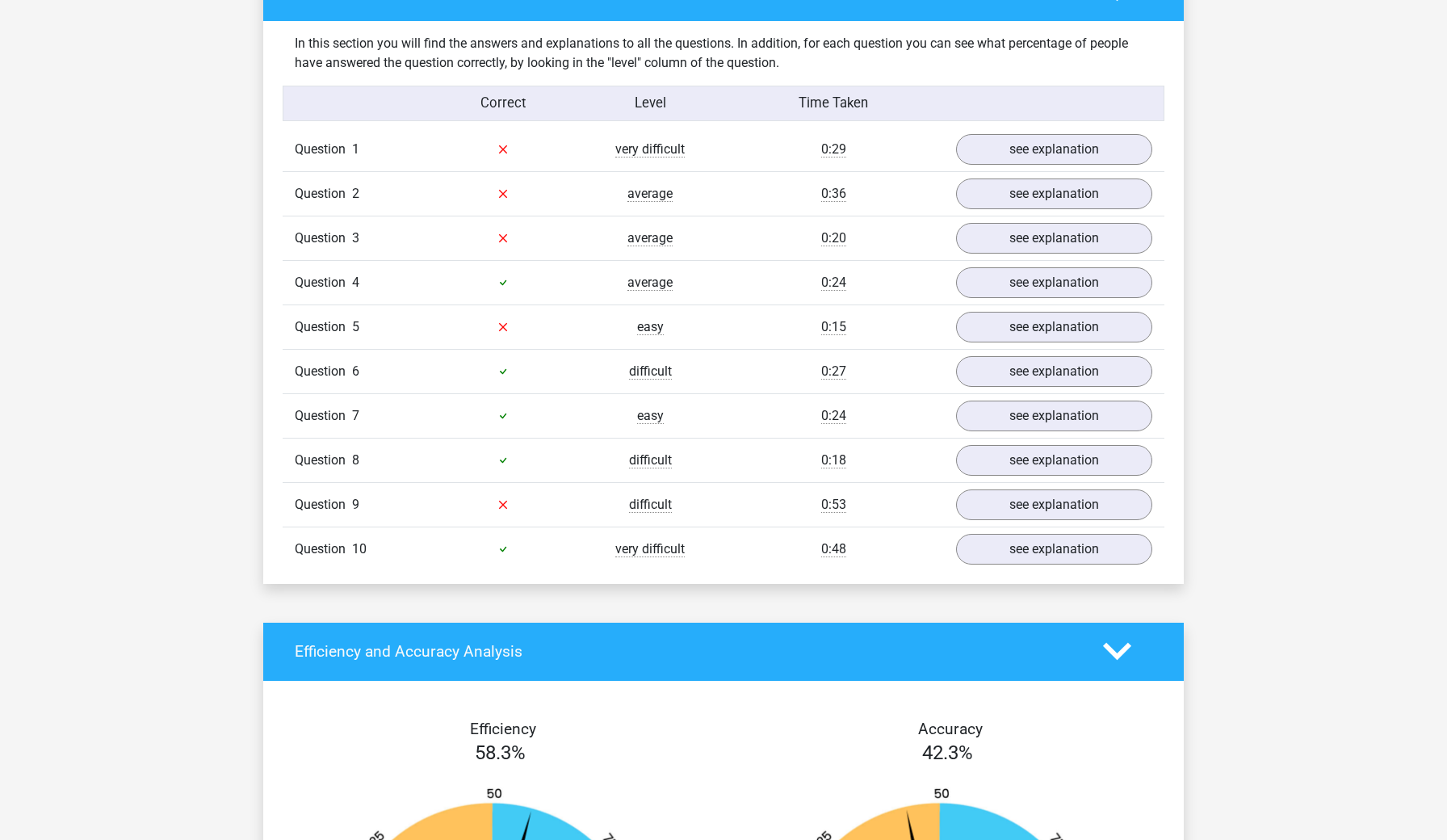
scroll to position [1245, 0]
click at [1016, 137] on link "see explanation" at bounding box center [1054, 150] width 225 height 36
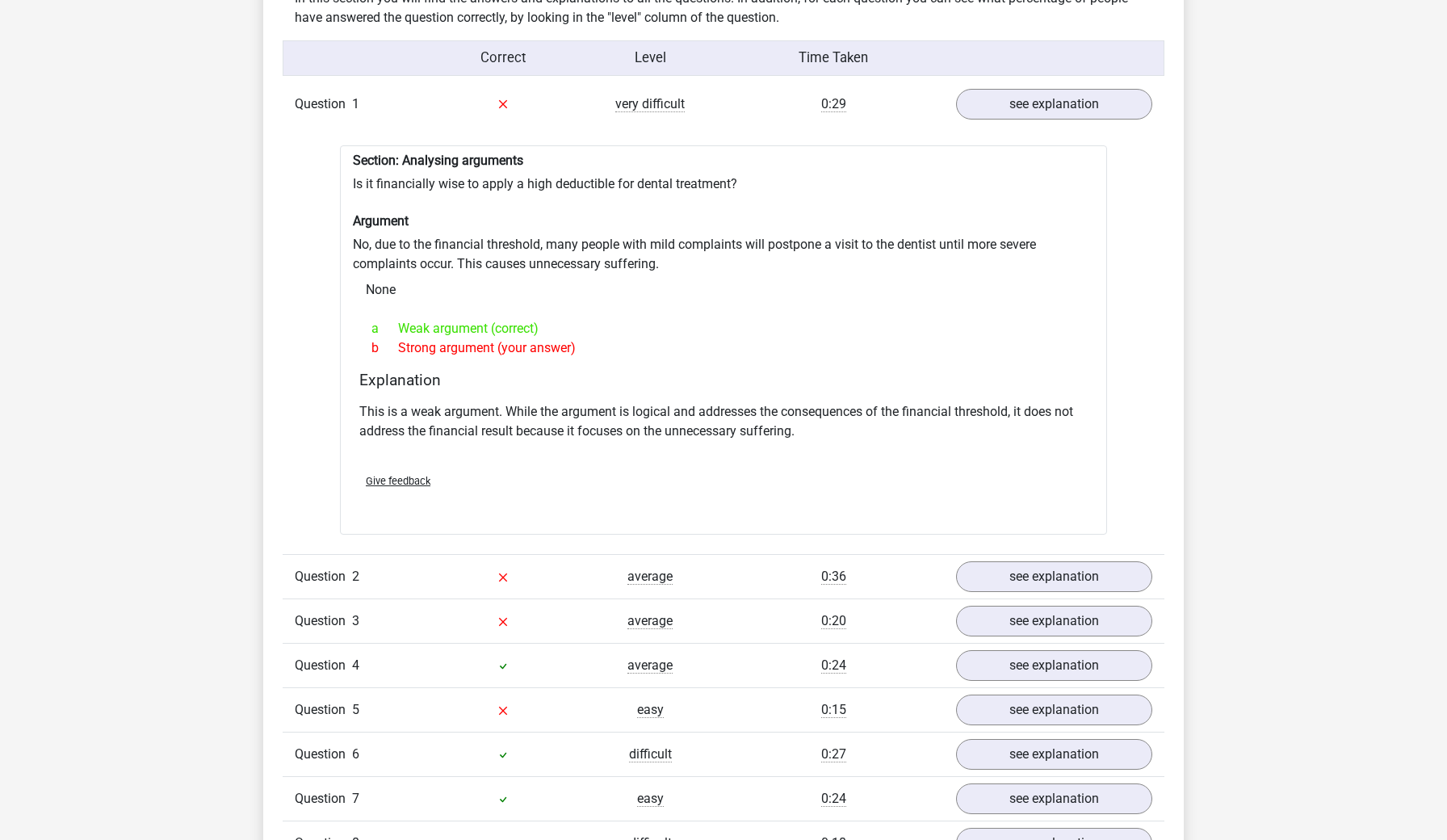
scroll to position [1289, 0]
drag, startPoint x: 618, startPoint y: 221, endPoint x: 654, endPoint y: 263, distance: 55.3
click at [654, 263] on div "Section: Analysing arguments Is it financially wise to apply a high deductible …" at bounding box center [723, 342] width 768 height 390
click at [654, 275] on div "None" at bounding box center [723, 291] width 742 height 33
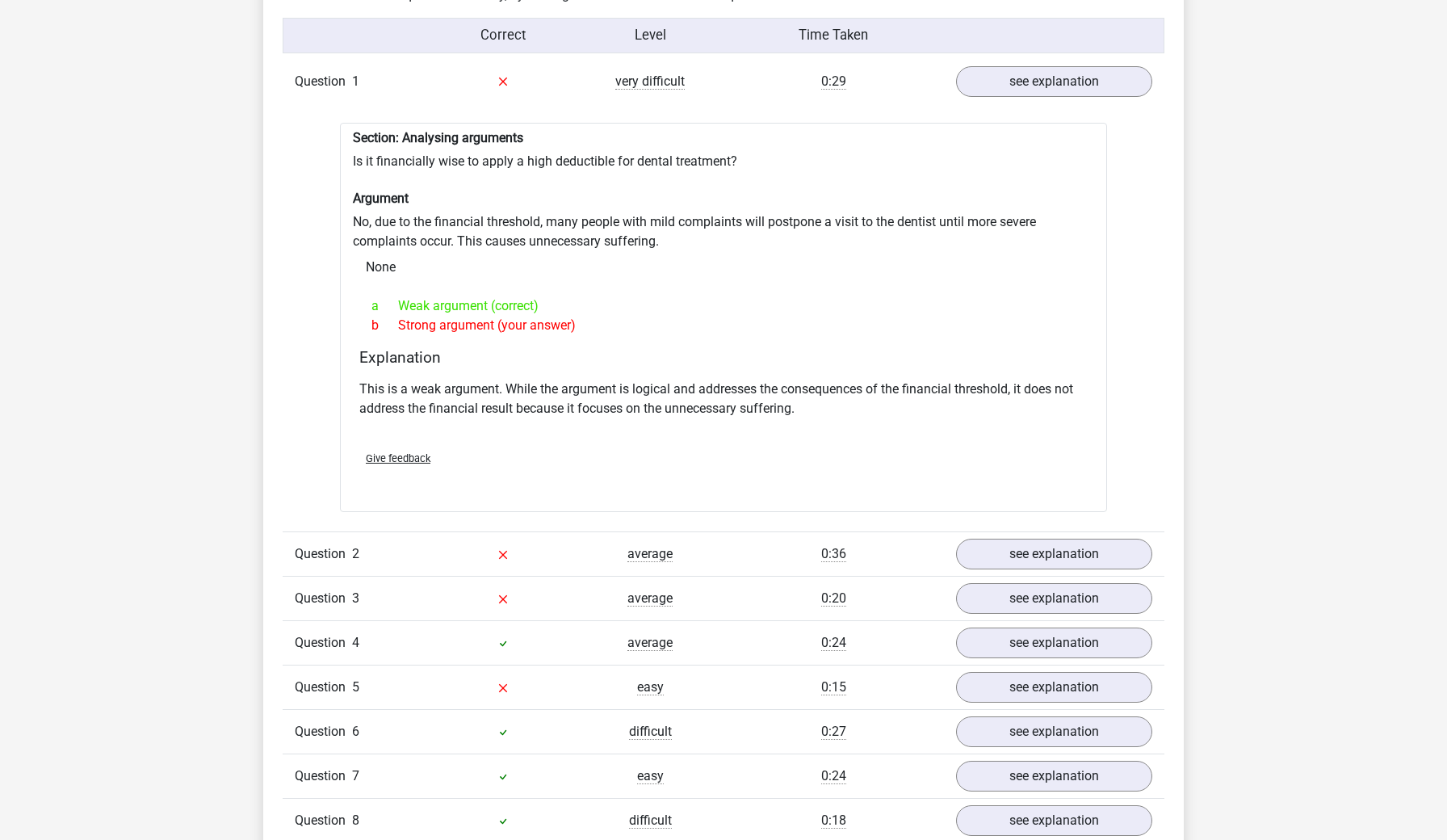
scroll to position [1320, 0]
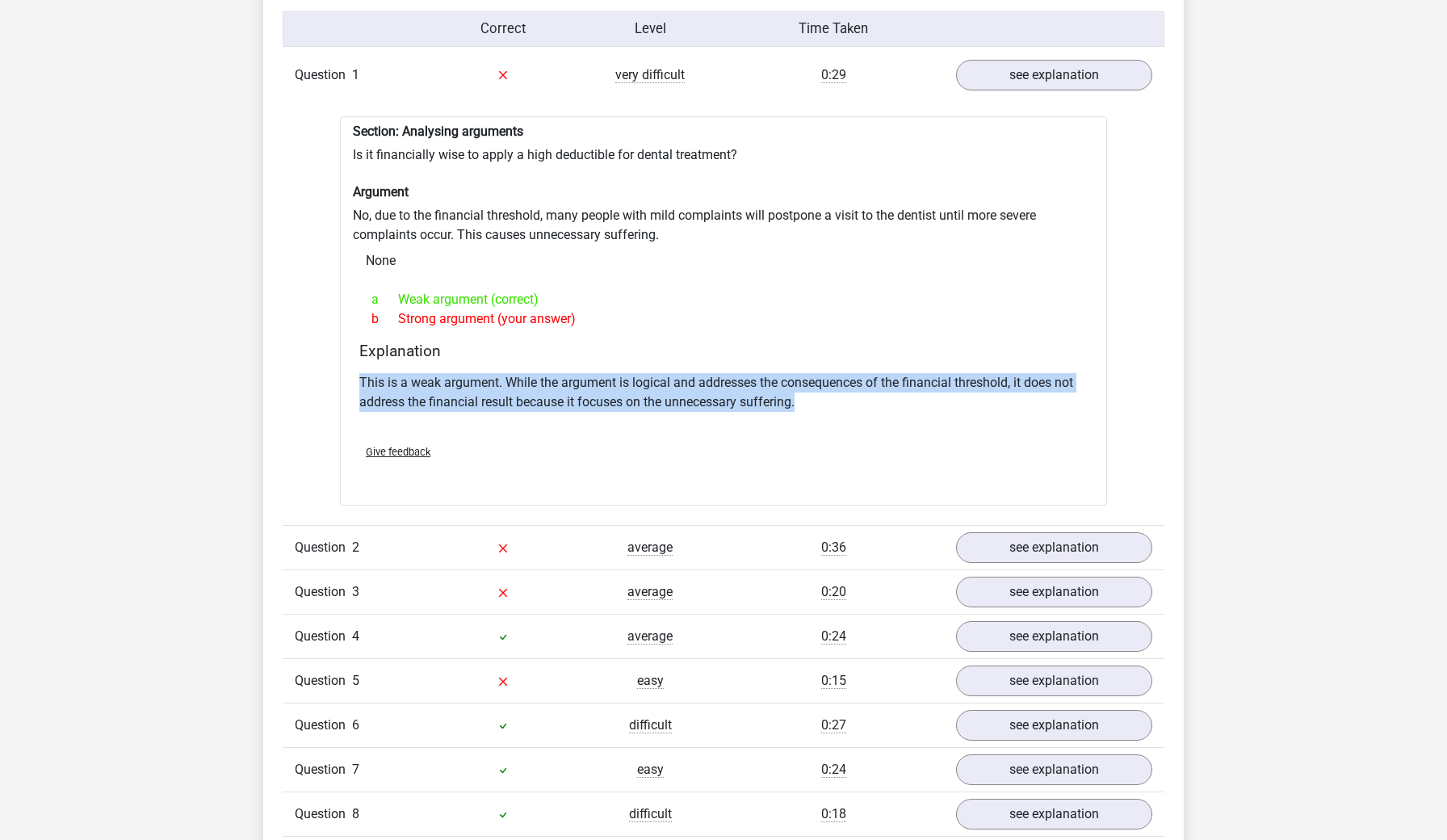
drag, startPoint x: 638, startPoint y: 353, endPoint x: 835, endPoint y: 389, distance: 200.3
click at [835, 389] on div "Explanation This is a weak argument. While the argument is logical and addresse…" at bounding box center [723, 386] width 742 height 89
click at [835, 389] on p "This is a weak argument. While the argument is logical and addresses the conseq…" at bounding box center [724, 392] width 729 height 39
drag, startPoint x: 742, startPoint y: 365, endPoint x: 787, endPoint y: 400, distance: 57.0
click at [787, 400] on p "This is a weak argument. While the argument is logical and addresses the conseq…" at bounding box center [724, 392] width 729 height 39
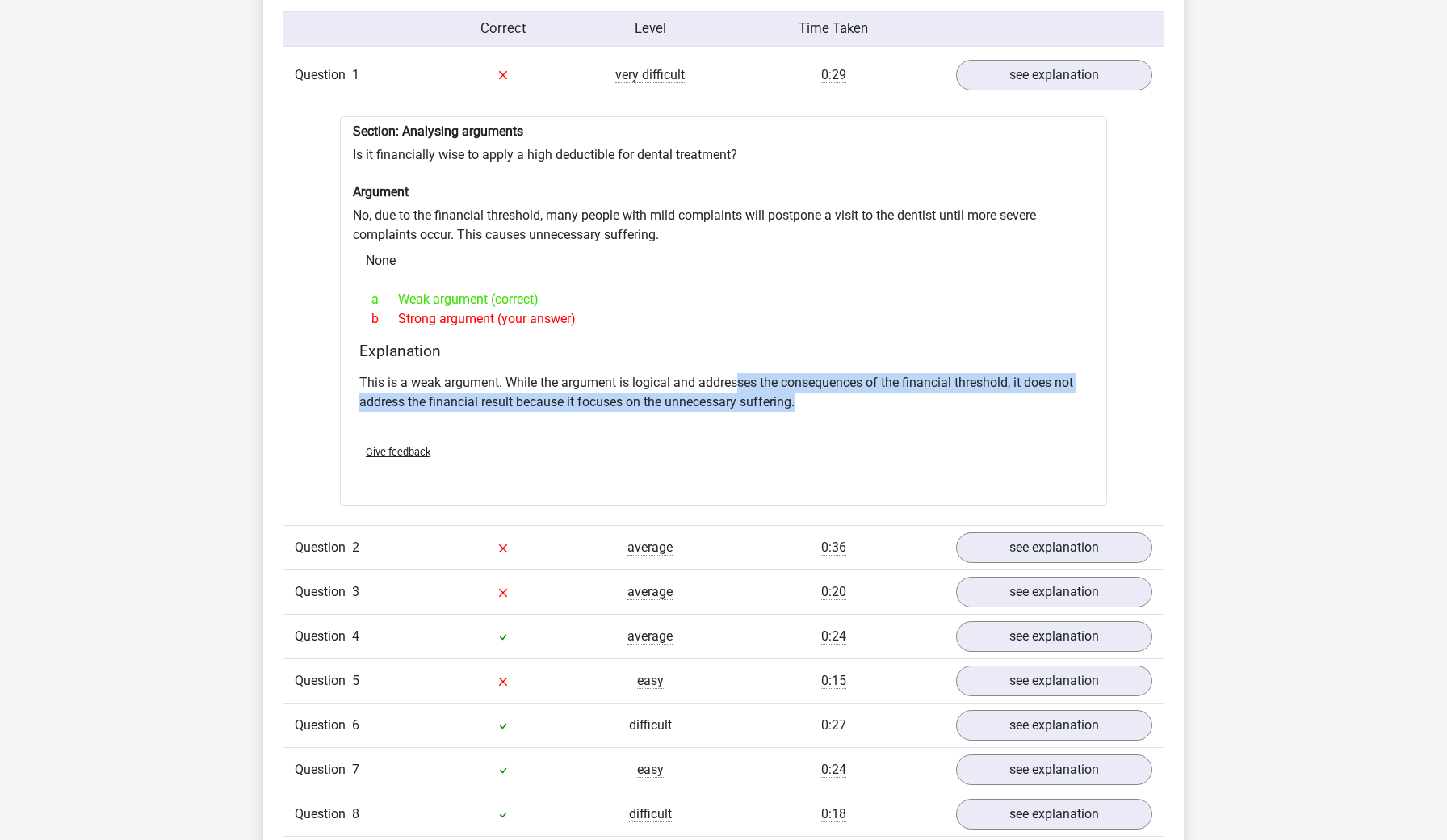
click at [787, 400] on p "This is a weak argument. While the argument is logical and addresses the conseq…" at bounding box center [724, 392] width 729 height 39
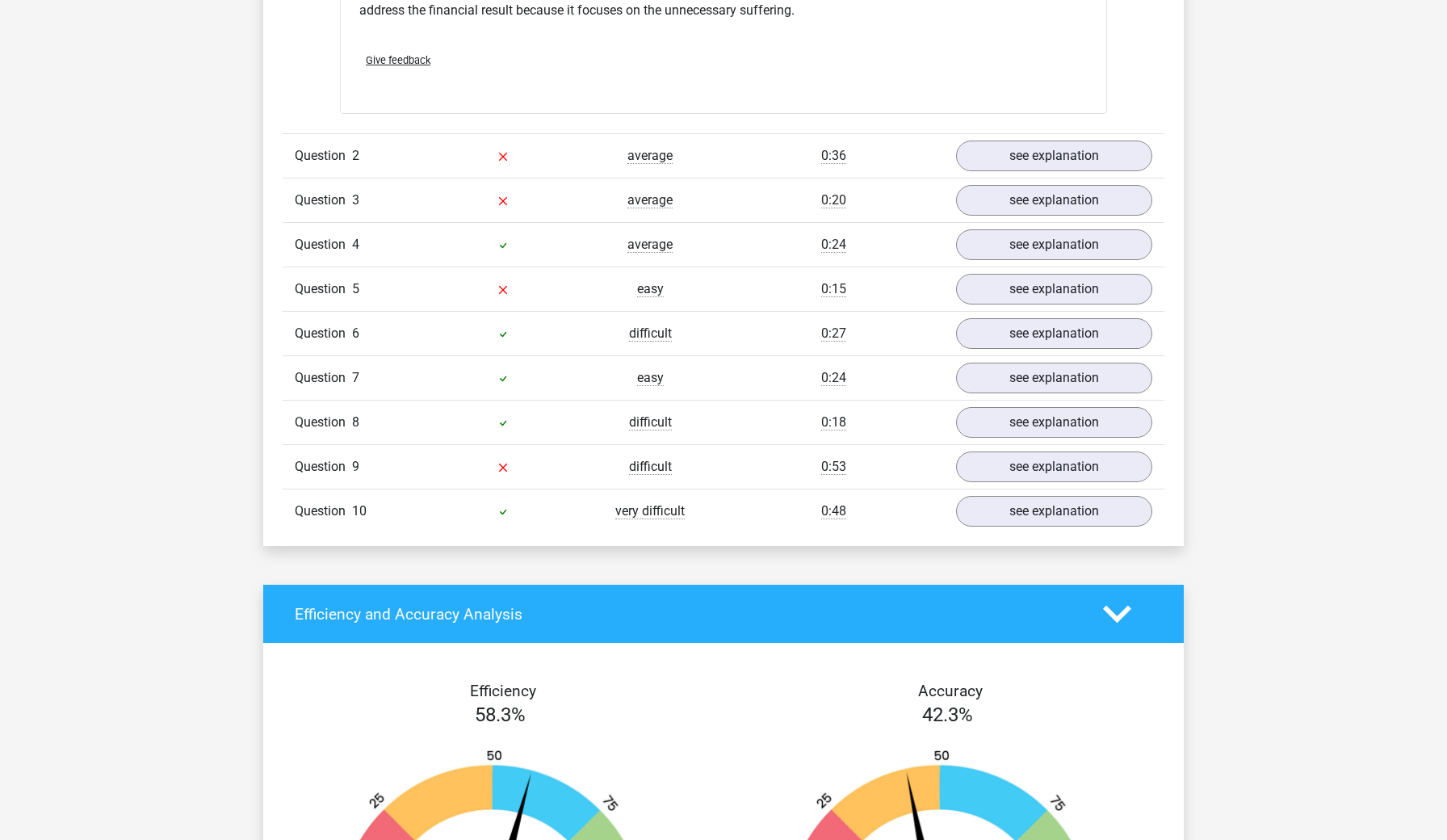
scroll to position [1739, 0]
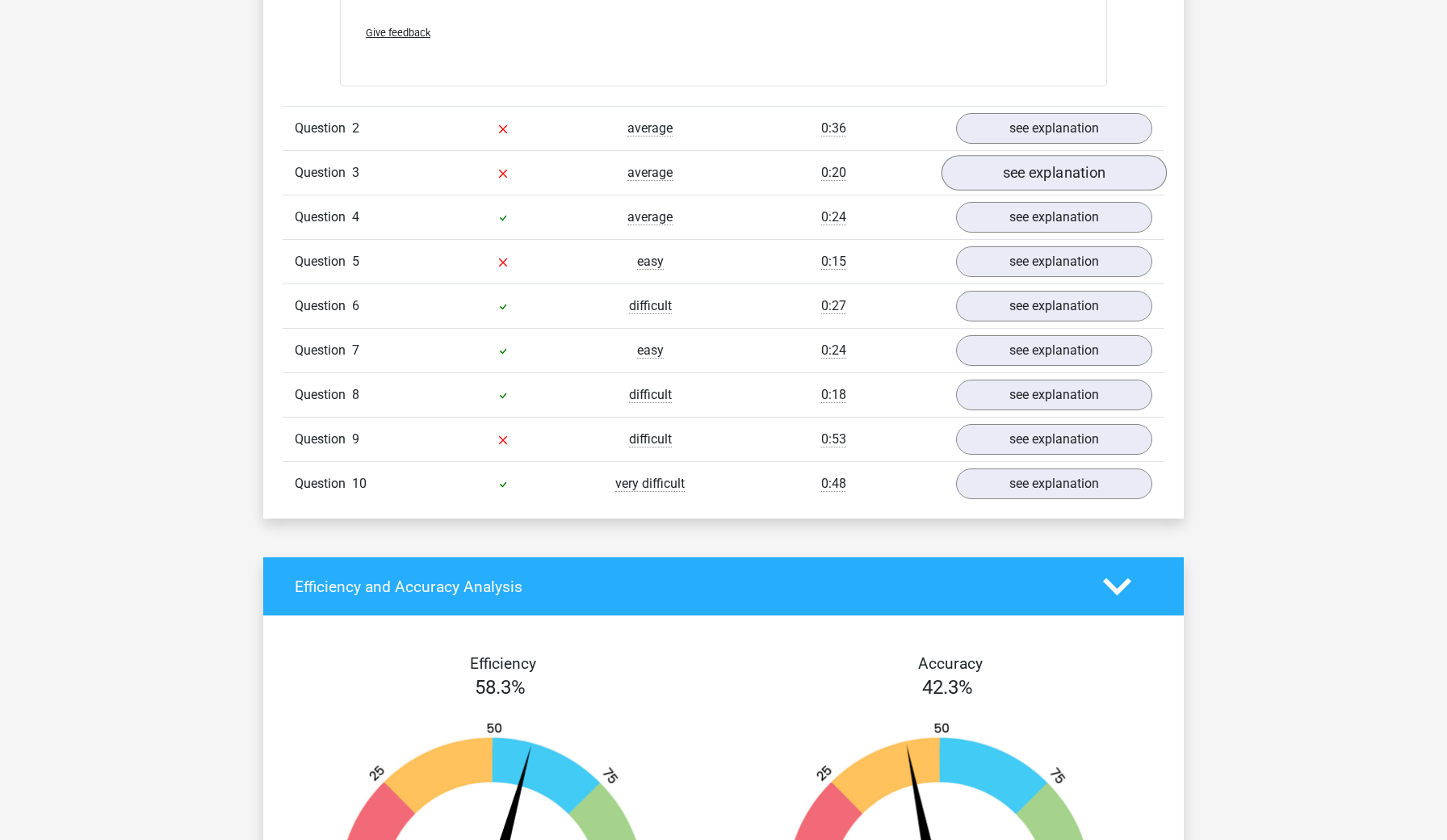
click at [1019, 171] on link "see explanation" at bounding box center [1054, 173] width 225 height 36
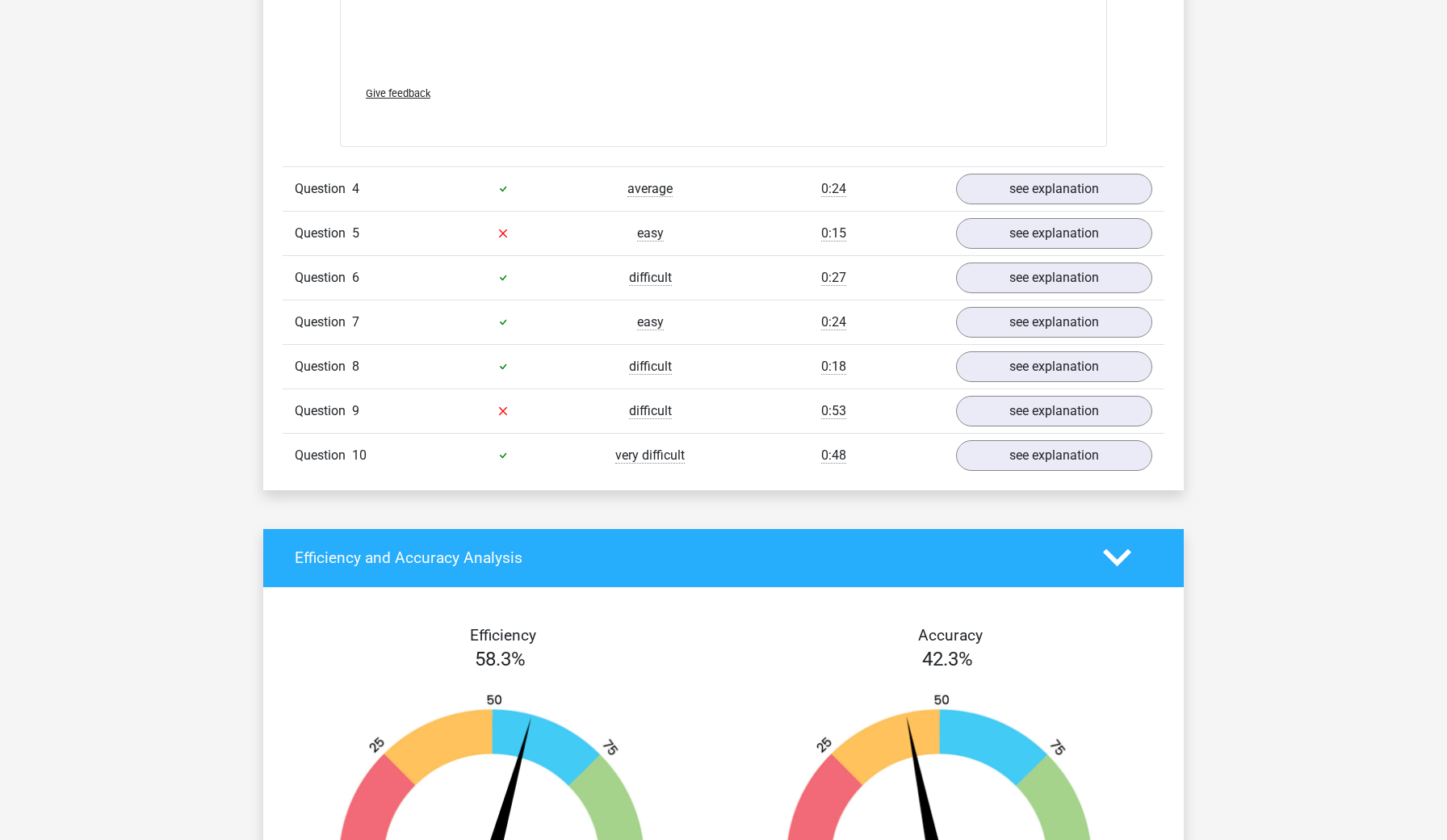
scroll to position [2614, 0]
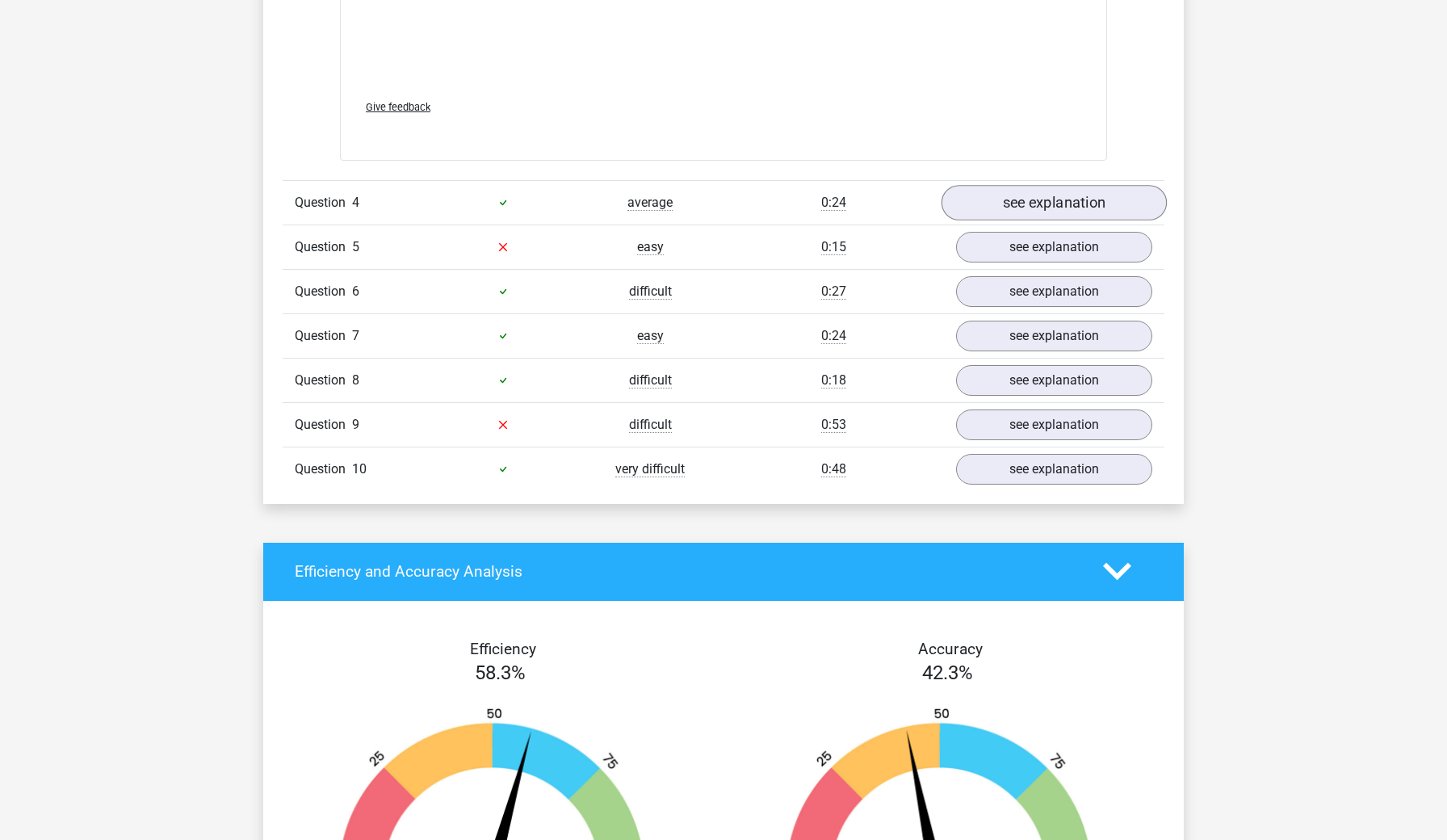
click at [1056, 189] on link "see explanation" at bounding box center [1054, 203] width 225 height 36
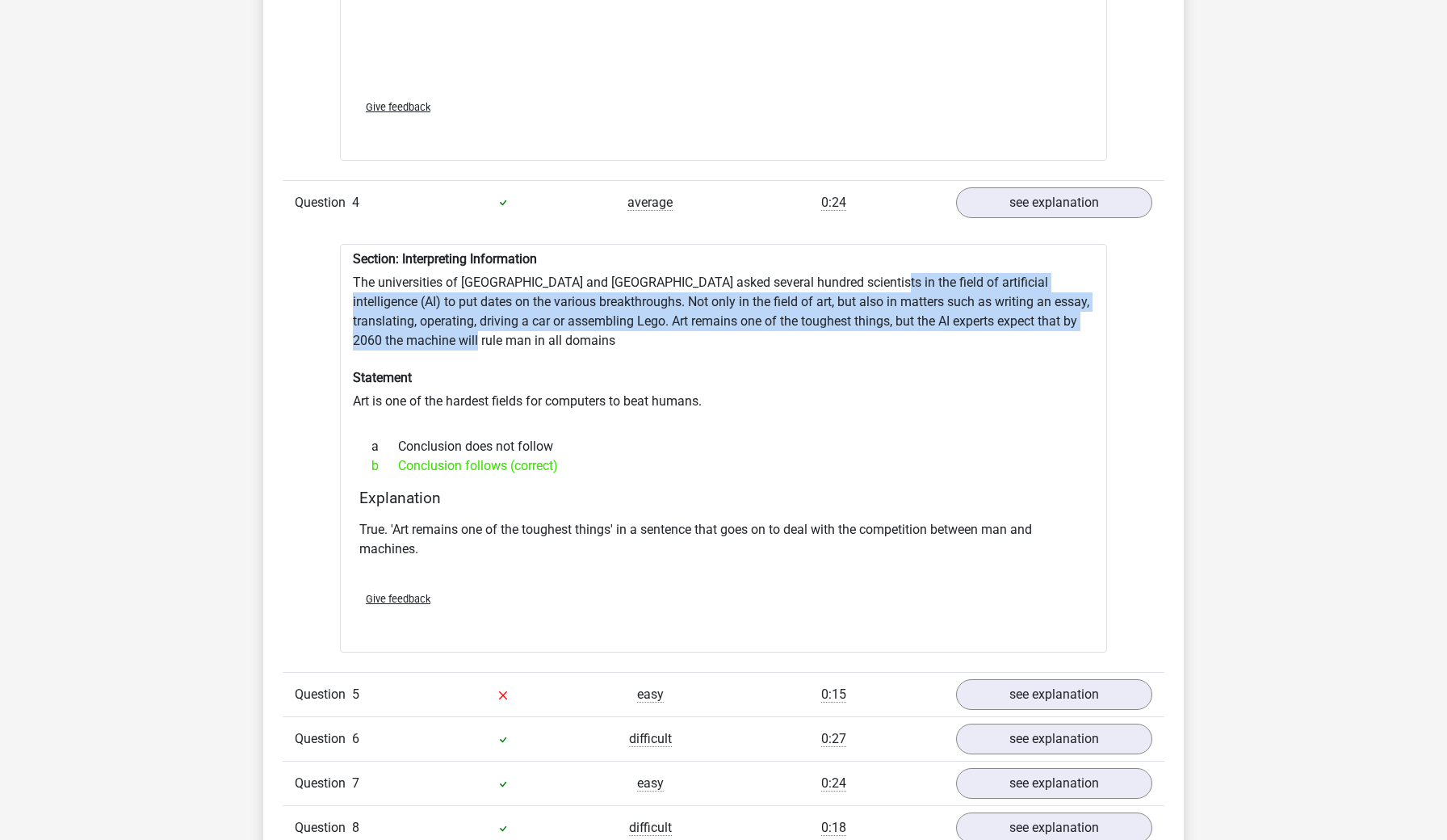
drag, startPoint x: 846, startPoint y: 263, endPoint x: 889, endPoint y: 319, distance: 70.6
click at [889, 319] on div "Section: Interpreting Information The universities of [GEOGRAPHIC_DATA] and [GE…" at bounding box center [723, 449] width 768 height 409
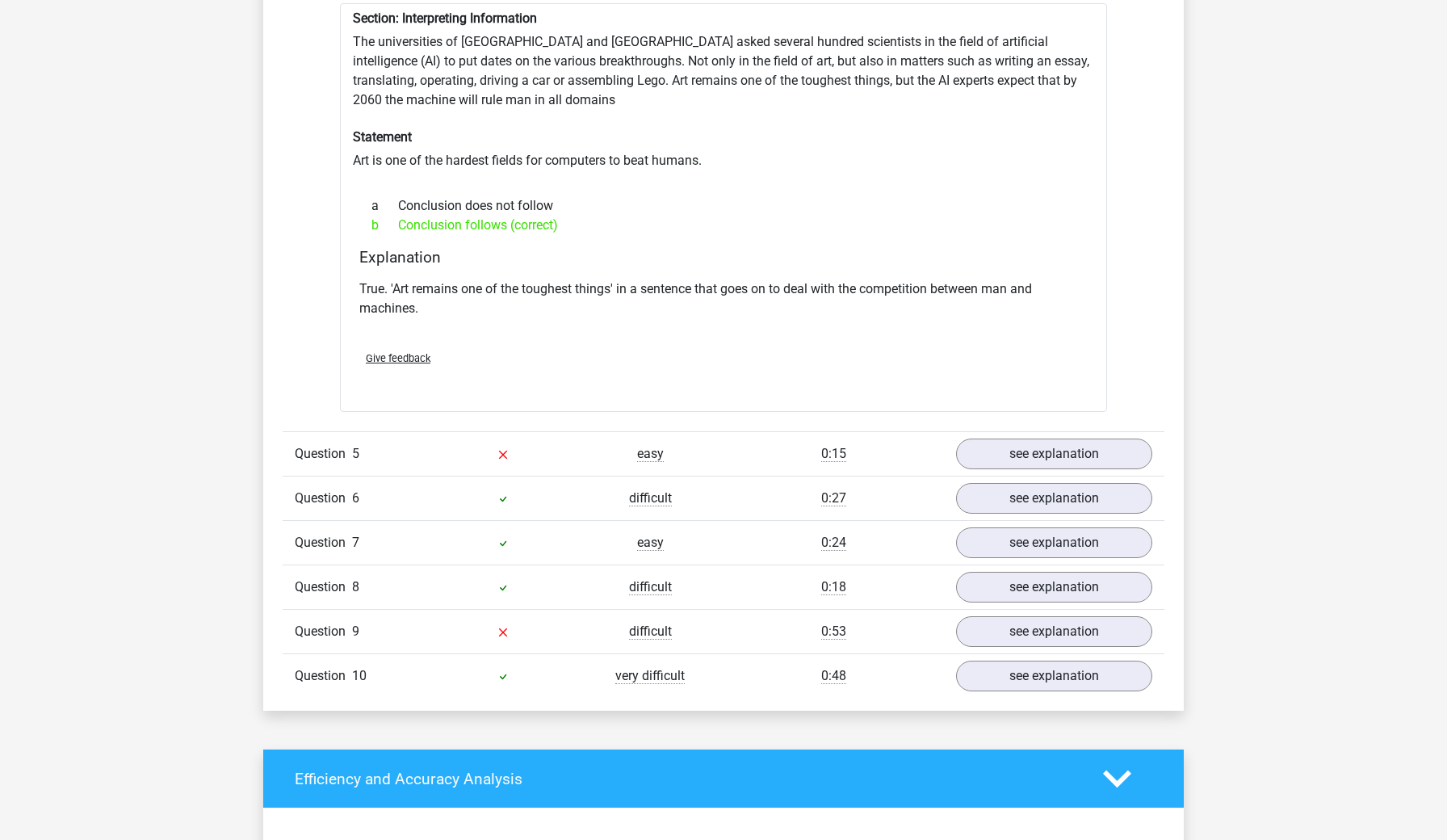
scroll to position [3073, 0]
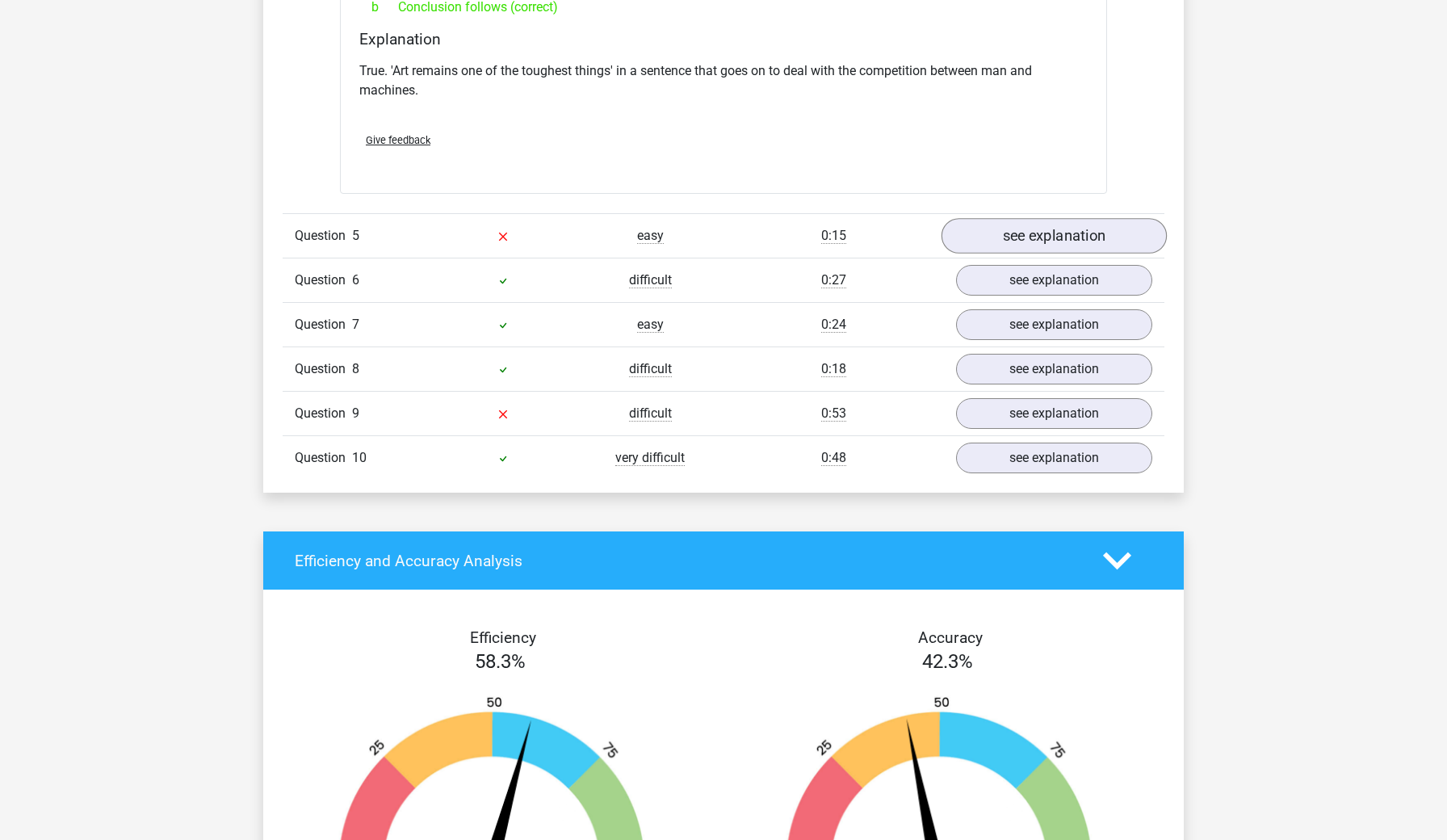
click at [1012, 222] on link "see explanation" at bounding box center [1054, 236] width 225 height 36
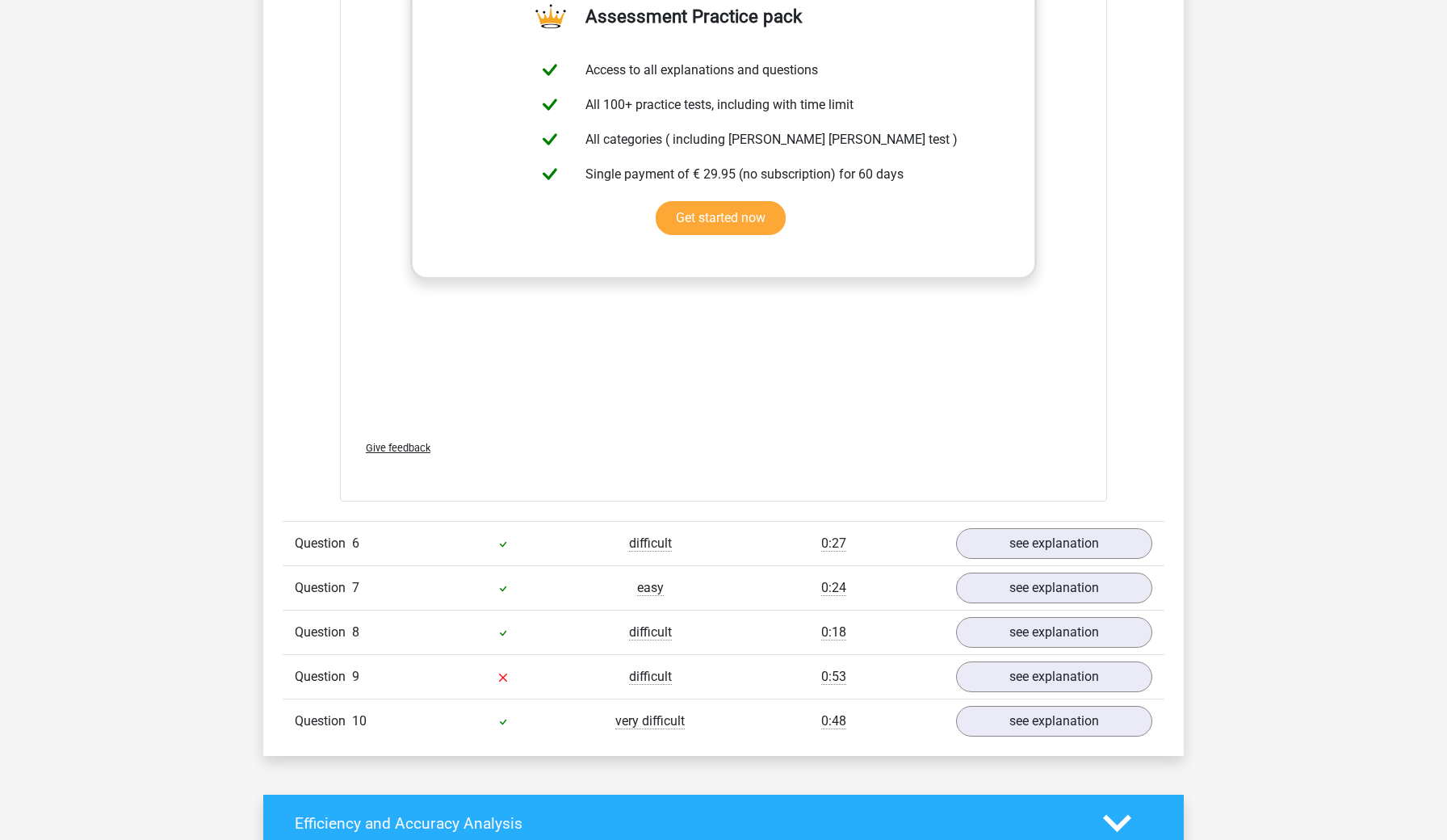
scroll to position [3861, 0]
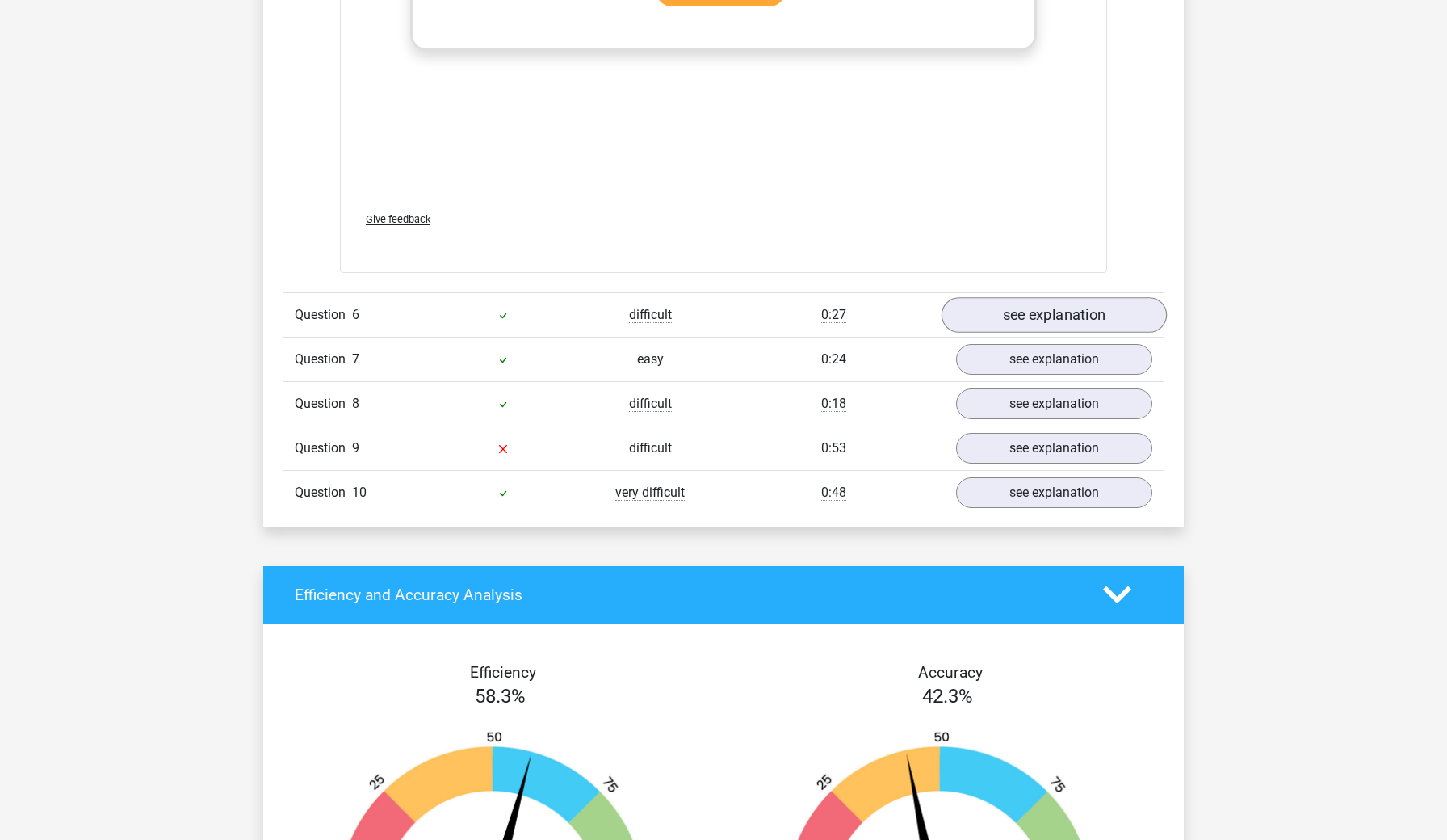
click at [1024, 303] on link "see explanation" at bounding box center [1054, 315] width 225 height 36
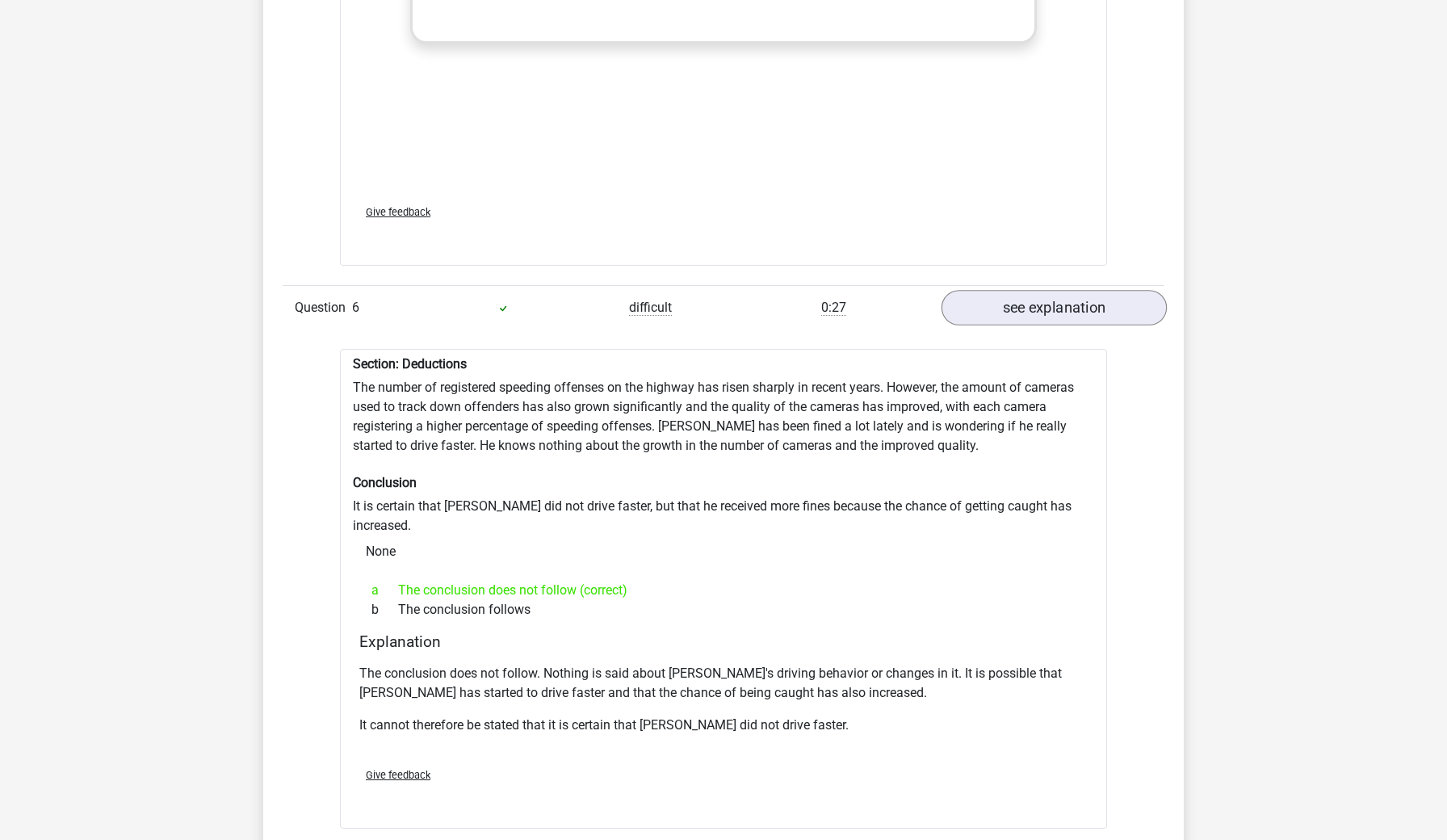
scroll to position [3870, 0]
click at [811, 478] on div "Section: Deductions The number of registered speeding offenses on the highway h…" at bounding box center [723, 587] width 768 height 481
drag, startPoint x: 810, startPoint y: 454, endPoint x: 868, endPoint y: 512, distance: 82.0
click at [868, 512] on div "Section: Deductions The number of registered speeding offenses on the highway h…" at bounding box center [723, 587] width 768 height 481
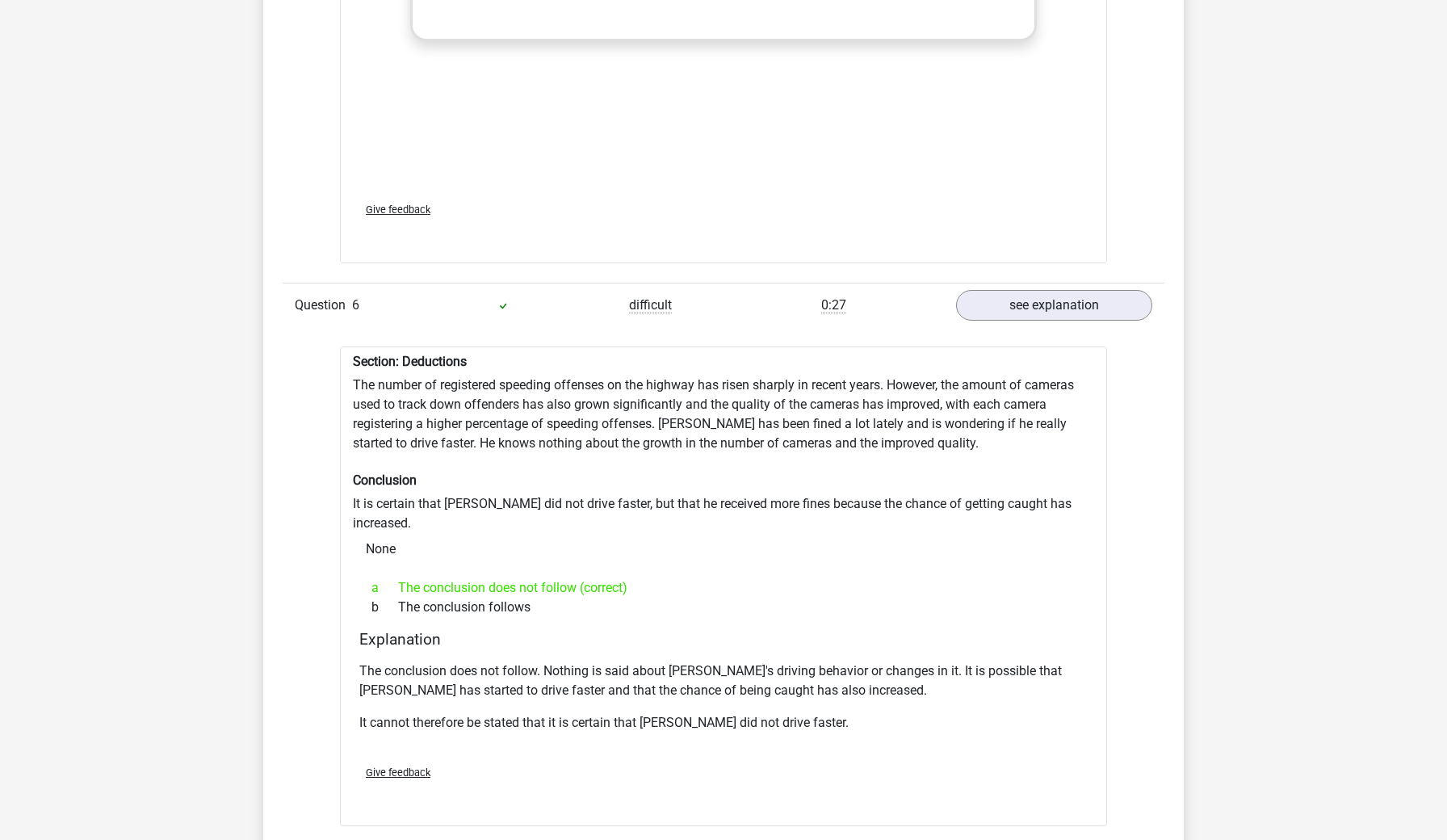
click at [868, 533] on div "None" at bounding box center [723, 549] width 742 height 33
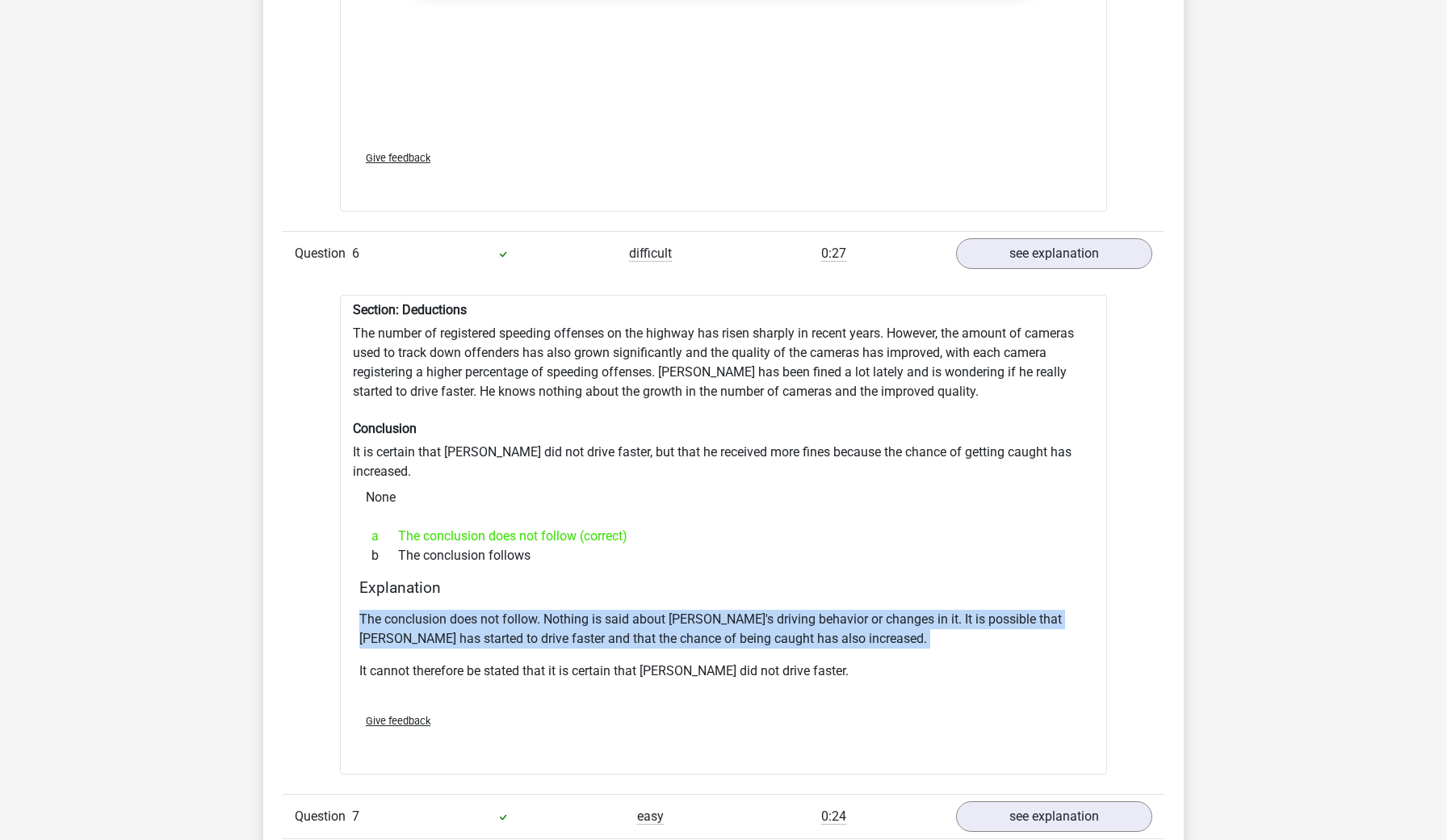
drag, startPoint x: 850, startPoint y: 564, endPoint x: 893, endPoint y: 617, distance: 68.2
click at [893, 617] on div "Explanation The conclusion does not follow. Nothing is said about [PERSON_NAME]…" at bounding box center [723, 638] width 742 height 122
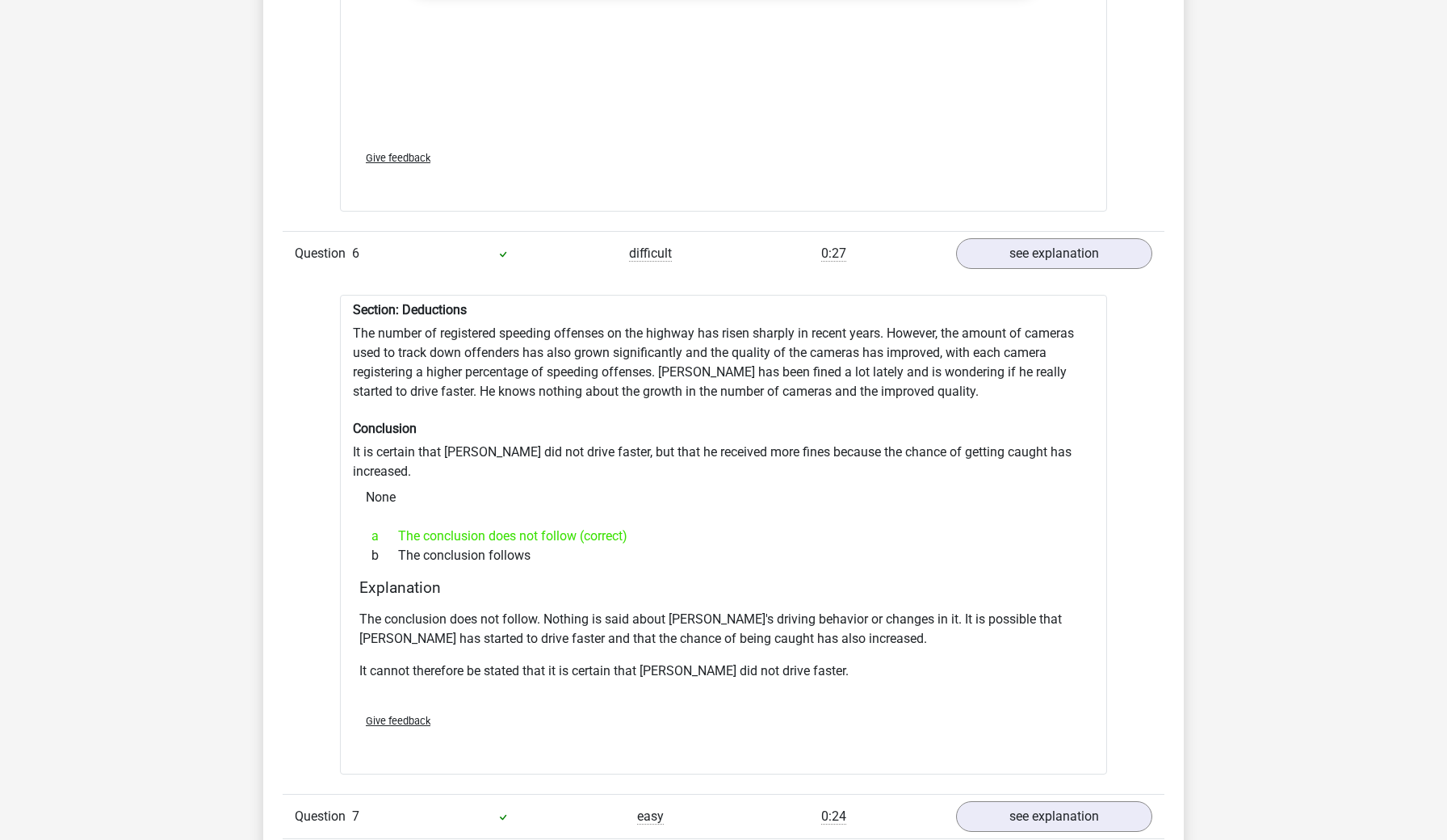
click at [893, 617] on div "The conclusion does not follow. Nothing is said about [PERSON_NAME]'s driving b…" at bounding box center [724, 651] width 729 height 97
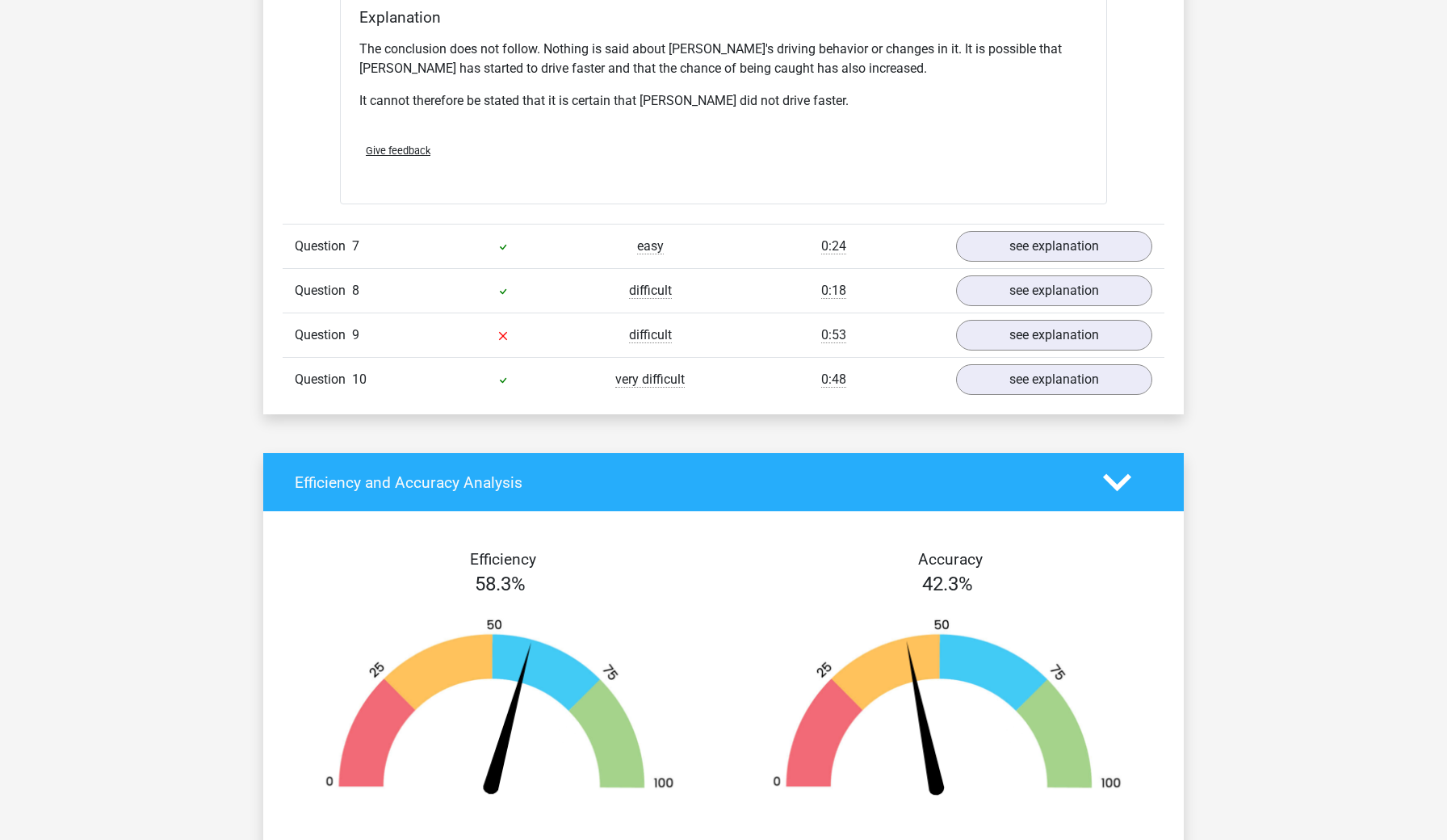
scroll to position [4625, 0]
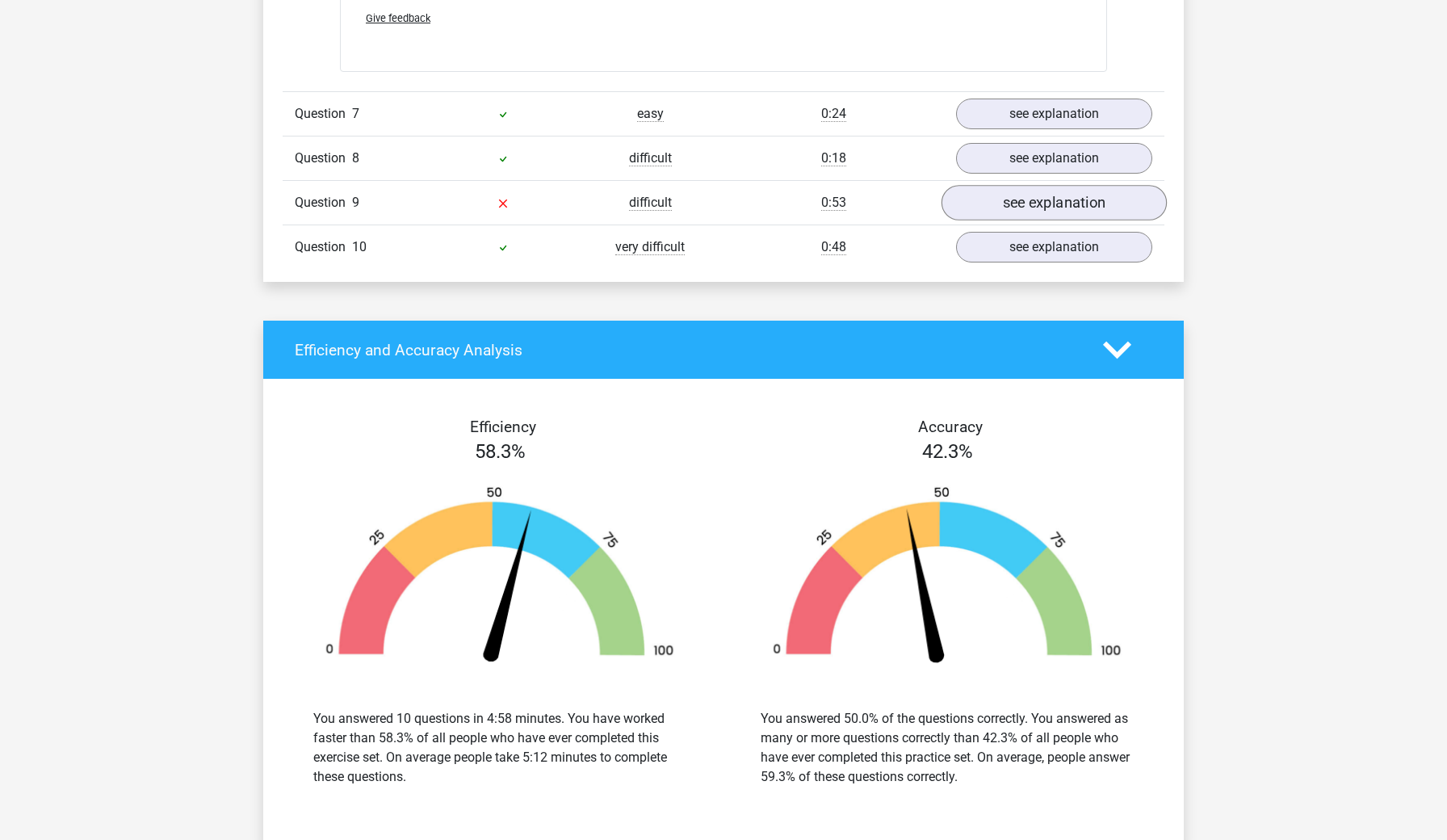
click at [1047, 186] on link "see explanation" at bounding box center [1054, 204] width 225 height 36
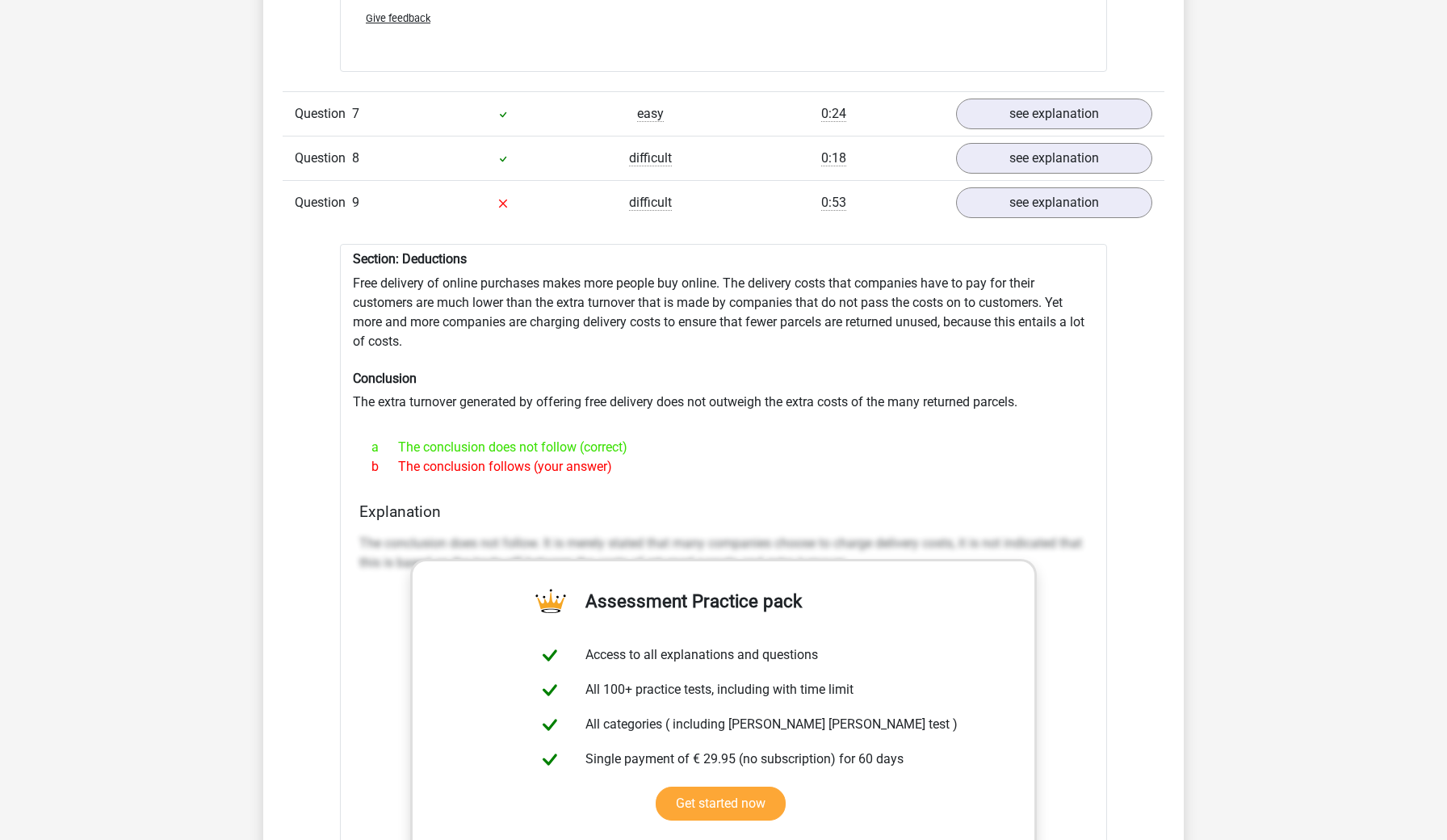
drag, startPoint x: 758, startPoint y: 337, endPoint x: 810, endPoint y: 413, distance: 92.1
click at [810, 413] on div "Section: Deductions Free delivery of online purchases makes more people buy onl…" at bounding box center [723, 665] width 768 height 842
click at [810, 438] on div "a The conclusion does not follow (correct)" at bounding box center [724, 448] width 729 height 20
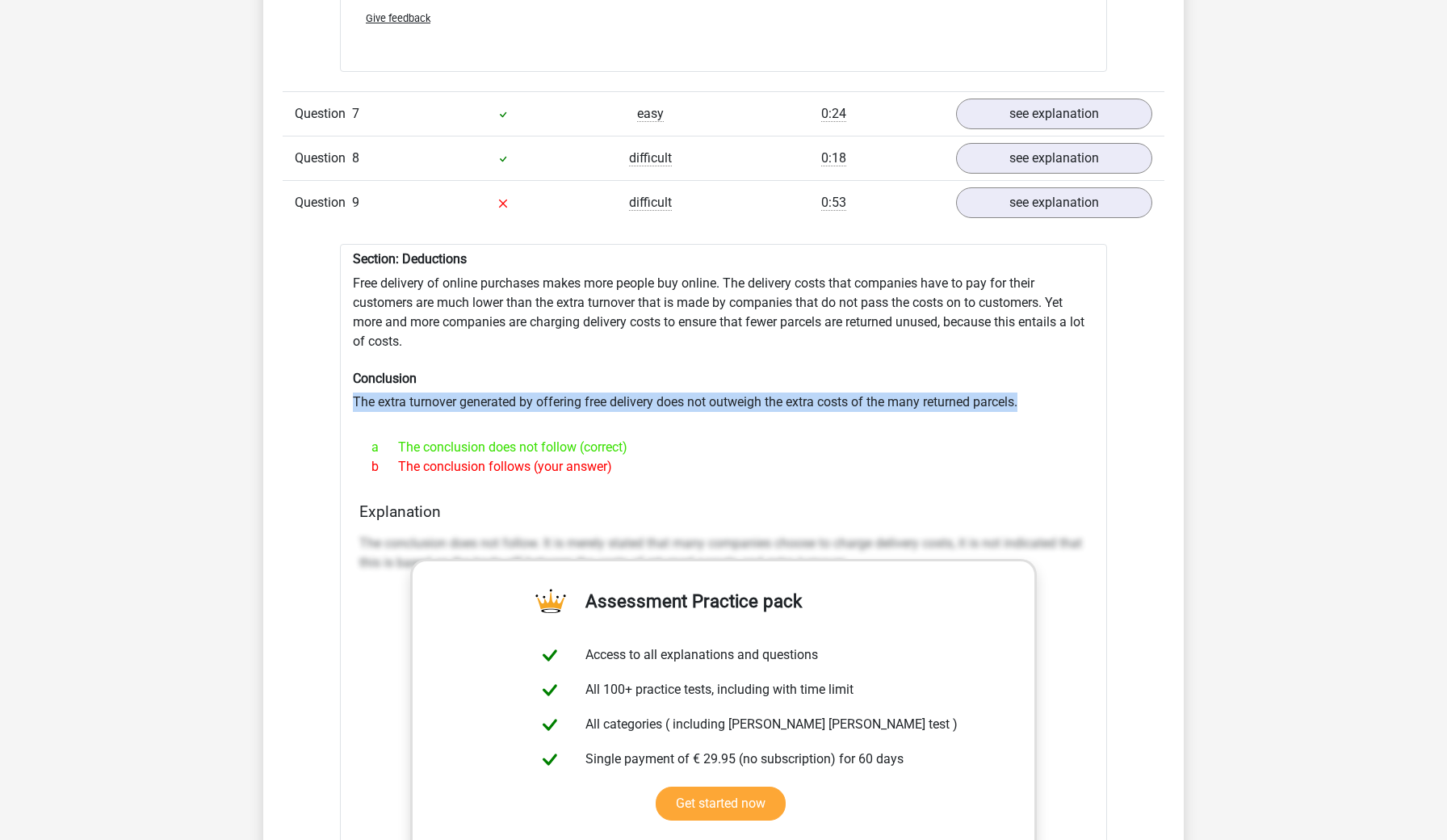
drag, startPoint x: 775, startPoint y: 340, endPoint x: 791, endPoint y: 378, distance: 41.2
click at [791, 378] on div "Section: Deductions Free delivery of online purchases makes more people buy onl…" at bounding box center [723, 665] width 768 height 842
click at [791, 412] on div at bounding box center [723, 418] width 742 height 13
drag, startPoint x: 775, startPoint y: 352, endPoint x: 797, endPoint y: 382, distance: 37.2
click at [797, 382] on div "Section: Deductions Free delivery of online purchases makes more people buy onl…" at bounding box center [723, 665] width 768 height 842
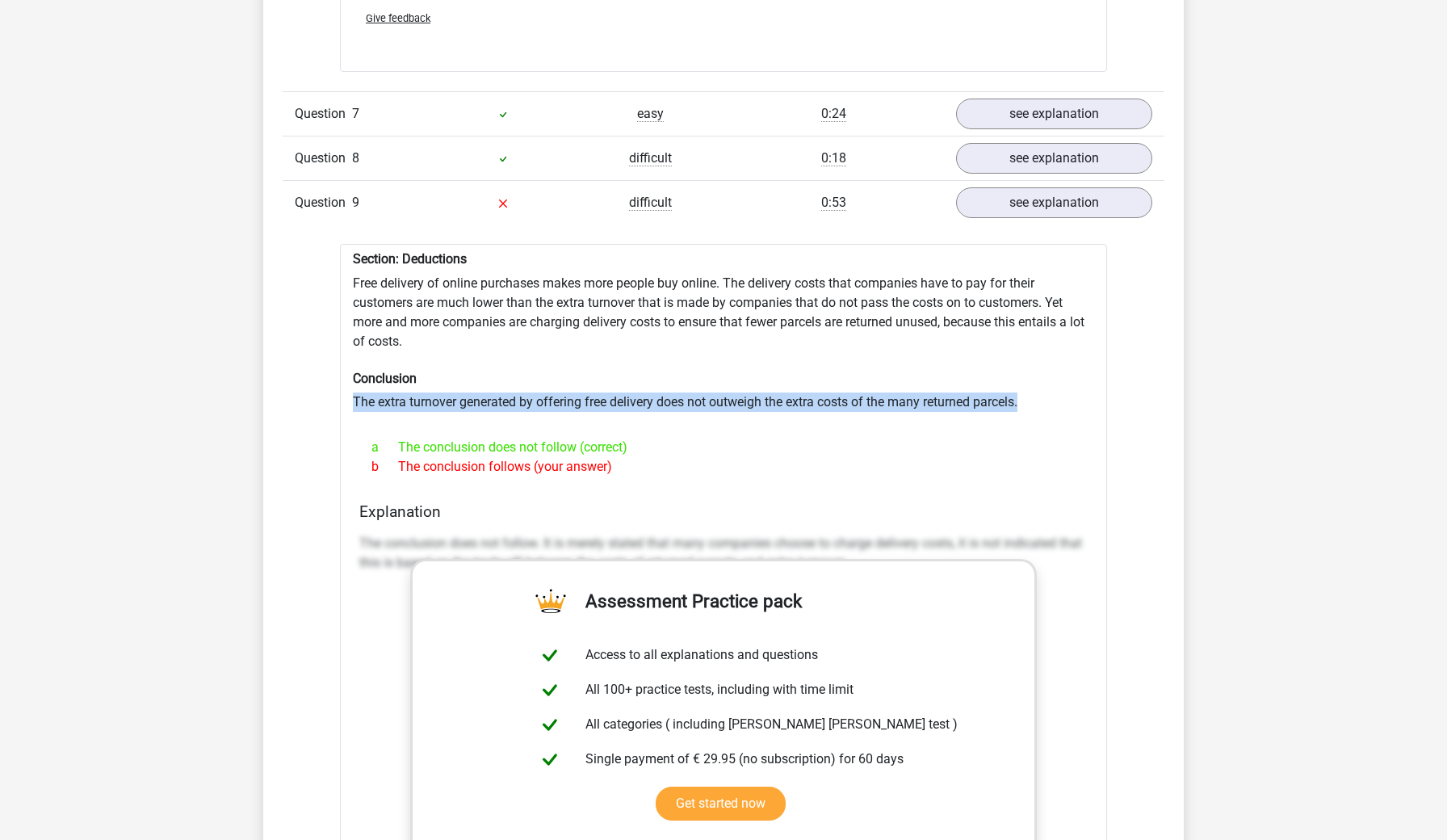
click at [797, 412] on div at bounding box center [723, 418] width 742 height 13
drag, startPoint x: 770, startPoint y: 353, endPoint x: 797, endPoint y: 385, distance: 41.9
click at [797, 385] on div "Section: Deductions Free delivery of online purchases makes more people buy onl…" at bounding box center [723, 665] width 768 height 842
click at [797, 412] on div at bounding box center [723, 418] width 742 height 13
drag, startPoint x: 776, startPoint y: 342, endPoint x: 799, endPoint y: 372, distance: 37.8
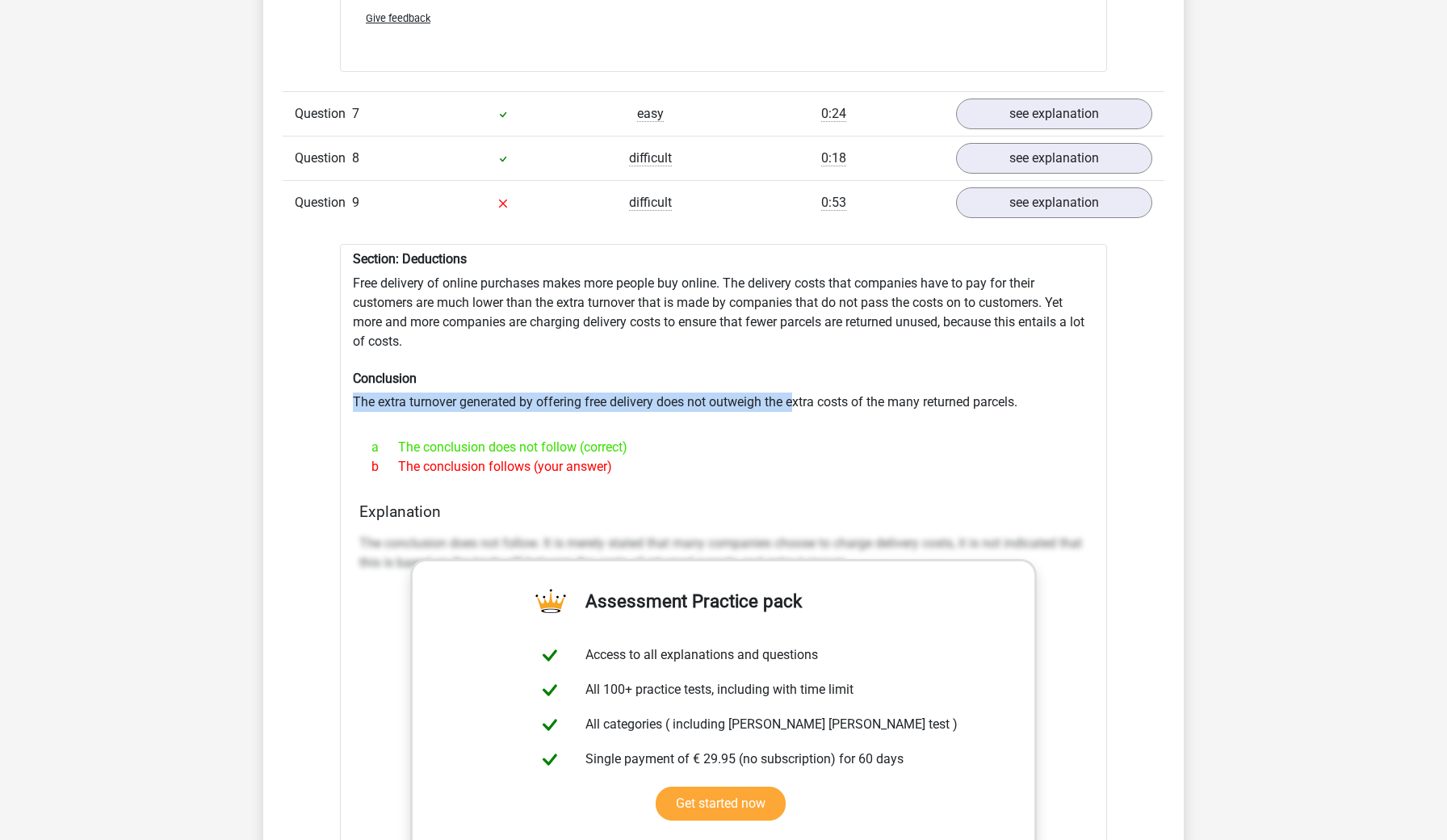
click at [799, 372] on div "Section: Deductions Free delivery of online purchases makes more people buy onl…" at bounding box center [723, 665] width 768 height 842
click at [785, 370] on h6 "Conclusion" at bounding box center [723, 377] width 742 height 15
drag, startPoint x: 784, startPoint y: 349, endPoint x: 804, endPoint y: 378, distance: 35.2
click at [804, 378] on div "Section: Deductions Free delivery of online purchases makes more people buy onl…" at bounding box center [723, 665] width 768 height 842
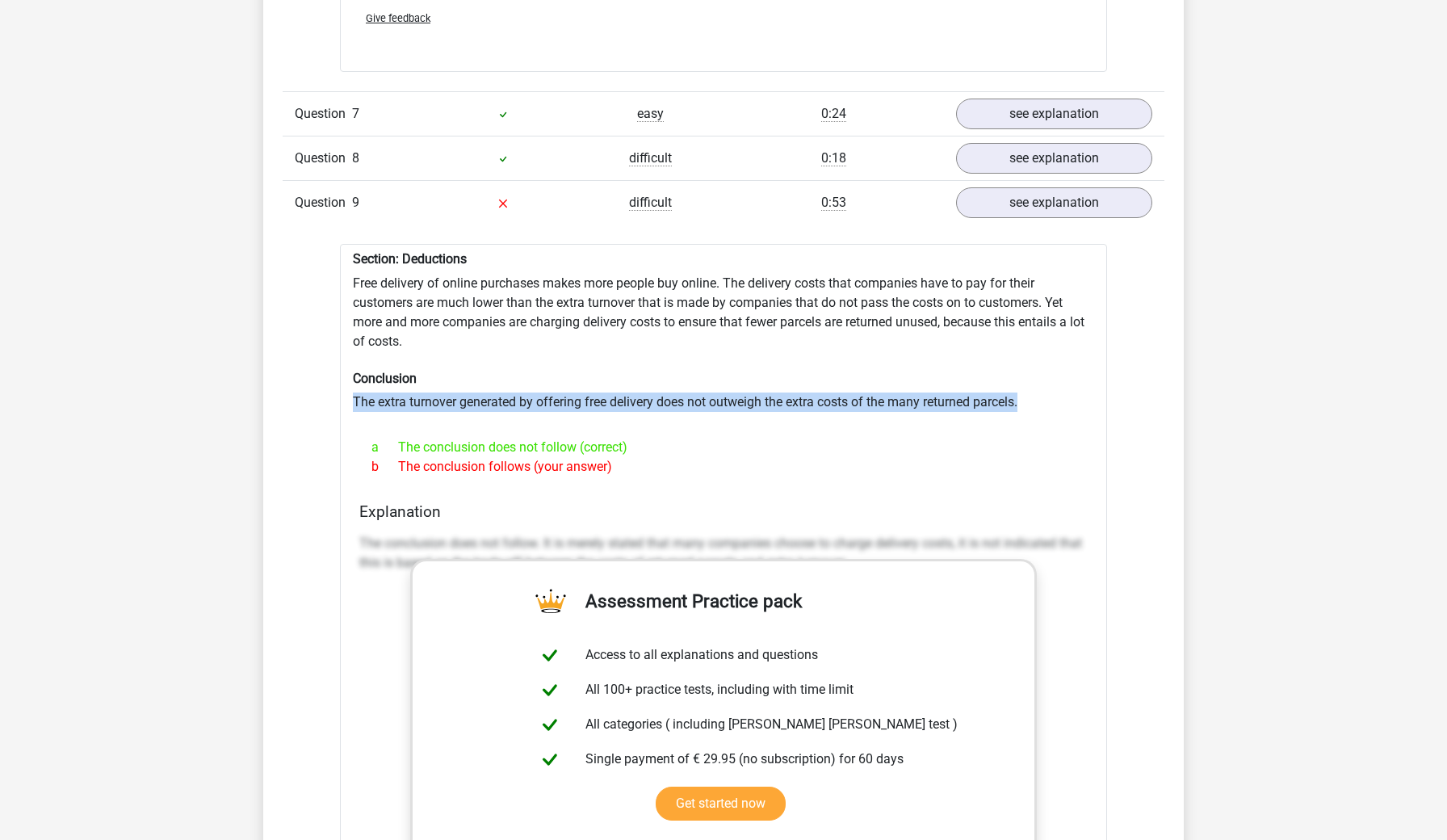
click at [804, 412] on div at bounding box center [723, 418] width 742 height 13
drag, startPoint x: 793, startPoint y: 340, endPoint x: 828, endPoint y: 395, distance: 65.2
click at [828, 395] on div "Section: Deductions Free delivery of online purchases makes more people buy onl…" at bounding box center [723, 665] width 768 height 842
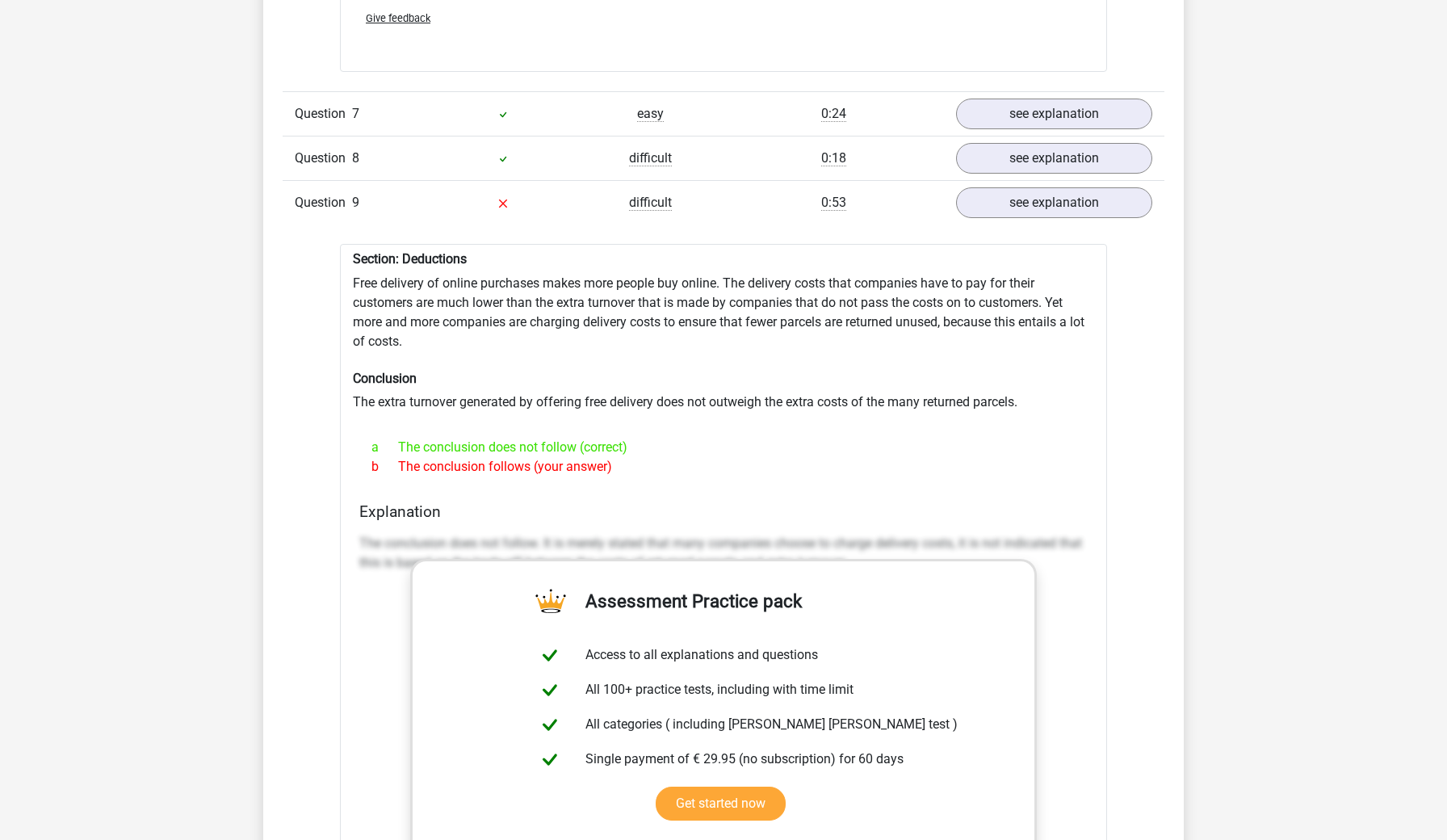
click at [828, 395] on div "Section: Deductions Free delivery of online purchases makes more people buy onl…" at bounding box center [723, 665] width 768 height 842
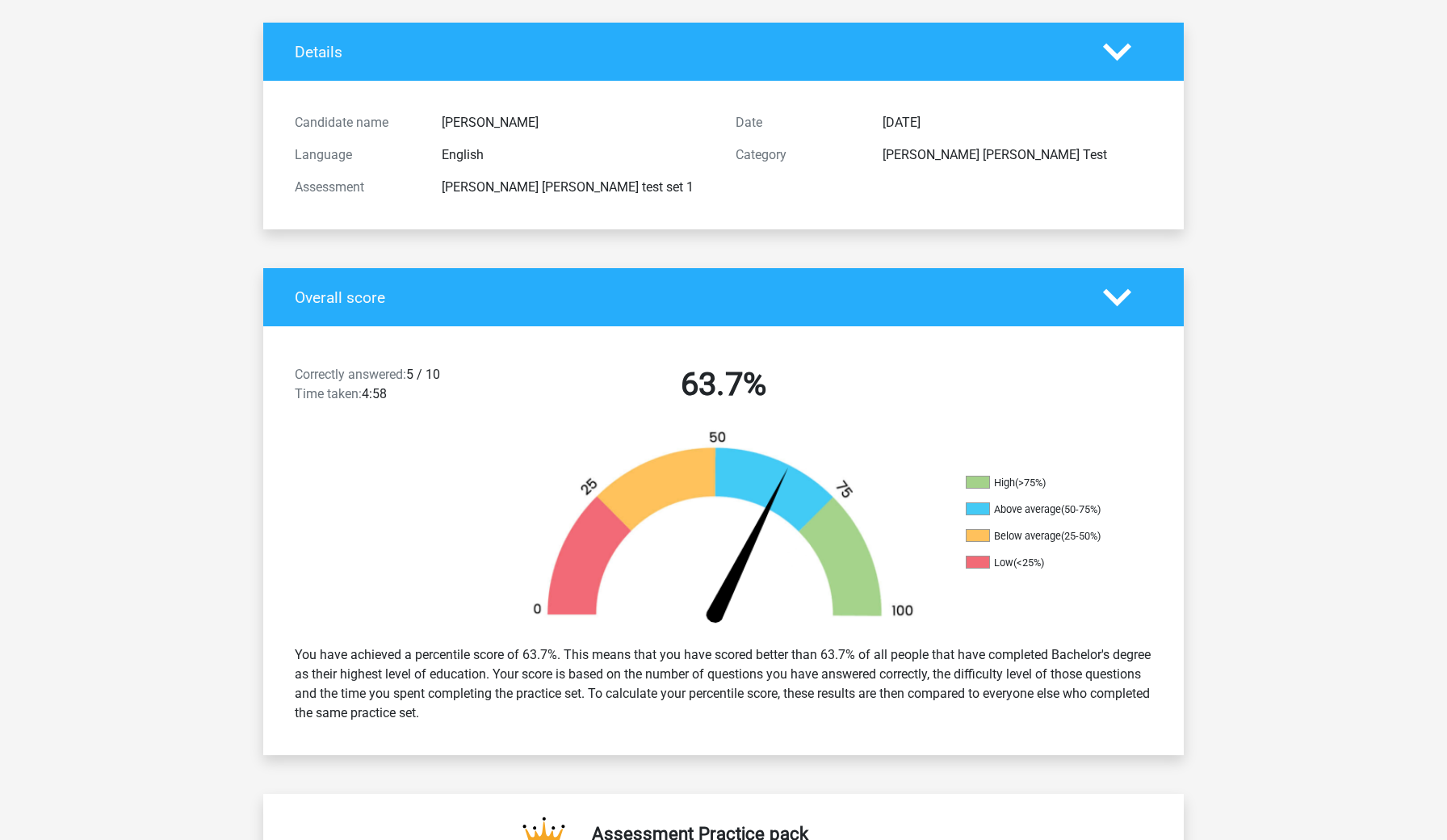
scroll to position [84, 0]
drag, startPoint x: 685, startPoint y: 668, endPoint x: 711, endPoint y: 716, distance: 54.6
click at [711, 716] on div "You have achieved a percentile score of 63.7%. This means that you have scored …" at bounding box center [724, 683] width 882 height 90
drag, startPoint x: 625, startPoint y: 651, endPoint x: 672, endPoint y: 728, distance: 90.2
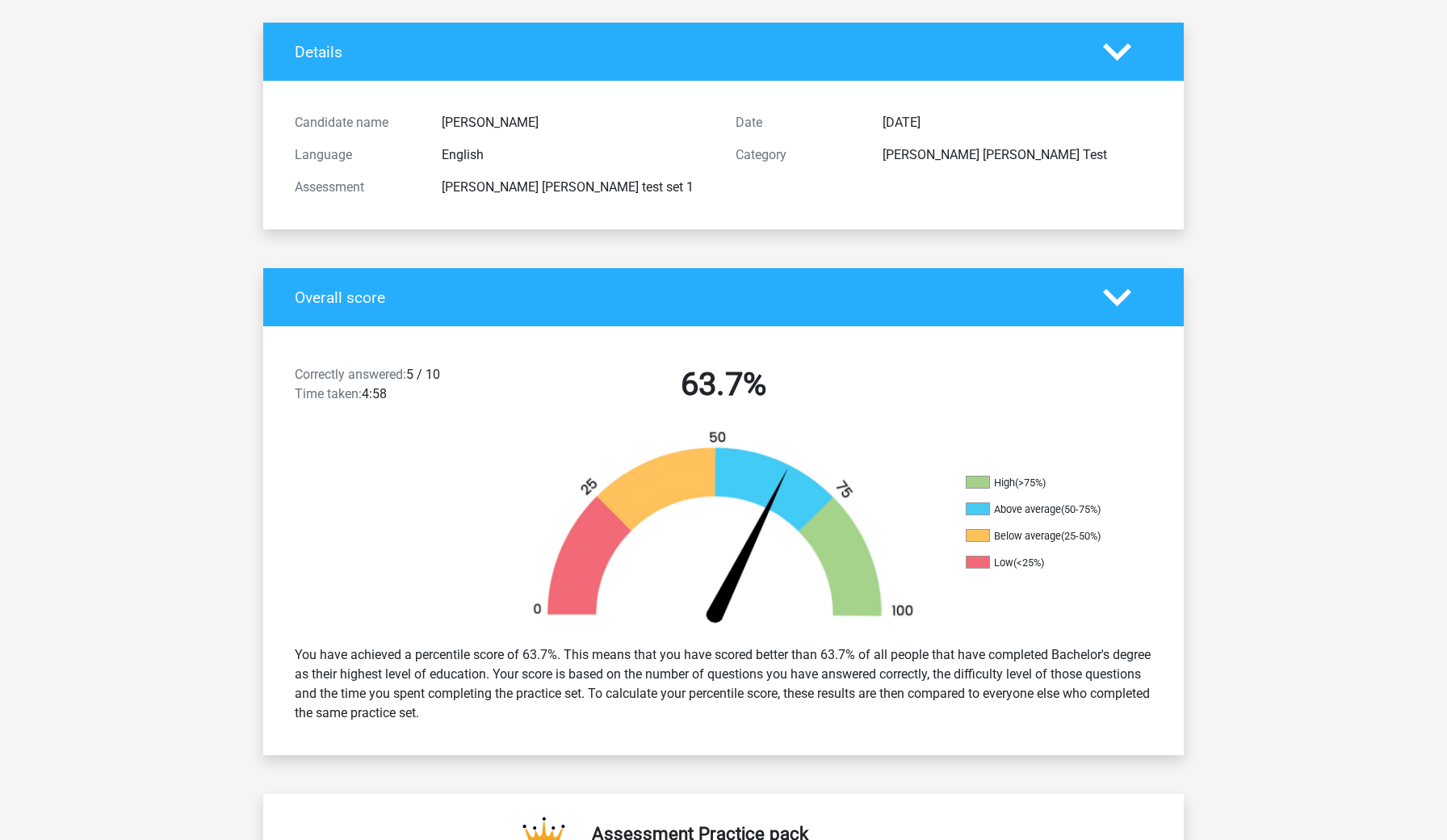
click at [672, 728] on div "You have achieved a percentile score of 63.7%. This means that you have scored …" at bounding box center [724, 683] width 882 height 90
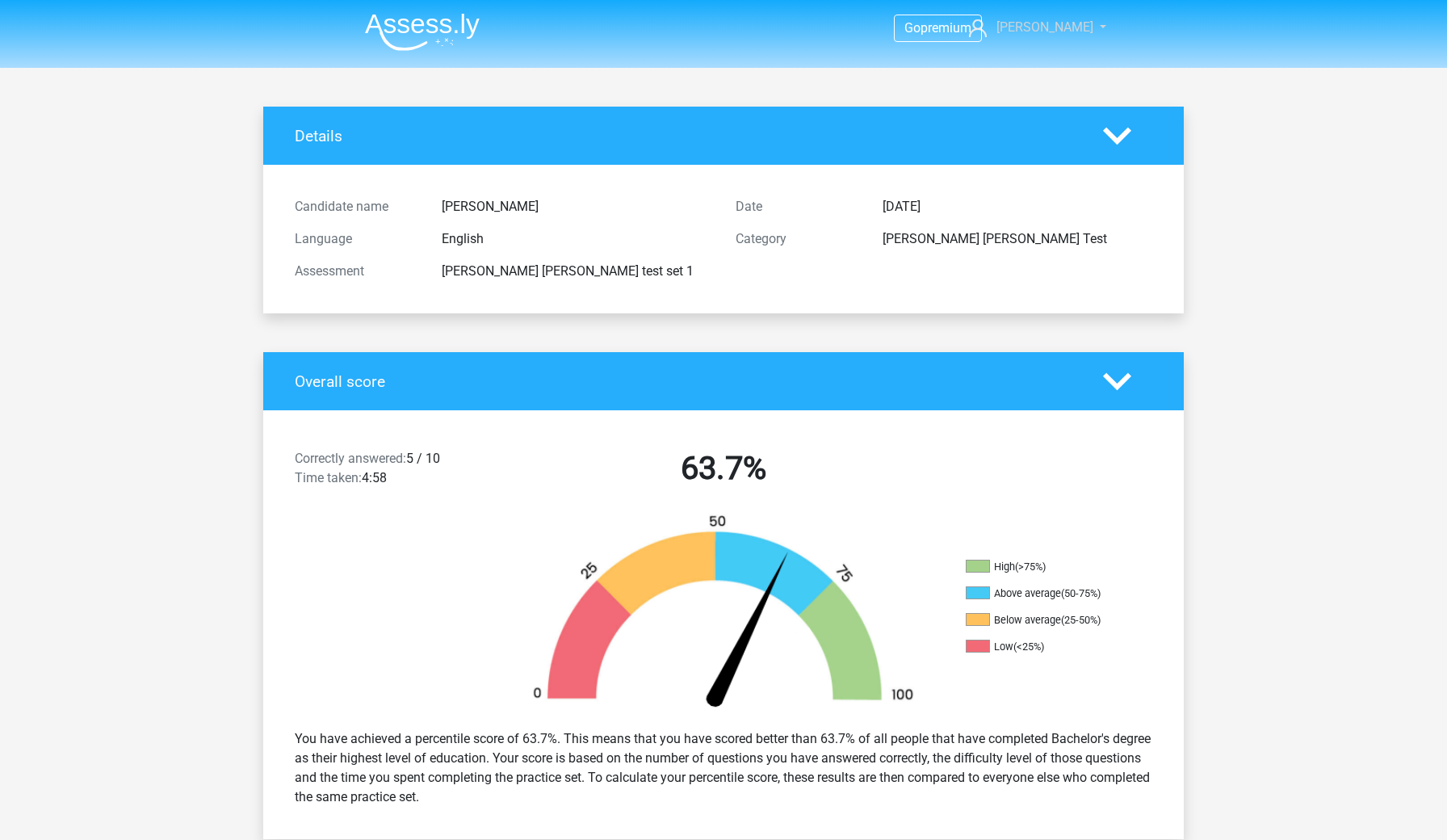
scroll to position [0, 0]
